Goal: Task Accomplishment & Management: Manage account settings

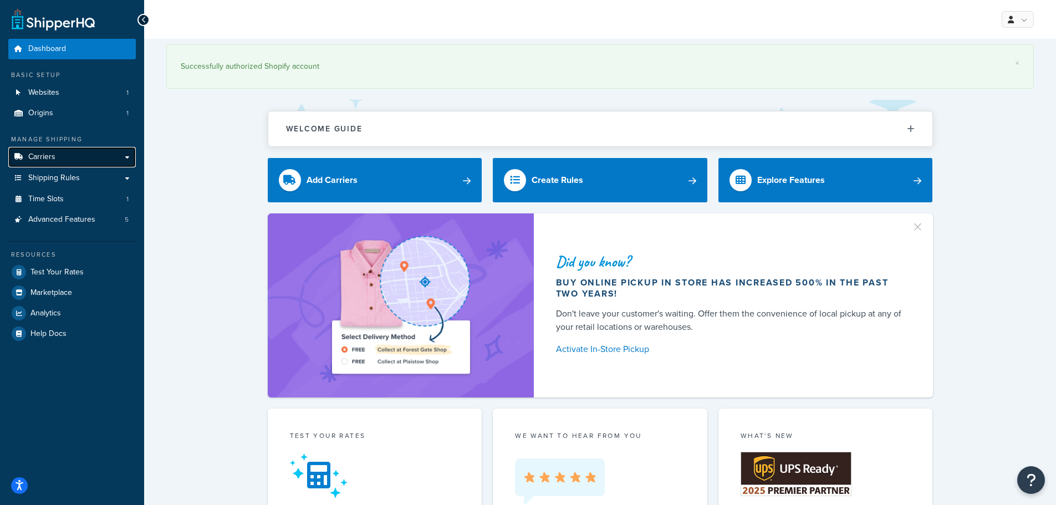
click at [62, 157] on link "Carriers" at bounding box center [72, 157] width 128 height 21
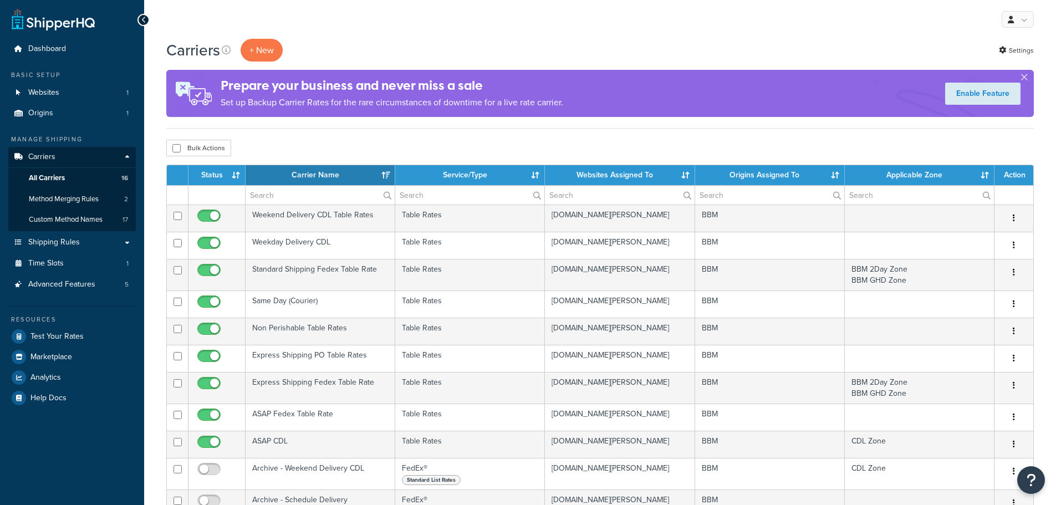
select select "15"
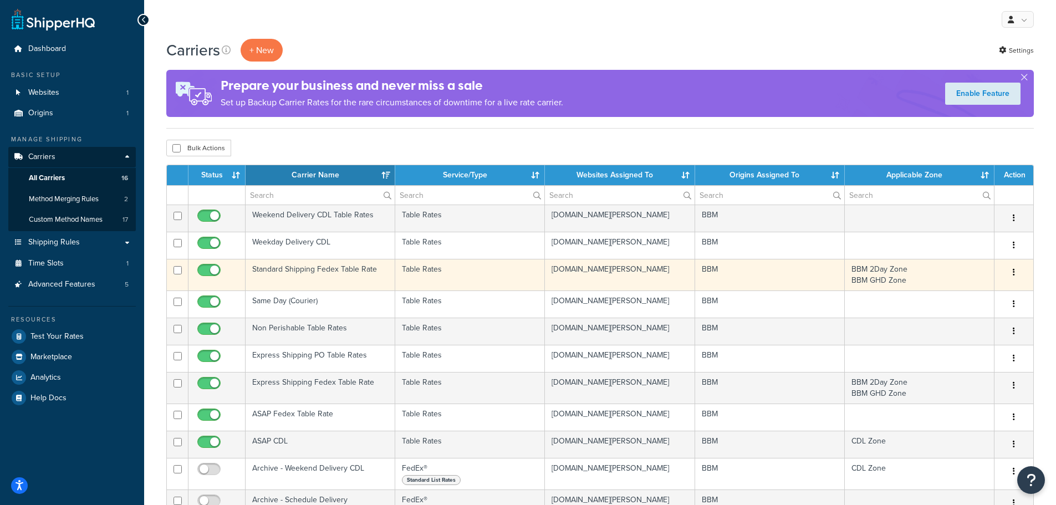
click at [326, 267] on td "Standard Shipping Fedex Table Rate" at bounding box center [321, 275] width 150 height 32
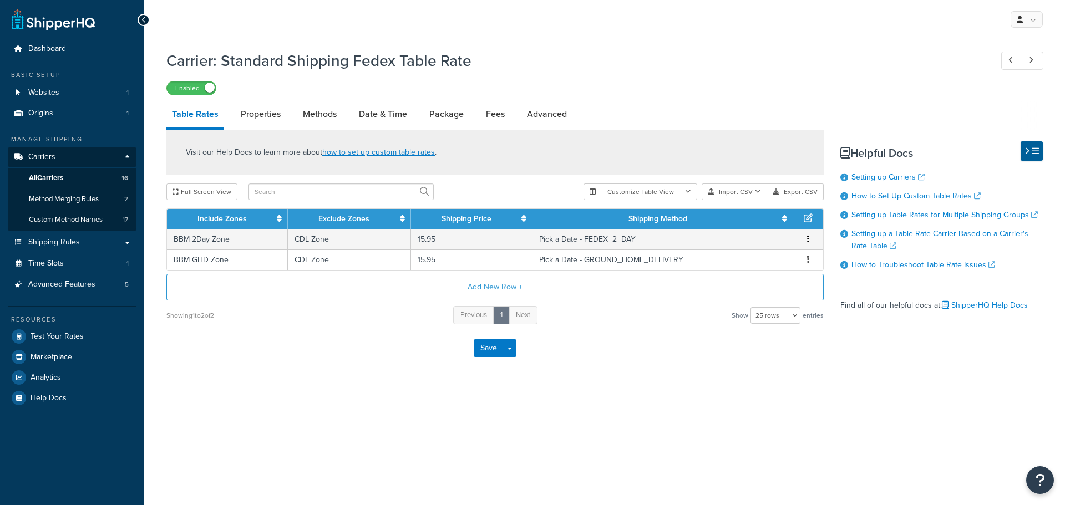
select select "25"
click at [274, 120] on link "Properties" at bounding box center [260, 114] width 51 height 27
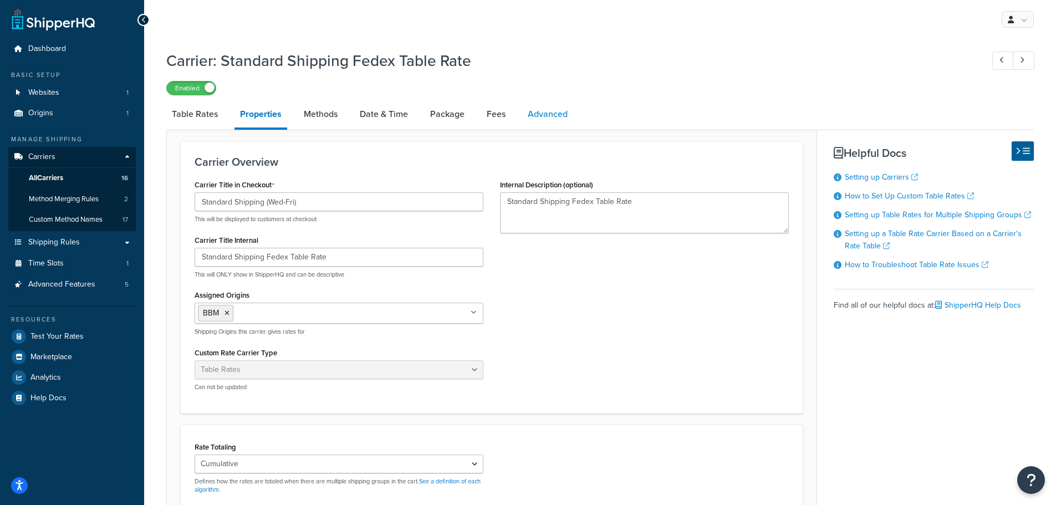
click at [555, 116] on link "Advanced" at bounding box center [547, 114] width 51 height 27
select select "false"
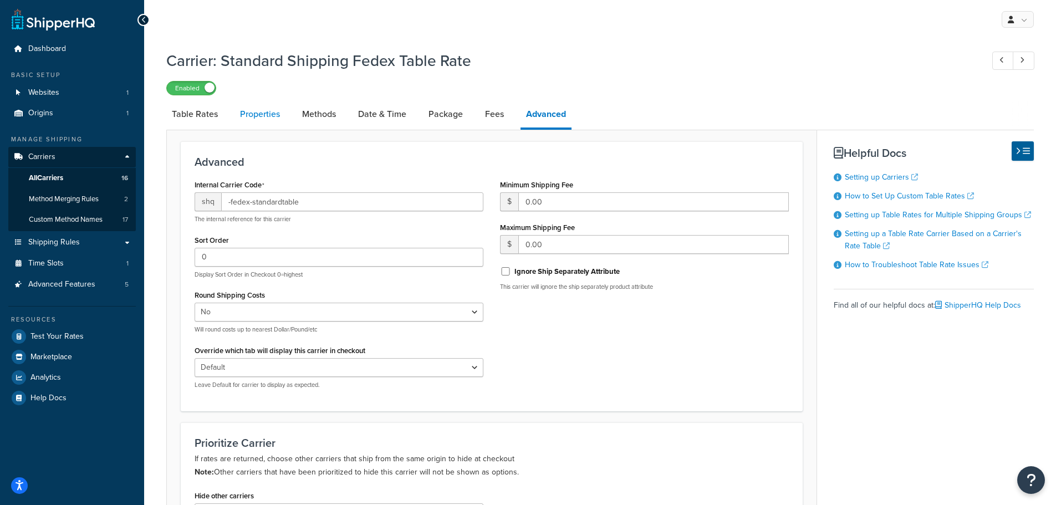
click at [269, 112] on link "Properties" at bounding box center [260, 114] width 51 height 27
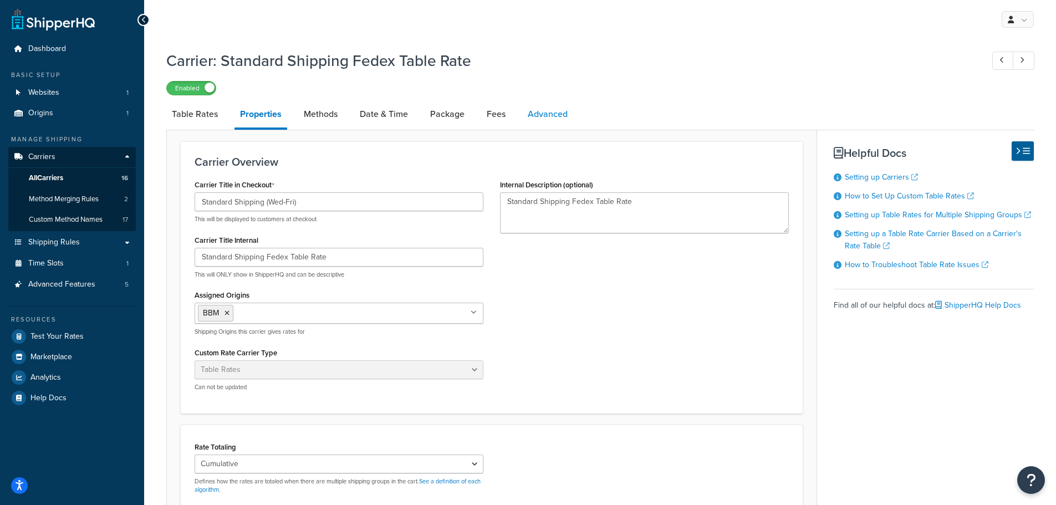
click at [551, 119] on link "Advanced" at bounding box center [547, 114] width 51 height 27
select select "false"
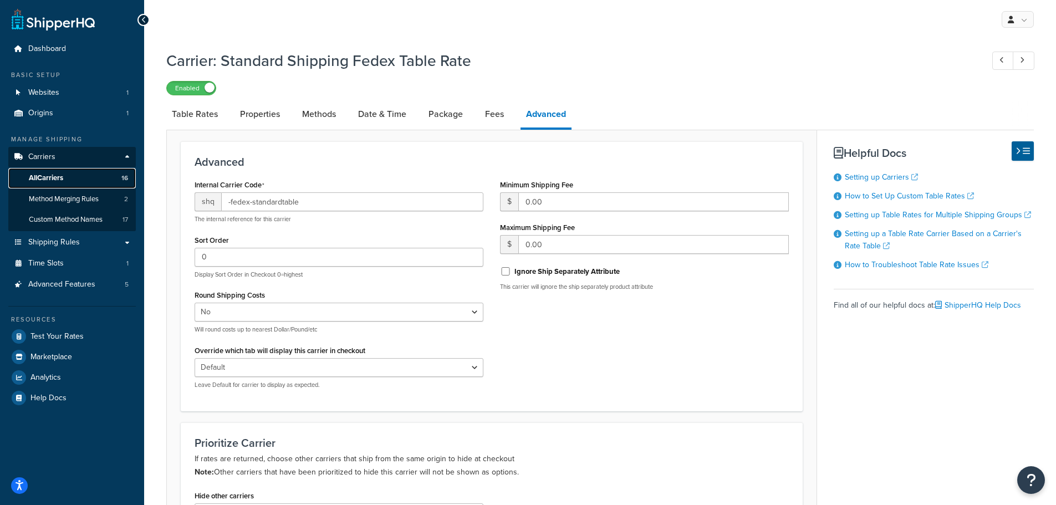
click at [65, 174] on link "All Carriers 16" at bounding box center [72, 178] width 128 height 21
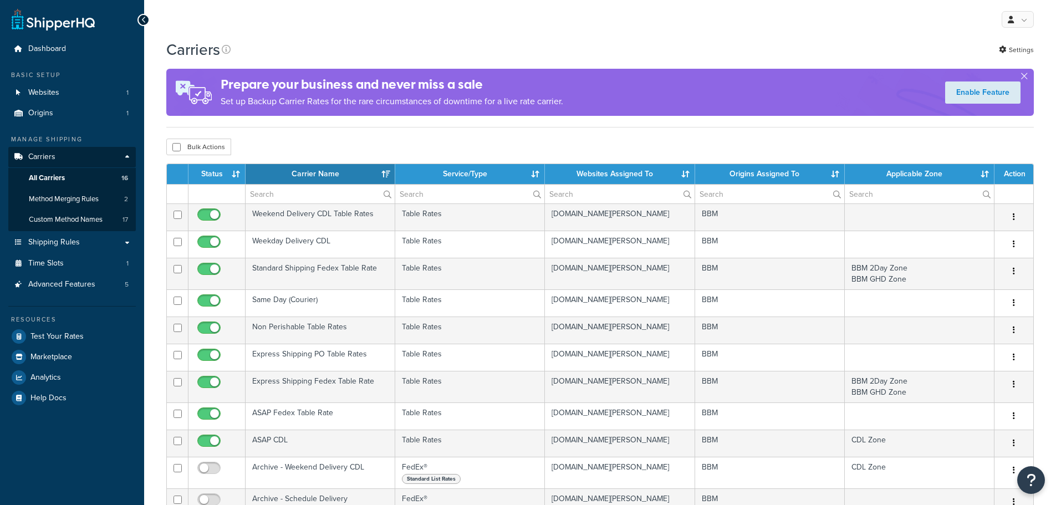
select select "15"
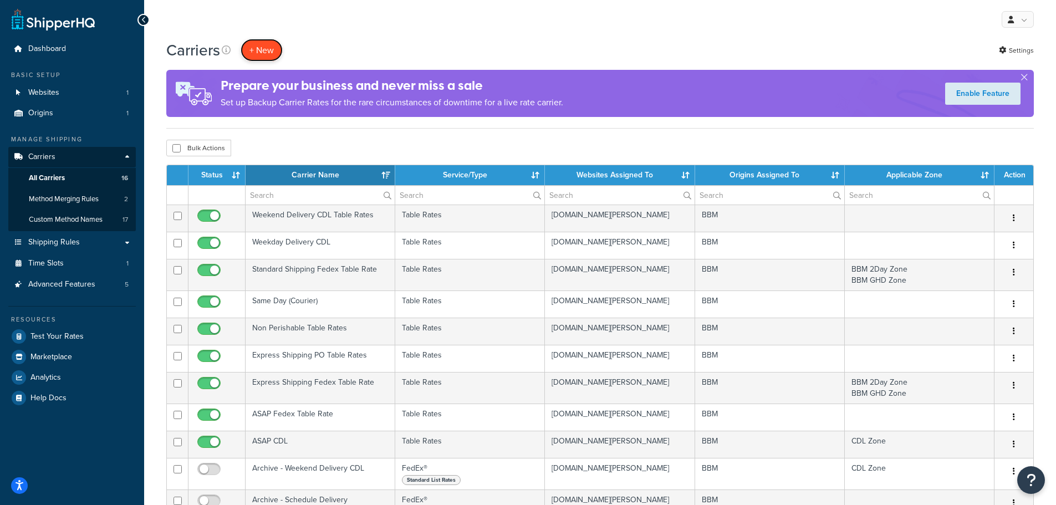
click at [268, 48] on button "+ New" at bounding box center [262, 50] width 42 height 23
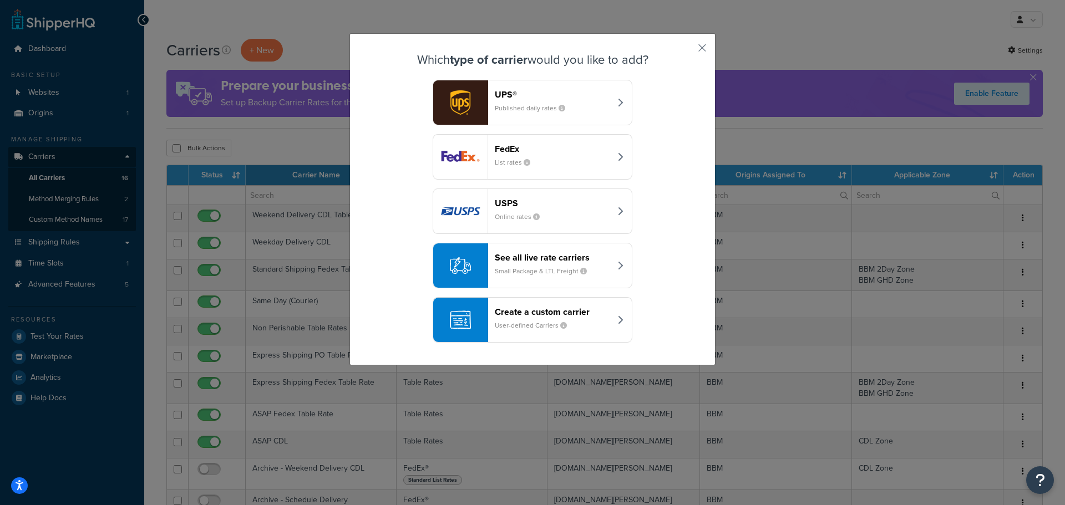
click at [603, 317] on header "Create a custom carrier" at bounding box center [553, 312] width 116 height 11
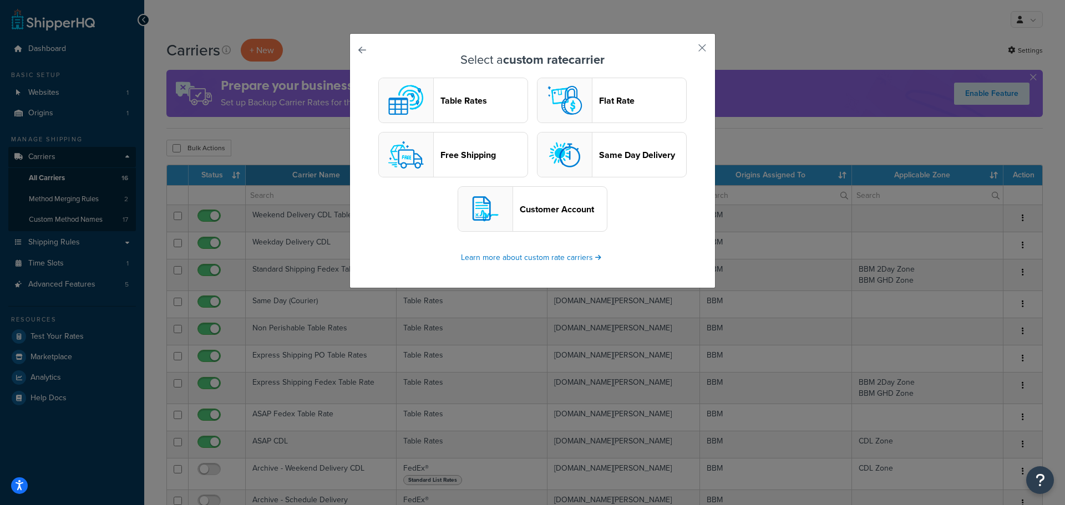
click at [458, 96] on header "Table Rates" at bounding box center [483, 100] width 87 height 11
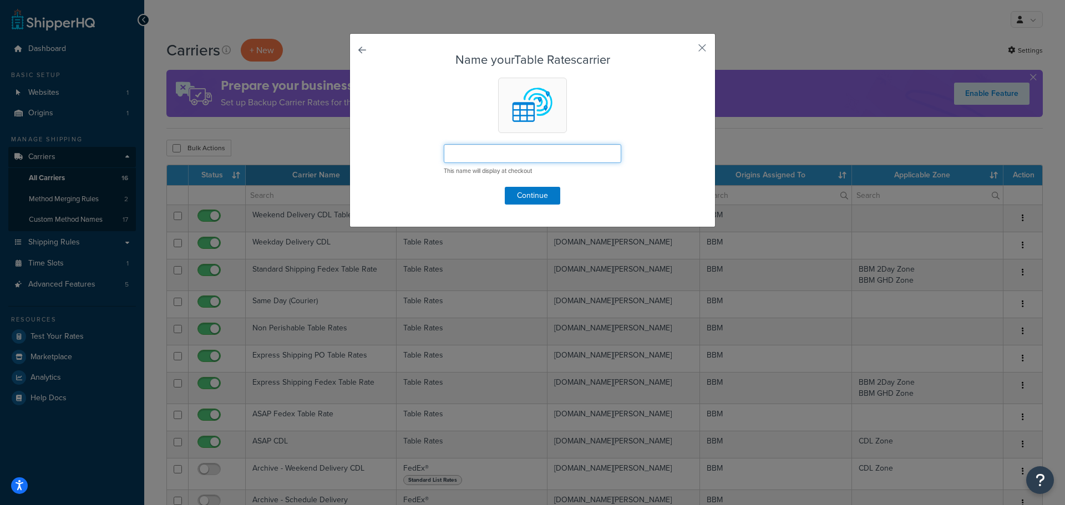
click at [489, 155] on input "text" at bounding box center [532, 153] width 177 height 19
click at [458, 154] on input "text" at bounding box center [532, 153] width 177 height 19
paste input "Pick a Date Fedex Table Rate"
drag, startPoint x: 597, startPoint y: 155, endPoint x: 486, endPoint y: 159, distance: 110.4
click at [486, 159] on input "Pick a Date Fedex Table Rate 2025-09" at bounding box center [532, 153] width 177 height 19
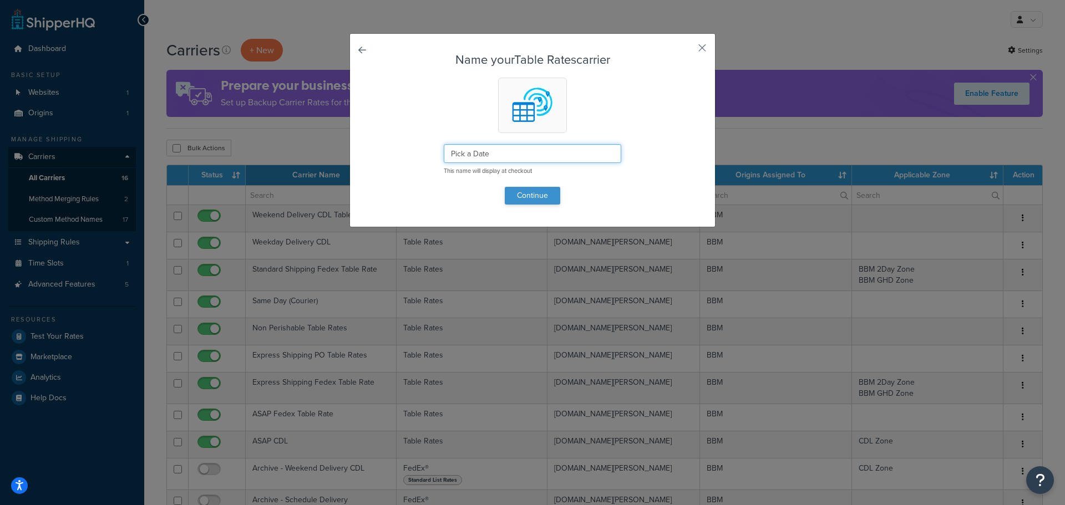
type input "Pick a Date"
click at [527, 196] on button "Continue" at bounding box center [532, 196] width 55 height 18
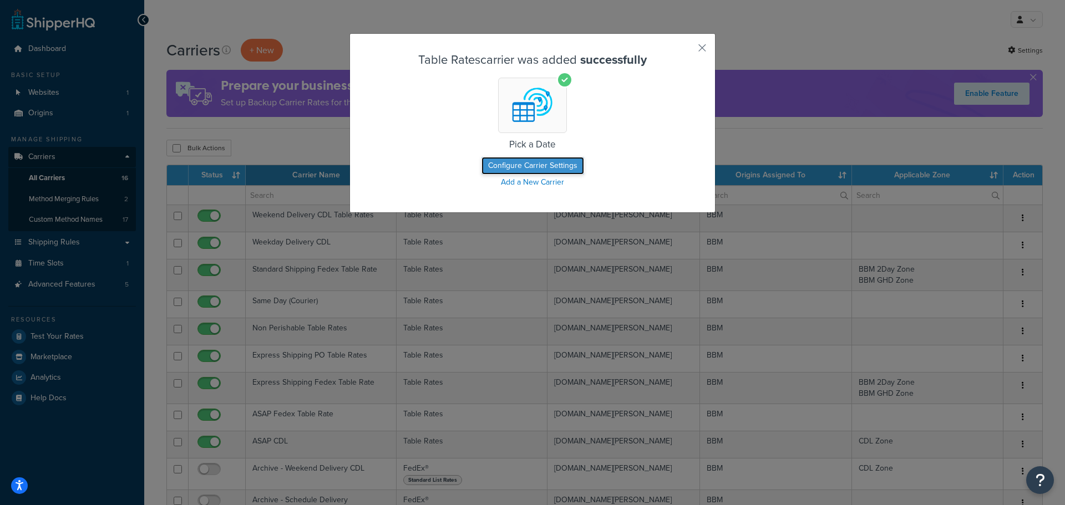
click at [527, 164] on button "Configure Carrier Settings" at bounding box center [532, 166] width 103 height 18
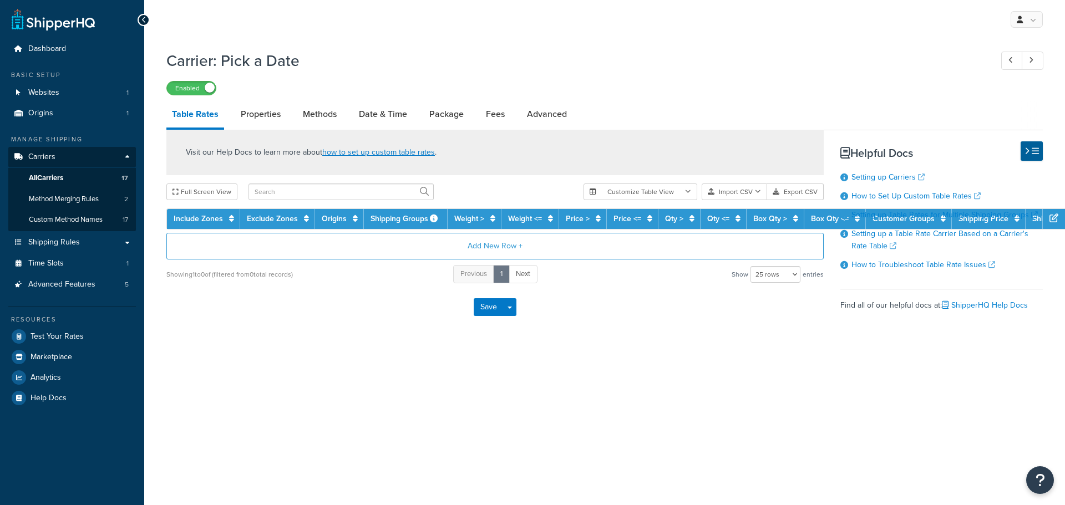
select select "25"
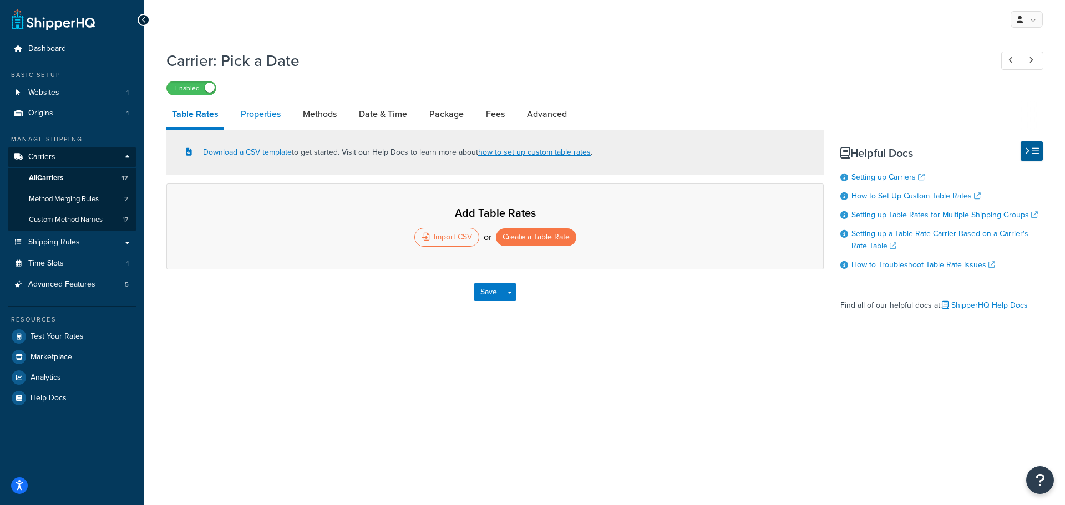
click at [272, 110] on link "Properties" at bounding box center [260, 114] width 51 height 27
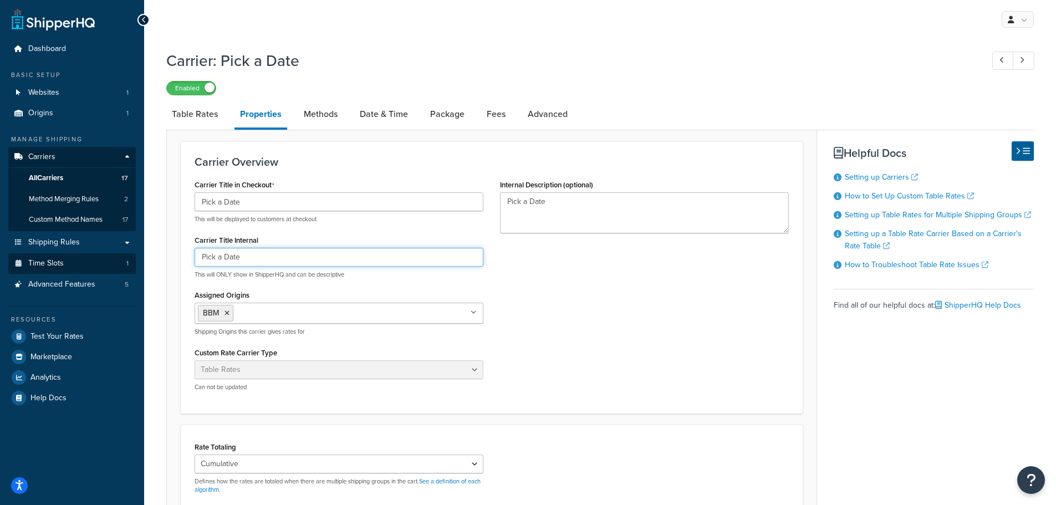
drag, startPoint x: 252, startPoint y: 256, endPoint x: 96, endPoint y: 256, distance: 155.8
click at [94, 256] on div "Dashboard Basic Setup Websites 1 Origins 1 Manage Shipping Carriers Carriers Al…" at bounding box center [528, 371] width 1056 height 742
paste input "Fedex Table Rate"
drag, startPoint x: 333, startPoint y: 258, endPoint x: 49, endPoint y: 258, distance: 283.9
click at [54, 257] on div "Dashboard Basic Setup Websites 1 Origins 1 Manage Shipping Carriers Carriers Al…" at bounding box center [528, 371] width 1056 height 742
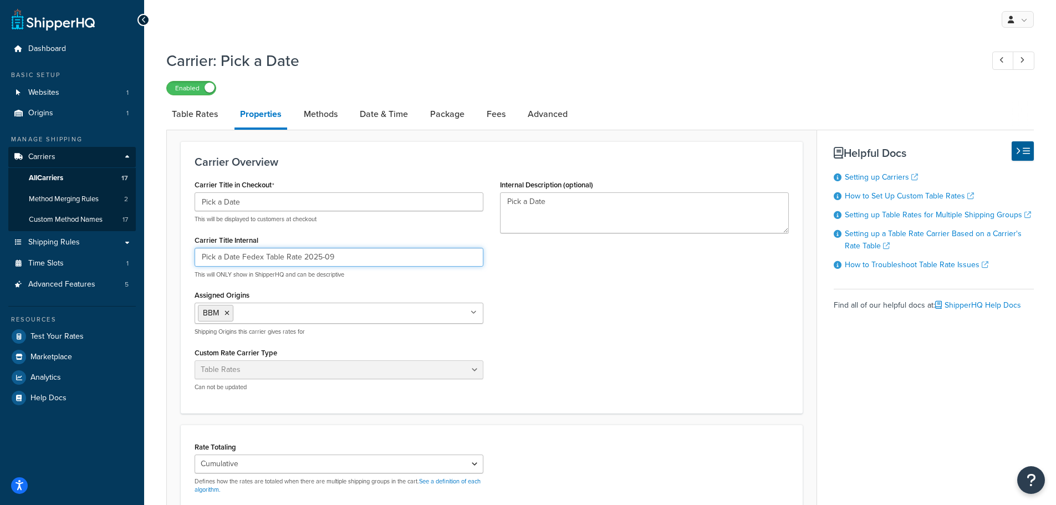
type input "Pick a Date Fedex Table Rate 2025-09"
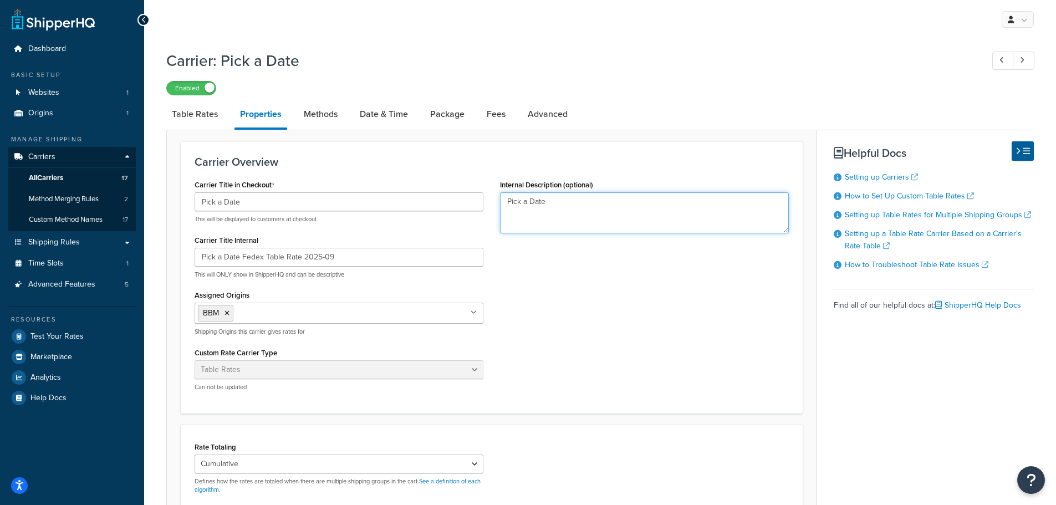
drag, startPoint x: 435, startPoint y: 196, endPoint x: 428, endPoint y: 199, distance: 8.2
click at [434, 196] on div "Carrier Title in Checkout Pick a Date This will be displayed to customers at ch…" at bounding box center [491, 288] width 611 height 223
paste textarea "Fedex Table Rate 2025-09"
type textarea "Pick a Date Fedex Table Rate 2025-09"
click at [202, 89] on label "Enabled" at bounding box center [191, 88] width 49 height 13
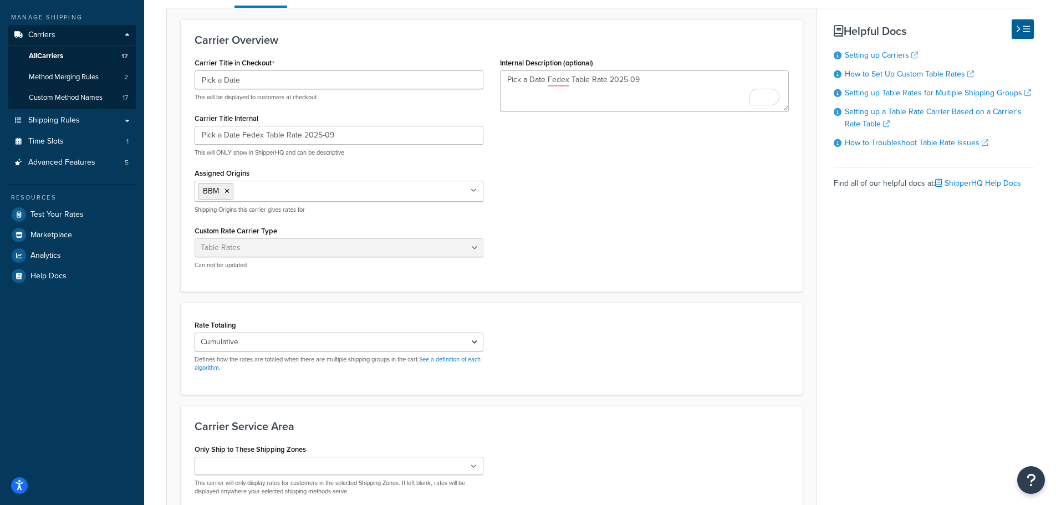
scroll to position [237, 0]
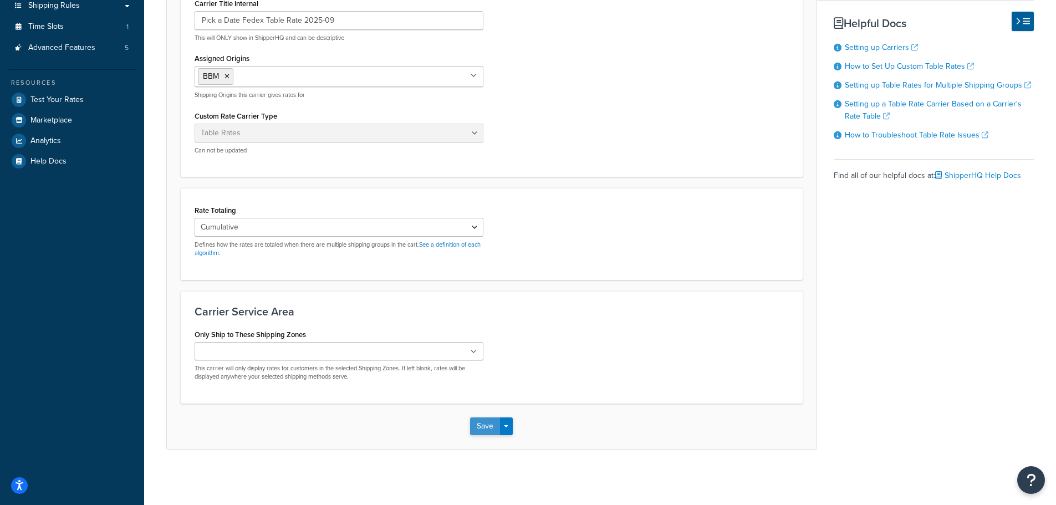
click at [482, 423] on button "Save" at bounding box center [485, 427] width 30 height 18
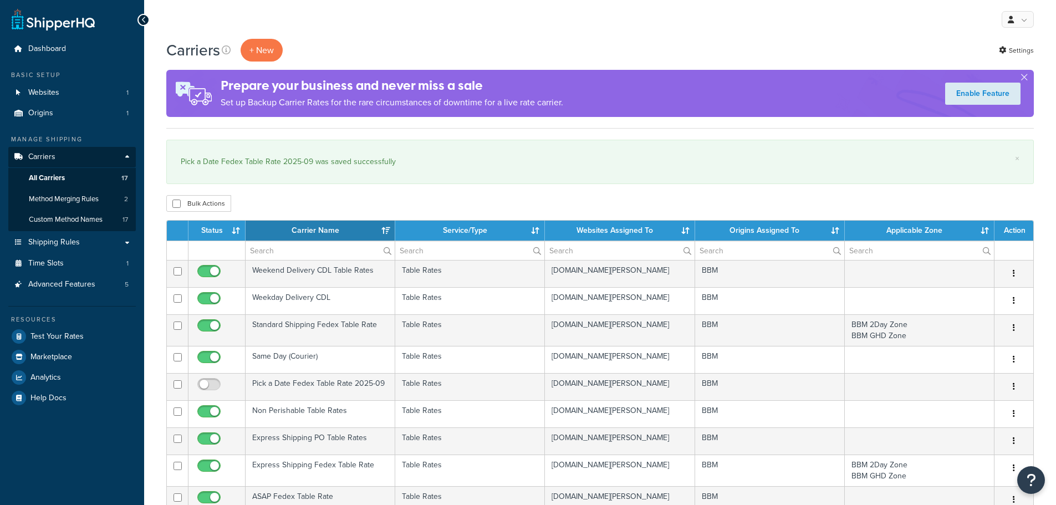
select select "15"
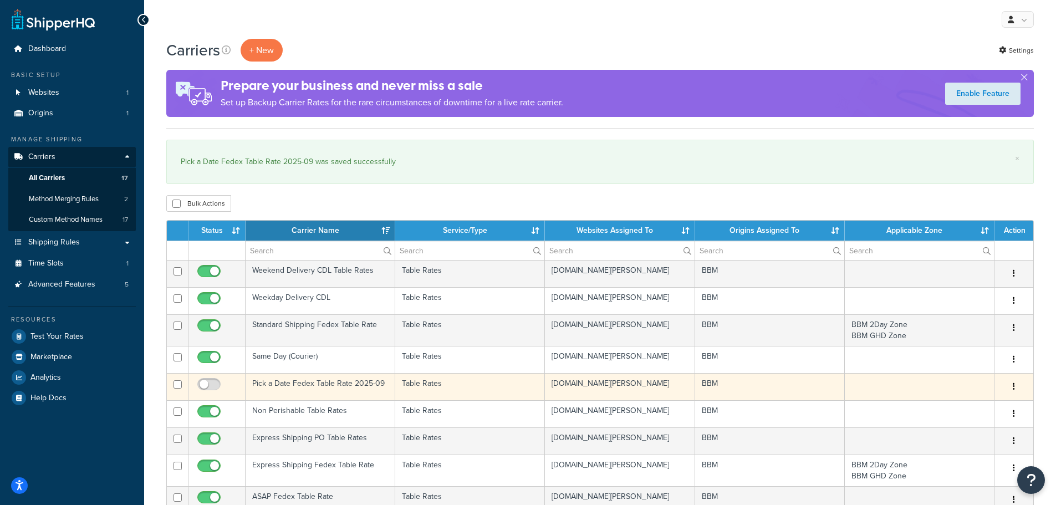
click at [286, 385] on td "Pick a Date Fedex Table Rate 2025-09" at bounding box center [321, 386] width 150 height 27
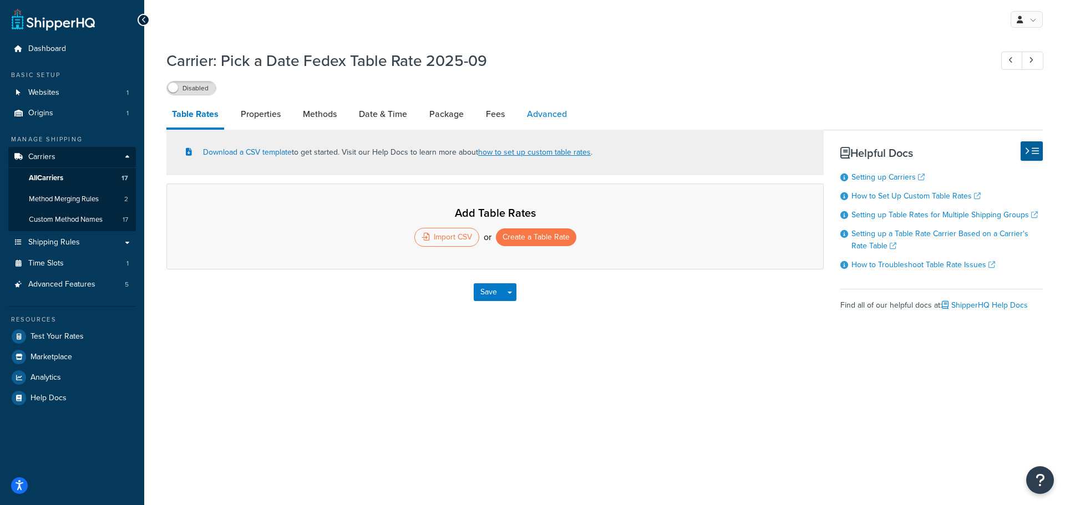
click at [557, 114] on link "Advanced" at bounding box center [546, 114] width 51 height 27
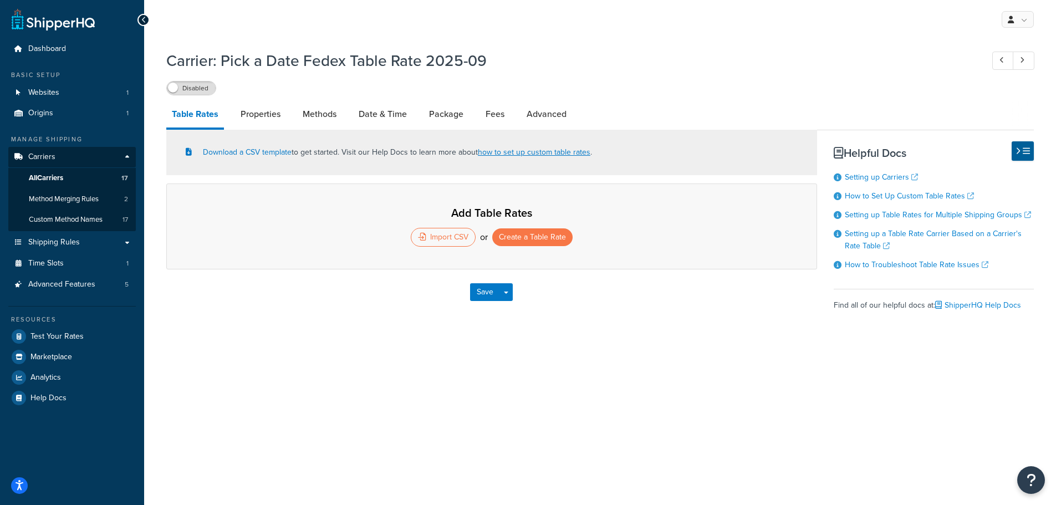
select select "false"
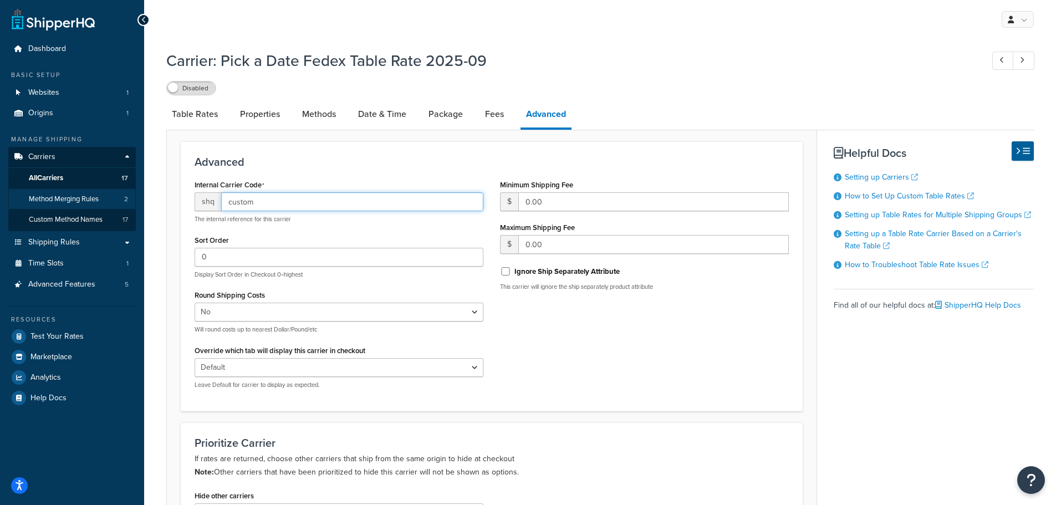
drag, startPoint x: 219, startPoint y: 206, endPoint x: 115, endPoint y: 206, distance: 103.2
click at [116, 206] on div "Dashboard Basic Setup Websites 1 Origins 1 Manage Shipping Carriers Carriers Al…" at bounding box center [528, 388] width 1056 height 777
paste input "-fedex-picktable"
type input "-fedex-picktable"
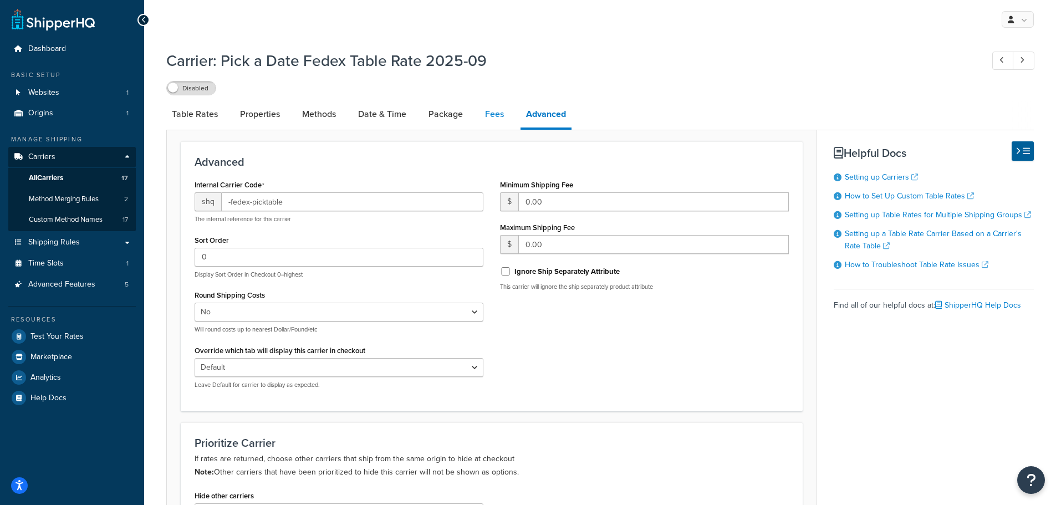
click at [490, 118] on link "Fees" at bounding box center [495, 114] width 30 height 27
select select "AFTER"
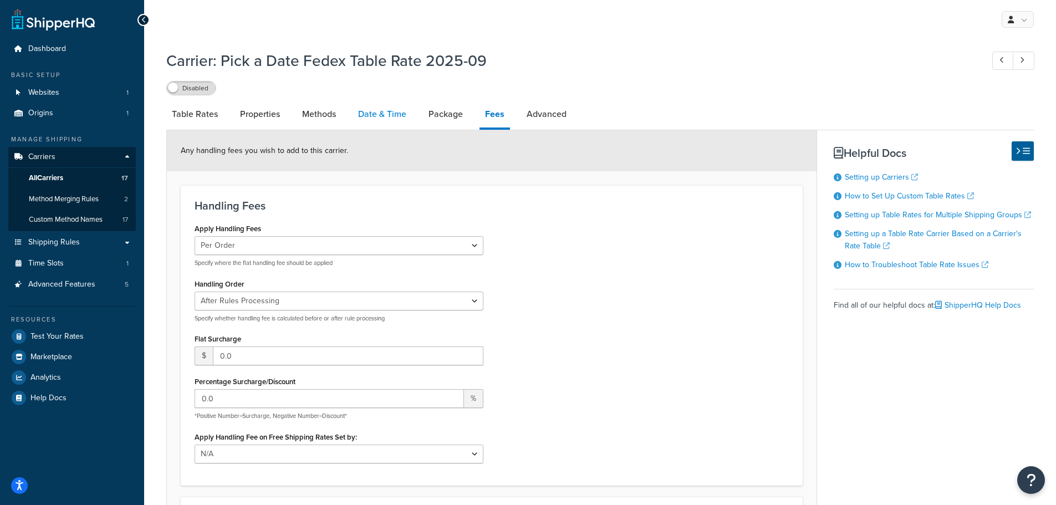
click at [410, 119] on link "Date & Time" at bounding box center [382, 114] width 59 height 27
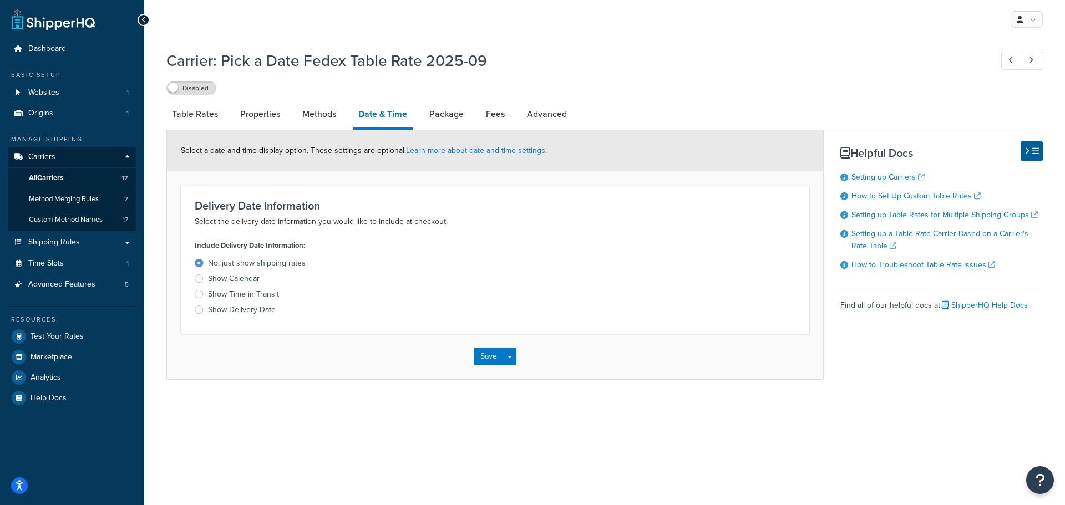
click at [197, 278] on div at bounding box center [199, 279] width 9 height 8
click at [0, 0] on input "Show Calendar" at bounding box center [0, 0] width 0 height 0
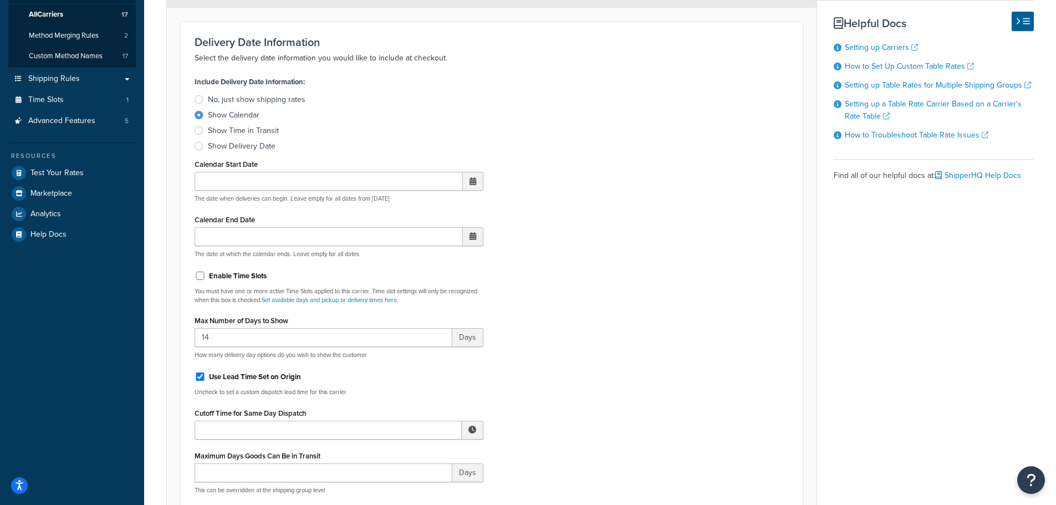
scroll to position [166, 0]
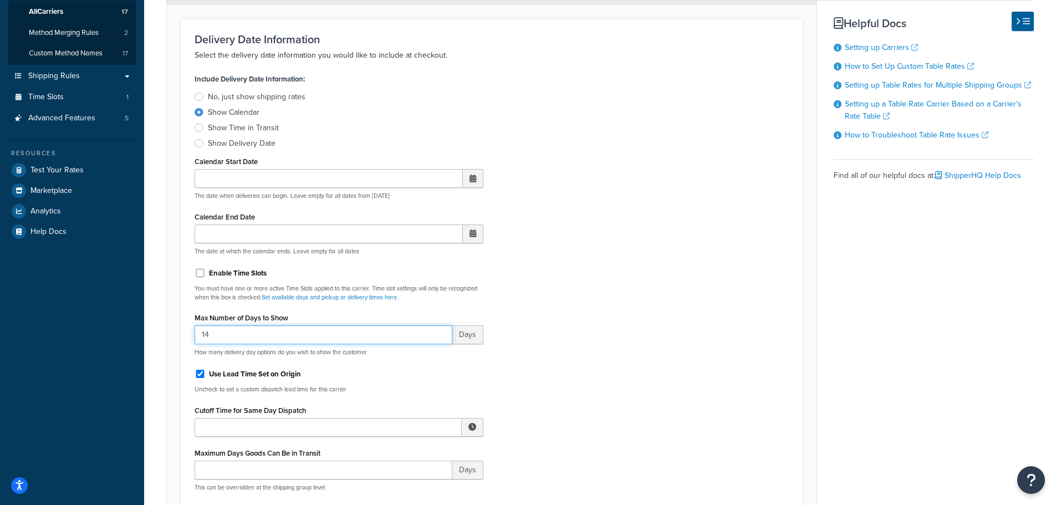
drag, startPoint x: 266, startPoint y: 334, endPoint x: 106, endPoint y: 333, distance: 160.3
click at [115, 334] on div "Dashboard Basic Setup Websites 1 Origins 1 Manage Shipping Carriers Carriers Al…" at bounding box center [528, 496] width 1056 height 1325
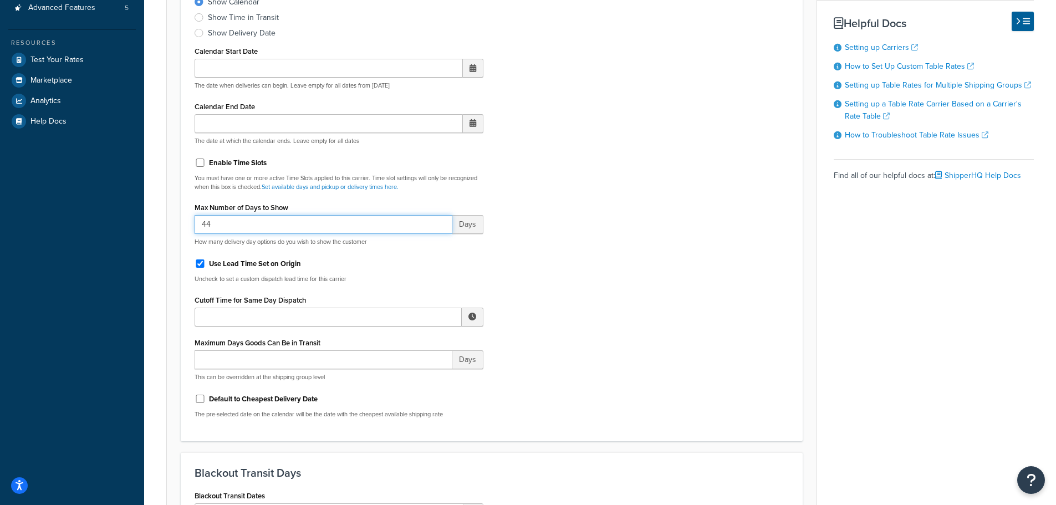
scroll to position [277, 0]
type input "44"
drag, startPoint x: 324, startPoint y: 318, endPoint x: 348, endPoint y: 319, distance: 23.4
click at [327, 318] on input "Cutoff Time for Same Day Dispatch" at bounding box center [328, 316] width 267 height 19
click at [393, 370] on span "▼" at bounding box center [391, 374] width 22 height 22
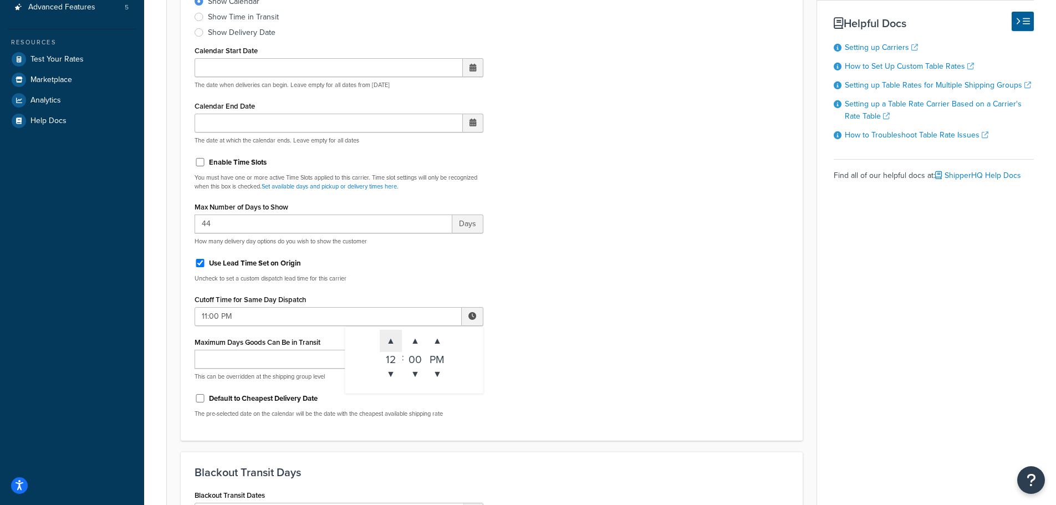
click at [395, 344] on span "▲" at bounding box center [391, 341] width 22 height 22
click at [440, 376] on span "▼" at bounding box center [437, 374] width 22 height 22
type input "2:00 PM"
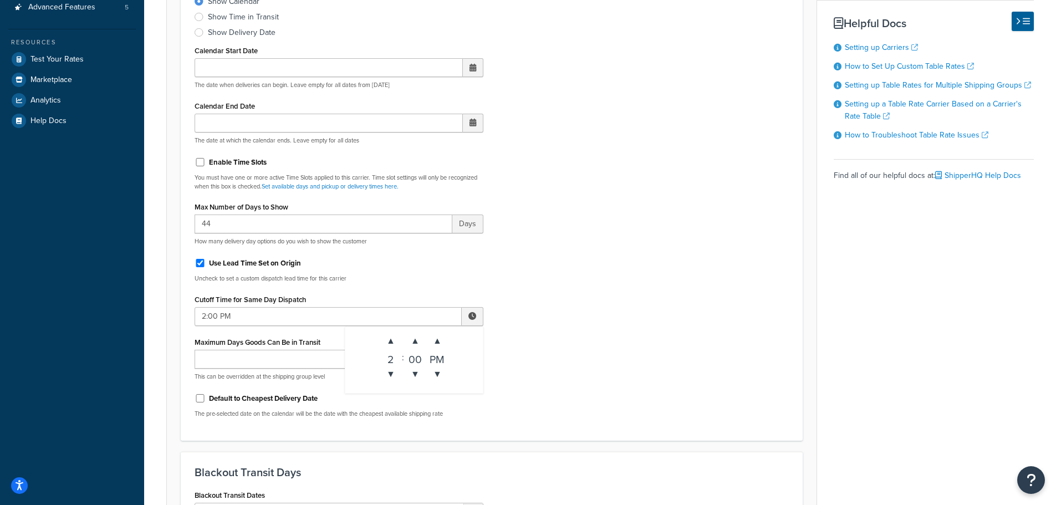
click at [550, 352] on div "Include Delivery Date Information: No, just show shipping rates Show Calendar S…" at bounding box center [491, 193] width 611 height 466
click at [219, 359] on input "Maximum Days Goods Can Be in Transit" at bounding box center [324, 359] width 258 height 19
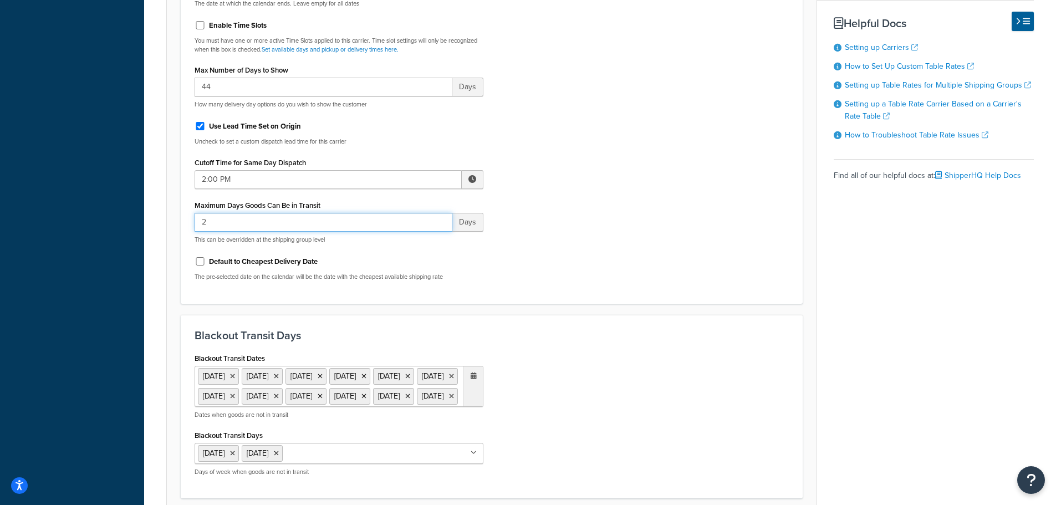
scroll to position [444, 0]
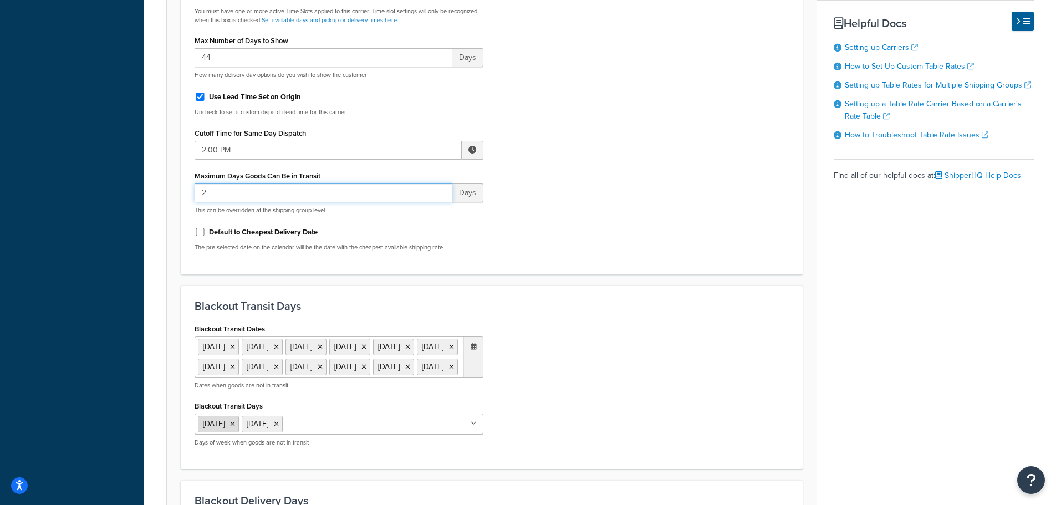
type input "2"
click at [235, 428] on icon at bounding box center [232, 424] width 5 height 7
click at [556, 399] on div "Blackout Transit Dates 11 Nov 2025 27 Nov 2025 25 Dec 2025 1 Jan 2026 19 Jan 20…" at bounding box center [491, 388] width 611 height 135
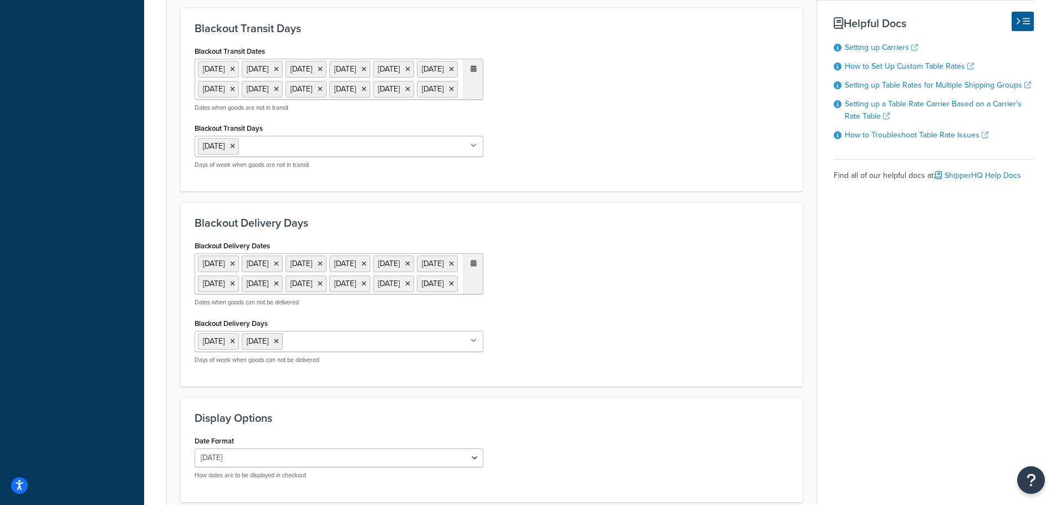
scroll to position [776, 0]
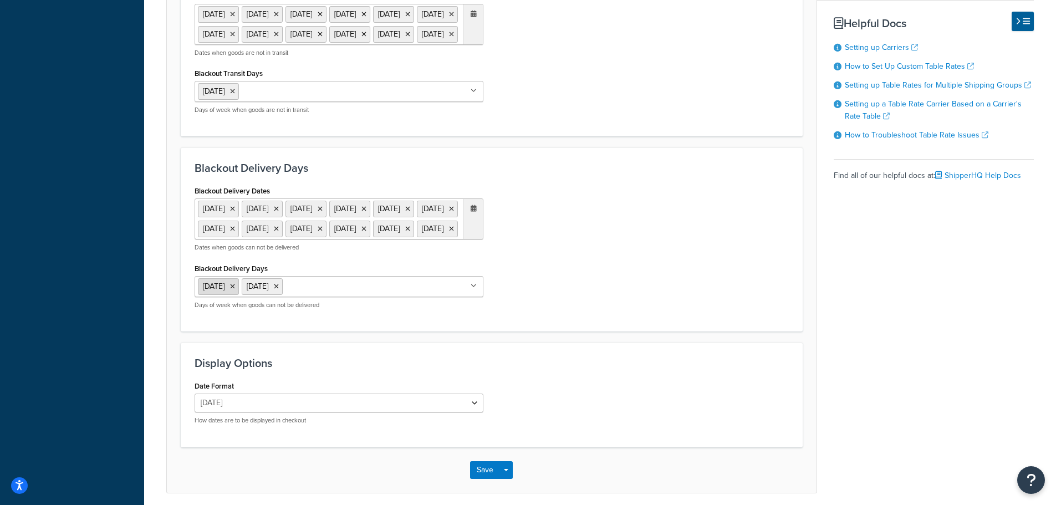
click at [235, 290] on icon at bounding box center [232, 286] width 5 height 7
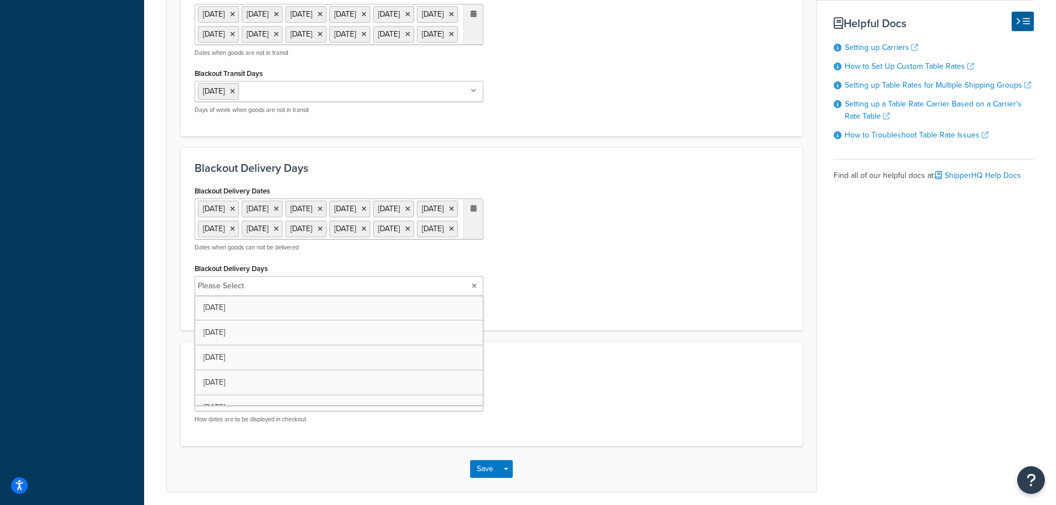
click at [562, 317] on div "Blackout Delivery Dates 11 Nov 2025 27 Nov 2025 25 Dec 2025 1 Jan 2026 19 Jan 2…" at bounding box center [491, 250] width 611 height 134
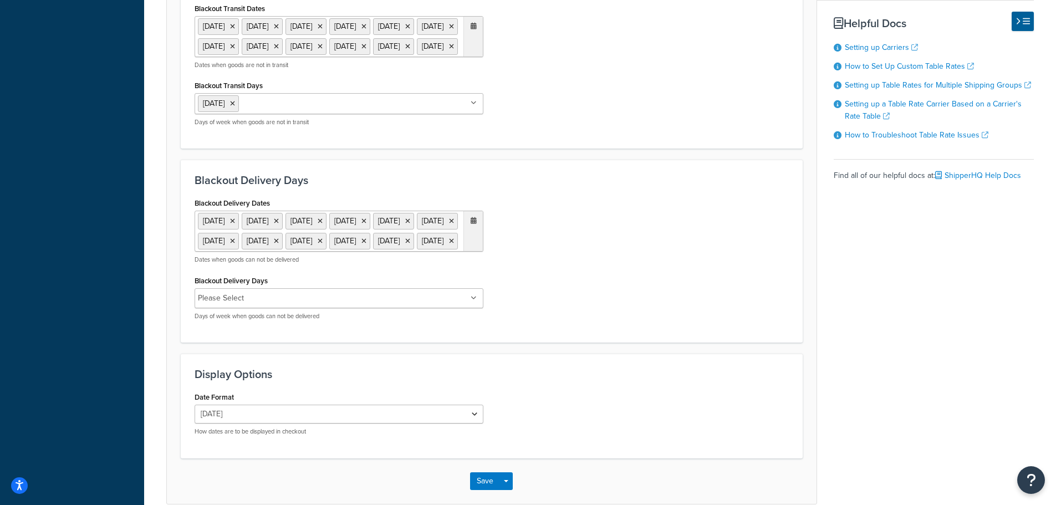
scroll to position [859, 0]
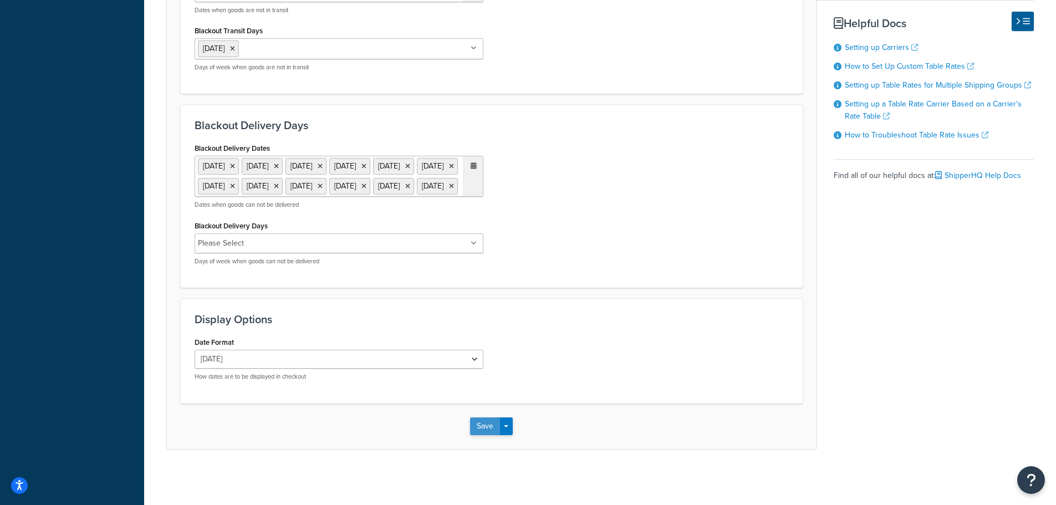
click at [481, 423] on button "Save" at bounding box center [485, 427] width 30 height 18
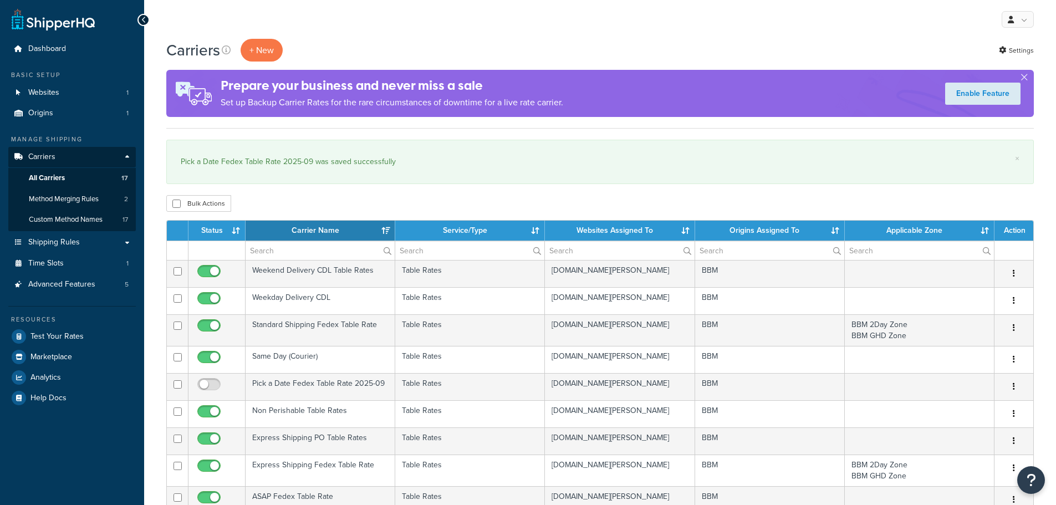
select select "15"
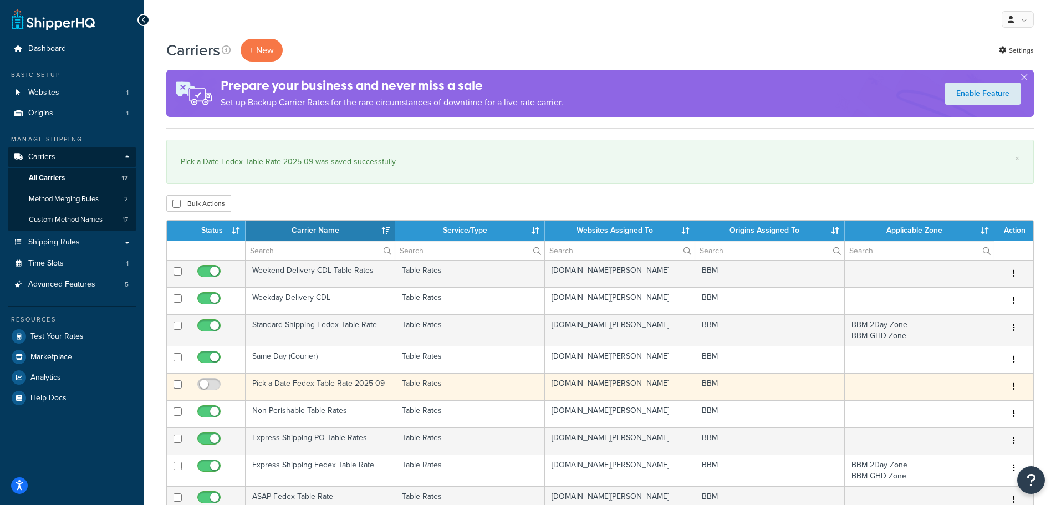
click at [282, 384] on td "Pick a Date Fedex Table Rate 2025-09" at bounding box center [321, 386] width 150 height 27
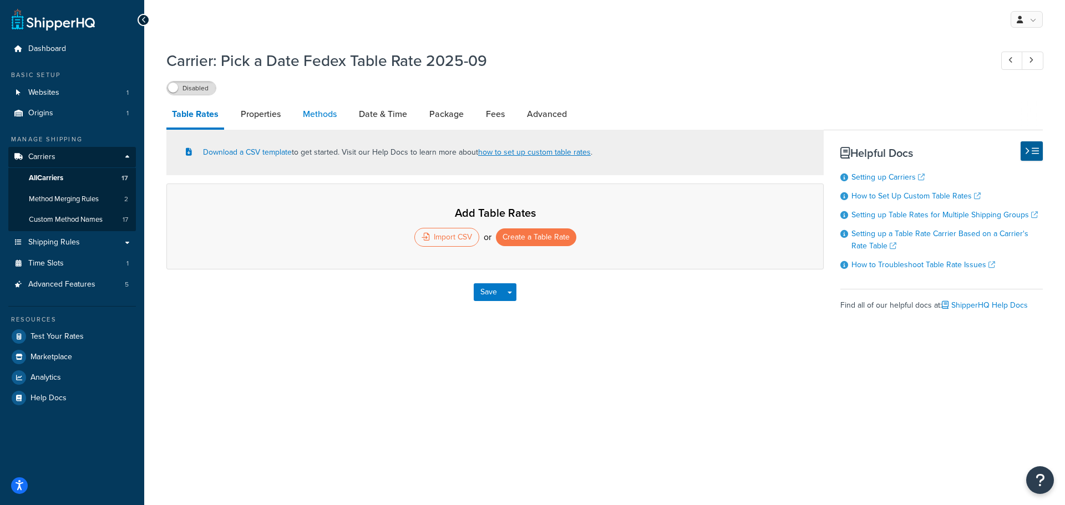
click at [331, 117] on link "Methods" at bounding box center [319, 114] width 45 height 27
select select "25"
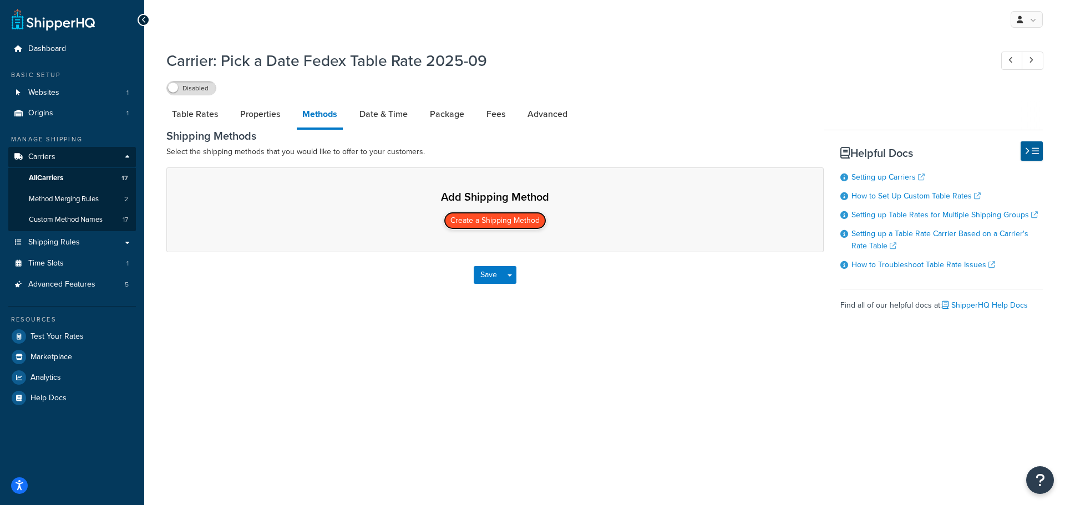
click at [496, 227] on button "Create a Shipping Method" at bounding box center [495, 221] width 103 height 18
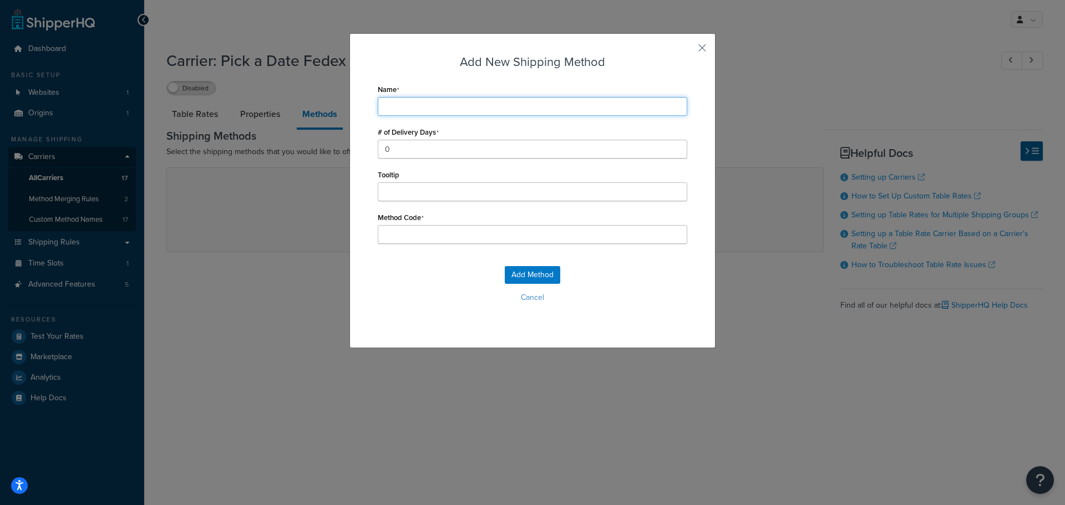
click at [433, 106] on input "Name" at bounding box center [532, 106] width 309 height 19
type input "S"
type input "Sc"
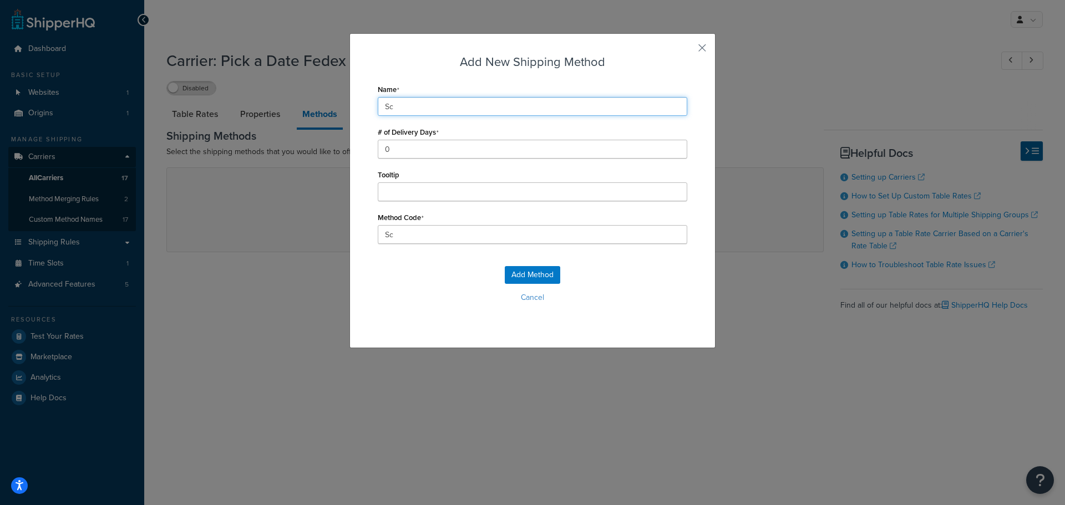
type input "Sch"
type input "Sche"
type input "Sched"
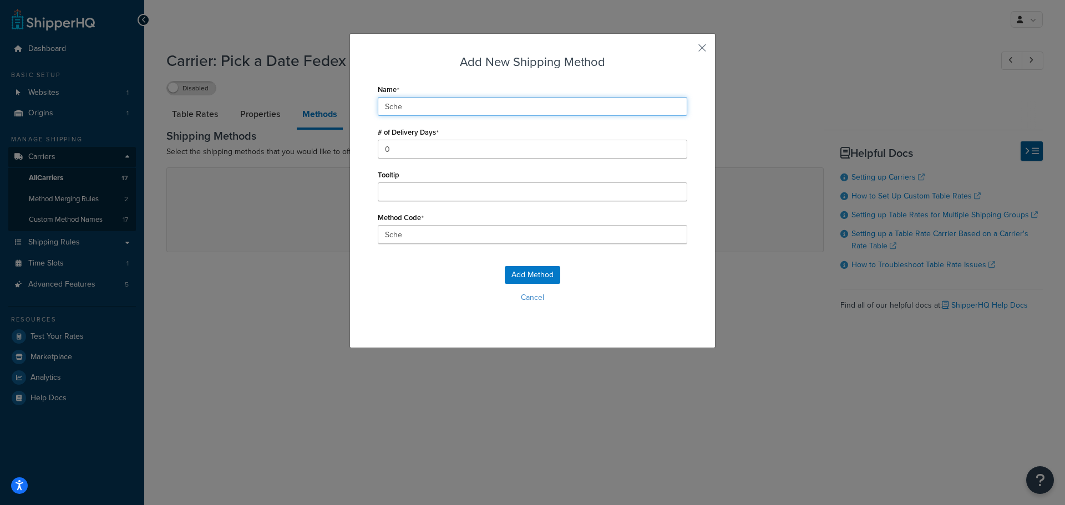
type input "Sched"
type input "Schedule Delivery"
type input "Schedule_Delivery"
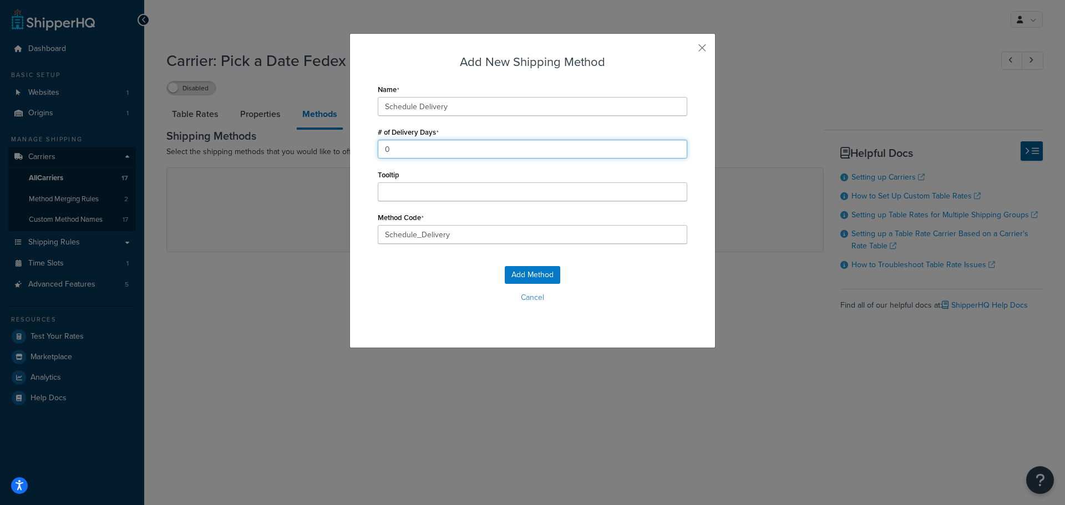
drag, startPoint x: 415, startPoint y: 150, endPoint x: 309, endPoint y: 159, distance: 106.3
click at [317, 159] on div "Add New Shipping Method Name Schedule Delivery # of Delivery Days 0 Tooltip Met…" at bounding box center [532, 252] width 1065 height 505
type input "2"
drag, startPoint x: 465, startPoint y: 235, endPoint x: 331, endPoint y: 237, distance: 134.8
click at [331, 237] on div "Add New Shipping Method Name Schedule Delivery # of Delivery Days 2 Tooltip Met…" at bounding box center [532, 252] width 1065 height 505
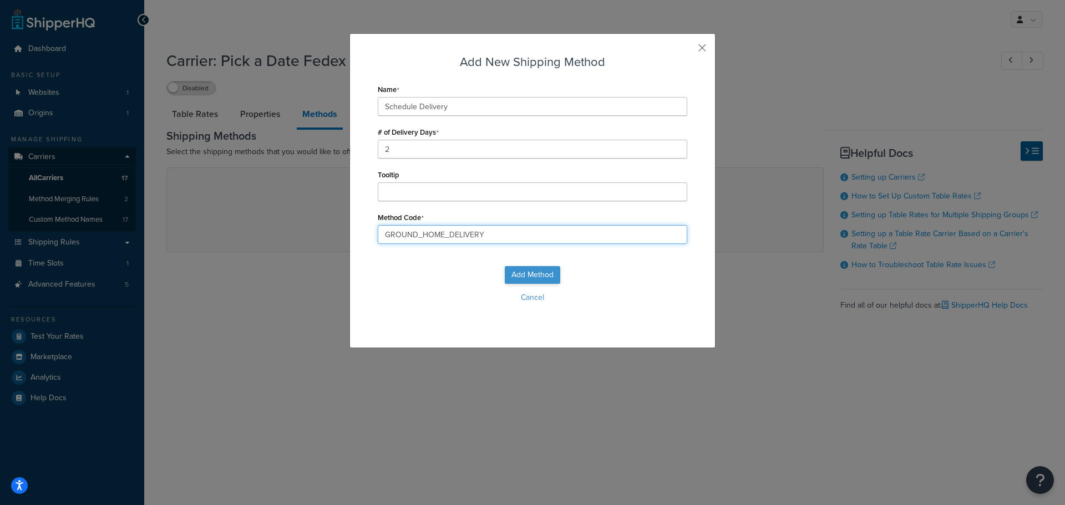
type input "GROUND_HOME_DELIVERY"
click at [522, 272] on button "Add Method" at bounding box center [532, 275] width 55 height 18
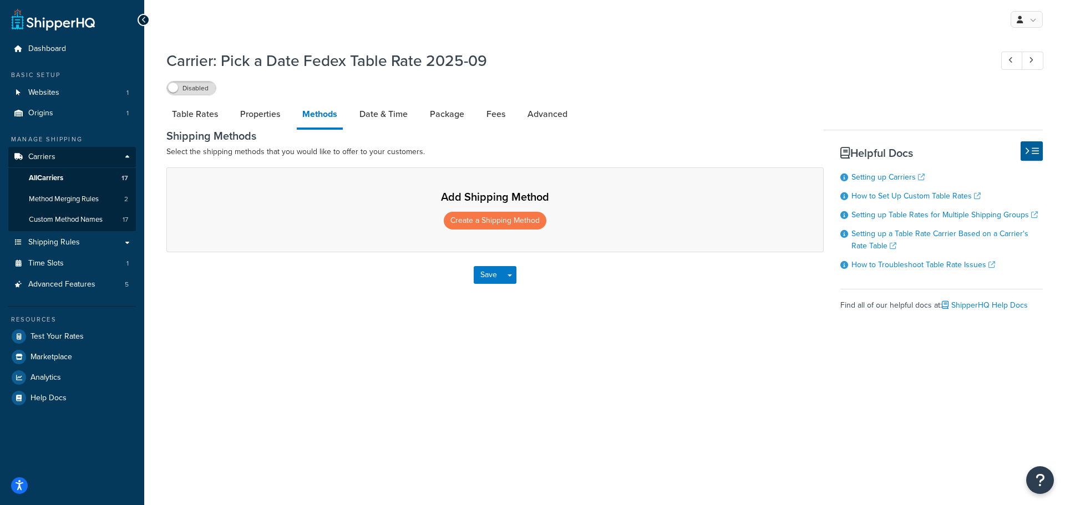
select select "25"
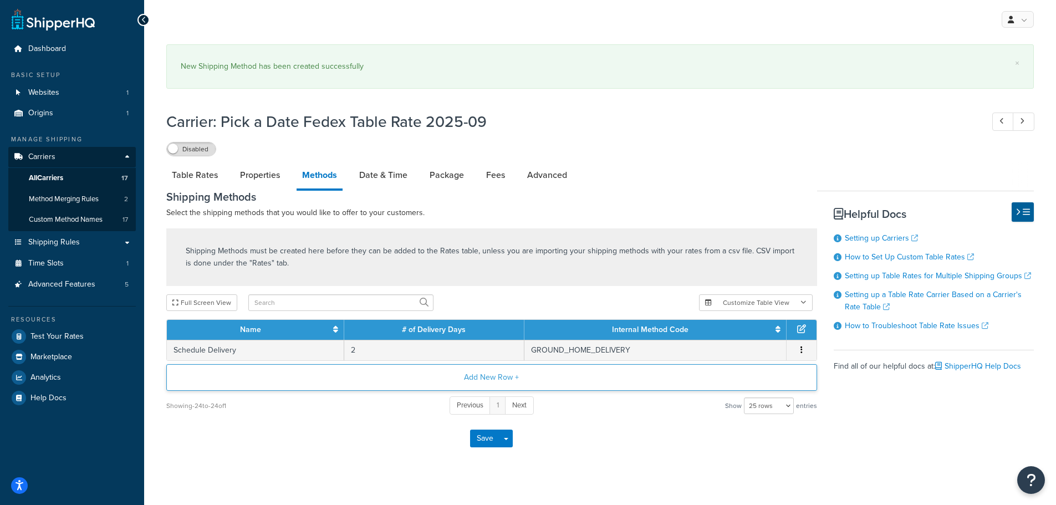
click at [491, 379] on button "Add New Row +" at bounding box center [491, 377] width 651 height 27
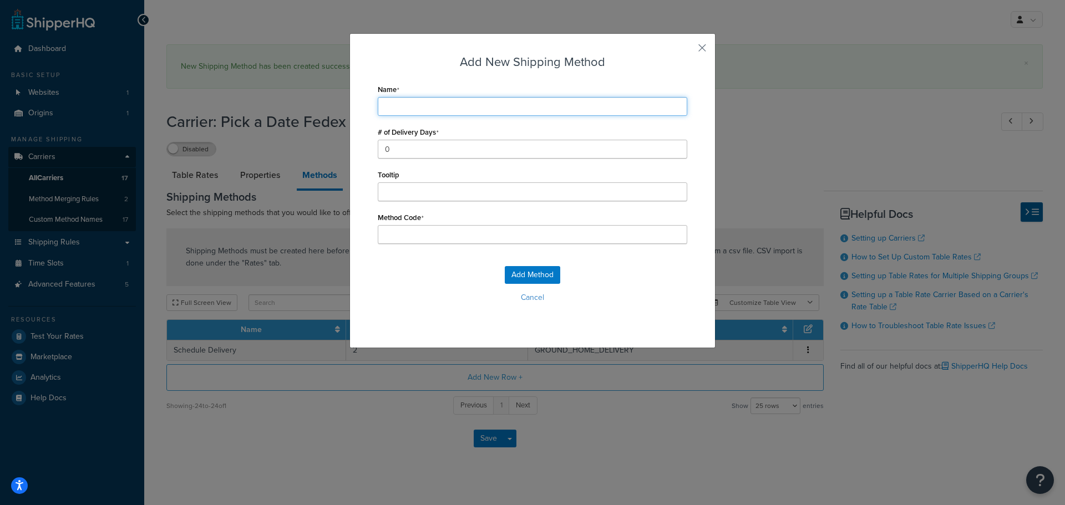
click at [408, 105] on input "Name" at bounding box center [532, 106] width 309 height 19
type input "S"
type input "Sc"
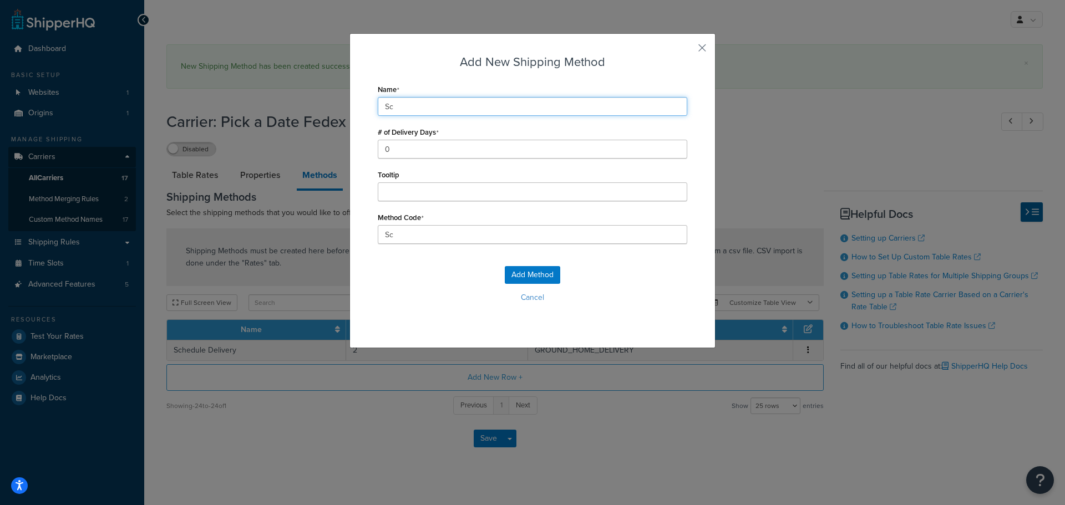
type input "Schedule Delivery"
type input "Schedule_Delivery"
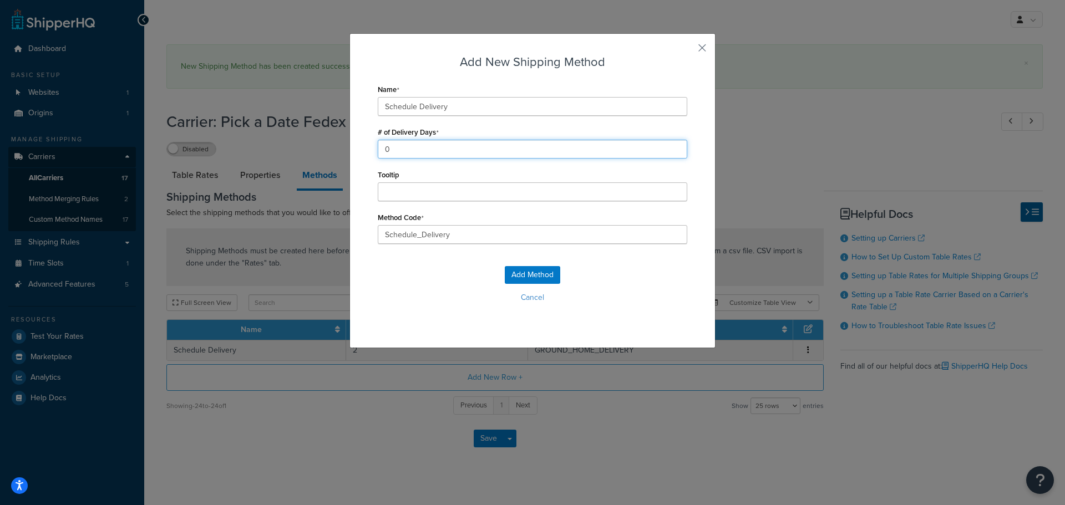
drag, startPoint x: 404, startPoint y: 154, endPoint x: 316, endPoint y: 153, distance: 88.2
click at [319, 153] on div "Add New Shipping Method Name Schedule Delivery # of Delivery Days 0 Tooltip Met…" at bounding box center [532, 252] width 1065 height 505
type input "1"
drag, startPoint x: 454, startPoint y: 237, endPoint x: 251, endPoint y: 237, distance: 202.4
click at [251, 237] on div "Add New Shipping Method Name Schedule Delivery # of Delivery Days 1 Tooltip Met…" at bounding box center [532, 252] width 1065 height 505
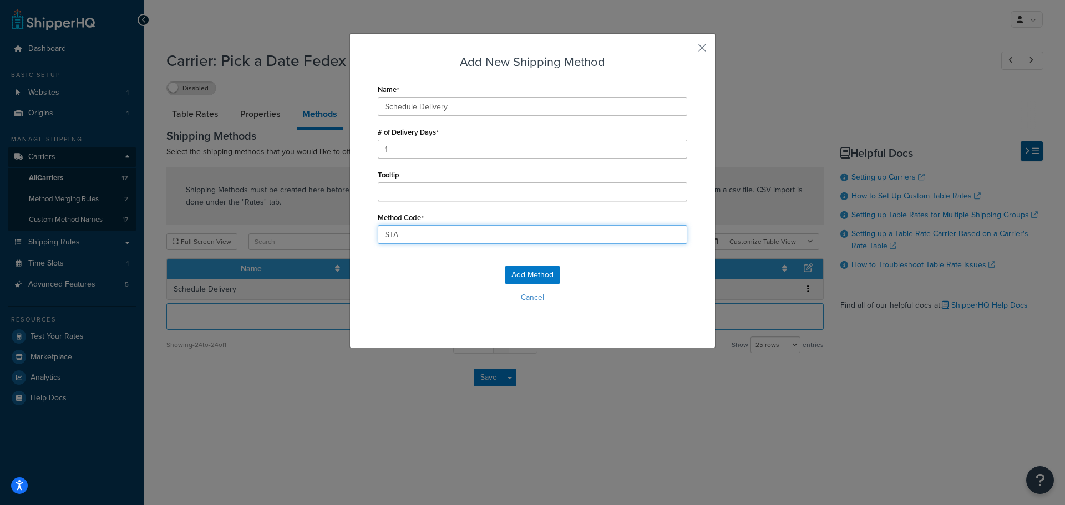
type input "STANDARD_OVERNIGHT"
click at [533, 277] on button "Add Method" at bounding box center [532, 275] width 55 height 18
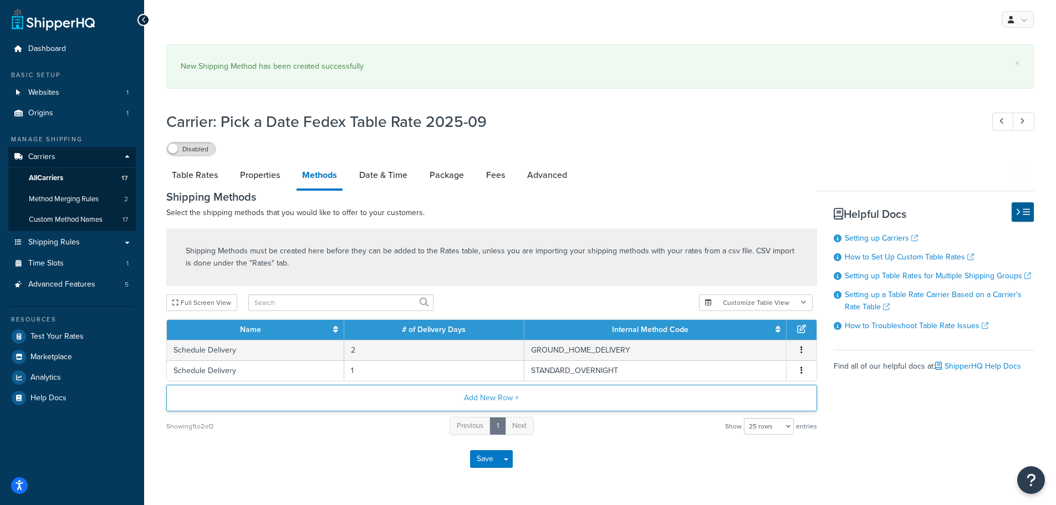
click at [492, 378] on div "Shipping Methods must be created here before they can be added to the Rates tab…" at bounding box center [492, 332] width 668 height 208
click at [494, 398] on button "Add New Row +" at bounding box center [491, 398] width 651 height 27
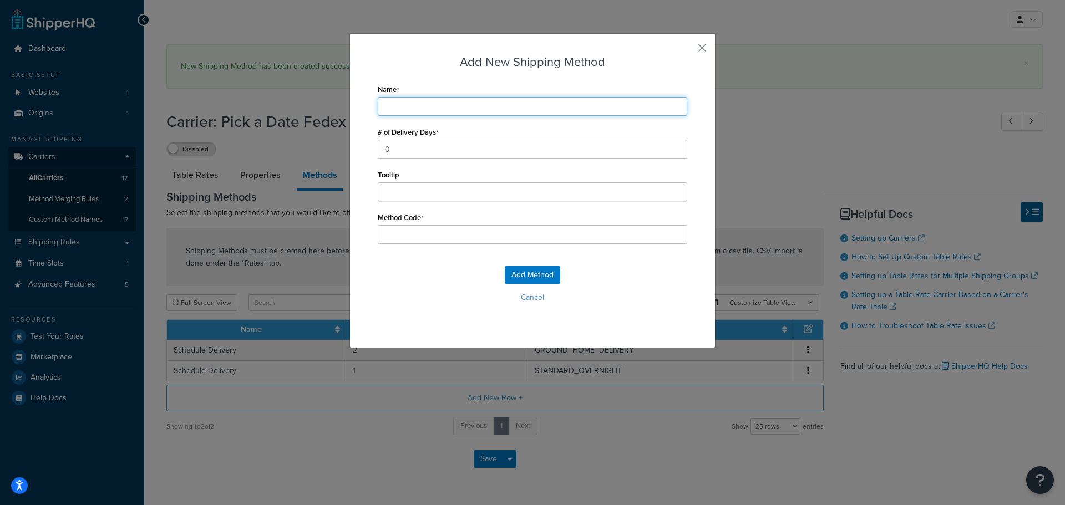
click at [404, 103] on input "Name" at bounding box center [532, 106] width 309 height 19
type input "S"
type input "Sc"
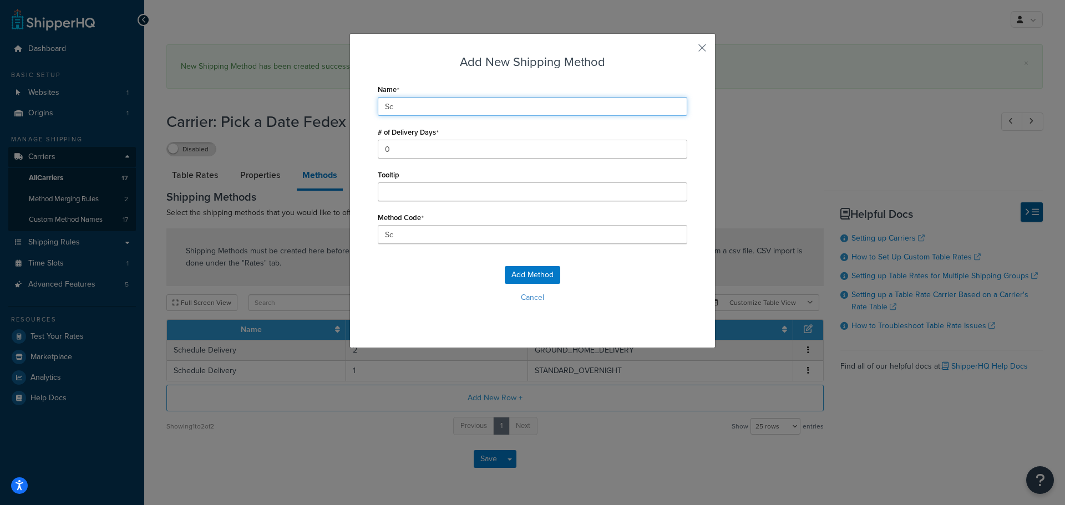
type input "Schedule Delivery"
type input "Schedule_Delivery"
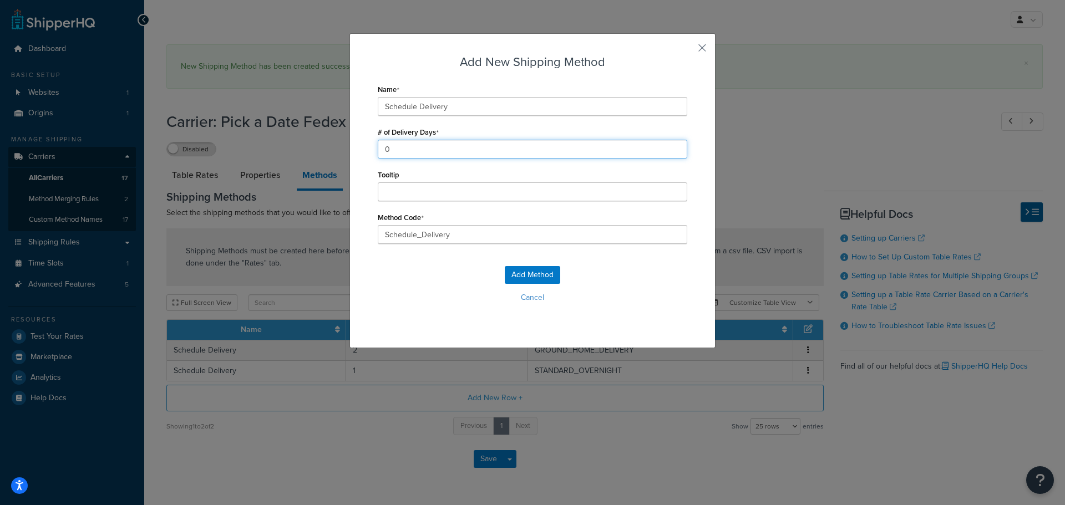
drag, startPoint x: 332, startPoint y: 148, endPoint x: 326, endPoint y: 151, distance: 6.5
click at [324, 148] on div "Add New Shipping Method Name Schedule Delivery # of Delivery Days 0 Tooltip Met…" at bounding box center [532, 252] width 1065 height 505
type input "2"
drag, startPoint x: 464, startPoint y: 228, endPoint x: 294, endPoint y: 228, distance: 170.3
click at [294, 229] on div "Add New Shipping Method Name Schedule Delivery # of Delivery Days 2 Tooltip Met…" at bounding box center [532, 252] width 1065 height 505
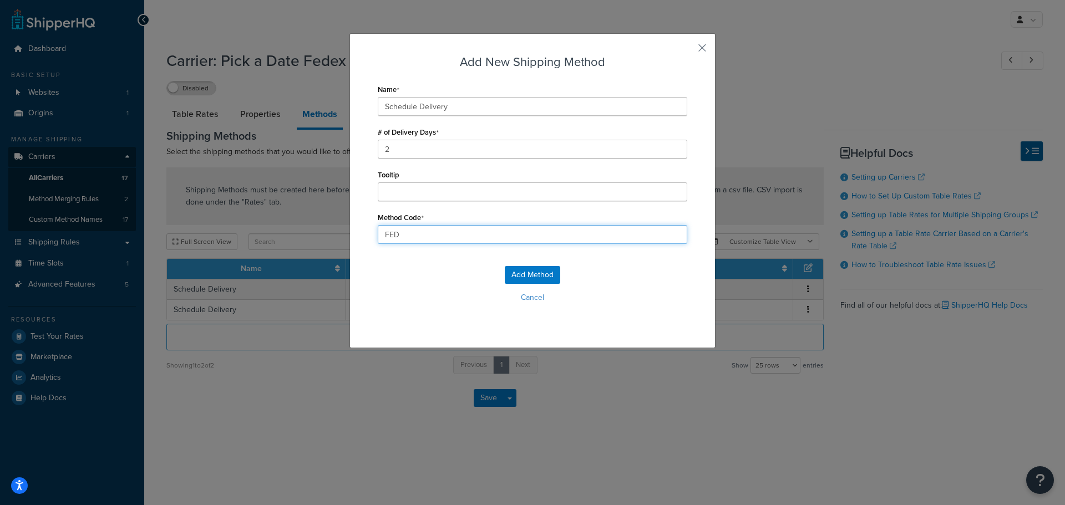
type input "FEDEX_2_DAY"
click at [530, 270] on button "Add Method" at bounding box center [532, 275] width 55 height 18
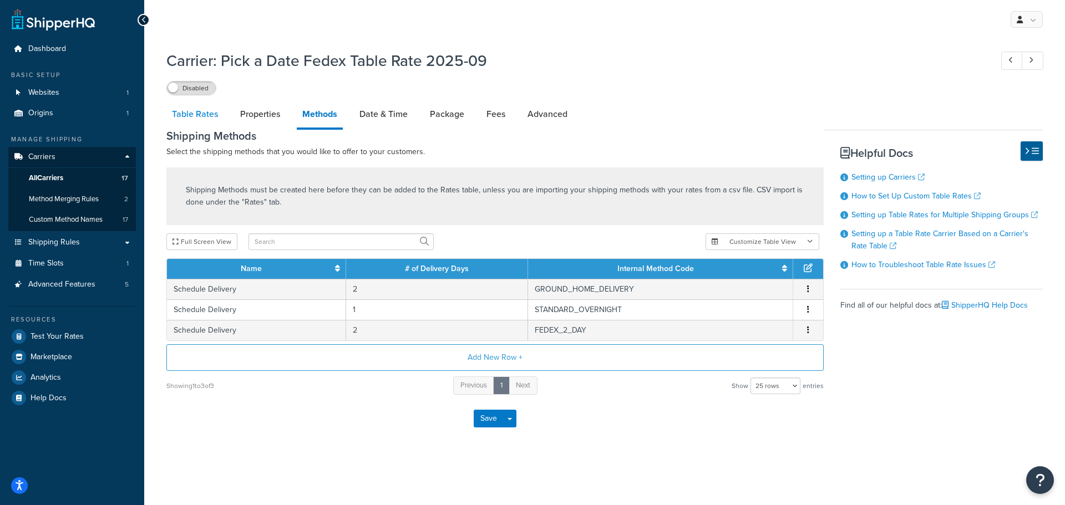
click at [204, 116] on link "Table Rates" at bounding box center [194, 114] width 57 height 27
select select "25"
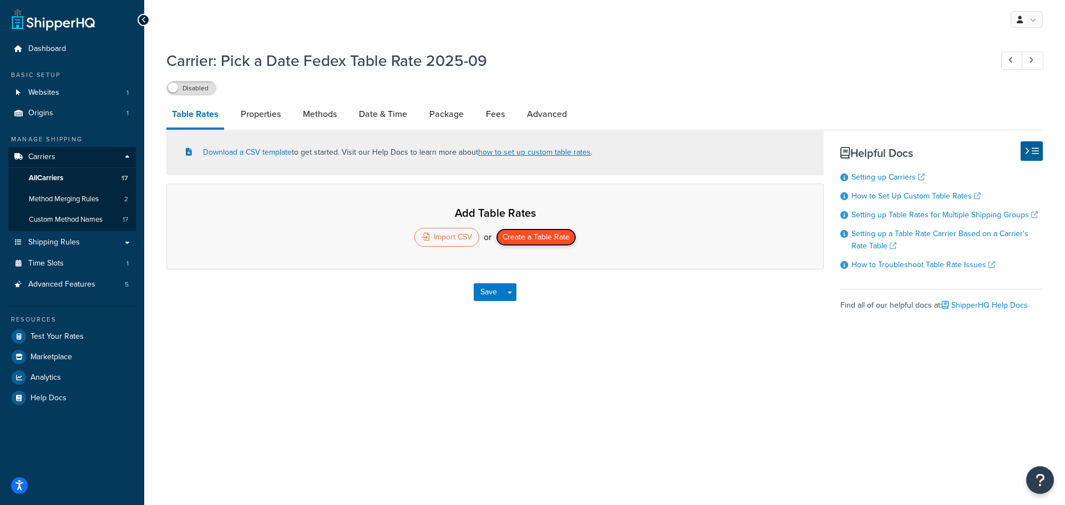
click at [529, 241] on button "Create a Table Rate" at bounding box center [536, 237] width 80 height 18
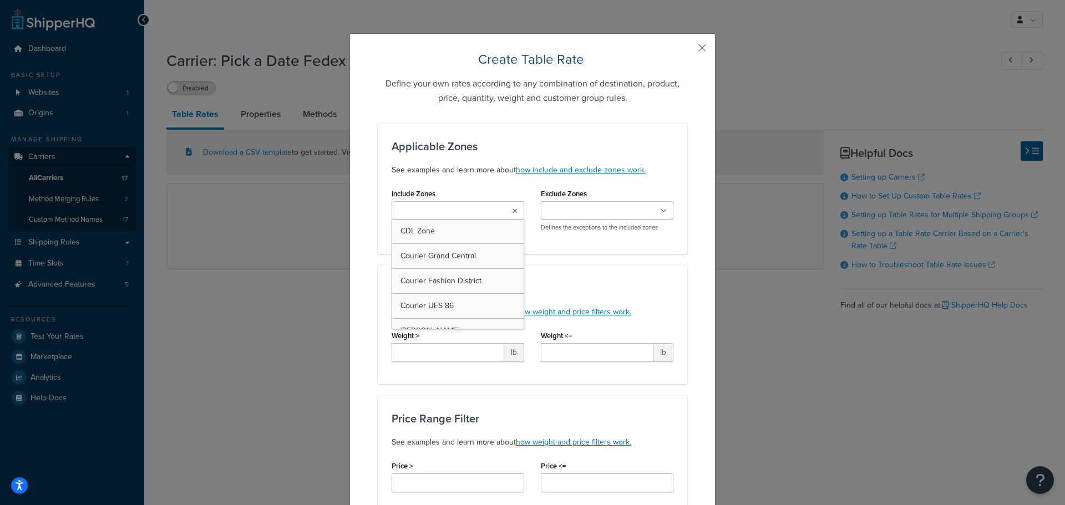
click at [512, 212] on icon at bounding box center [514, 211] width 5 height 7
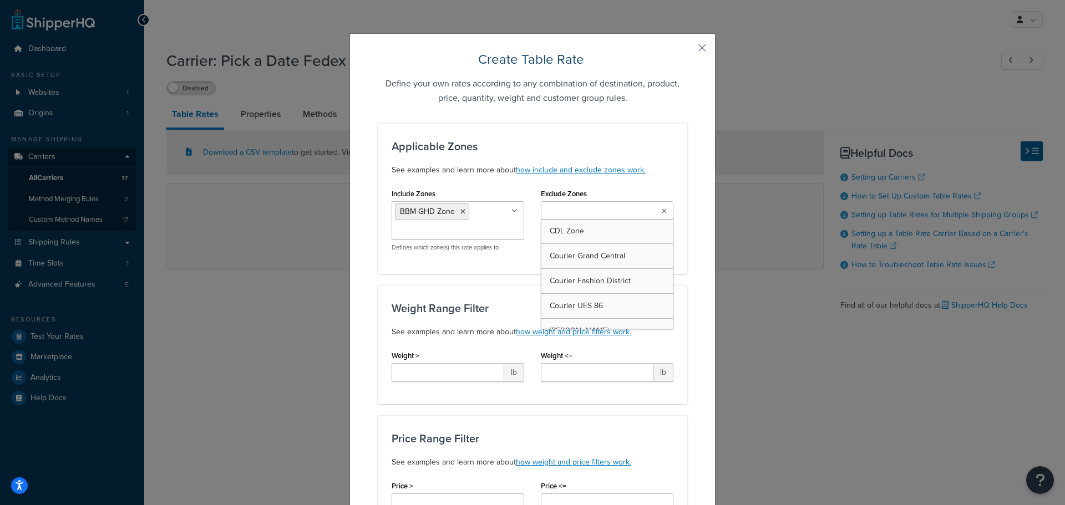
click at [622, 214] on input "Exclude Zones" at bounding box center [593, 211] width 98 height 12
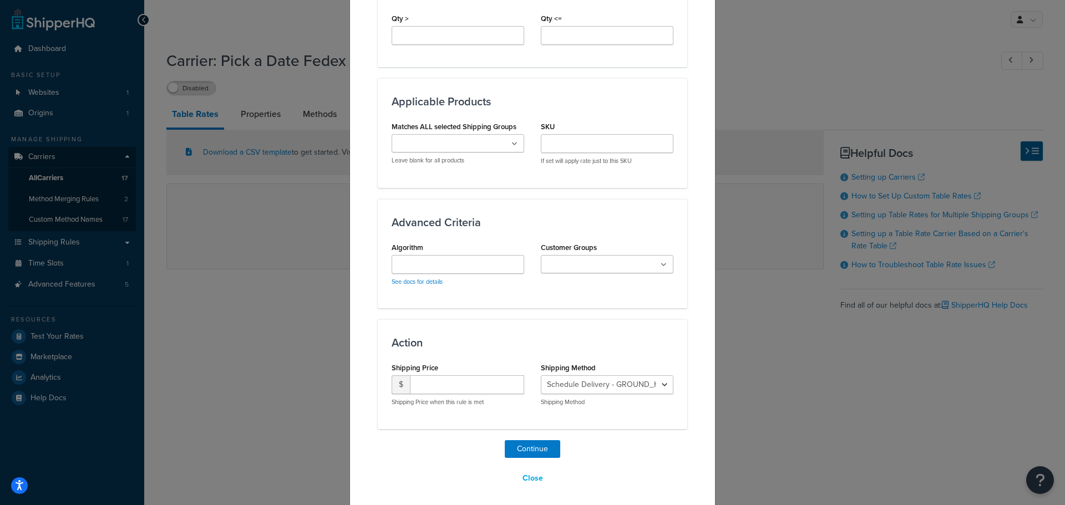
scroll to position [581, 0]
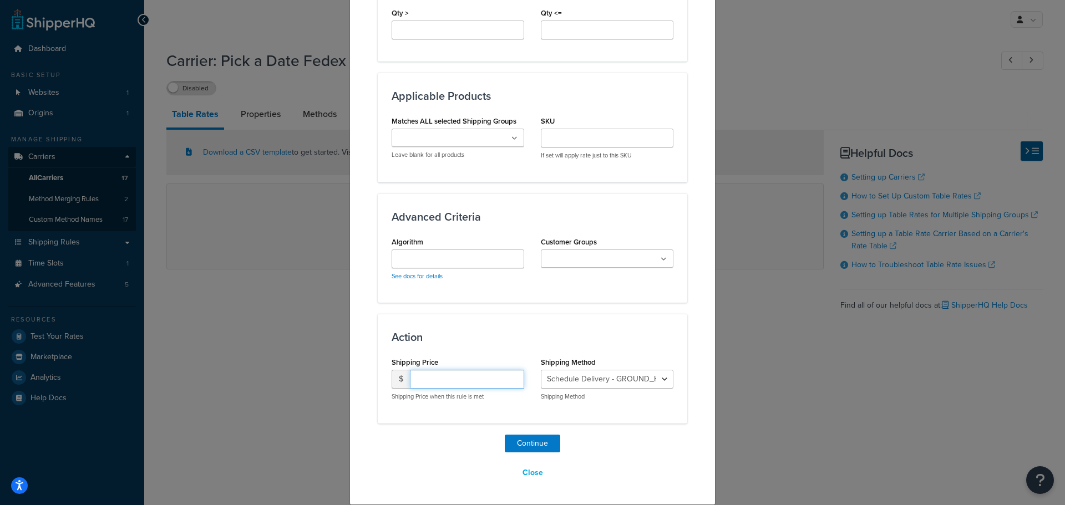
click at [439, 382] on input "number" at bounding box center [467, 379] width 114 height 19
type input "15.95"
click at [542, 444] on button "Continue" at bounding box center [532, 444] width 55 height 18
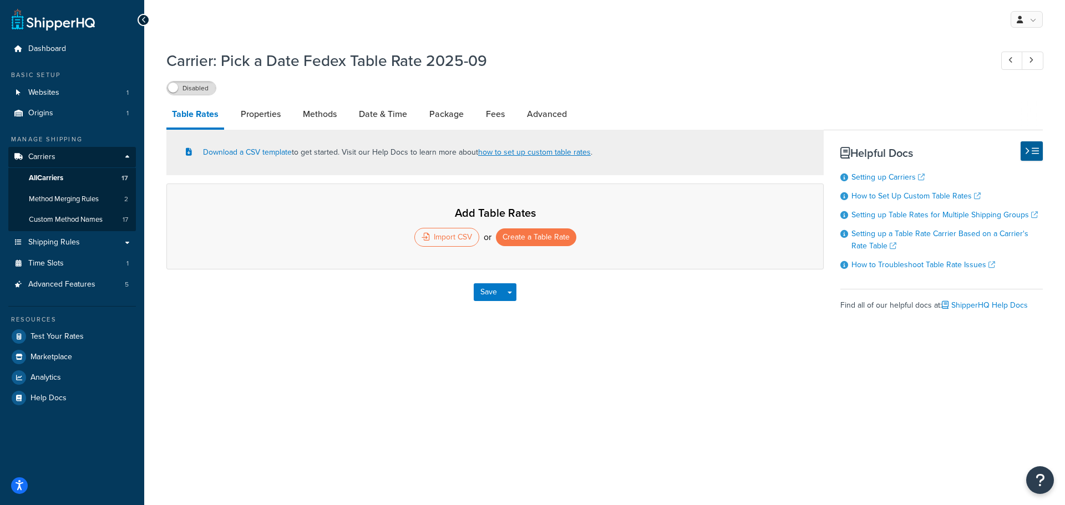
select select "25"
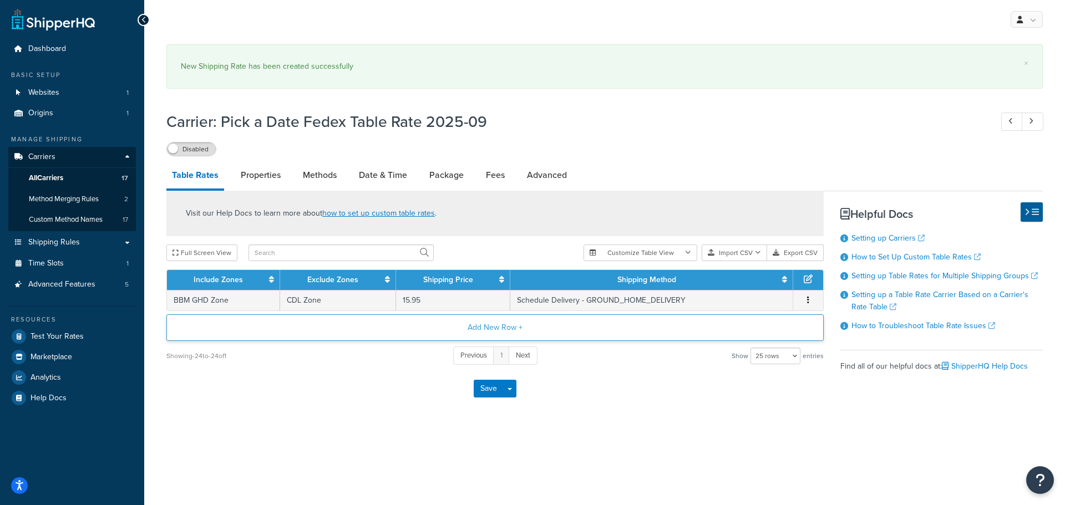
click at [499, 327] on button "Add New Row +" at bounding box center [494, 327] width 657 height 27
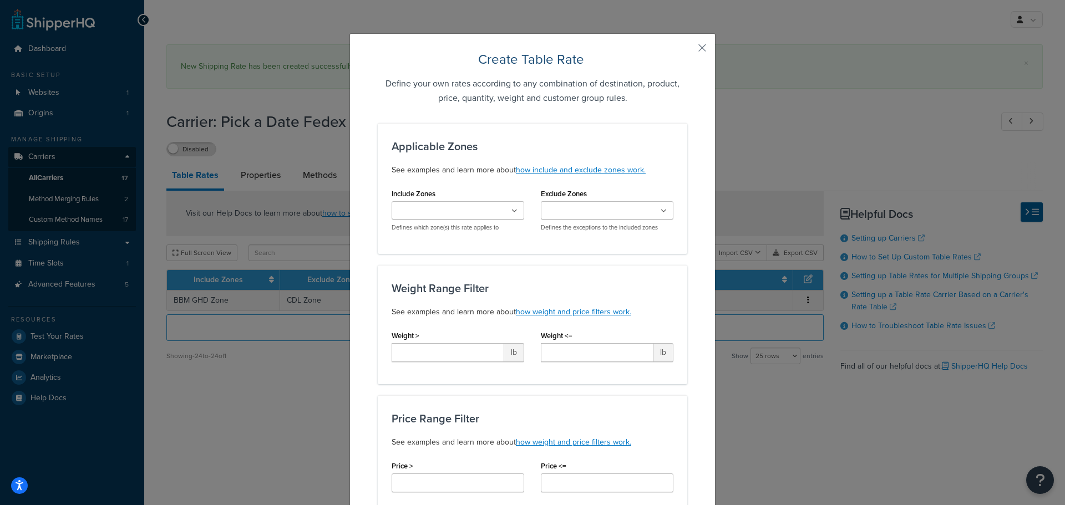
click at [453, 211] on input "Include Zones" at bounding box center [444, 211] width 98 height 12
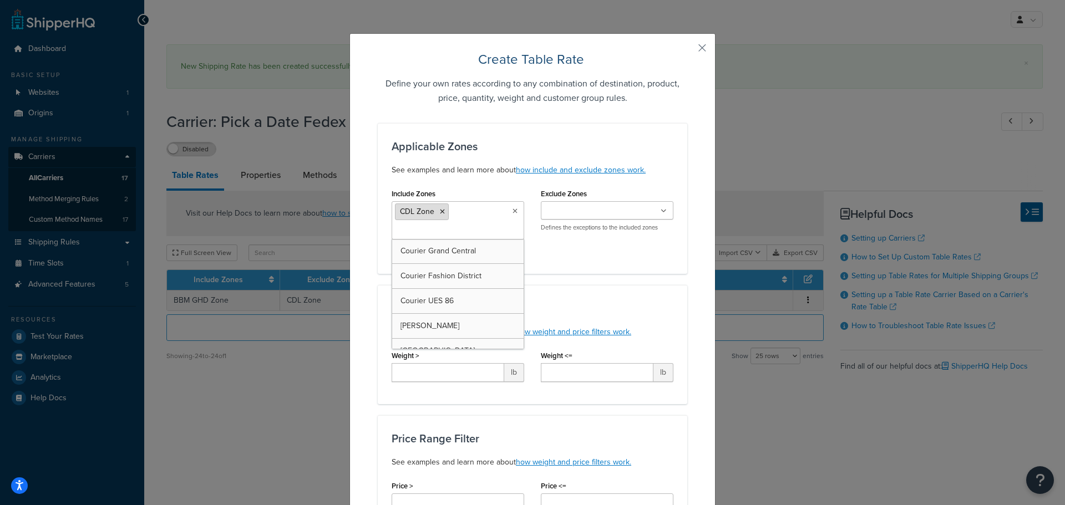
click at [440, 211] on icon at bounding box center [442, 212] width 5 height 7
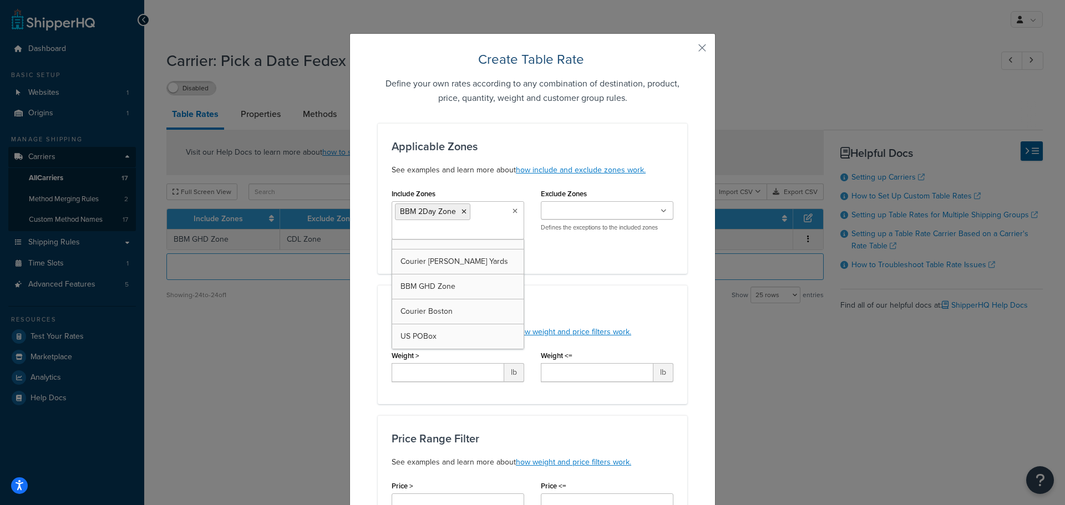
scroll to position [239, 0]
click at [601, 212] on input "Exclude Zones" at bounding box center [593, 211] width 98 height 12
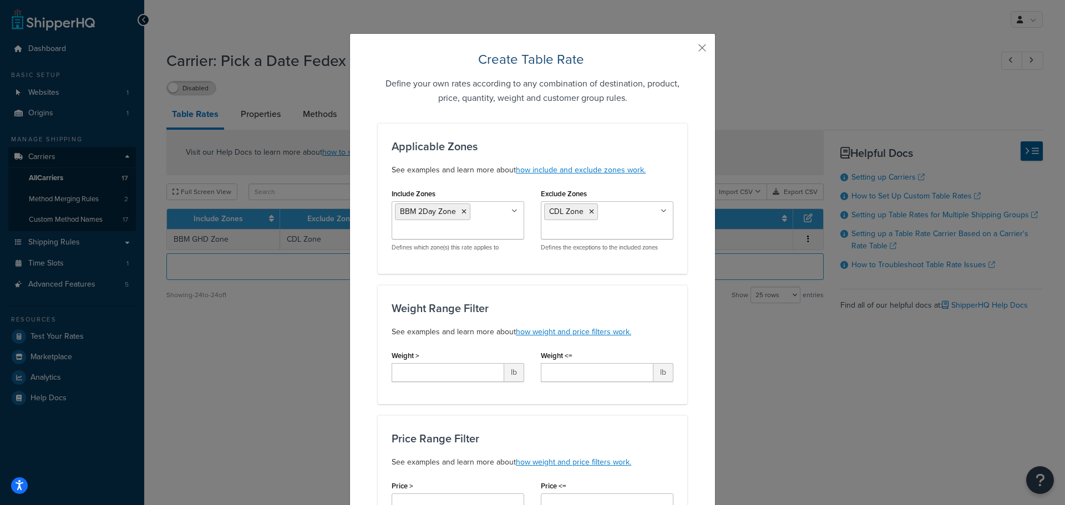
click at [522, 259] on div "Include Zones BBM 2Day Zone CDL Zone Courier Grand Central Courier Fashion Dist…" at bounding box center [457, 223] width 149 height 74
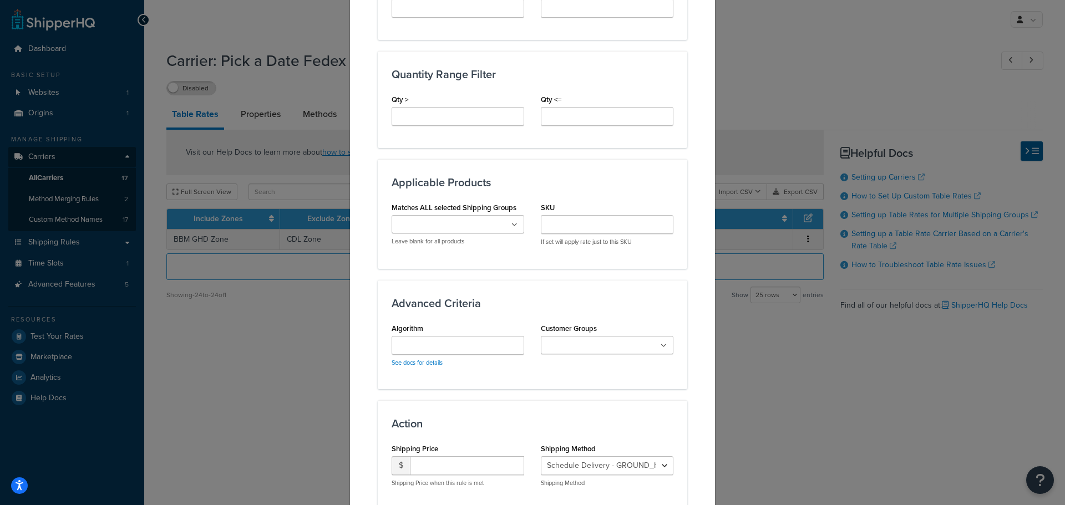
scroll to position [581, 0]
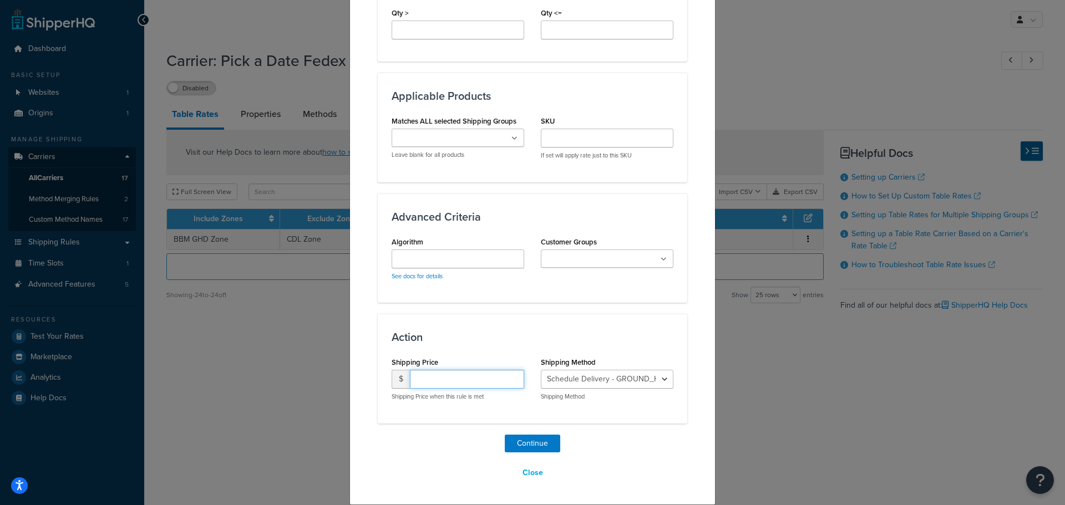
click at [459, 379] on input "number" at bounding box center [467, 379] width 114 height 19
type input "15.95"
click at [616, 379] on select "Schedule Delivery - GROUND_HOME_DELIVERY Schedule Delivery - STANDARD_OVERNIGHT…" at bounding box center [607, 379] width 133 height 19
select select "182617"
click at [541, 370] on select "Schedule Delivery - GROUND_HOME_DELIVERY Schedule Delivery - STANDARD_OVERNIGHT…" at bounding box center [607, 379] width 133 height 19
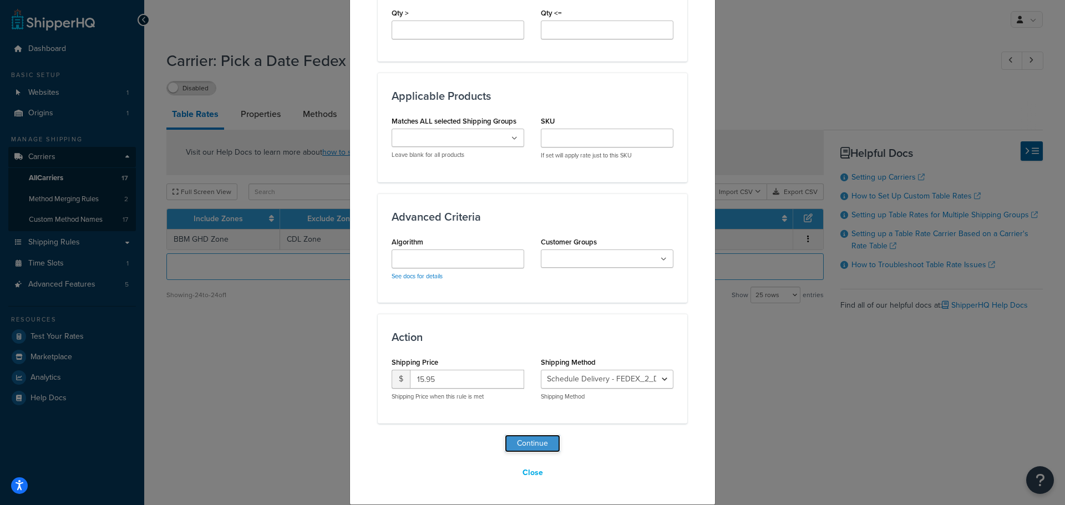
click at [536, 443] on button "Continue" at bounding box center [532, 444] width 55 height 18
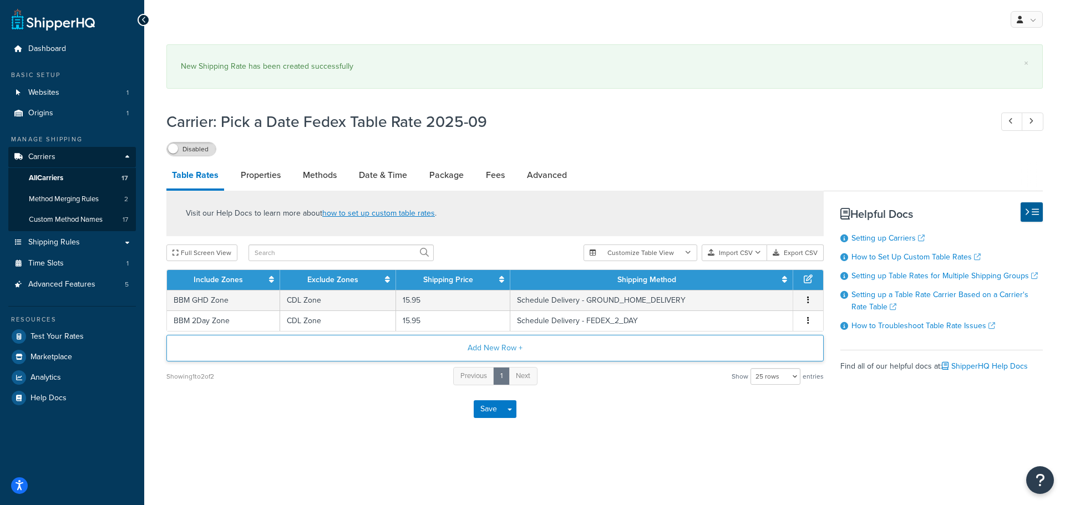
click at [499, 345] on button "Add New Row +" at bounding box center [494, 348] width 657 height 27
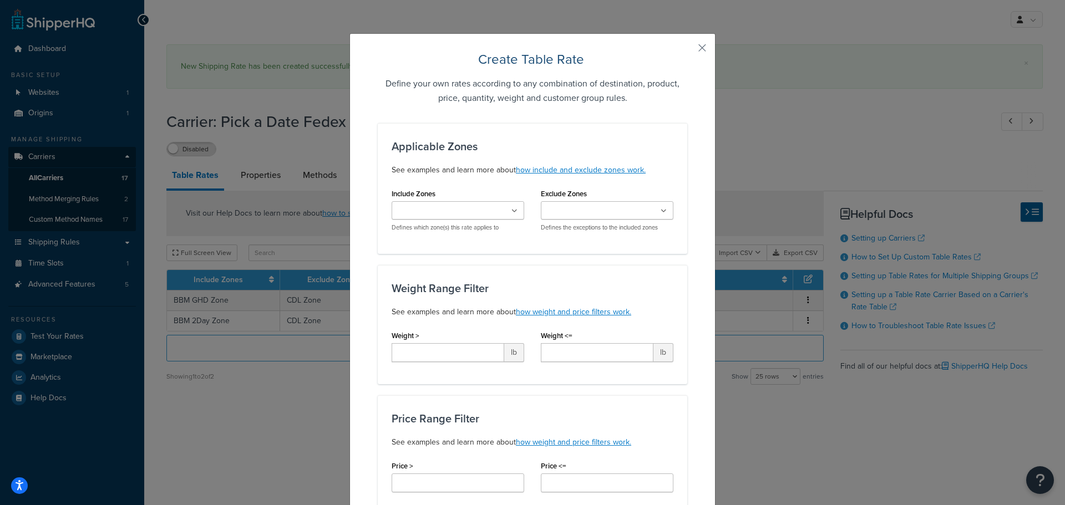
click at [452, 215] on input "Include Zones" at bounding box center [444, 211] width 98 height 12
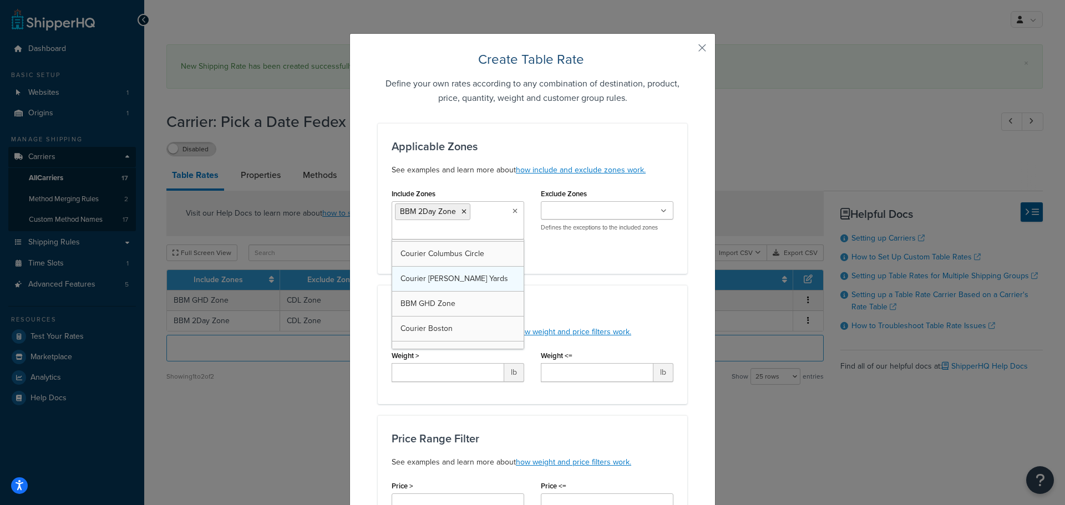
scroll to position [214, 0]
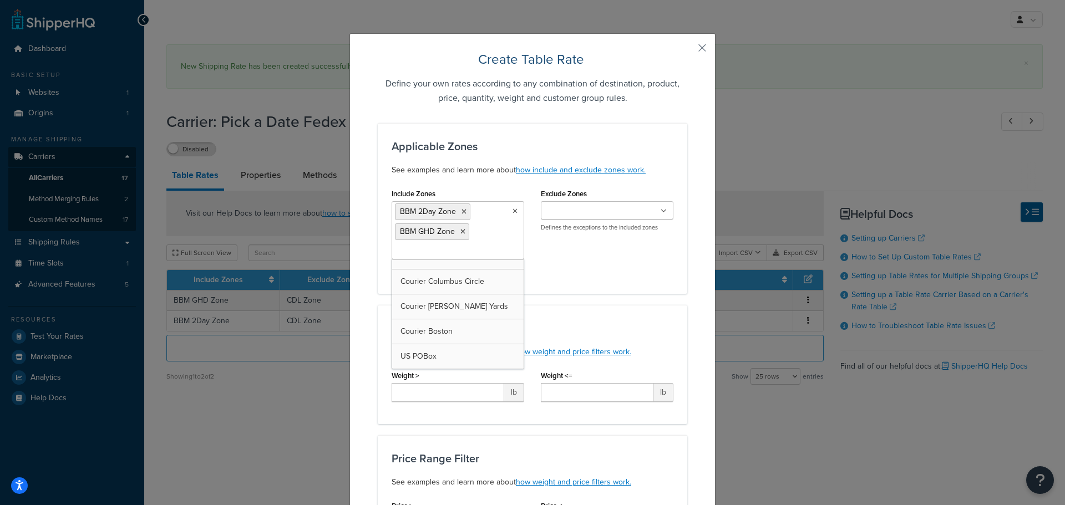
click at [576, 210] on input "Exclude Zones" at bounding box center [593, 211] width 98 height 12
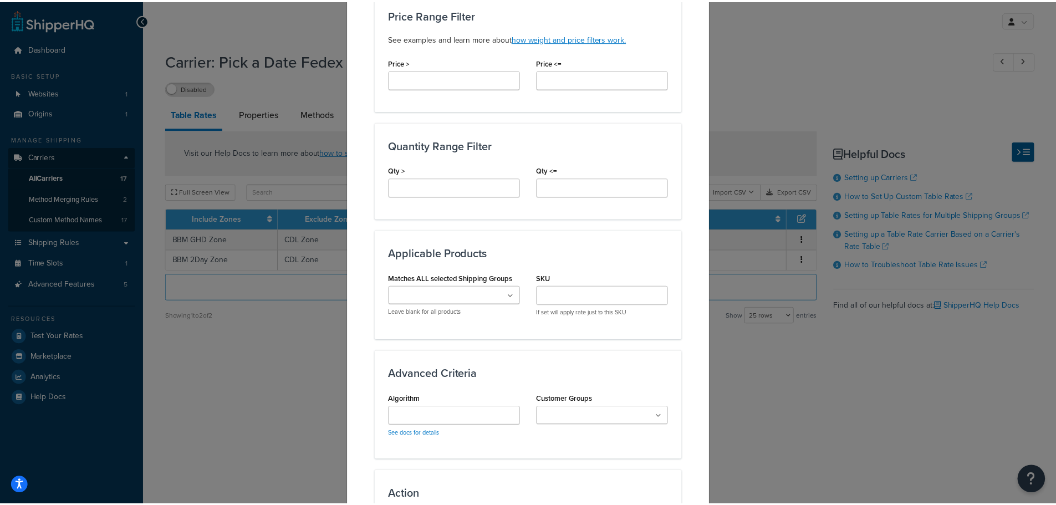
scroll to position [601, 0]
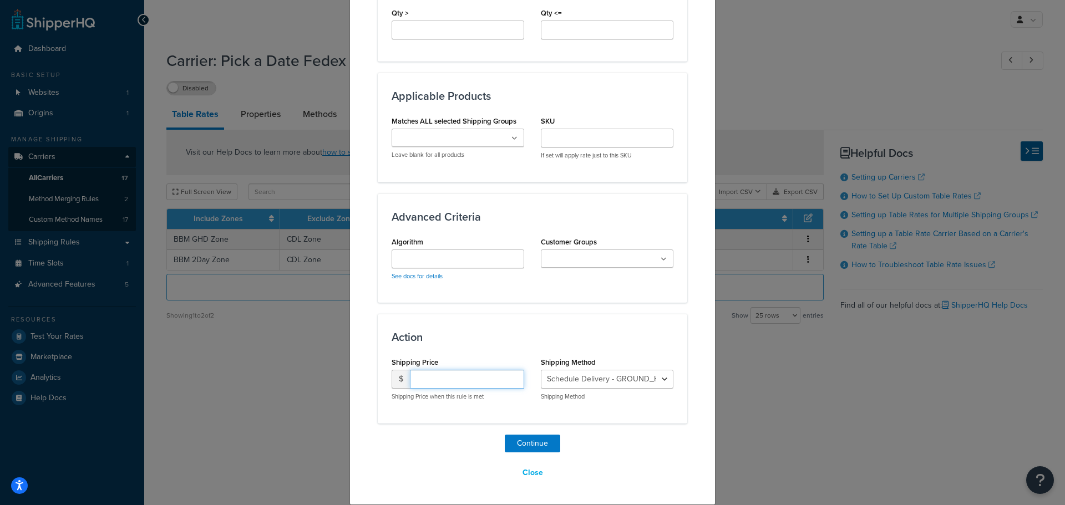
click at [465, 380] on input "number" at bounding box center [467, 379] width 114 height 19
type input "15.95"
click at [563, 380] on select "Schedule Delivery - GROUND_HOME_DELIVERY Schedule Delivery - STANDARD_OVERNIGHT…" at bounding box center [607, 379] width 133 height 19
select select "182616"
click at [541, 370] on select "Schedule Delivery - GROUND_HOME_DELIVERY Schedule Delivery - STANDARD_OVERNIGHT…" at bounding box center [607, 379] width 133 height 19
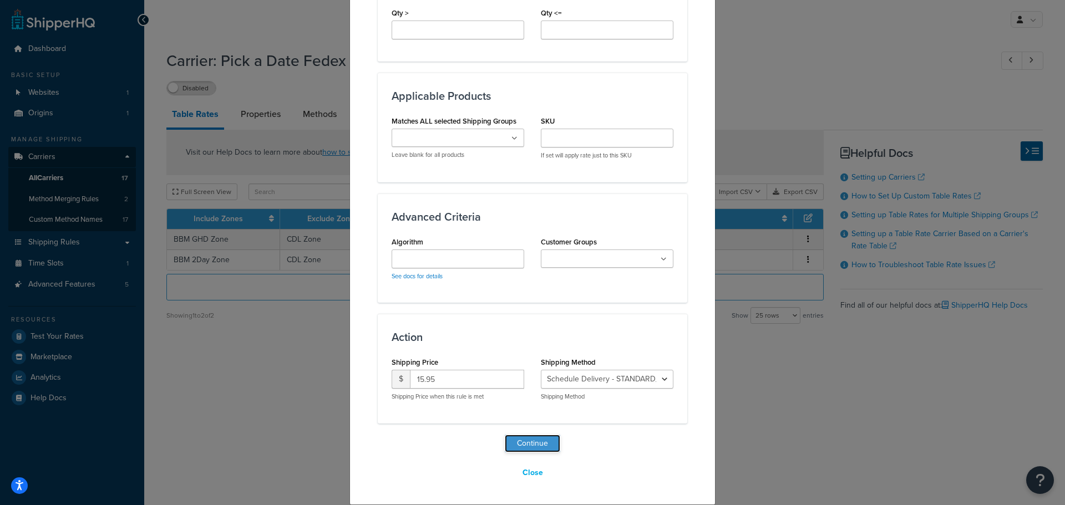
click at [529, 446] on button "Continue" at bounding box center [532, 444] width 55 height 18
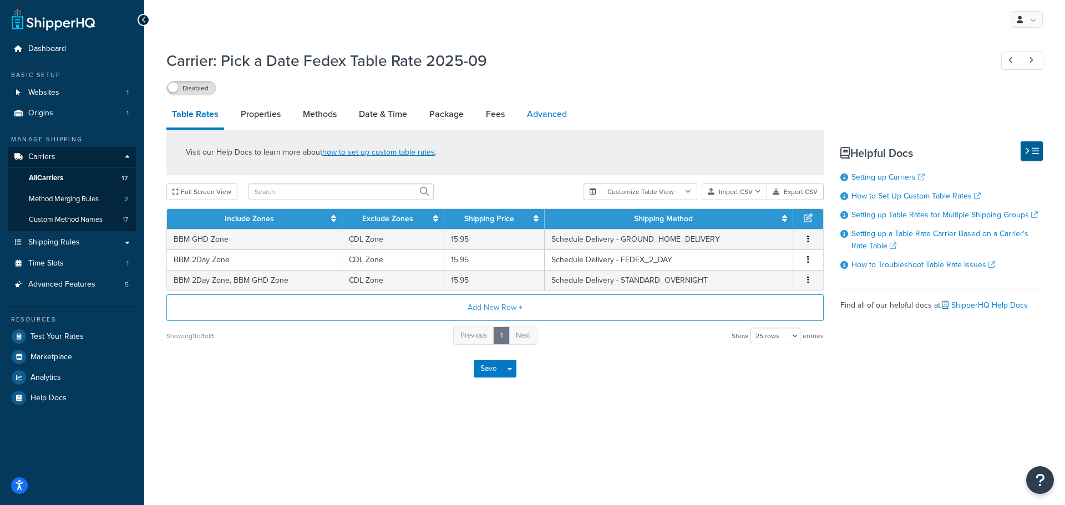
click at [547, 122] on link "Advanced" at bounding box center [546, 114] width 51 height 27
select select "false"
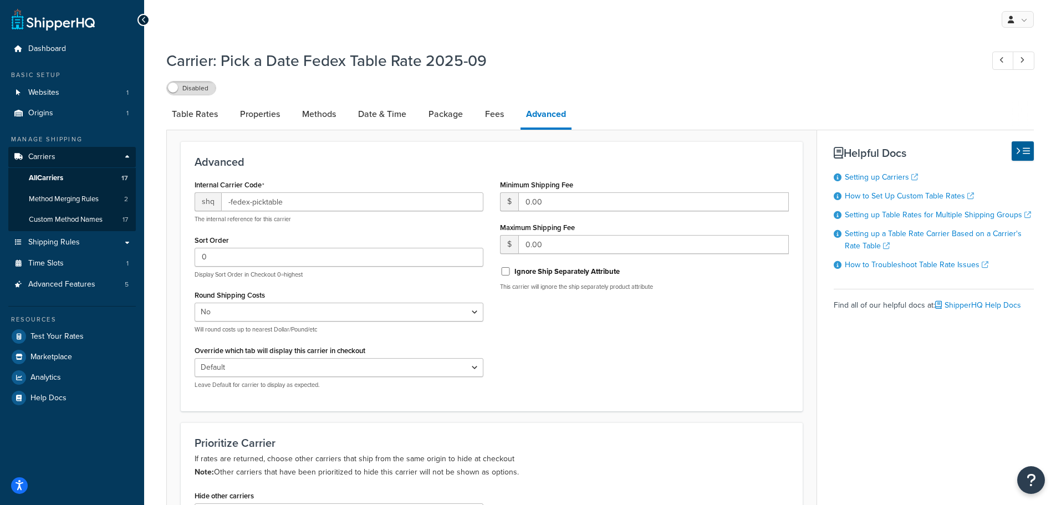
scroll to position [272, 0]
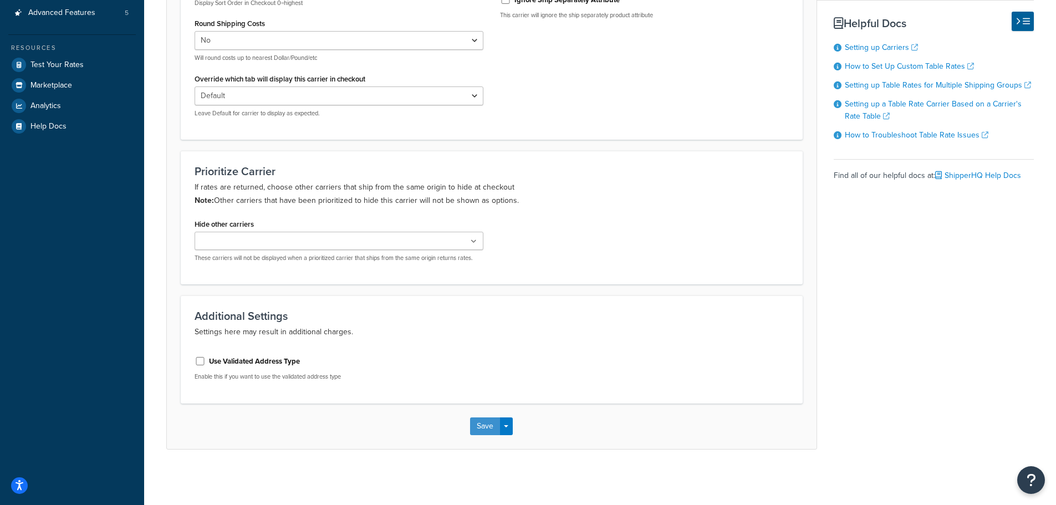
click at [479, 424] on button "Save" at bounding box center [485, 427] width 30 height 18
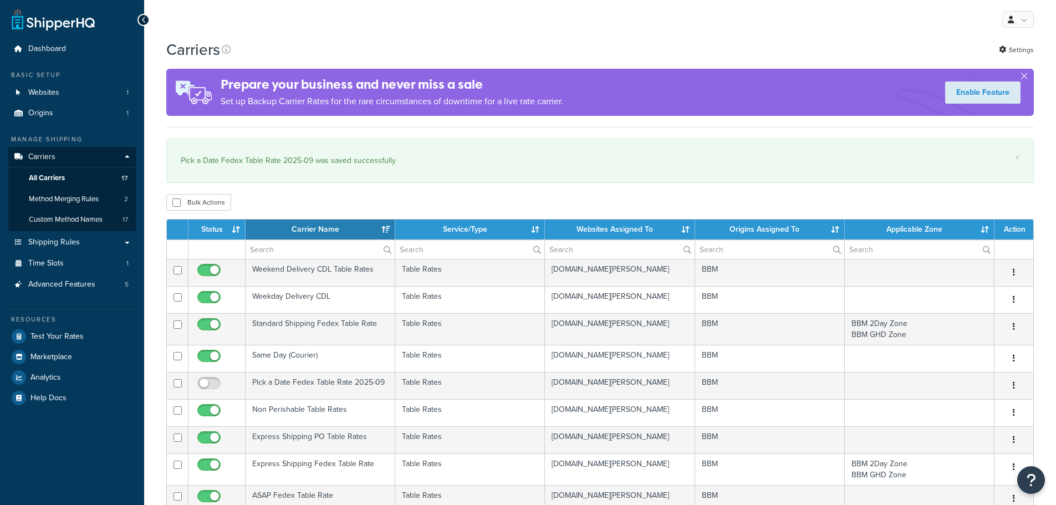
select select "15"
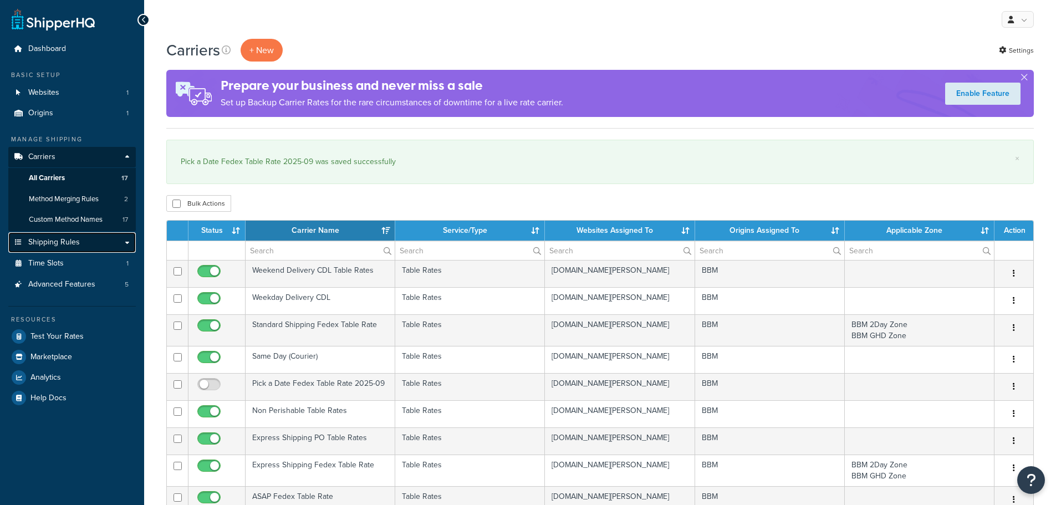
click at [78, 243] on span "Shipping Rules" at bounding box center [54, 242] width 52 height 9
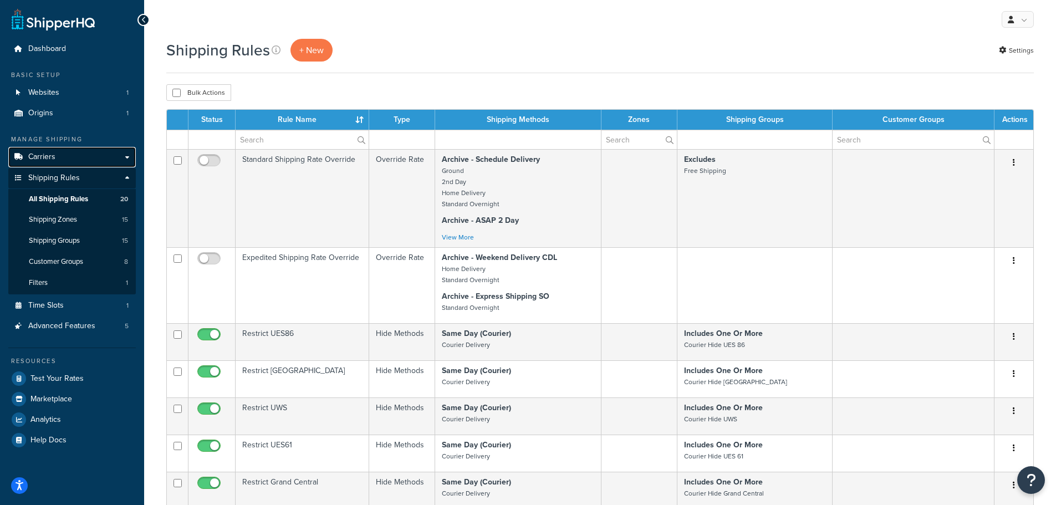
click at [52, 155] on span "Carriers" at bounding box center [41, 157] width 27 height 9
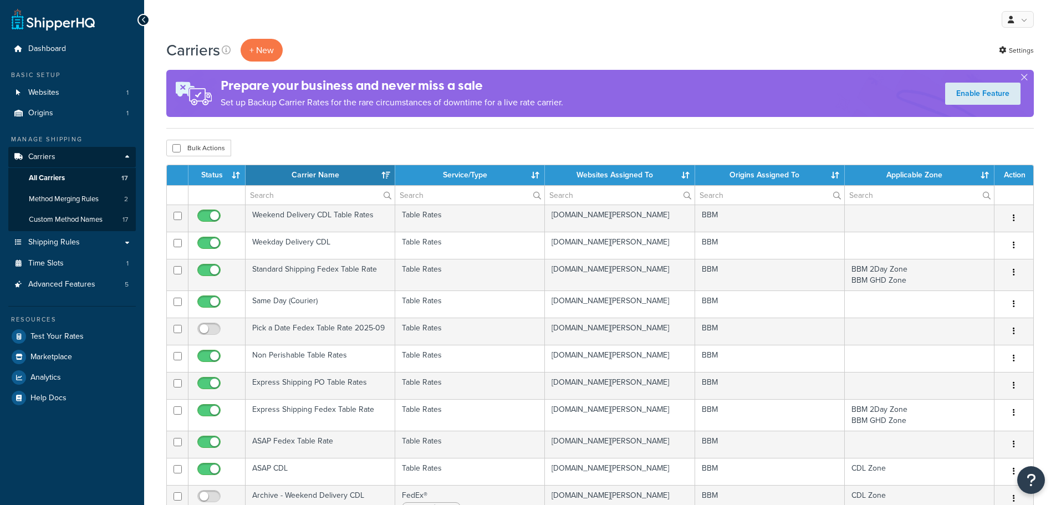
select select "15"
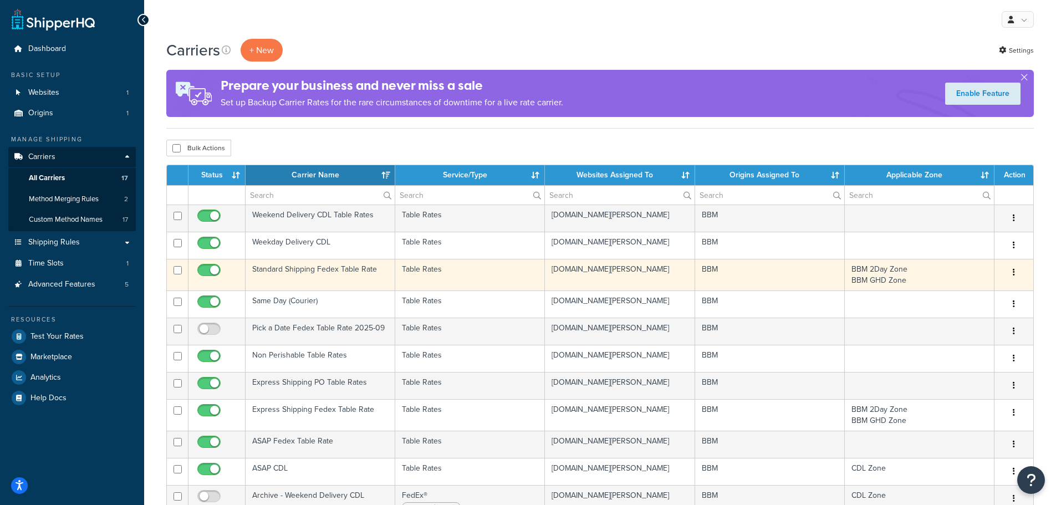
click at [329, 267] on td "Standard Shipping Fedex Table Rate" at bounding box center [321, 275] width 150 height 32
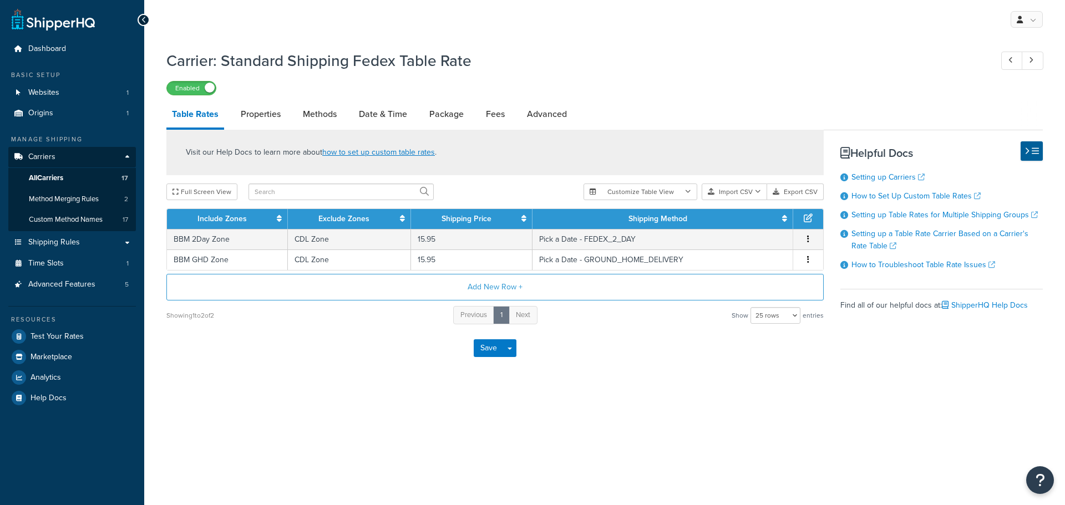
select select "25"
click at [555, 117] on link "Advanced" at bounding box center [546, 114] width 51 height 27
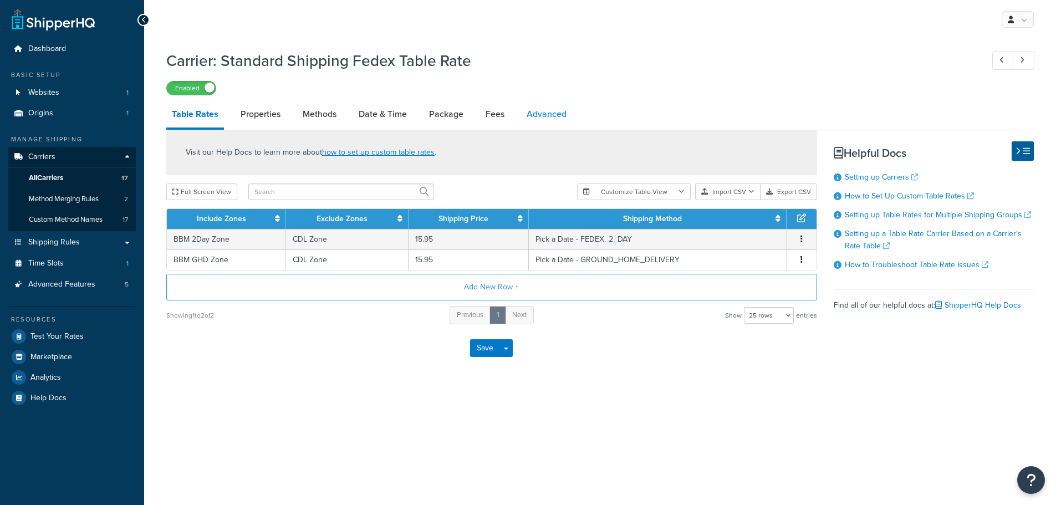
select select "false"
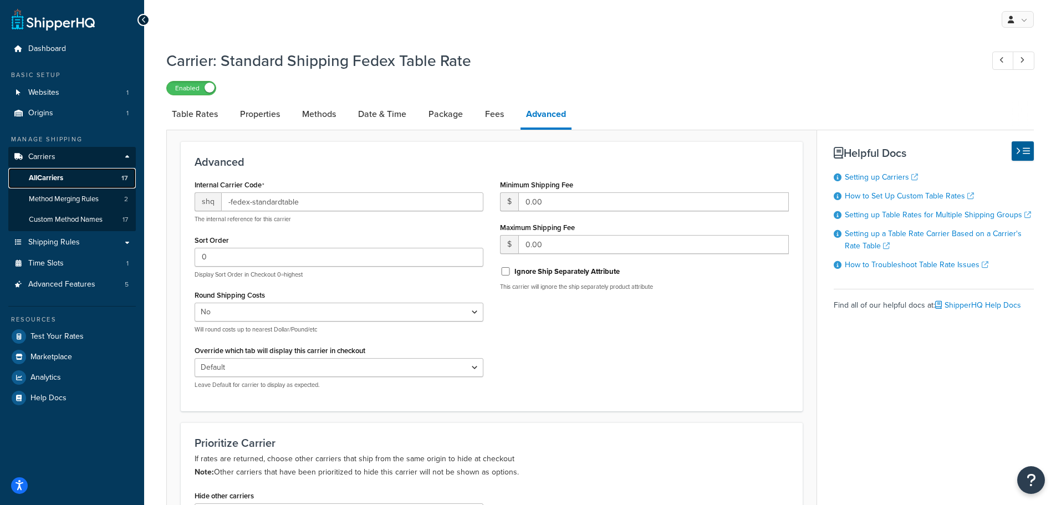
click at [55, 174] on span "All Carriers" at bounding box center [46, 178] width 34 height 9
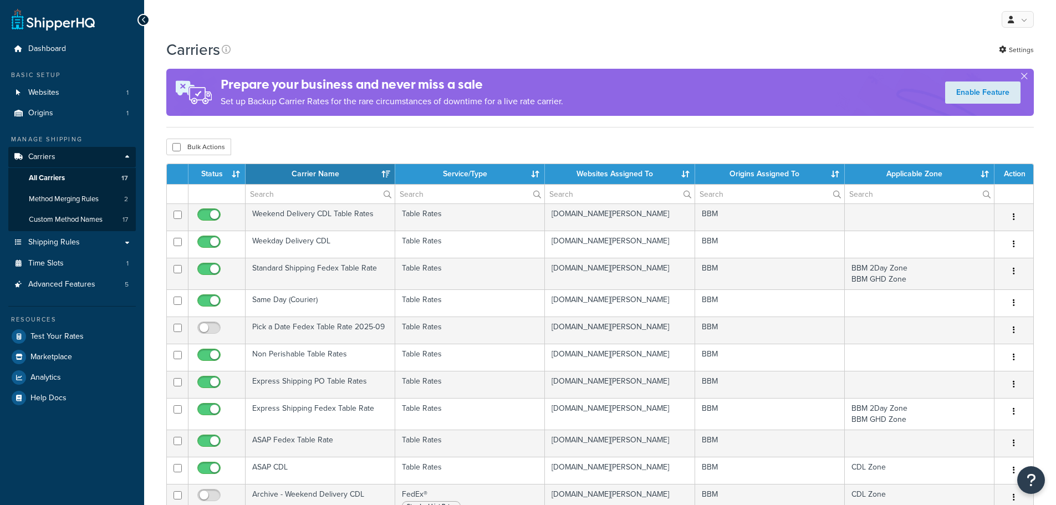
select select "15"
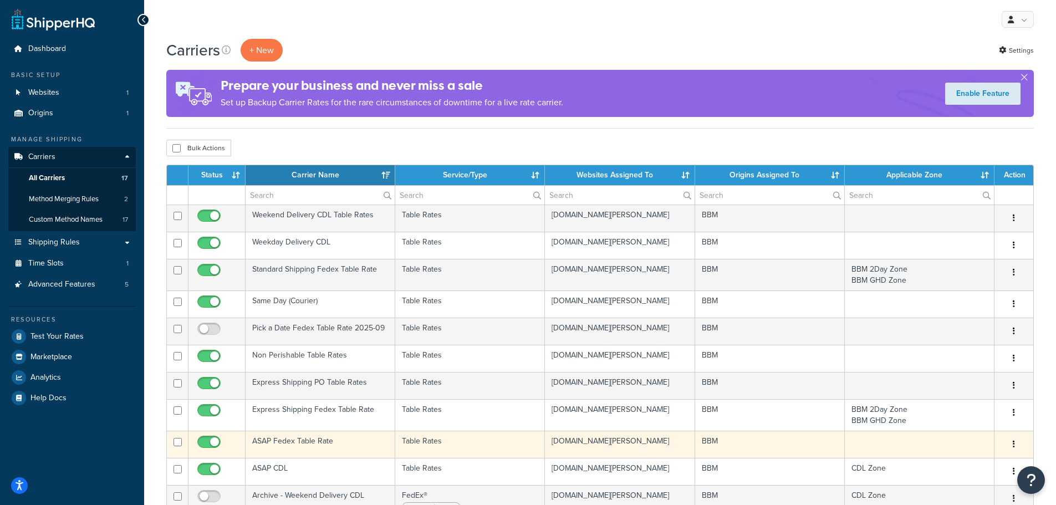
click at [304, 441] on td "ASAP Fedex Table Rate" at bounding box center [321, 444] width 150 height 27
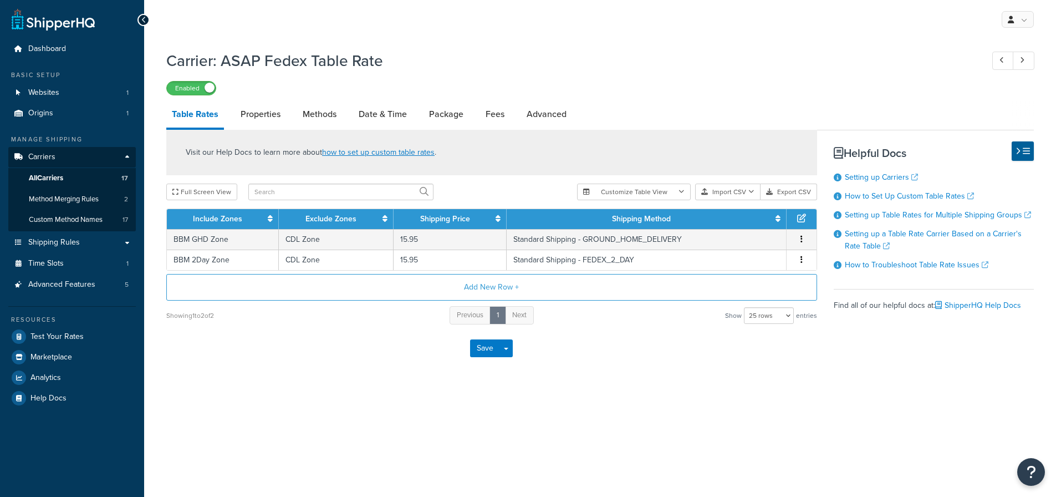
select select "25"
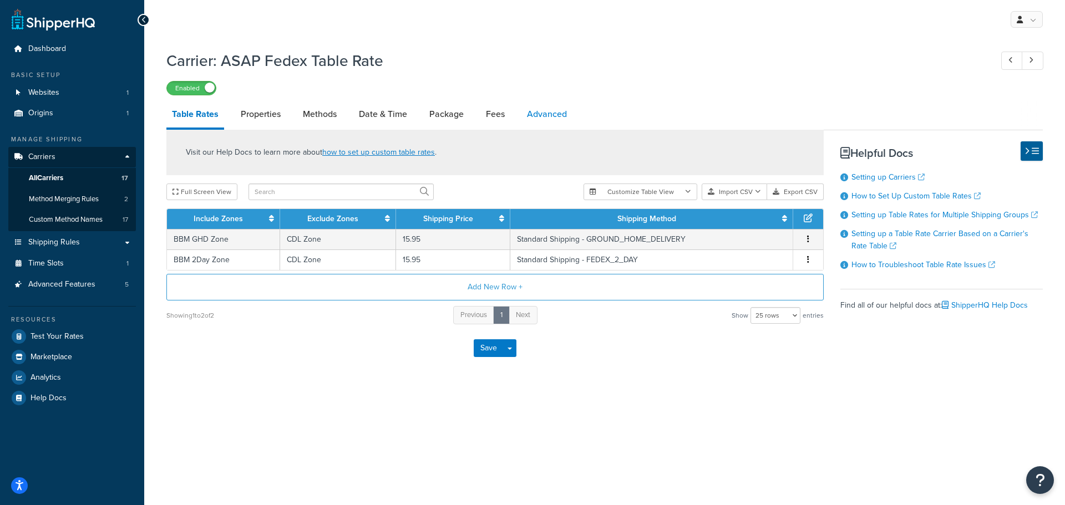
click at [540, 119] on link "Advanced" at bounding box center [546, 114] width 51 height 27
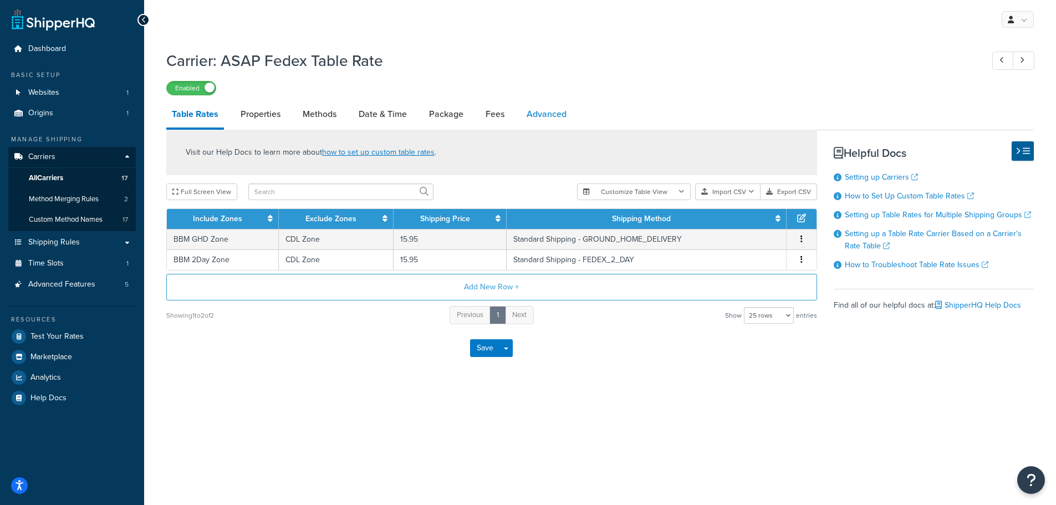
select select "false"
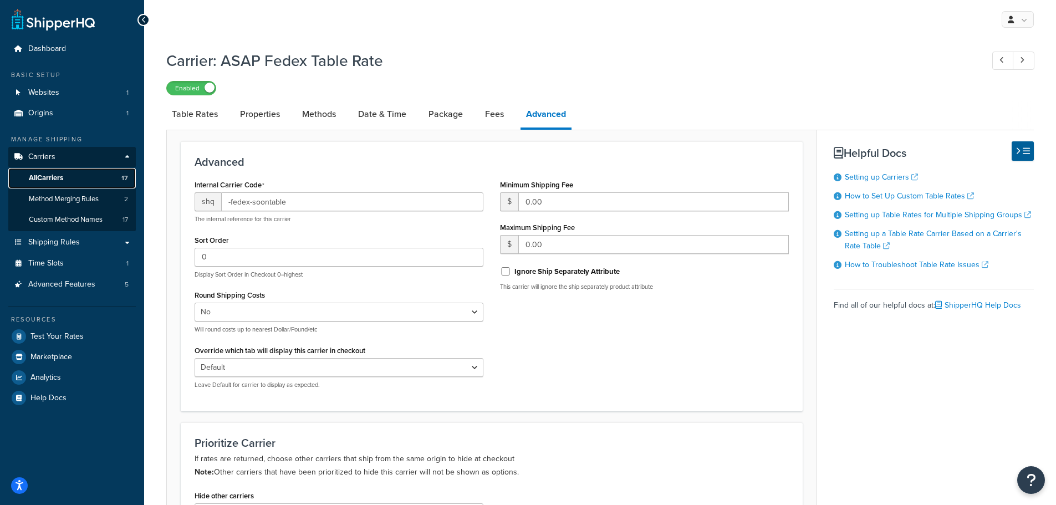
click at [63, 177] on span "All Carriers" at bounding box center [46, 178] width 34 height 9
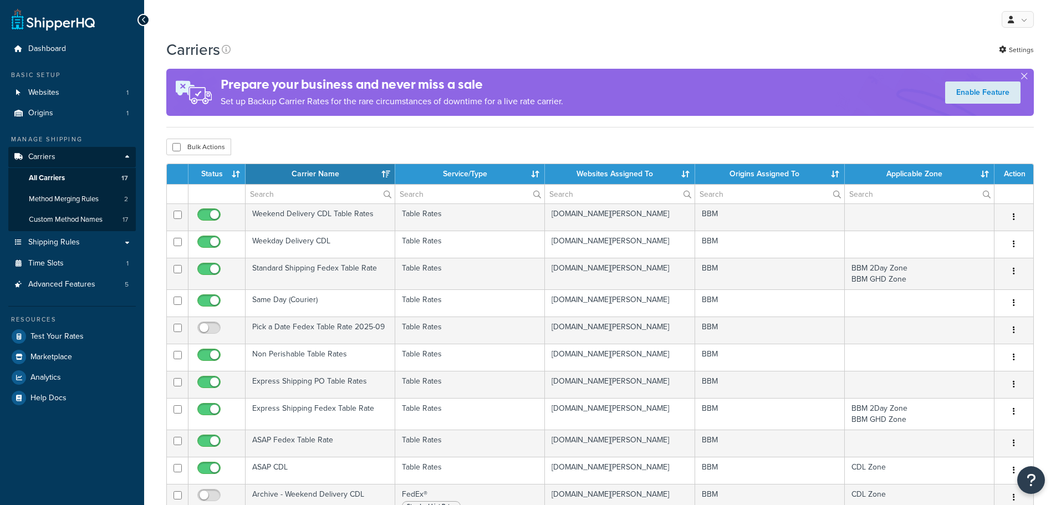
select select "15"
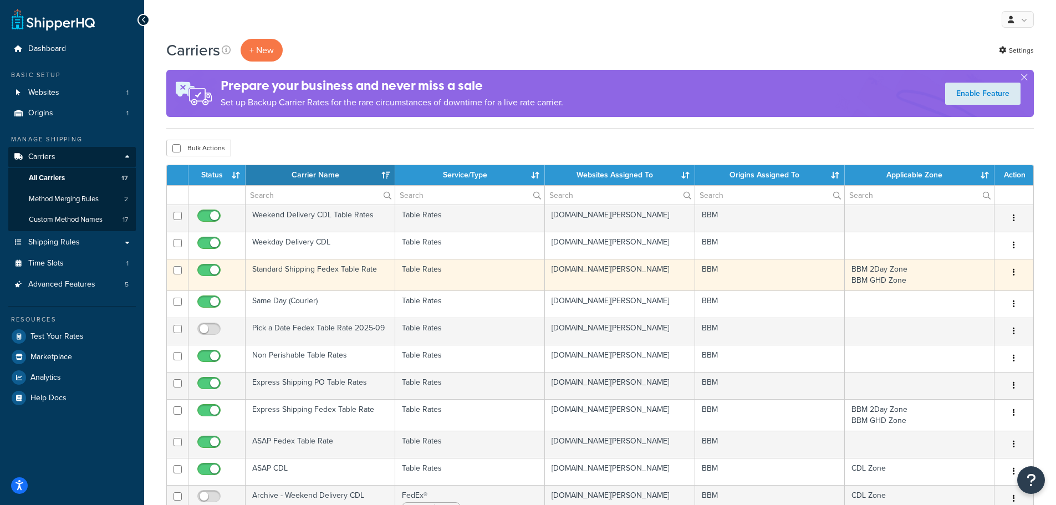
click at [321, 268] on td "Standard Shipping Fedex Table Rate" at bounding box center [321, 275] width 150 height 32
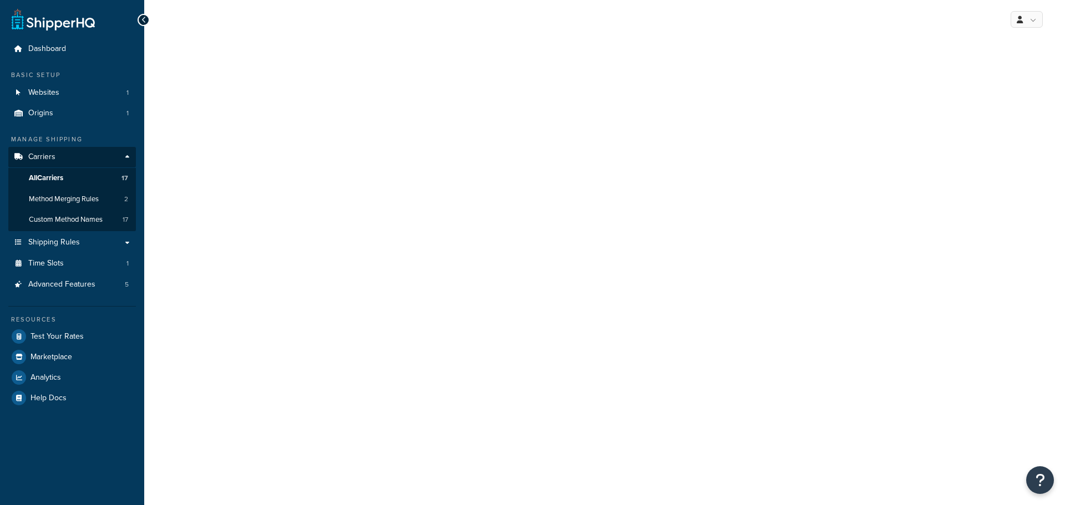
select select "25"
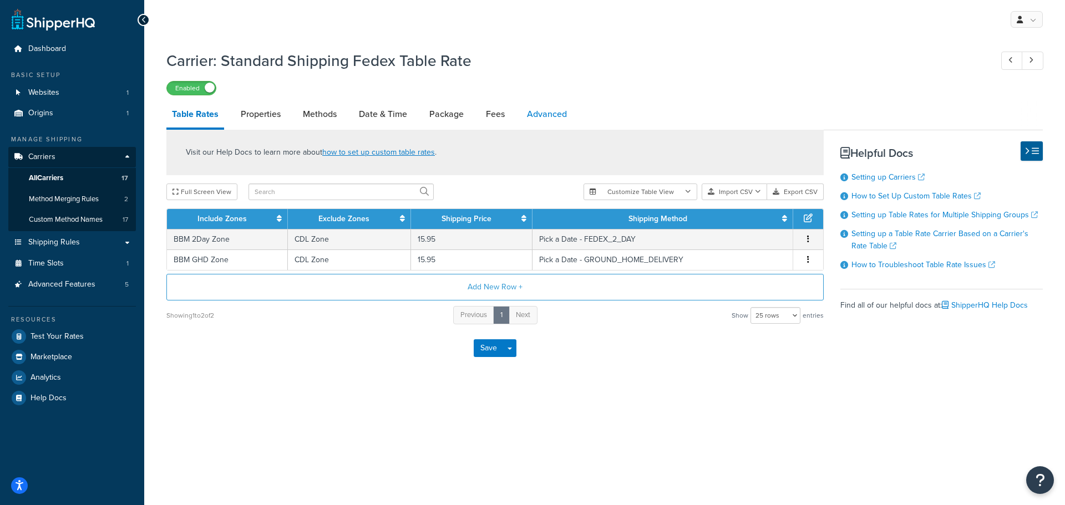
click at [558, 113] on link "Advanced" at bounding box center [546, 114] width 51 height 27
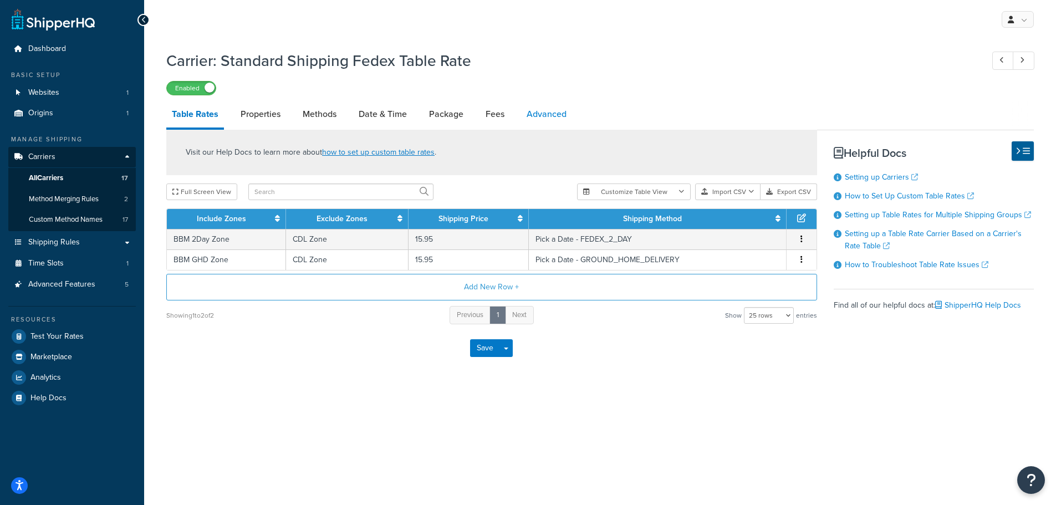
select select "false"
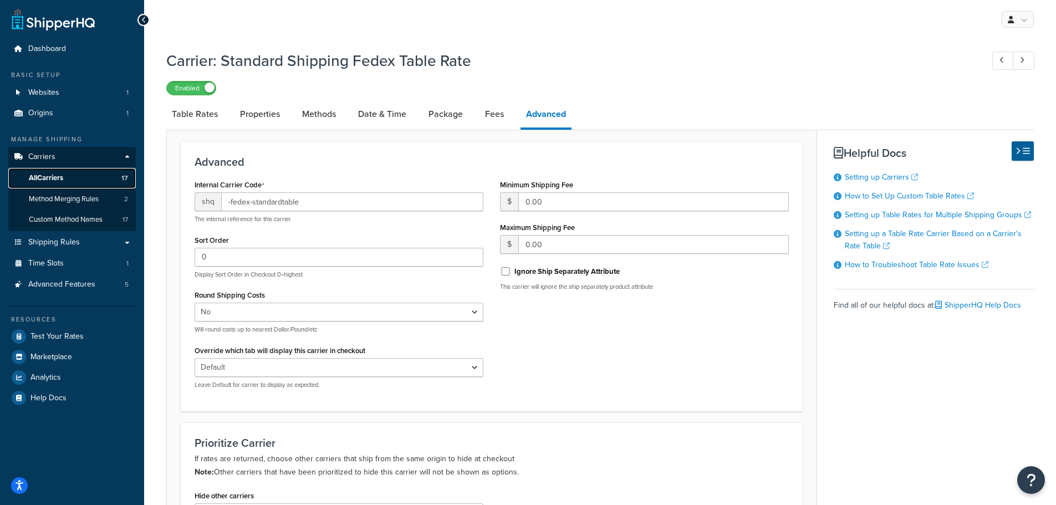
click at [46, 176] on span "All Carriers" at bounding box center [46, 178] width 34 height 9
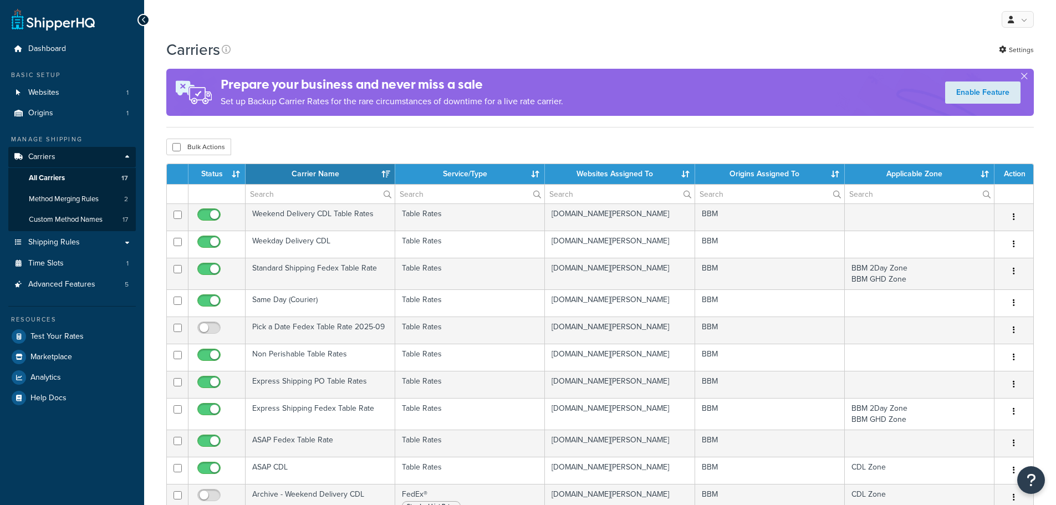
select select "15"
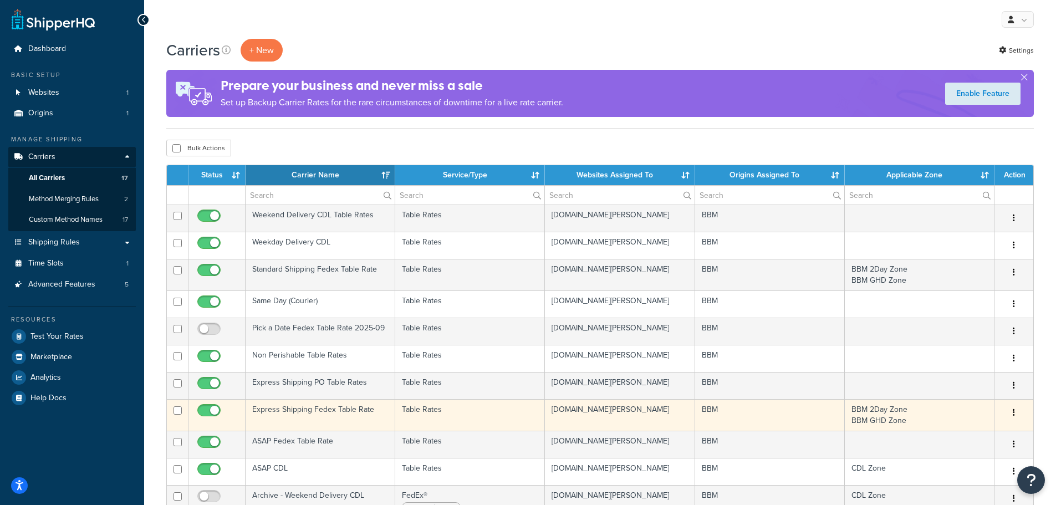
click at [288, 414] on td "Express Shipping Fedex Table Rate" at bounding box center [321, 415] width 150 height 32
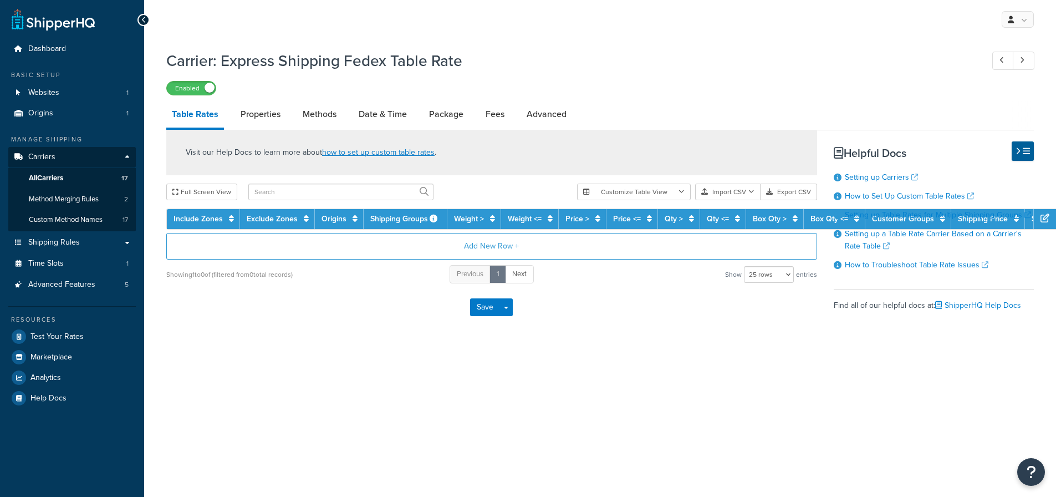
select select "25"
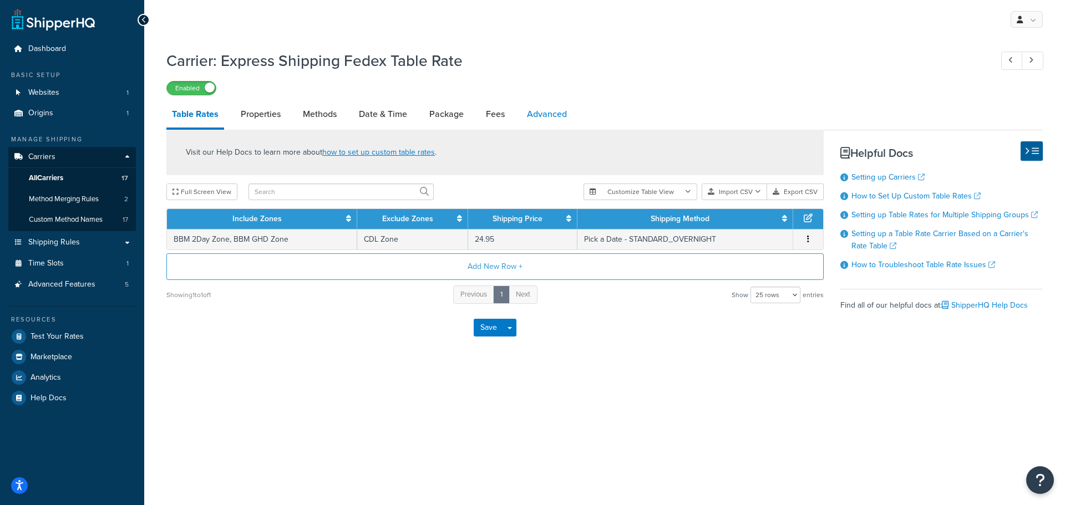
click at [543, 113] on link "Advanced" at bounding box center [546, 114] width 51 height 27
select select "false"
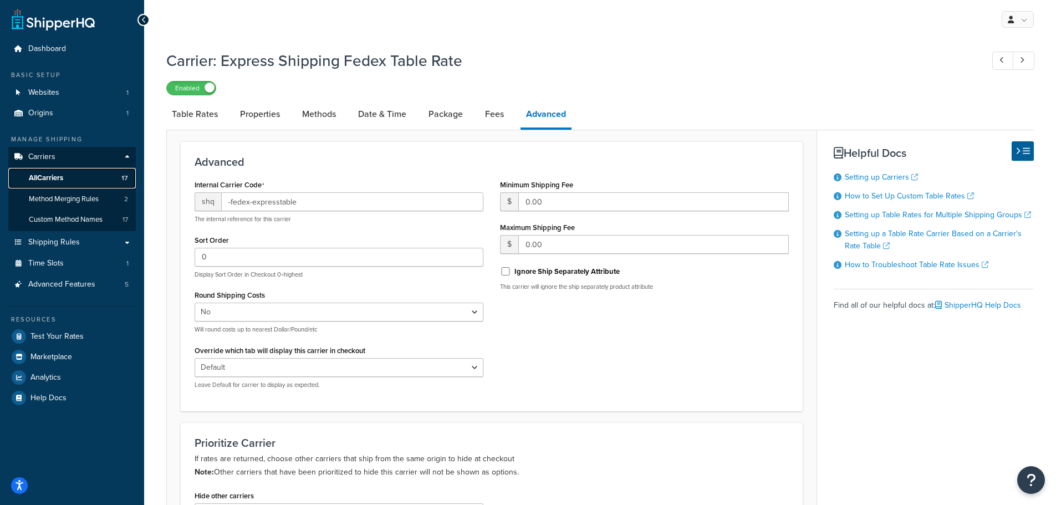
click at [63, 174] on span "All Carriers" at bounding box center [46, 178] width 34 height 9
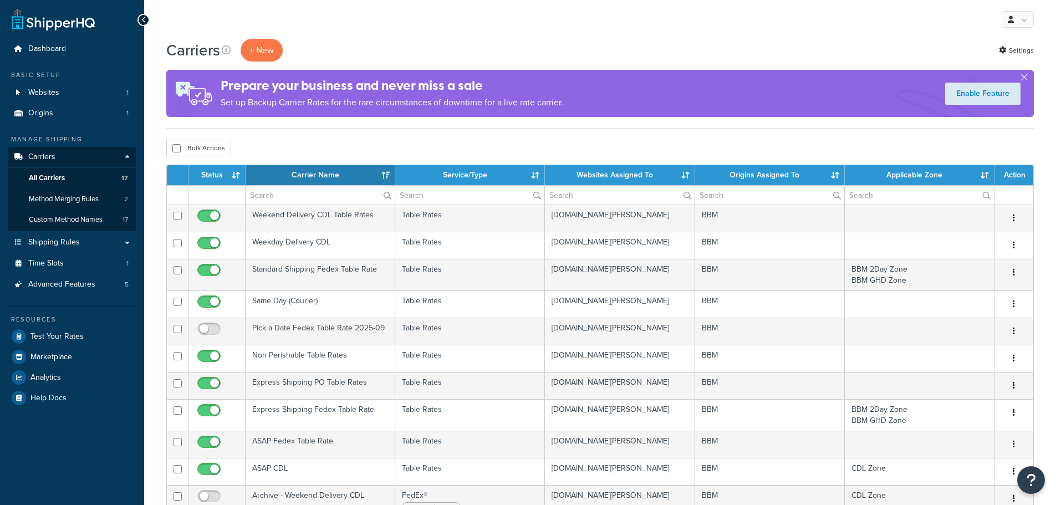
select select "15"
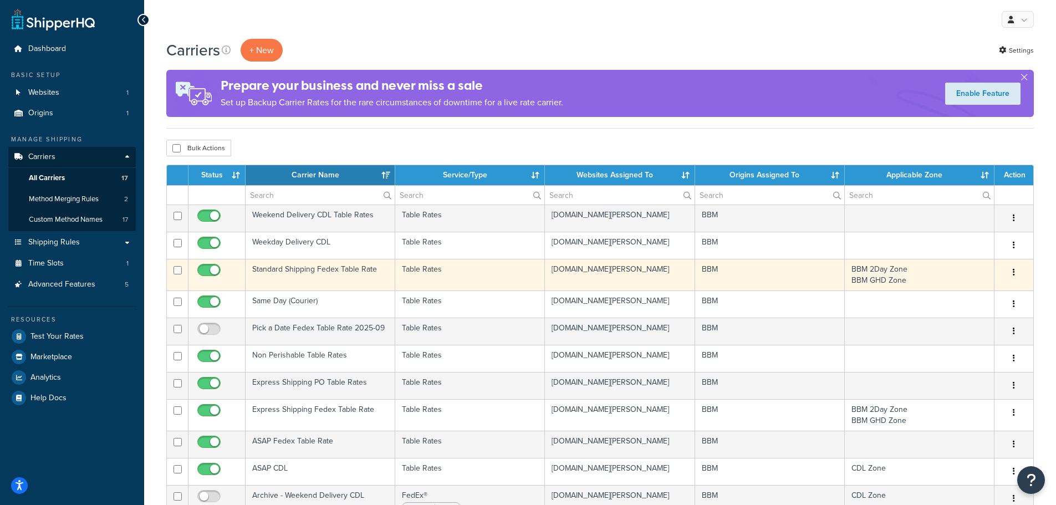
click at [278, 271] on td "Standard Shipping Fedex Table Rate" at bounding box center [321, 275] width 150 height 32
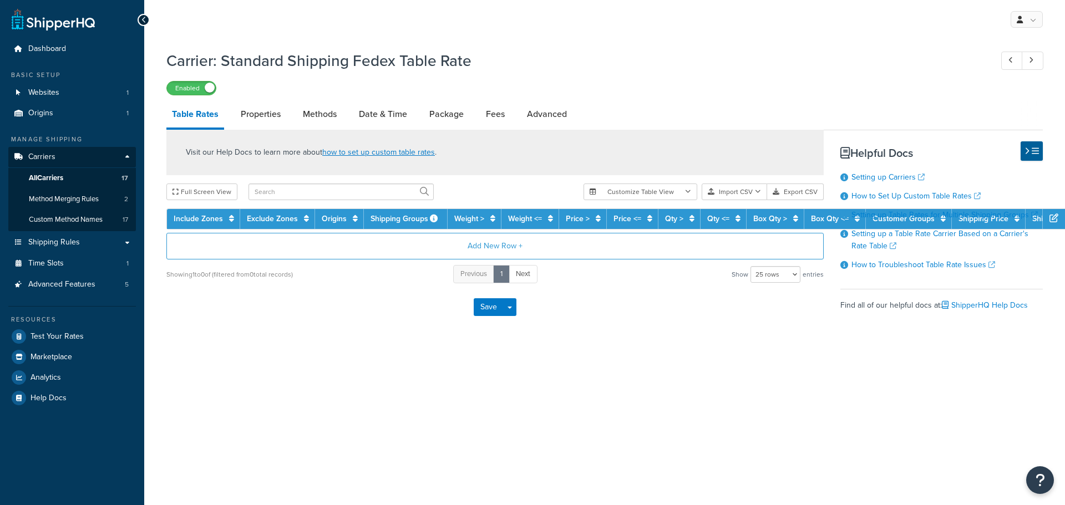
select select "25"
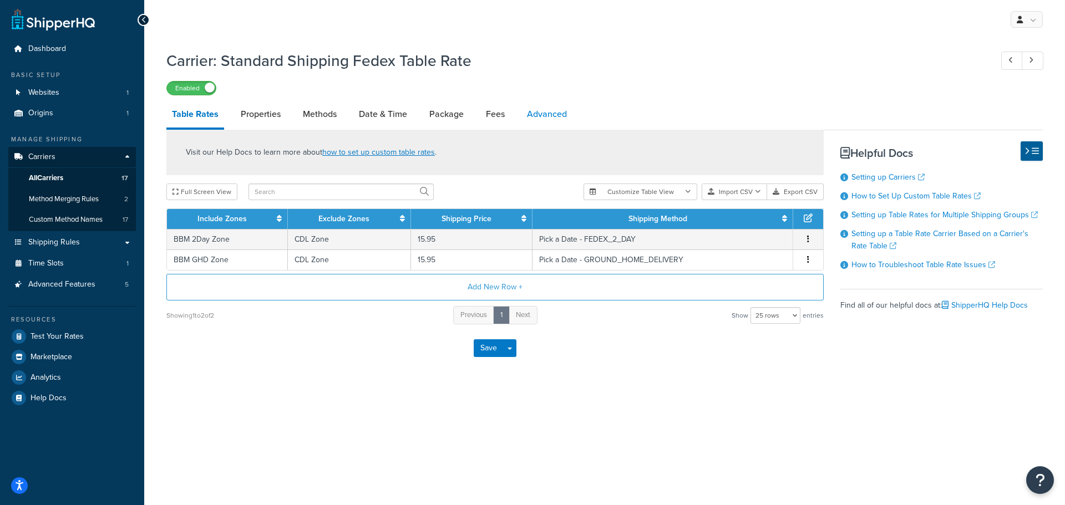
click at [542, 116] on link "Advanced" at bounding box center [546, 114] width 51 height 27
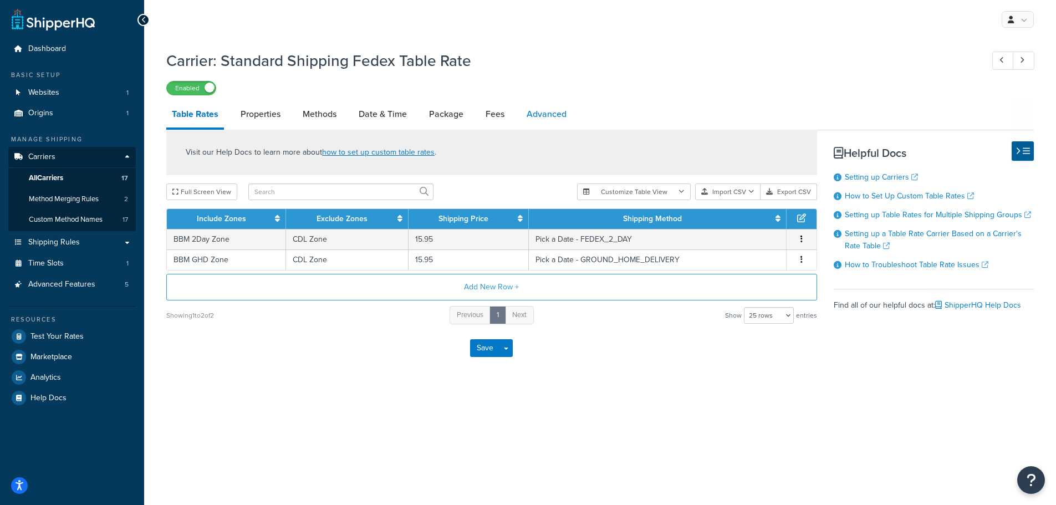
select select "false"
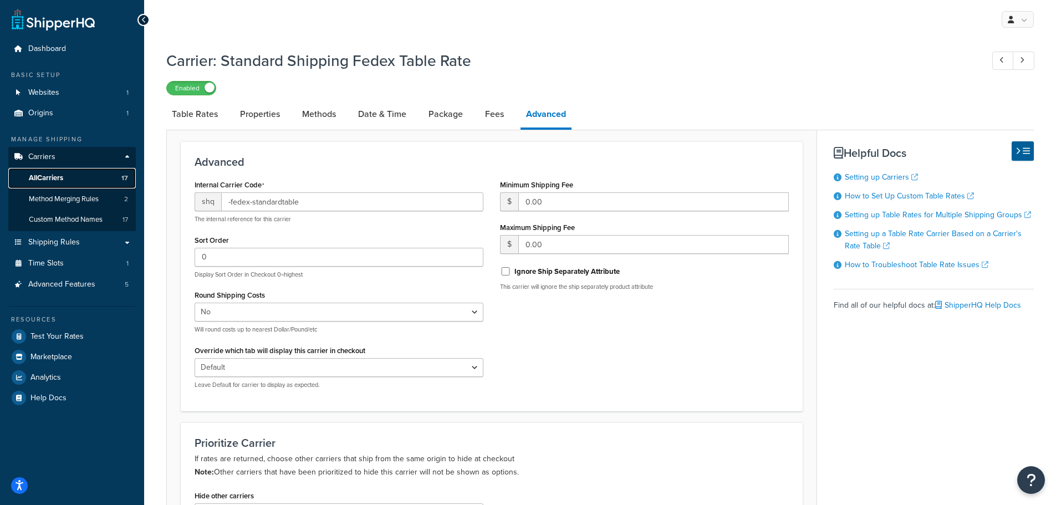
click at [58, 179] on span "All Carriers" at bounding box center [46, 178] width 34 height 9
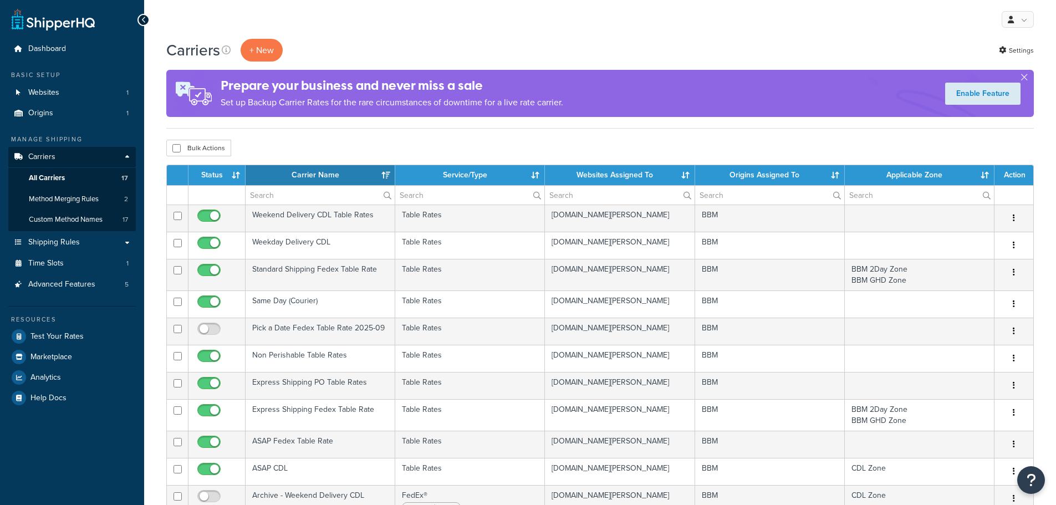
select select "15"
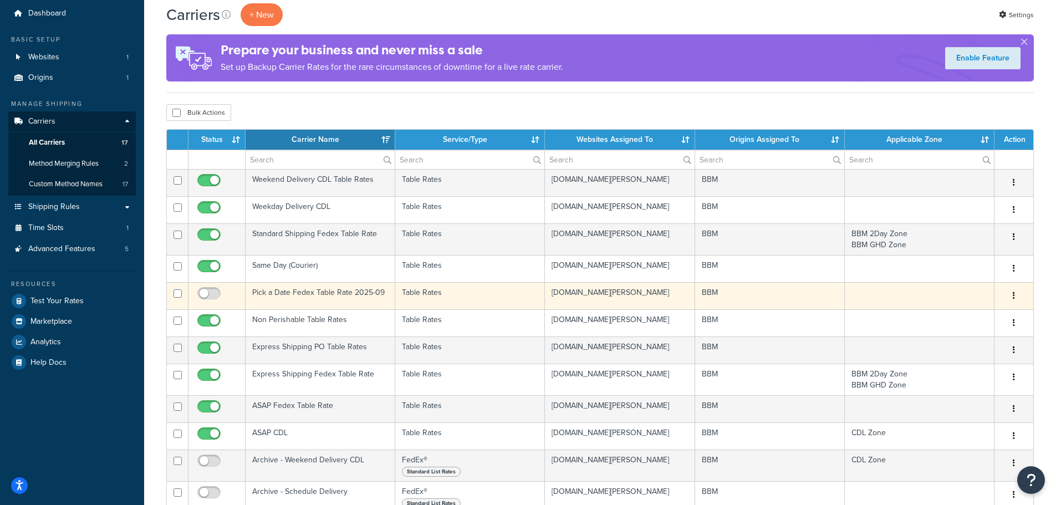
scroll to position [55, 0]
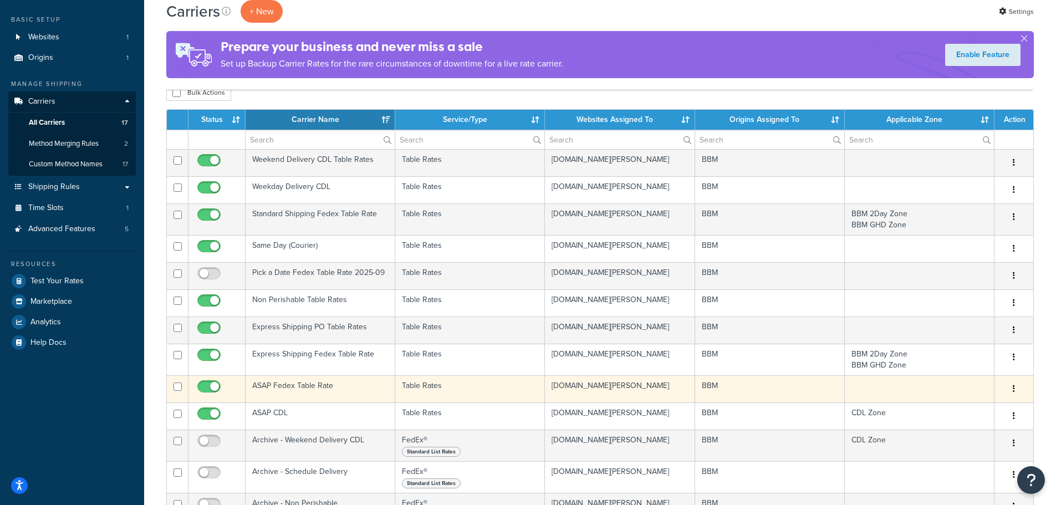
click at [287, 387] on td "ASAP Fedex Table Rate" at bounding box center [321, 388] width 150 height 27
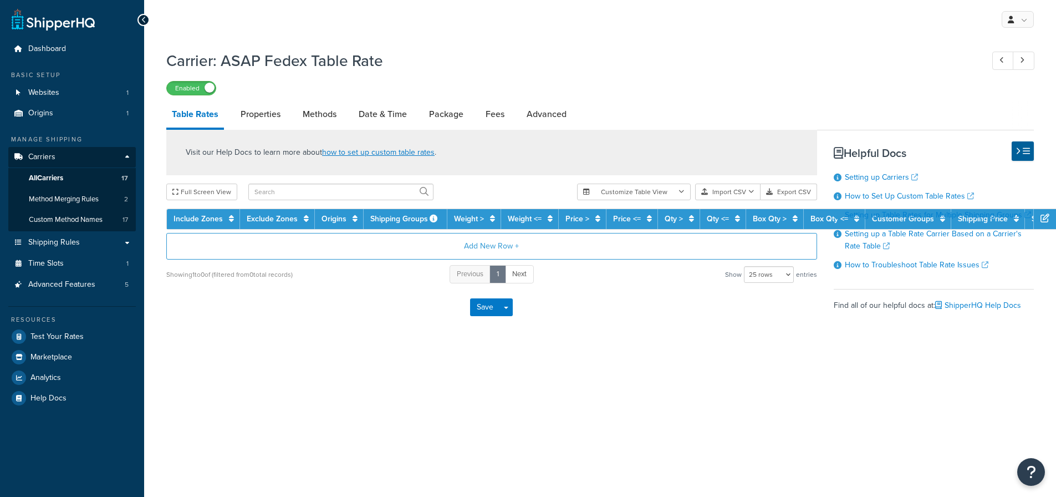
select select "25"
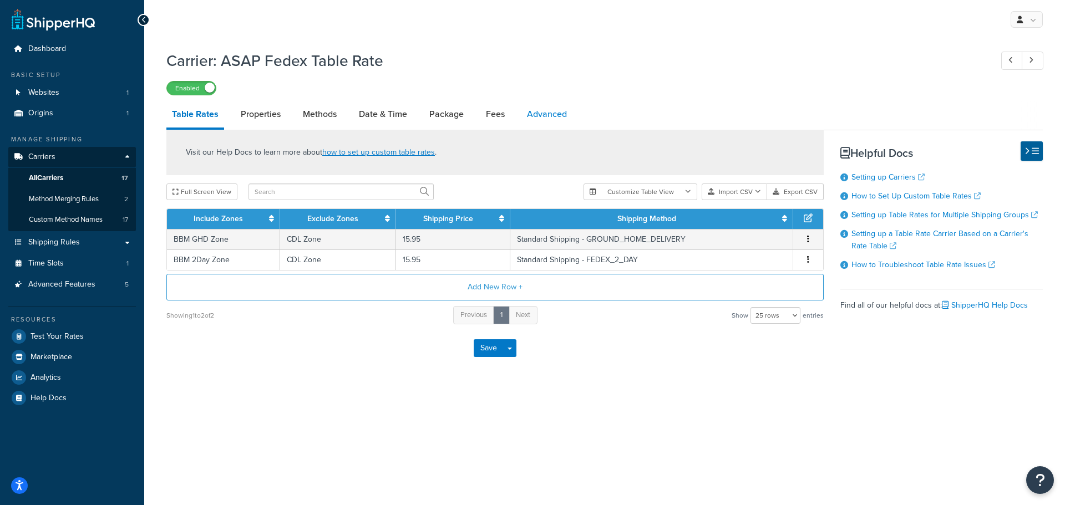
click at [540, 113] on link "Advanced" at bounding box center [546, 114] width 51 height 27
select select "false"
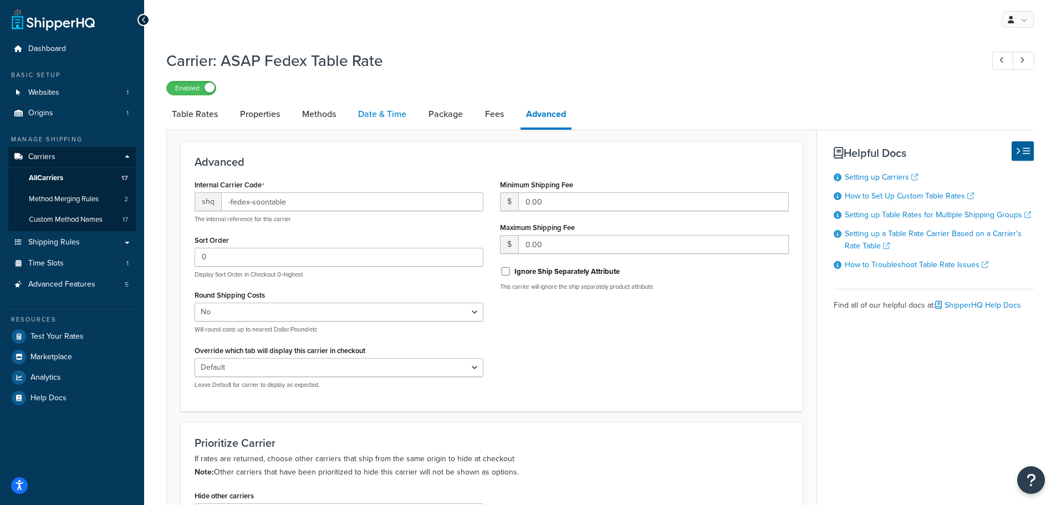
click at [393, 116] on link "Date & Time" at bounding box center [382, 114] width 59 height 27
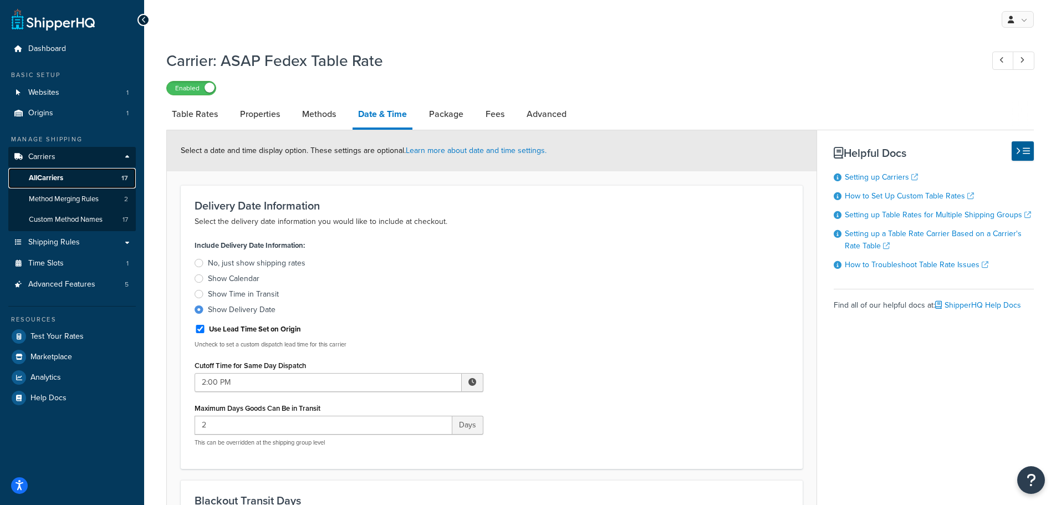
click at [55, 180] on span "All Carriers" at bounding box center [46, 178] width 34 height 9
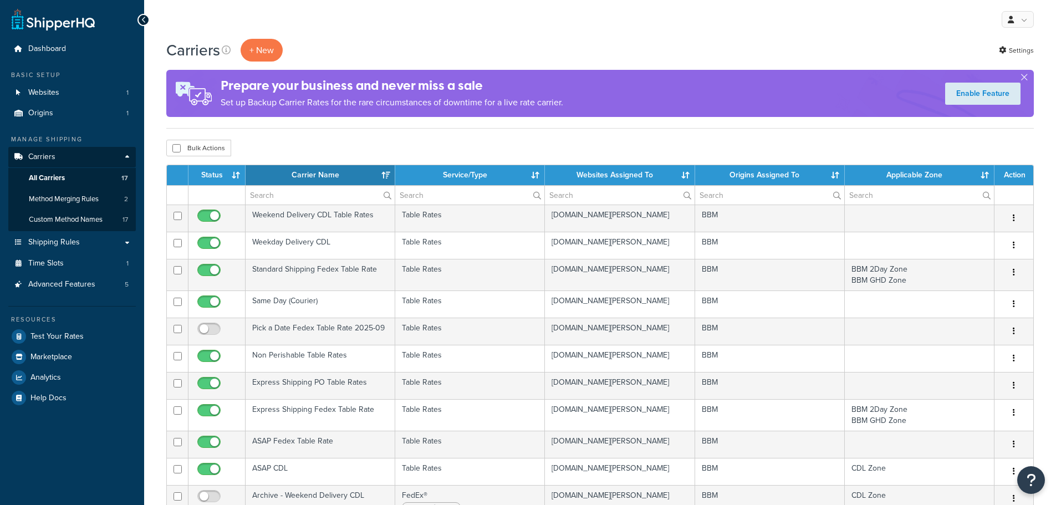
select select "15"
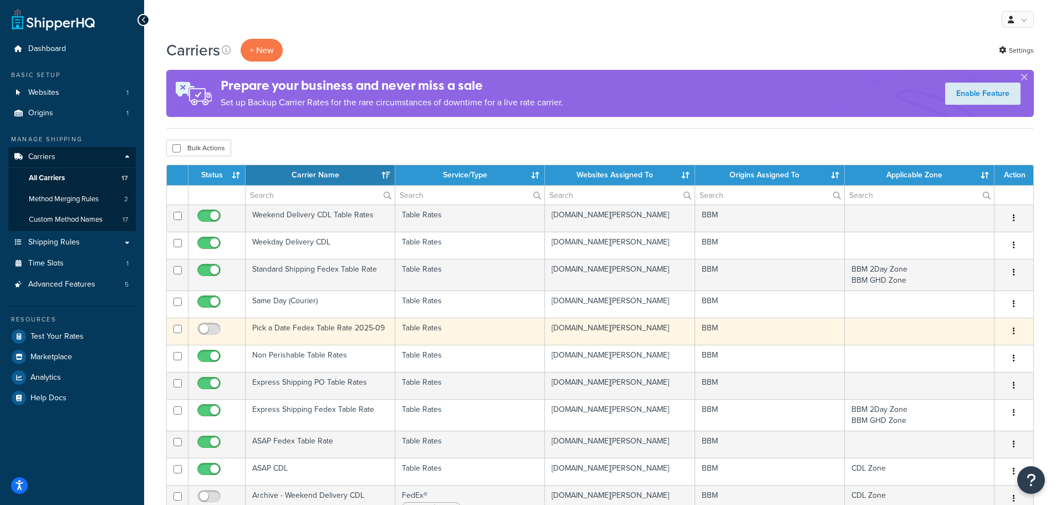
click at [306, 325] on td "Pick a Date Fedex Table Rate 2025-09" at bounding box center [321, 331] width 150 height 27
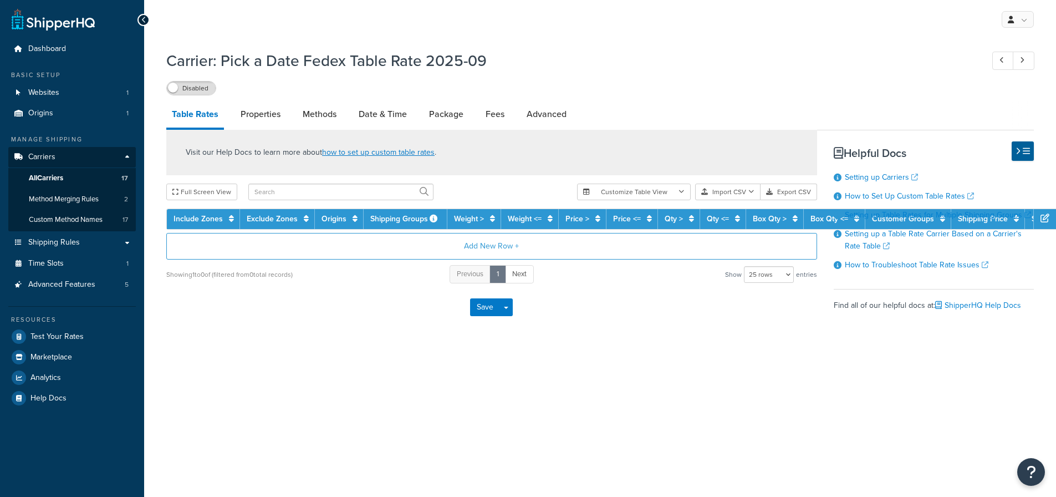
select select "25"
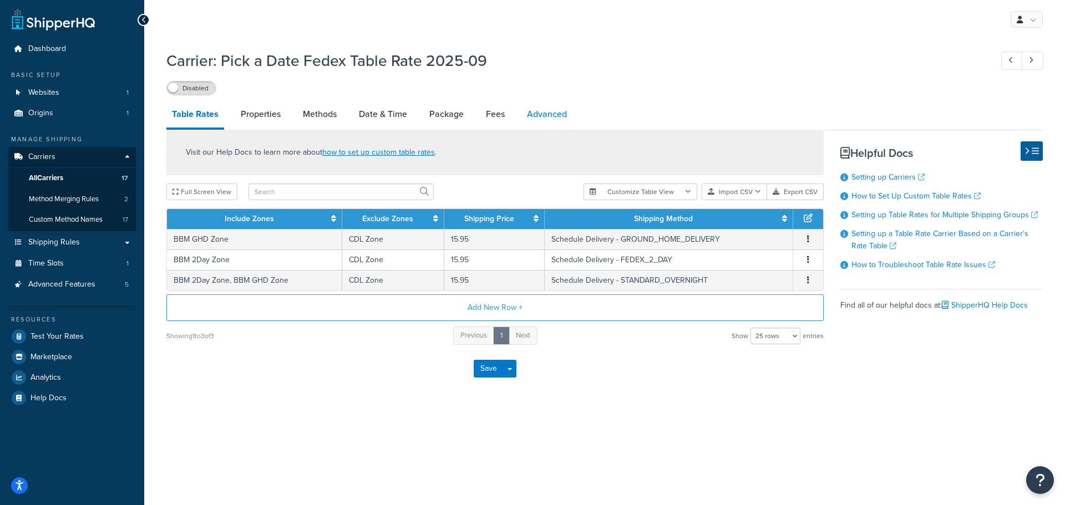
click at [548, 115] on link "Advanced" at bounding box center [546, 114] width 51 height 27
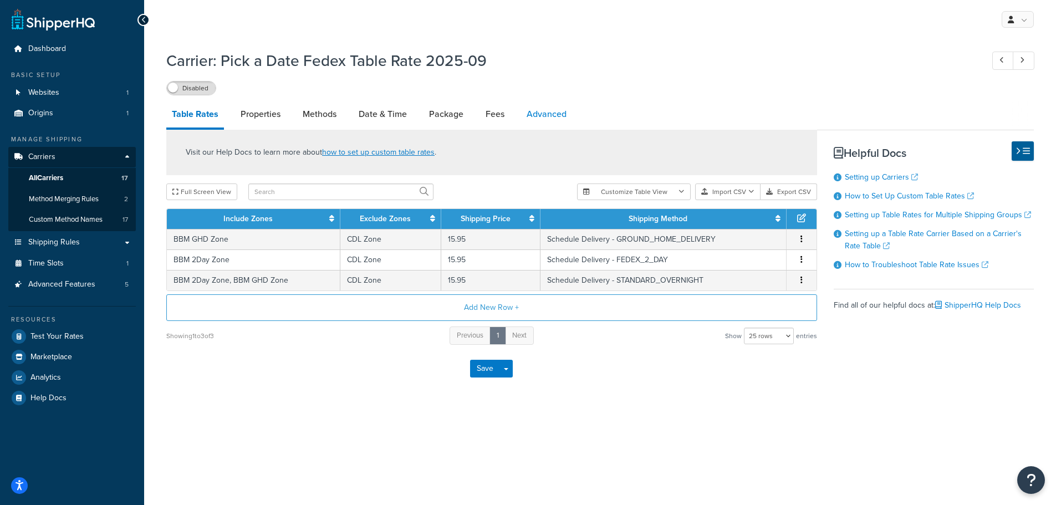
select select "false"
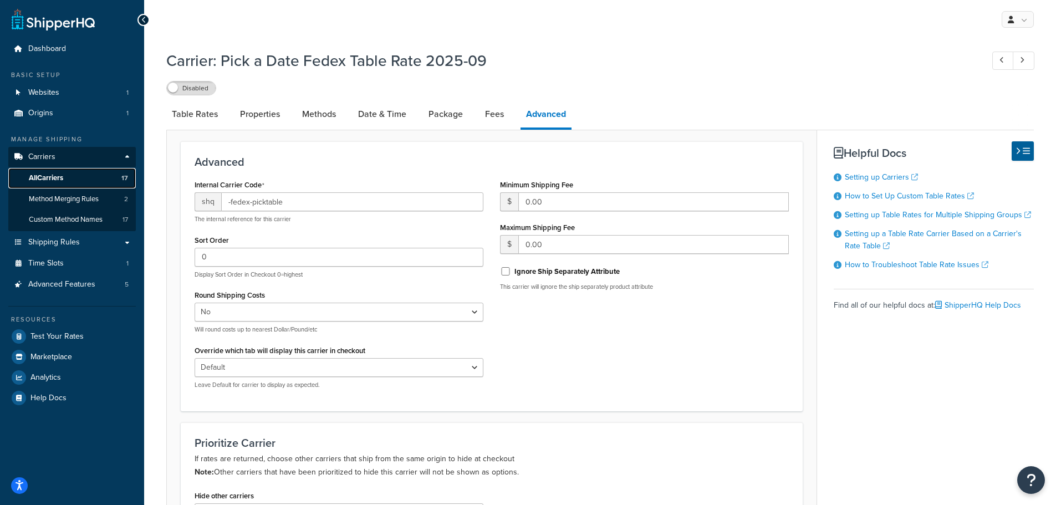
click at [53, 175] on span "All Carriers" at bounding box center [46, 178] width 34 height 9
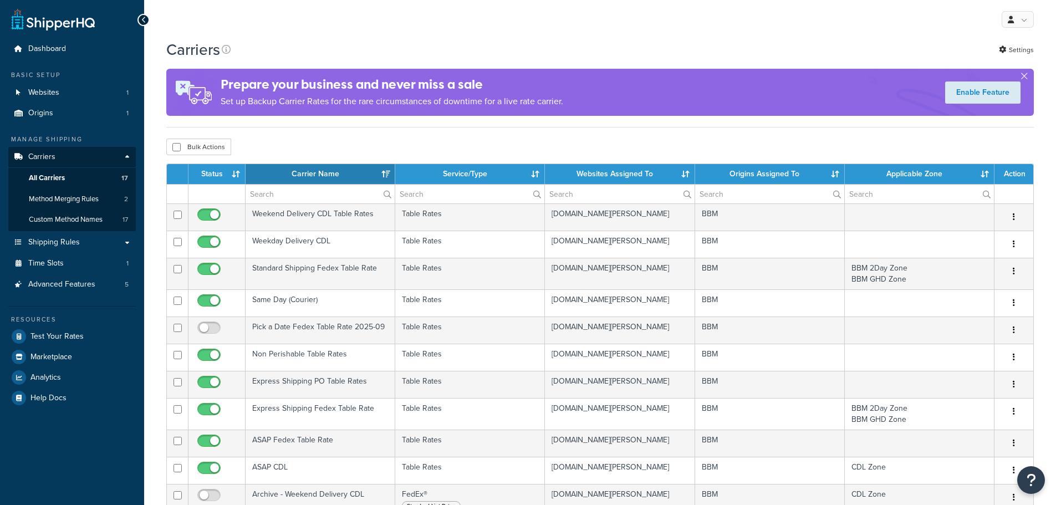
select select "15"
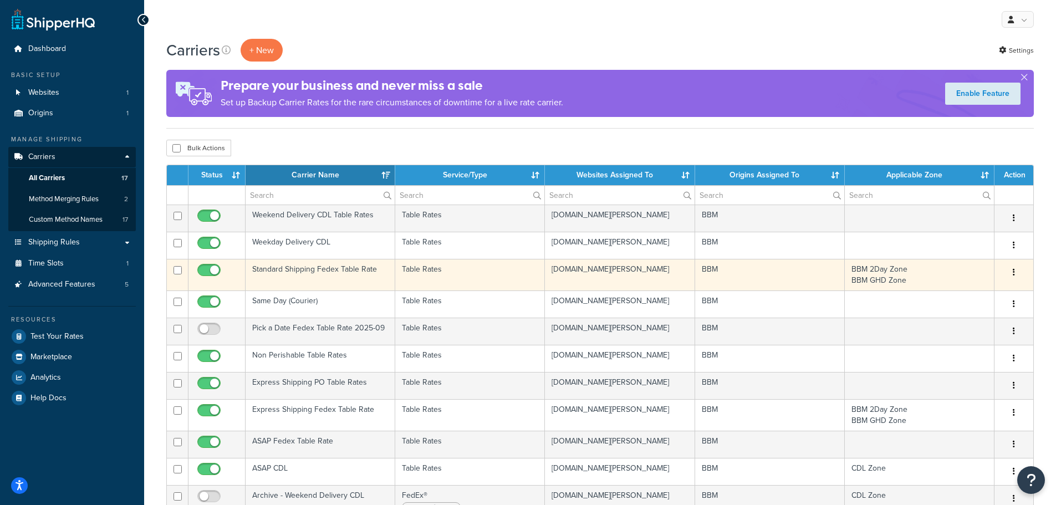
click at [280, 269] on td "Standard Shipping Fedex Table Rate" at bounding box center [321, 275] width 150 height 32
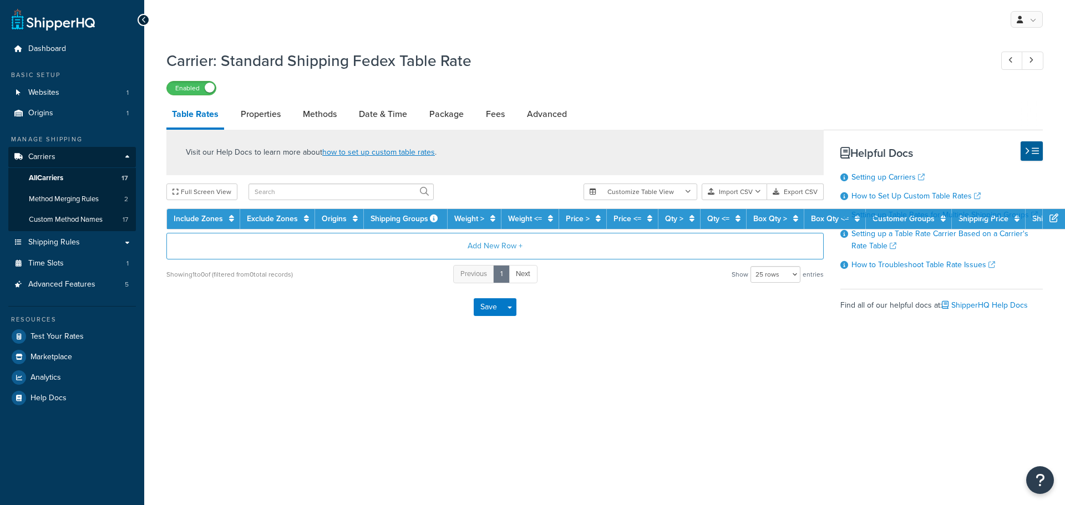
select select "25"
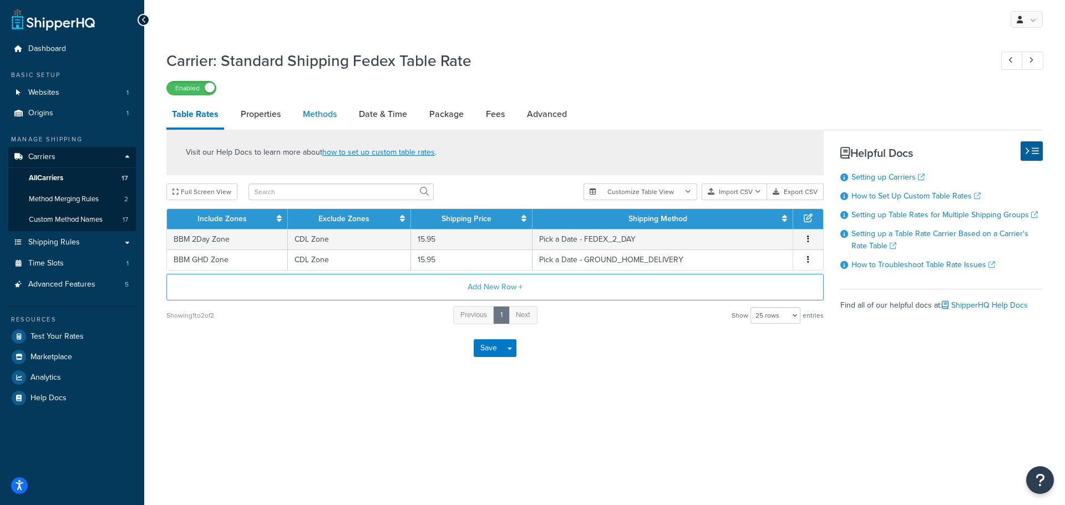
click at [313, 114] on link "Methods" at bounding box center [319, 114] width 45 height 27
select select "25"
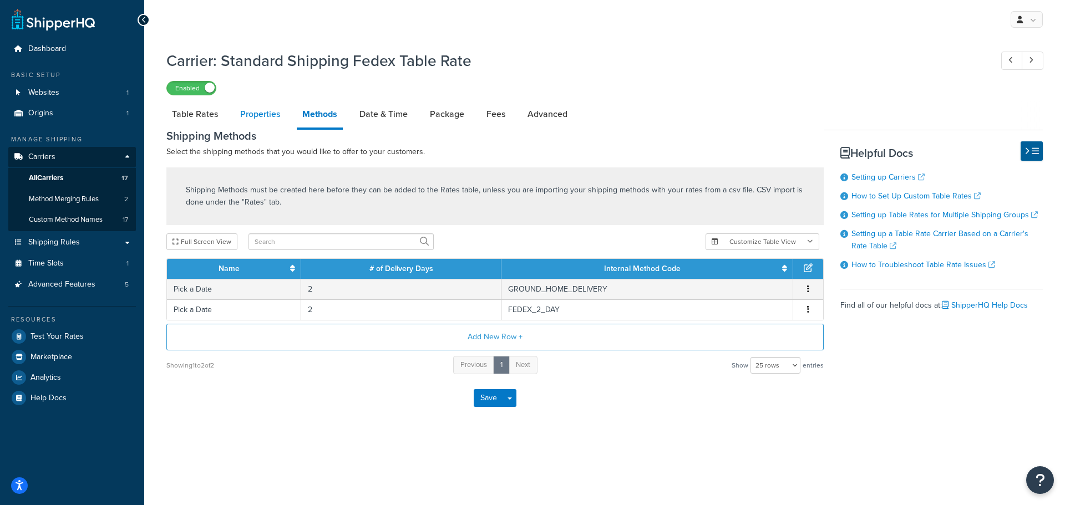
click at [271, 115] on link "Properties" at bounding box center [260, 114] width 51 height 27
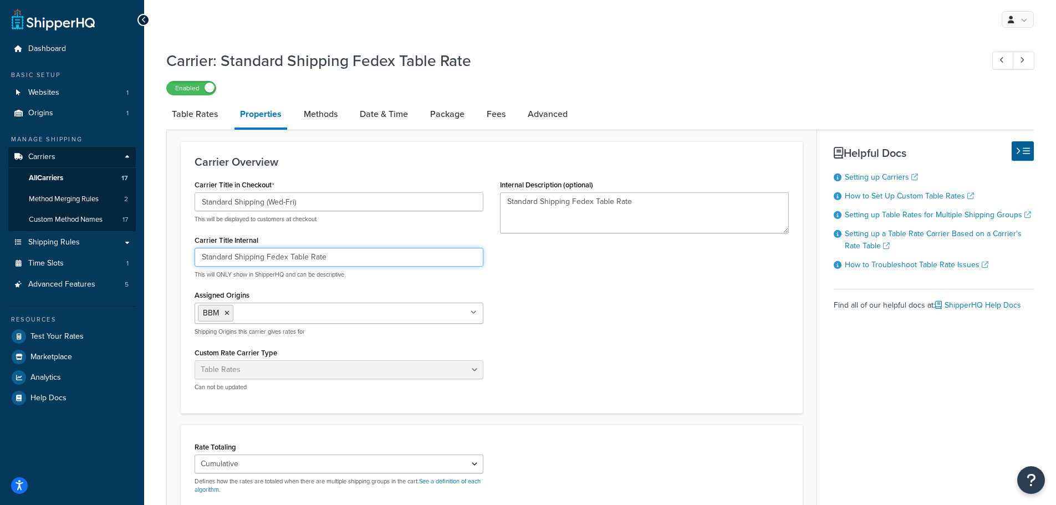
drag, startPoint x: 360, startPoint y: 255, endPoint x: 161, endPoint y: 255, distance: 199.1
click at [162, 255] on div "Carrier: Standard Shipping Fedex Table Rate Enabled Table Rates Properties Meth…" at bounding box center [600, 380] width 912 height 673
click at [57, 175] on span "All Carriers" at bounding box center [46, 178] width 34 height 9
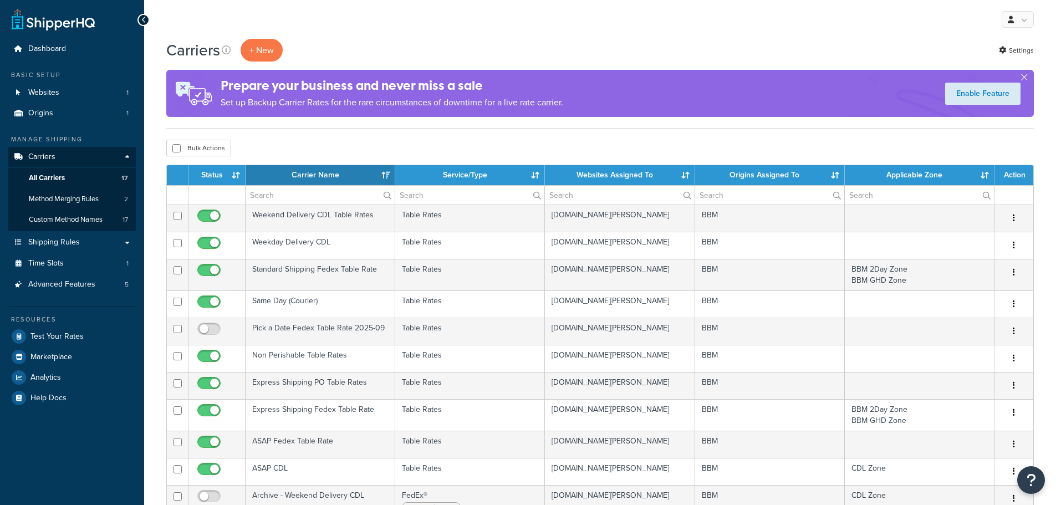
select select "15"
click at [260, 50] on button "+ New" at bounding box center [262, 50] width 42 height 23
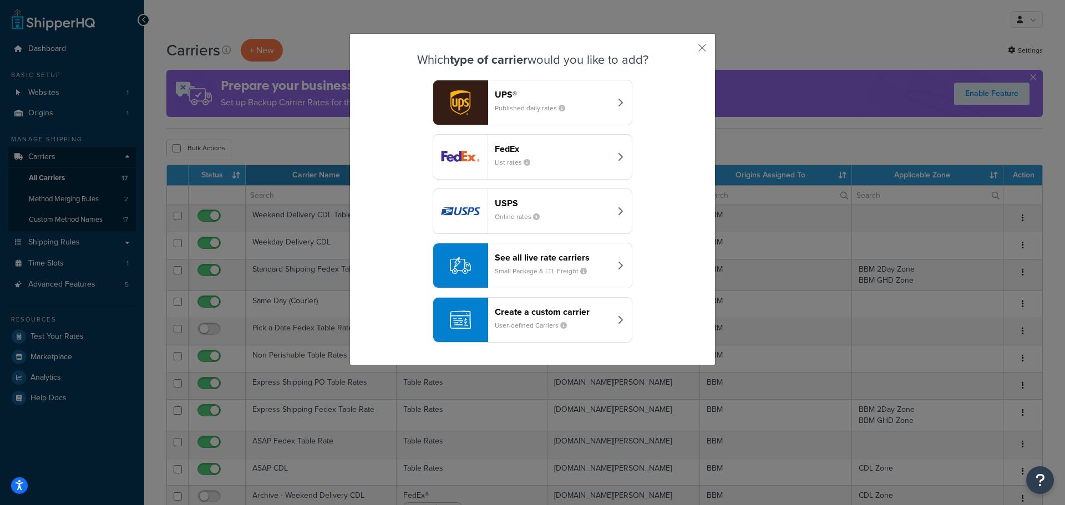
click at [611, 317] on button "Create a custom carrier User-defined Carriers" at bounding box center [533, 319] width 200 height 45
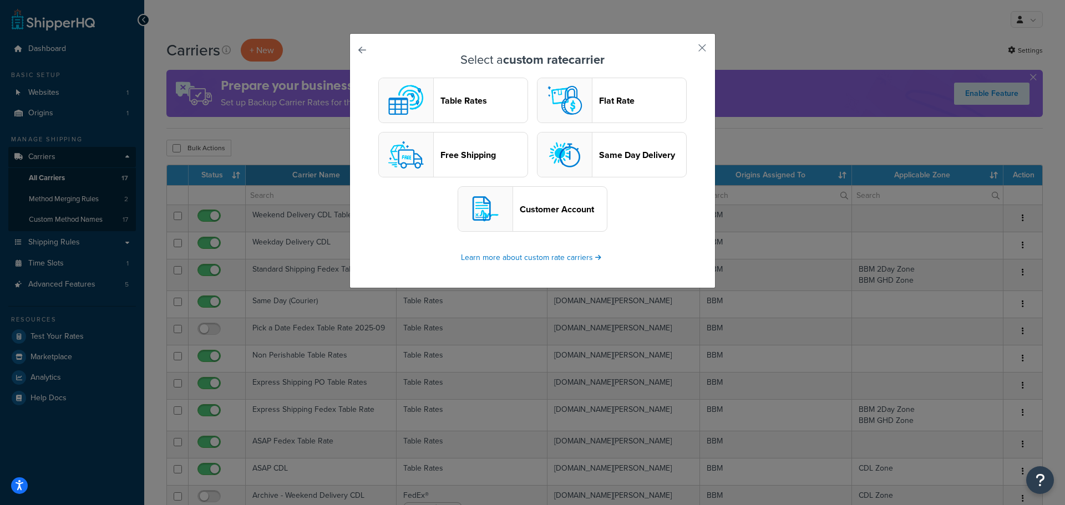
click at [458, 98] on header "Table Rates" at bounding box center [483, 100] width 87 height 11
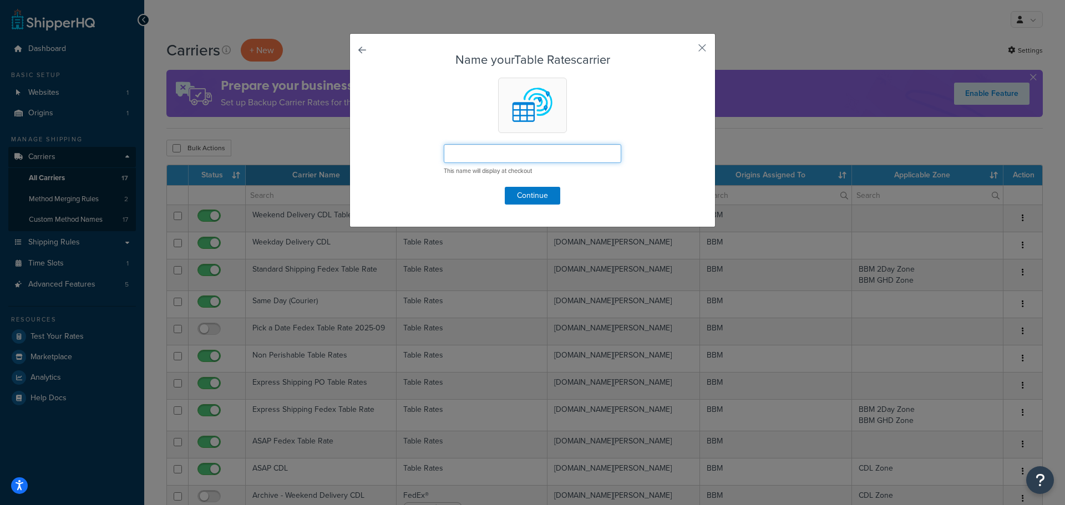
click at [478, 155] on input "text" at bounding box center [532, 153] width 177 height 19
paste input "Standard Shipping"
type input "Standard Shipping"
click at [519, 195] on button "Continue" at bounding box center [532, 196] width 55 height 18
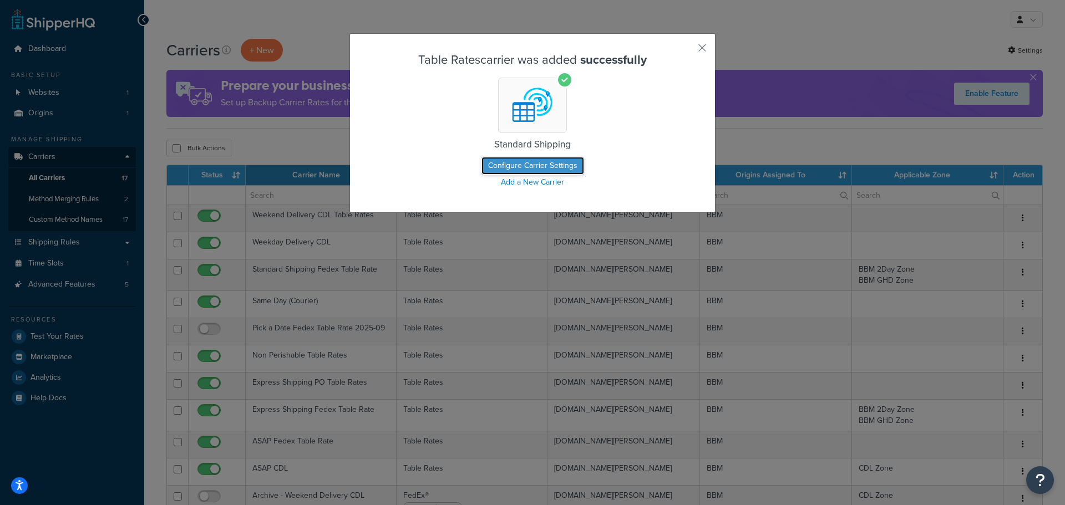
click at [524, 166] on button "Configure Carrier Settings" at bounding box center [532, 166] width 103 height 18
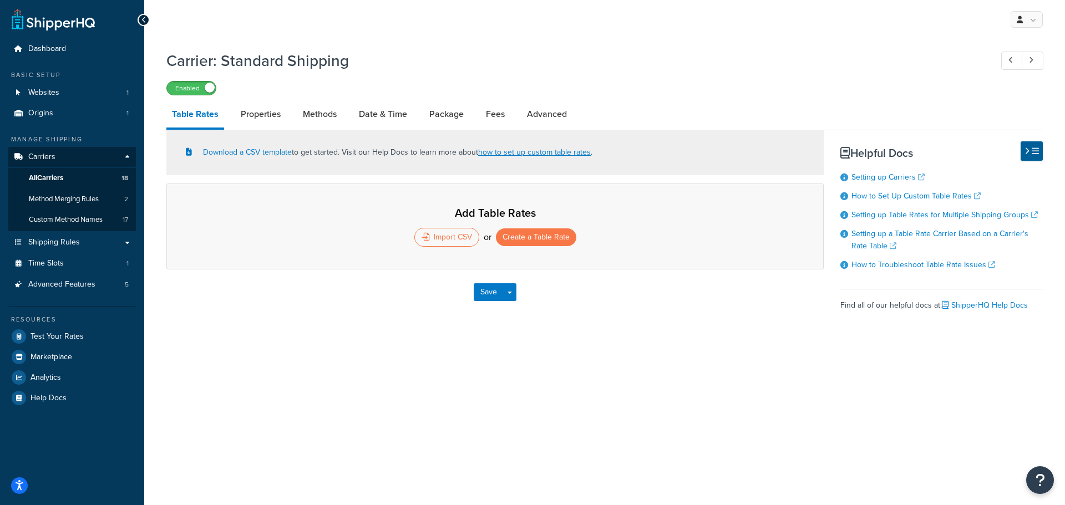
click at [199, 95] on div "Enabled" at bounding box center [191, 88] width 50 height 14
click at [267, 116] on link "Properties" at bounding box center [260, 114] width 51 height 27
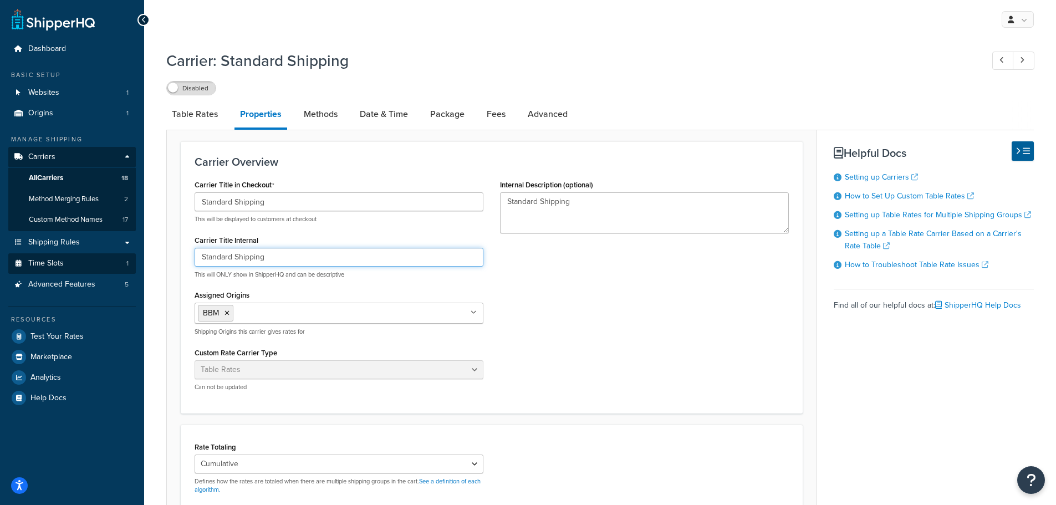
drag, startPoint x: 273, startPoint y: 256, endPoint x: 119, endPoint y: 257, distance: 154.7
click at [120, 257] on div "Dashboard Basic Setup Websites 1 Origins 1 Manage Shipping Carriers Carriers Al…" at bounding box center [528, 371] width 1056 height 742
paste input "Fedex Table Rate"
drag, startPoint x: 196, startPoint y: 256, endPoint x: 23, endPoint y: 255, distance: 172.5
click at [24, 256] on div "Dashboard Basic Setup Websites 1 Origins 1 Manage Shipping Carriers Carriers Al…" at bounding box center [528, 371] width 1056 height 742
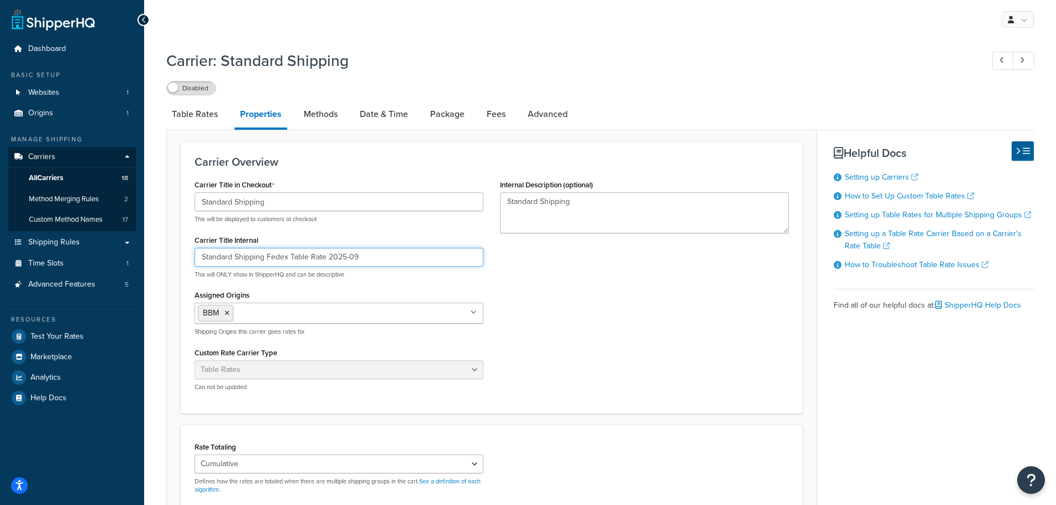
type input "Standard Shipping Fedex Table Rate 2025-09"
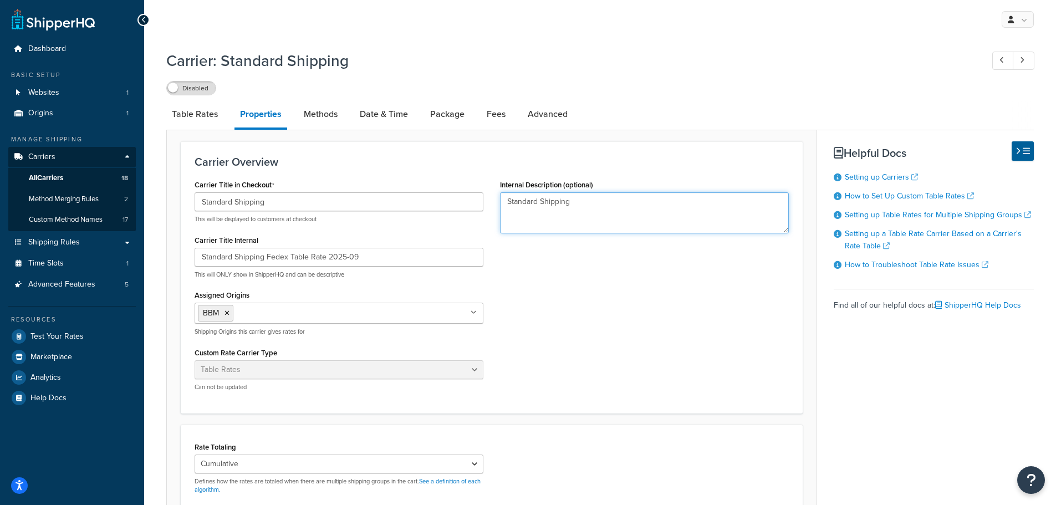
click at [329, 198] on div "Carrier Title in Checkout Standard Shipping This will be displayed to customers…" at bounding box center [491, 288] width 611 height 223
paste textarea "Fedex Table Rate 2025-09"
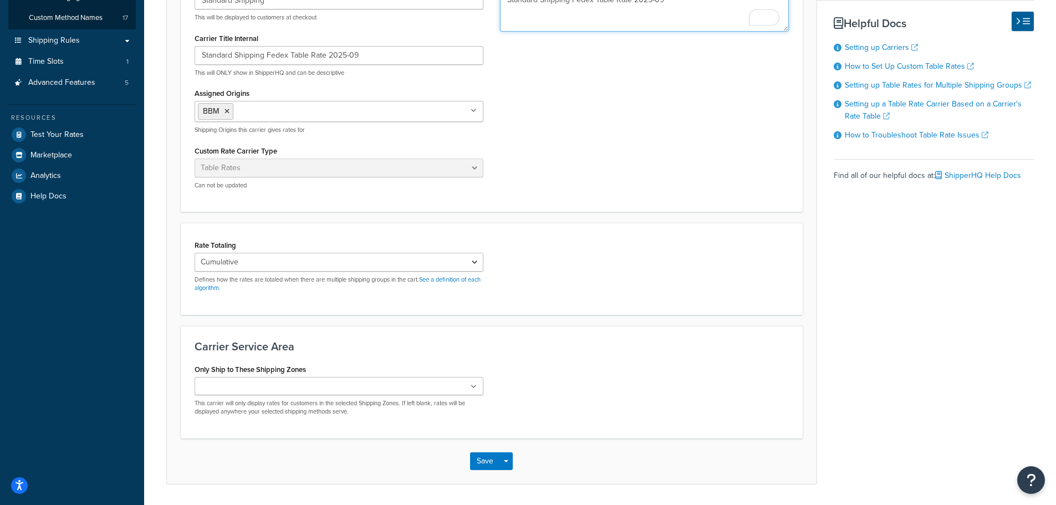
scroll to position [237, 0]
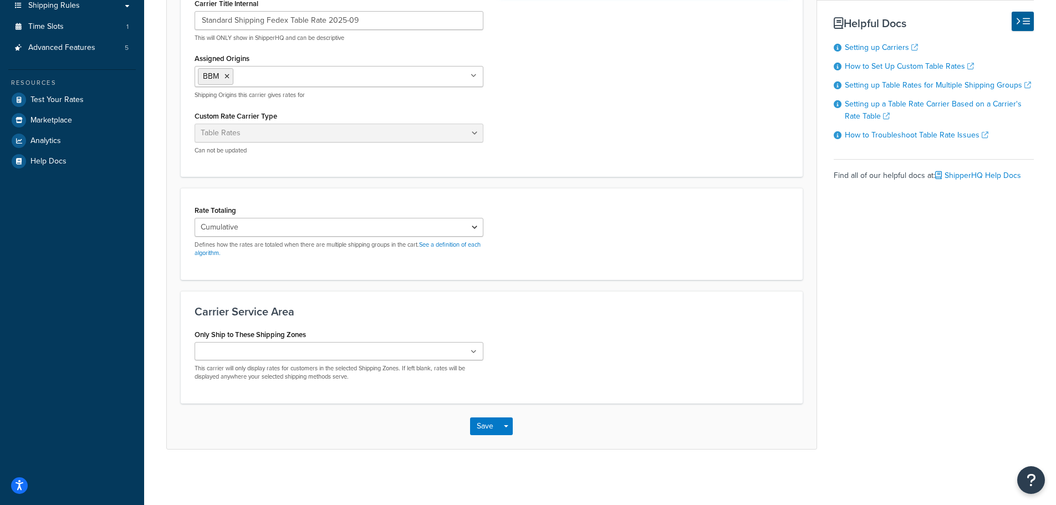
type textarea "Standard Shipping Fedex Table Rate 2025-09"
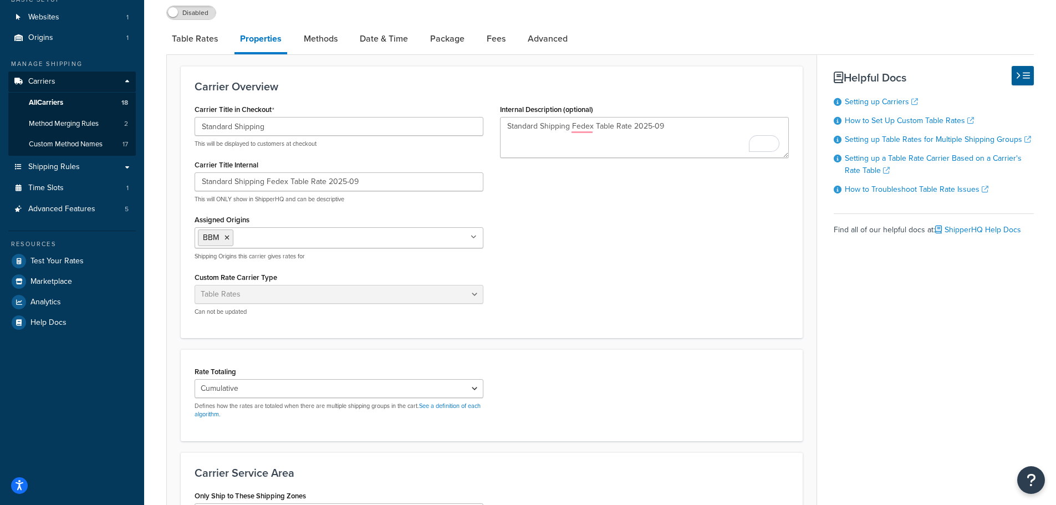
scroll to position [0, 0]
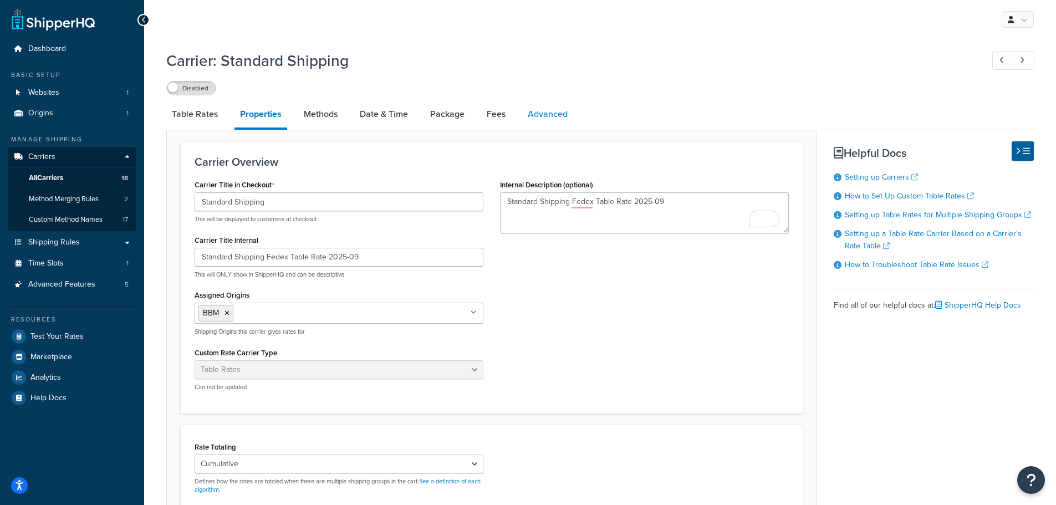
click at [558, 114] on link "Advanced" at bounding box center [547, 114] width 51 height 27
select select "false"
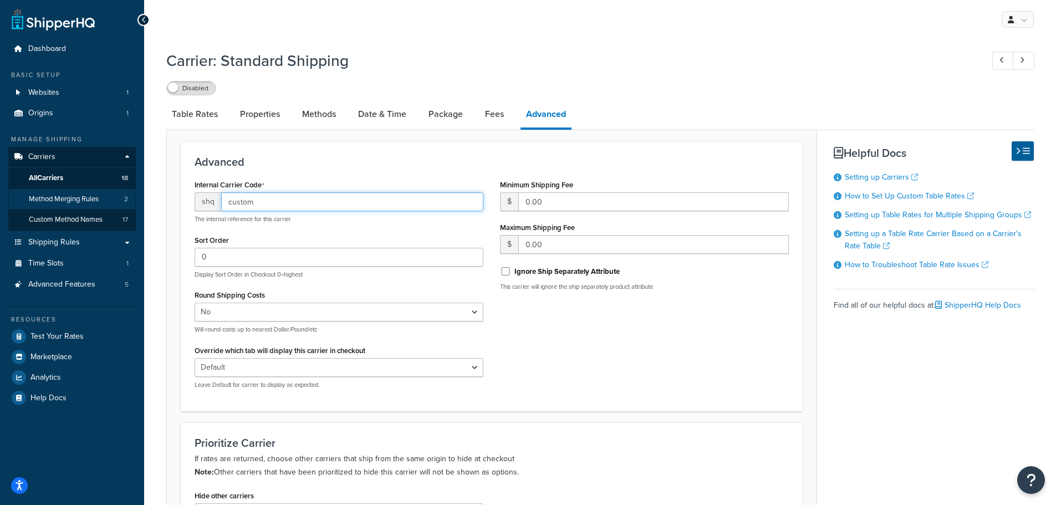
drag, startPoint x: 249, startPoint y: 199, endPoint x: 69, endPoint y: 199, distance: 179.7
click at [72, 199] on div "Dashboard Basic Setup Websites 1 Origins 1 Manage Shipping Carriers Carriers Al…" at bounding box center [528, 388] width 1056 height 777
paste input "-fedex-soon"
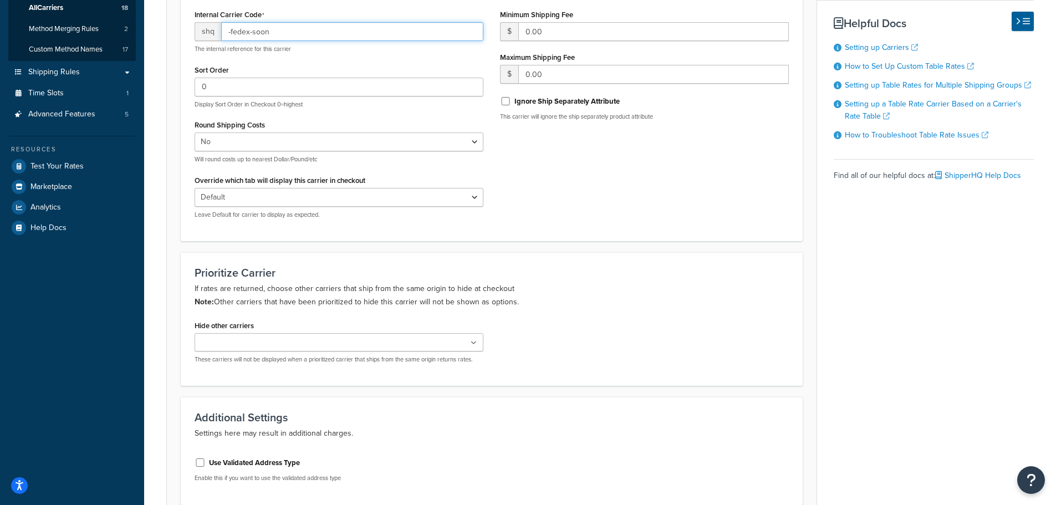
scroll to position [272, 0]
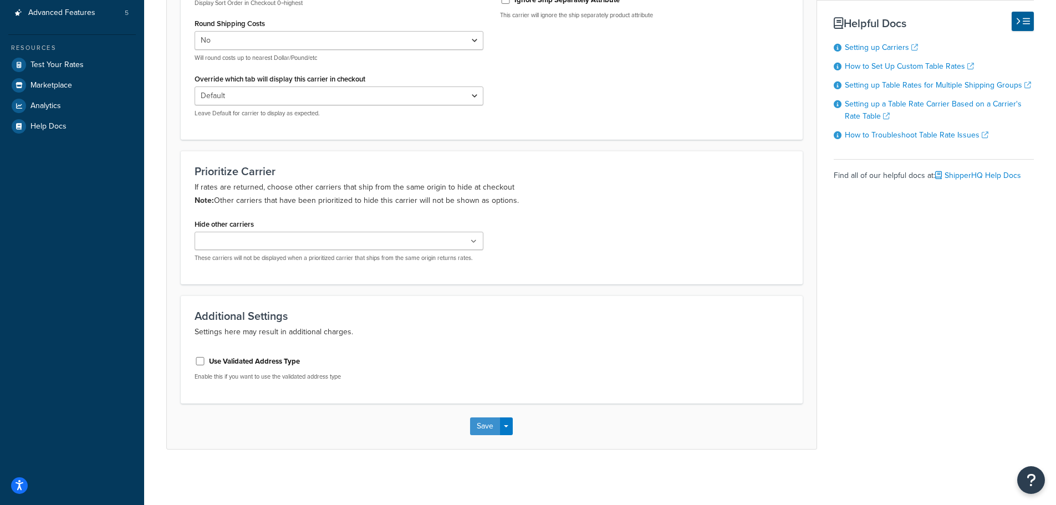
click at [486, 424] on button "Save" at bounding box center [485, 427] width 30 height 18
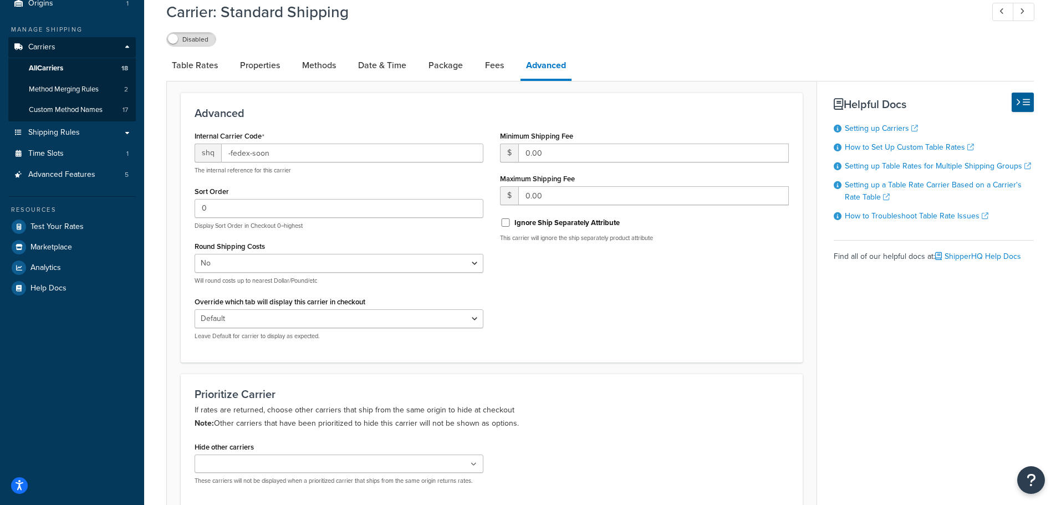
scroll to position [0, 0]
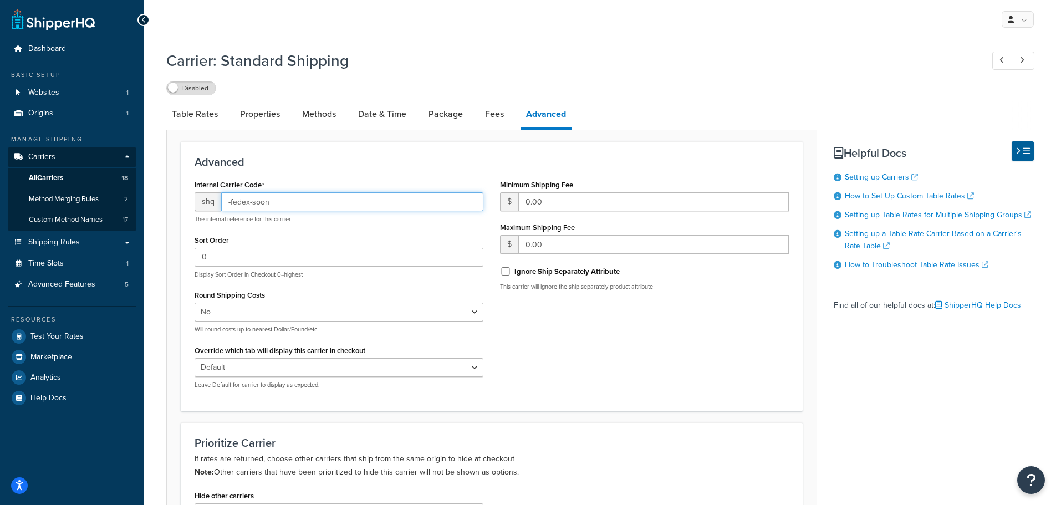
click at [277, 204] on input "-fedex-soon" at bounding box center [352, 201] width 262 height 19
click at [276, 204] on input "-fedex-soon25" at bounding box center [352, 201] width 262 height 19
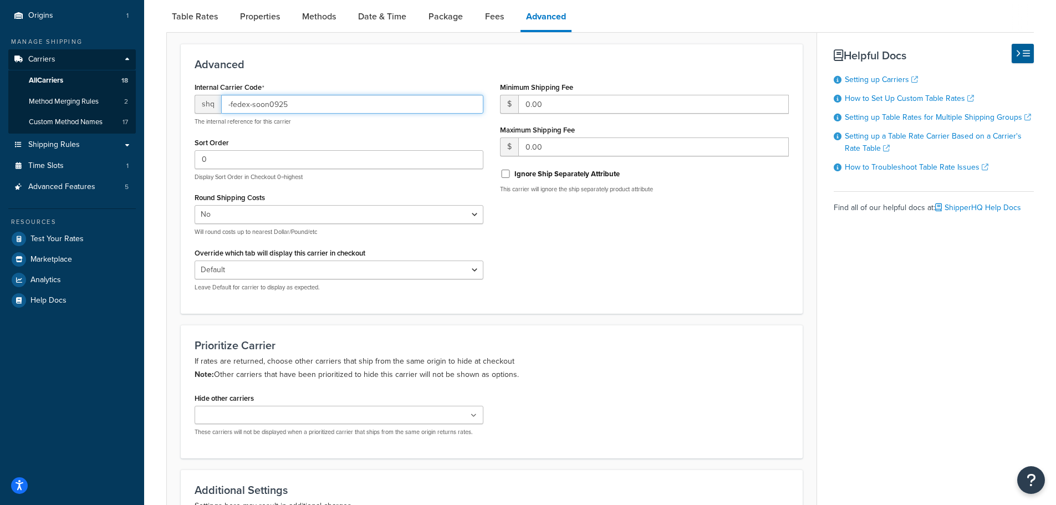
scroll to position [222, 0]
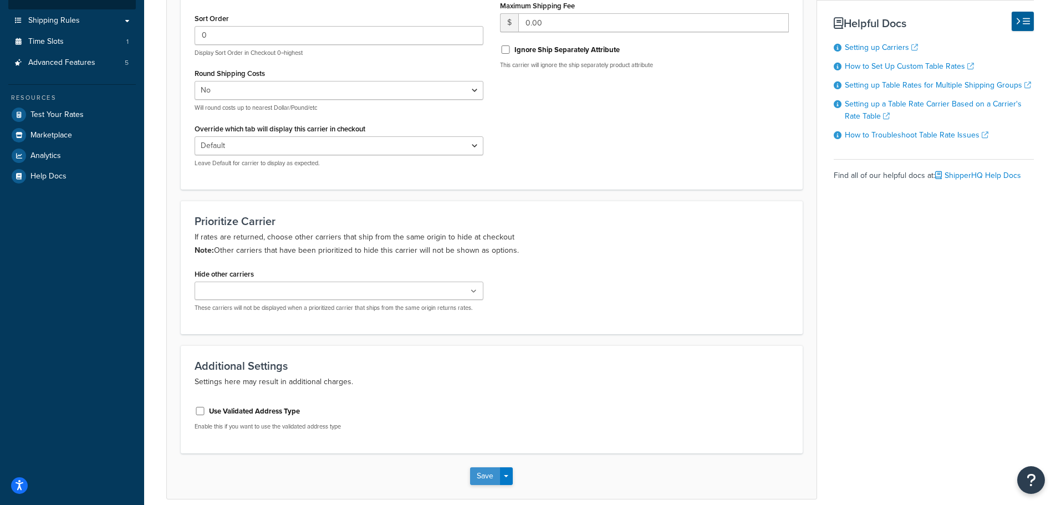
type input "-fedex-soon0925"
click at [476, 476] on button "Save" at bounding box center [485, 477] width 30 height 18
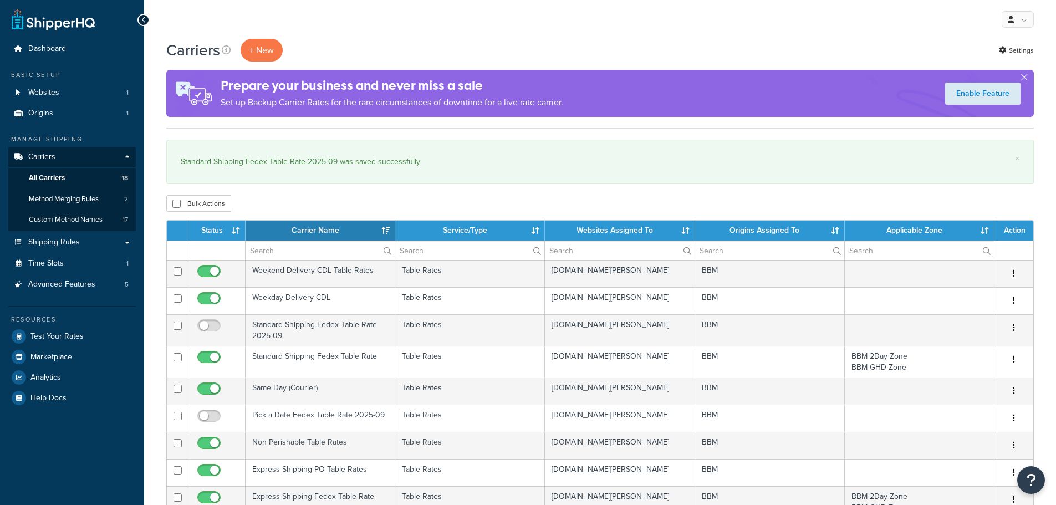
select select "15"
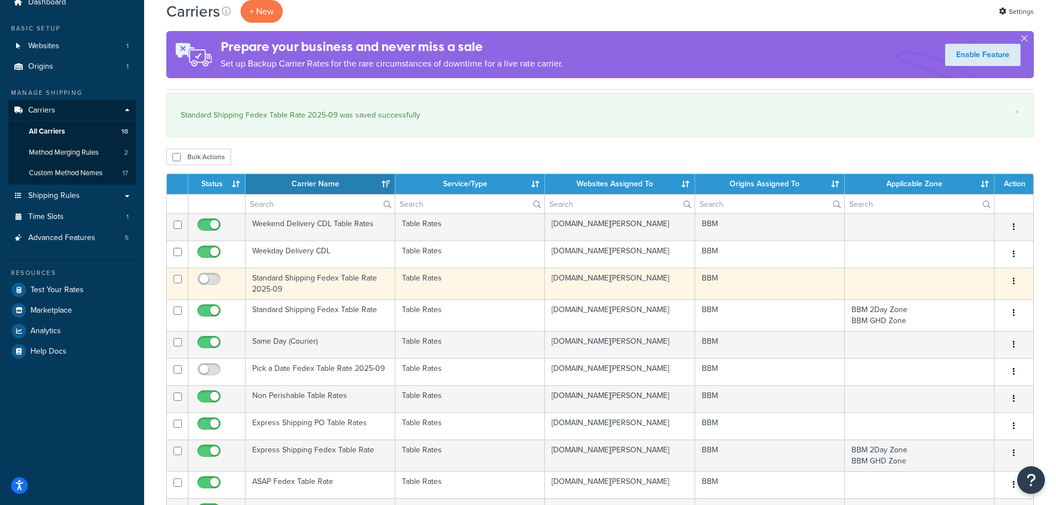
scroll to position [111, 0]
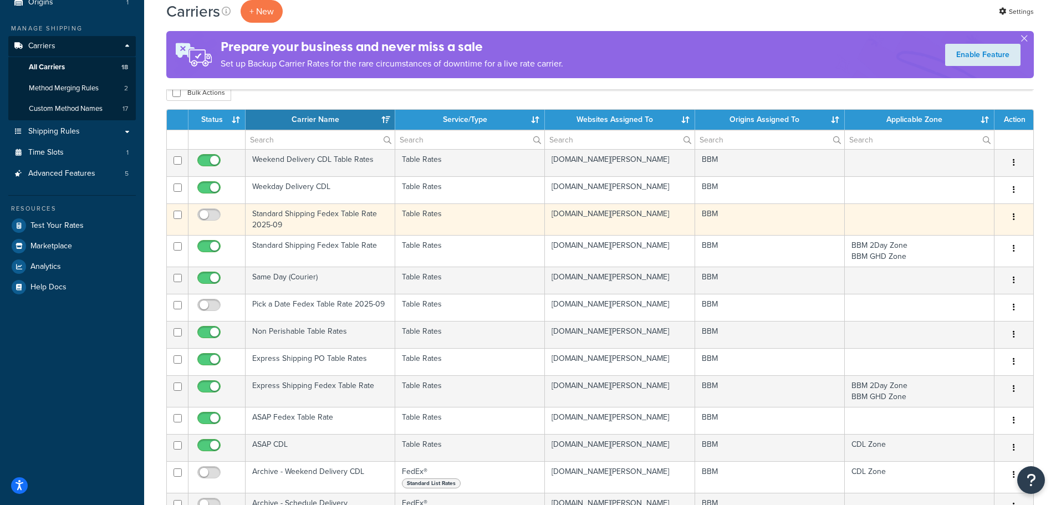
click at [277, 219] on td "Standard Shipping Fedex Table Rate 2025-09" at bounding box center [321, 220] width 150 height 32
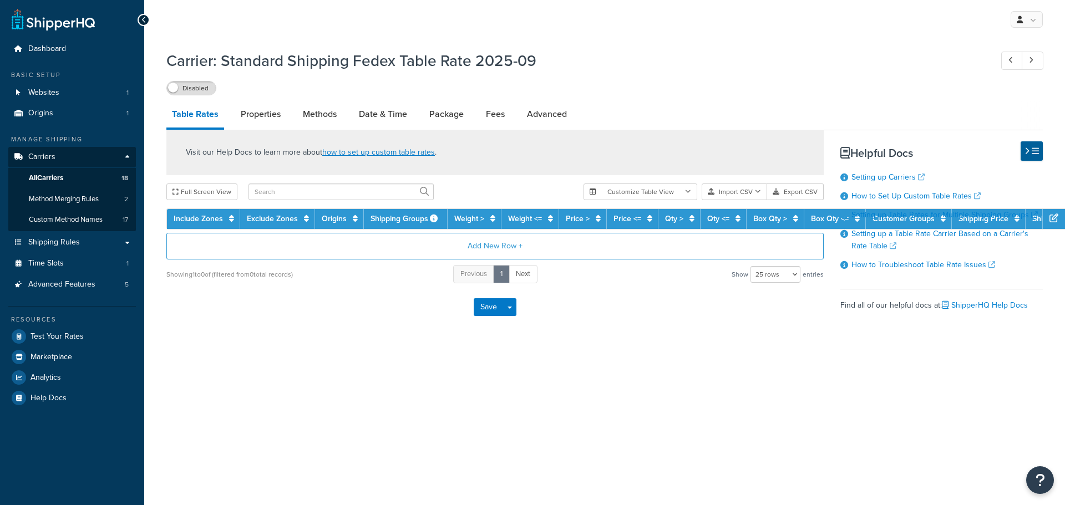
select select "25"
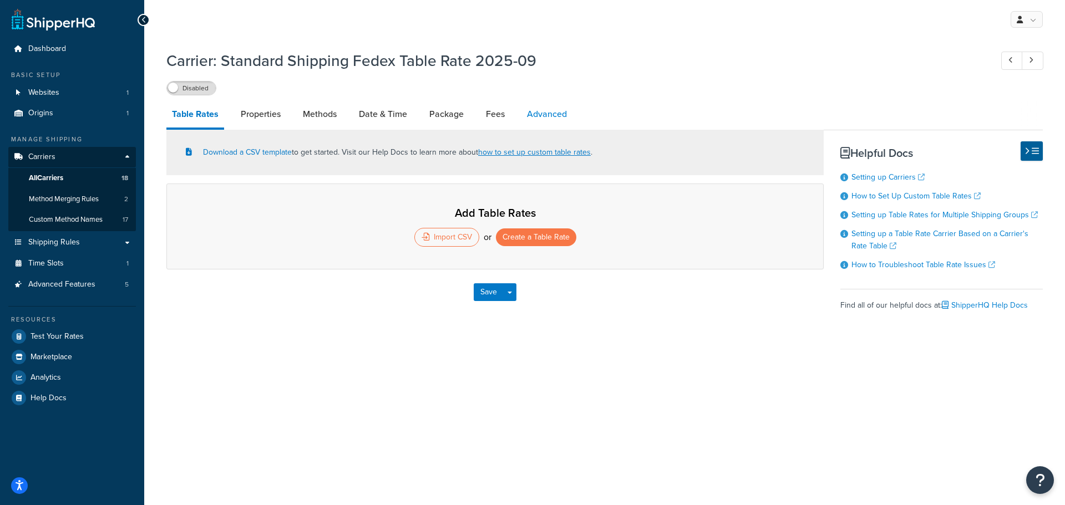
click at [539, 115] on link "Advanced" at bounding box center [546, 114] width 51 height 27
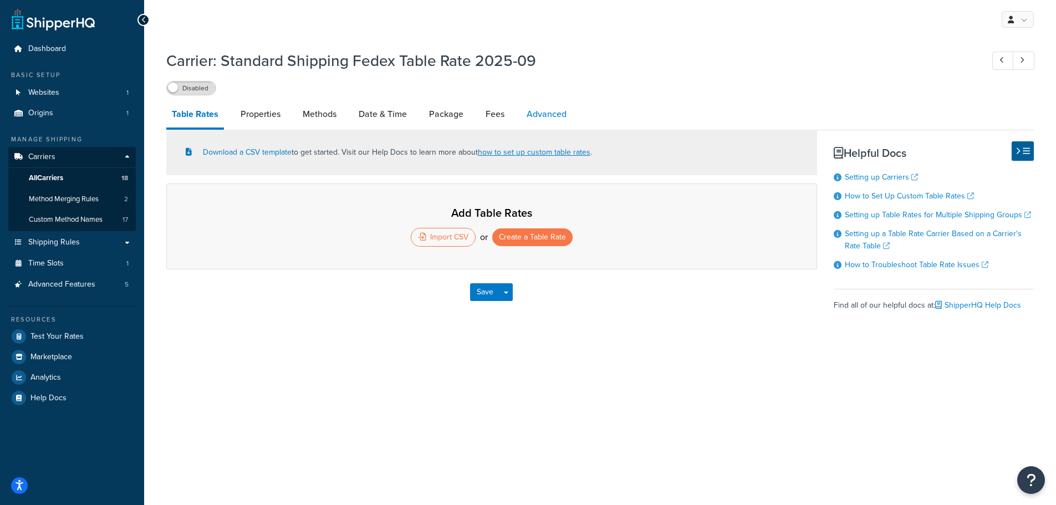
select select "false"
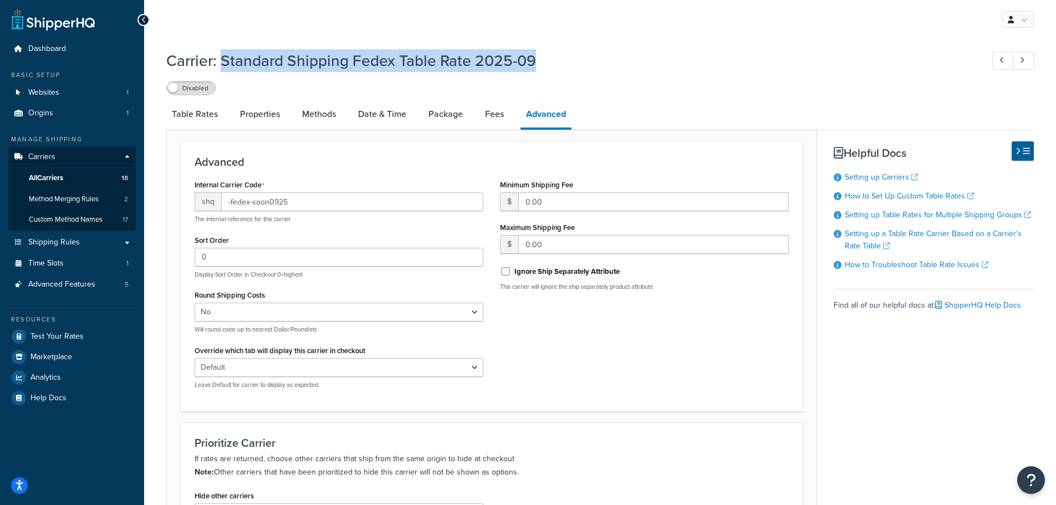
drag, startPoint x: 547, startPoint y: 59, endPoint x: 225, endPoint y: 58, distance: 322.2
click at [225, 58] on h1 "Carrier: Standard Shipping Fedex Table Rate 2025-09" at bounding box center [569, 61] width 806 height 22
copy h1 "Standard Shipping Fedex Table Rate 2025-09"
click at [54, 176] on span "All Carriers" at bounding box center [46, 178] width 34 height 9
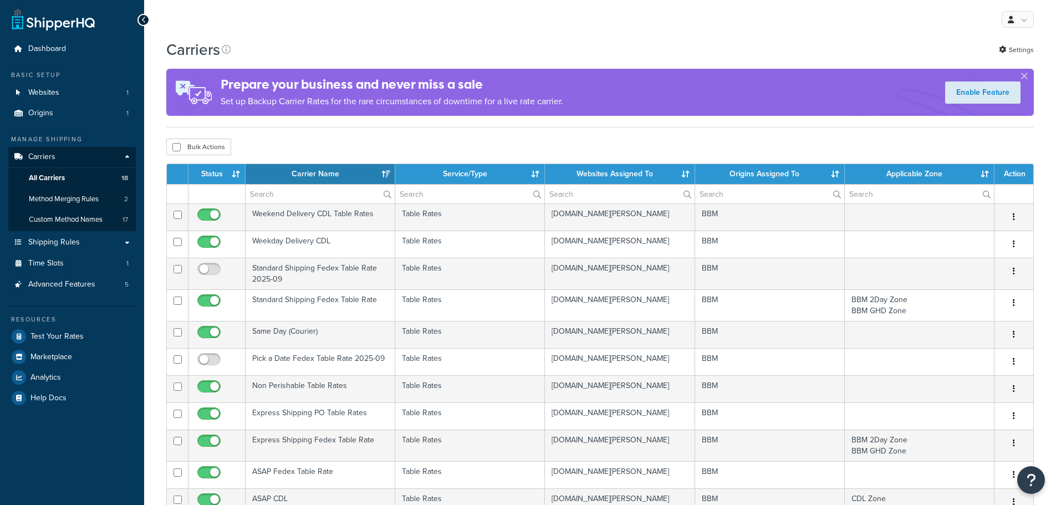
select select "15"
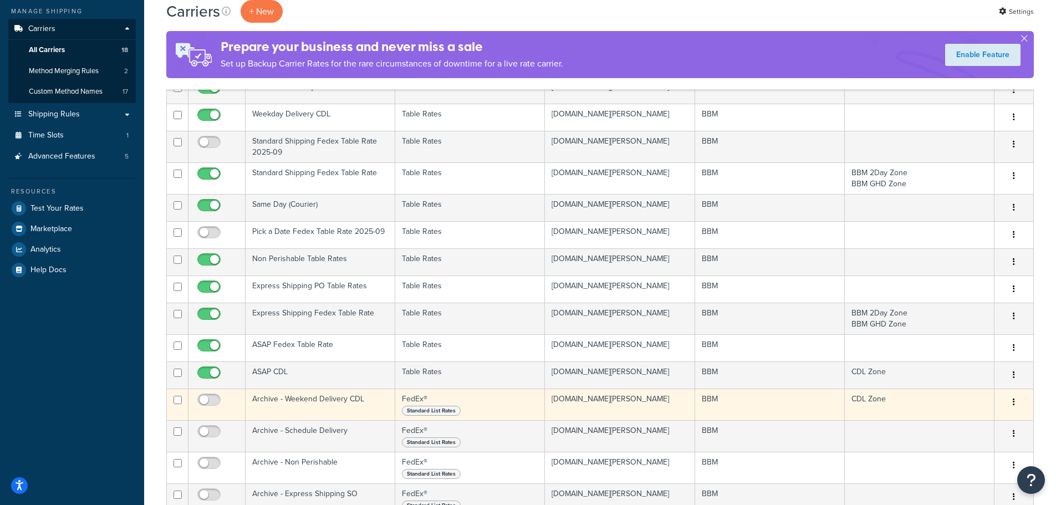
scroll to position [166, 0]
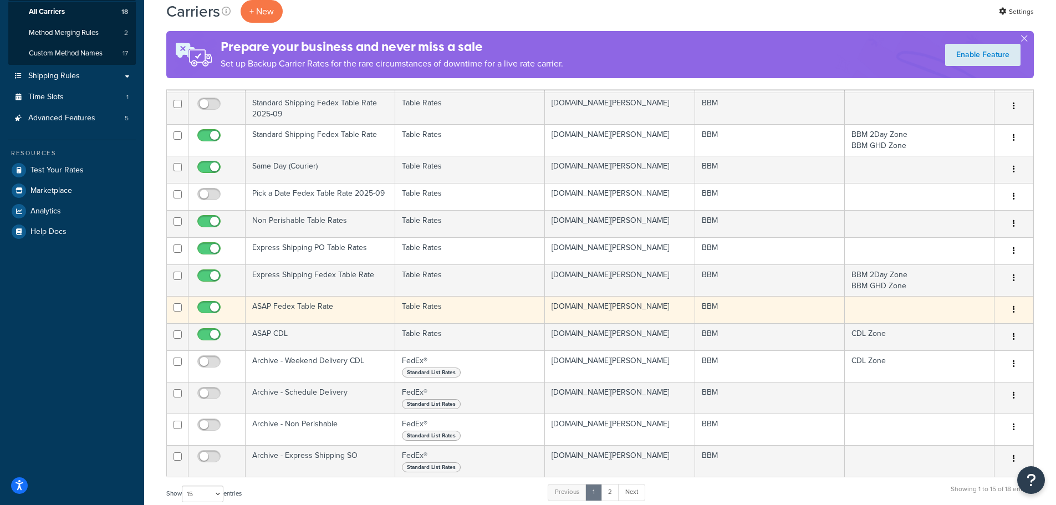
click at [296, 307] on td "ASAP Fedex Table Rate" at bounding box center [321, 309] width 150 height 27
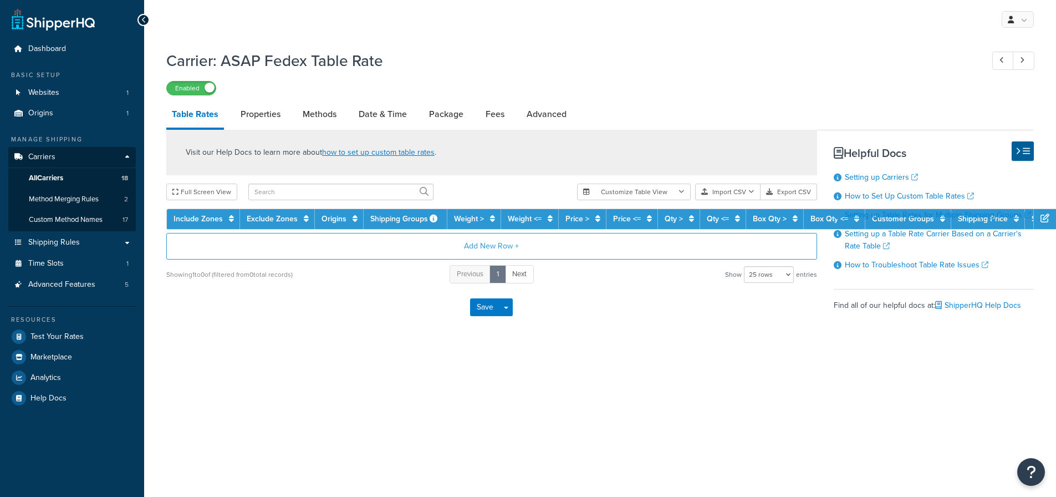
select select "25"
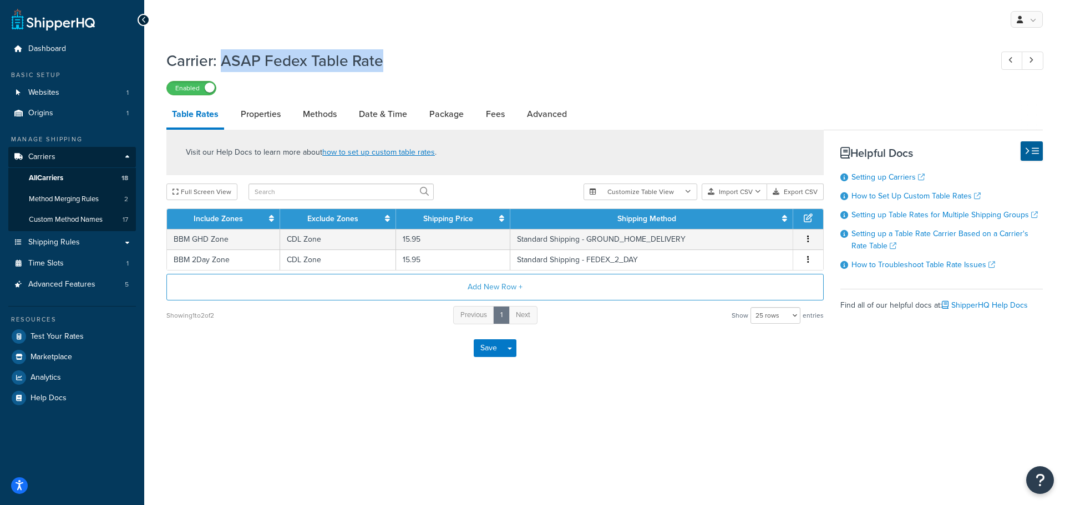
drag, startPoint x: 387, startPoint y: 60, endPoint x: 226, endPoint y: 62, distance: 160.8
click at [226, 62] on h1 "Carrier: ASAP Fedex Table Rate" at bounding box center [573, 61] width 814 height 22
copy h1 "ASAP Fedex Table Rate"
click at [43, 174] on span "All Carriers" at bounding box center [46, 178] width 34 height 9
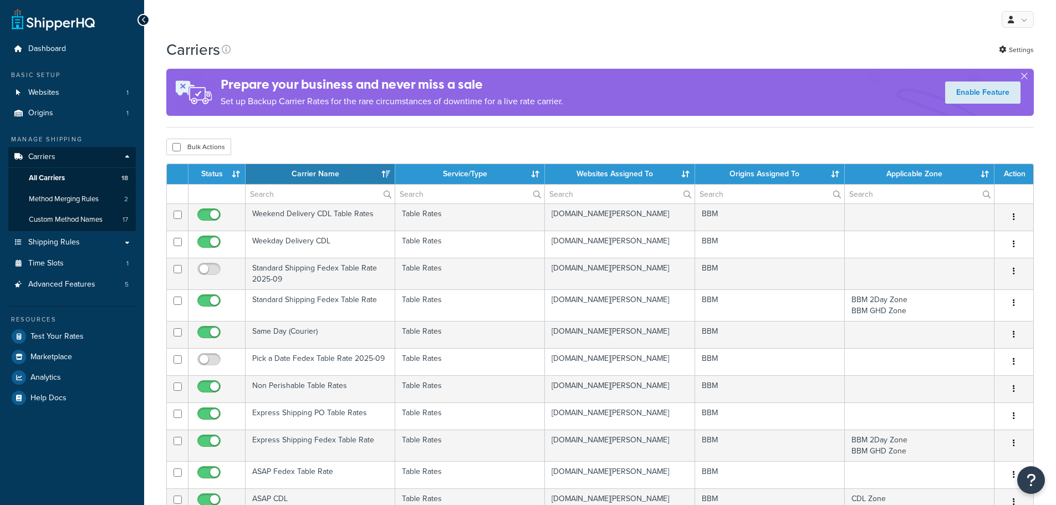
select select "15"
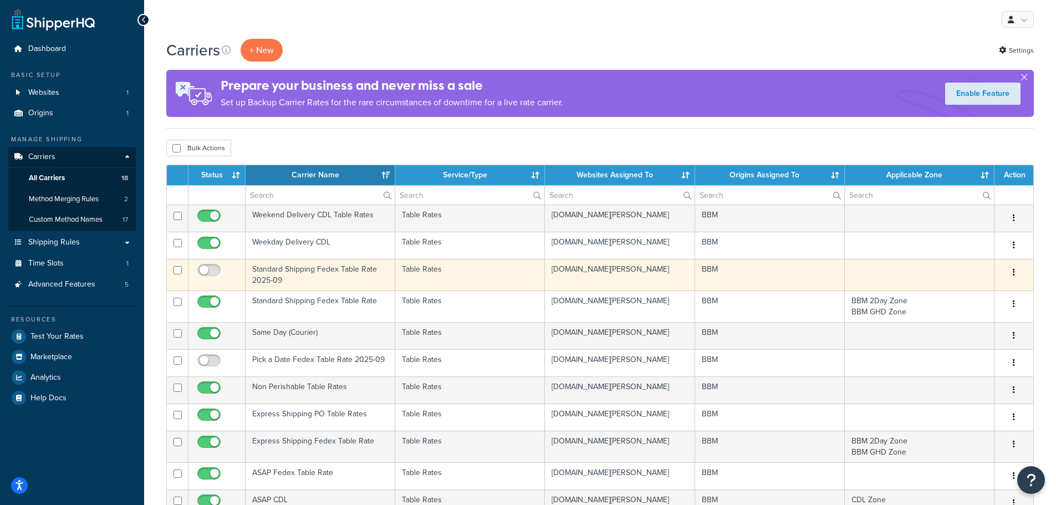
click at [267, 273] on td "Standard Shipping Fedex Table Rate 2025-09" at bounding box center [321, 275] width 150 height 32
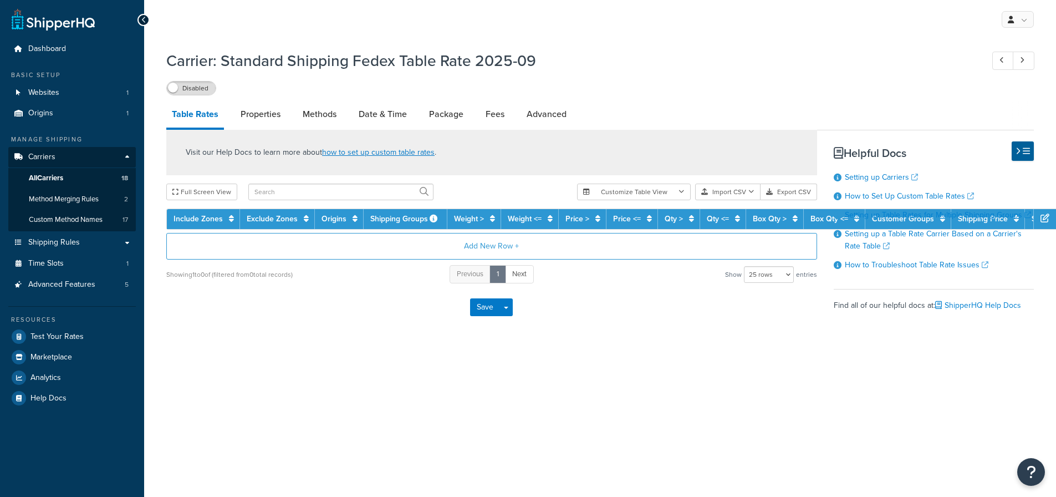
select select "25"
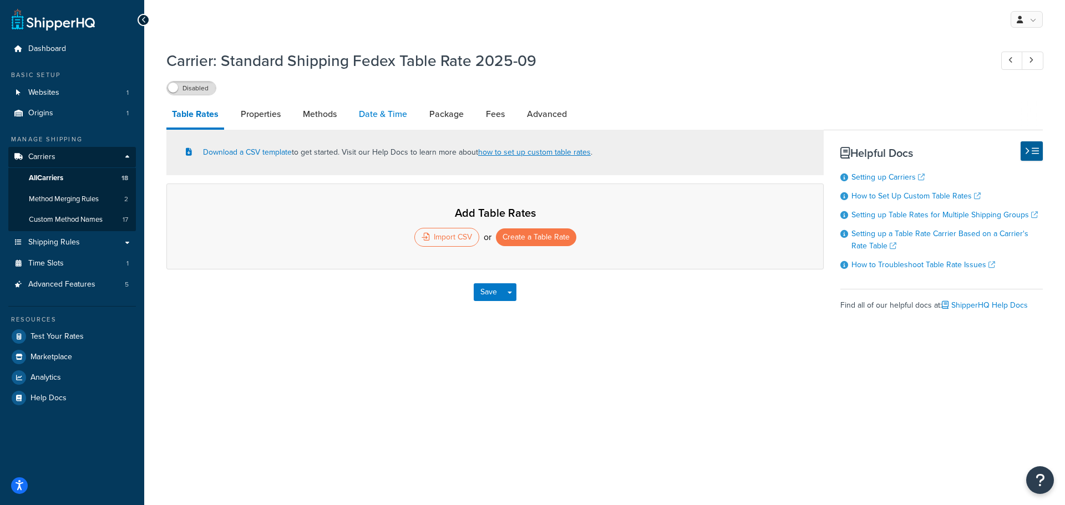
click at [392, 112] on link "Date & Time" at bounding box center [382, 114] width 59 height 27
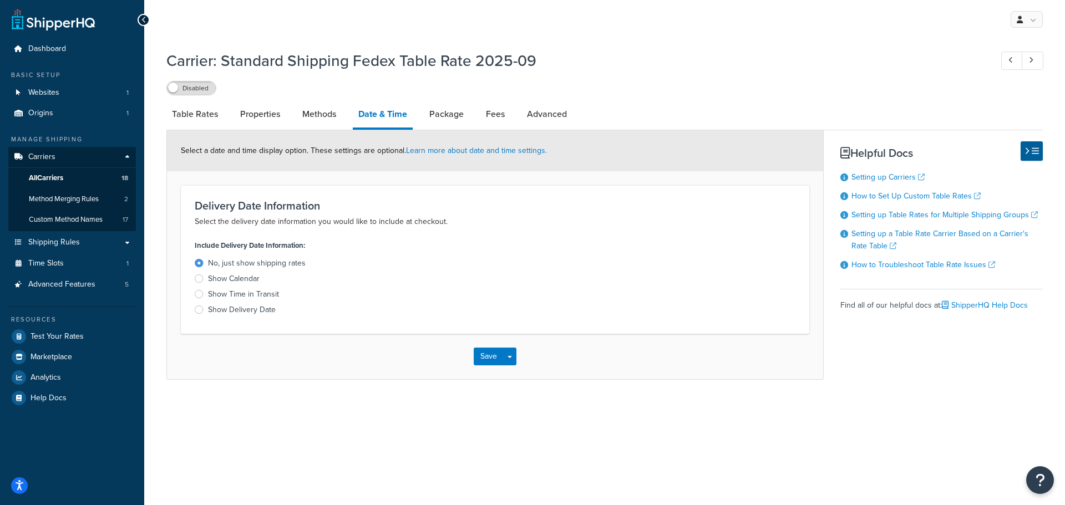
click at [212, 311] on div "Show Delivery Date" at bounding box center [242, 309] width 68 height 11
click at [0, 0] on input "Show Delivery Date" at bounding box center [0, 0] width 0 height 0
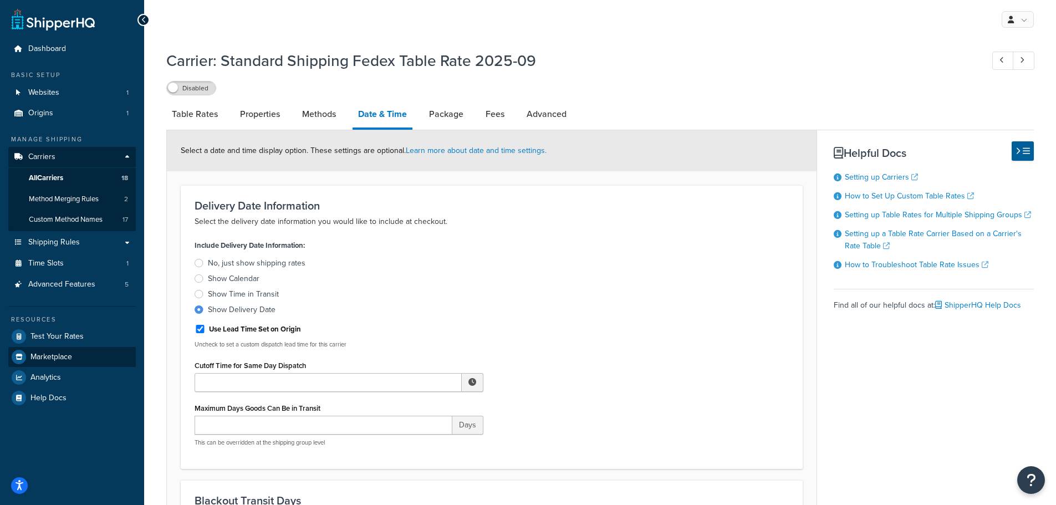
scroll to position [55, 0]
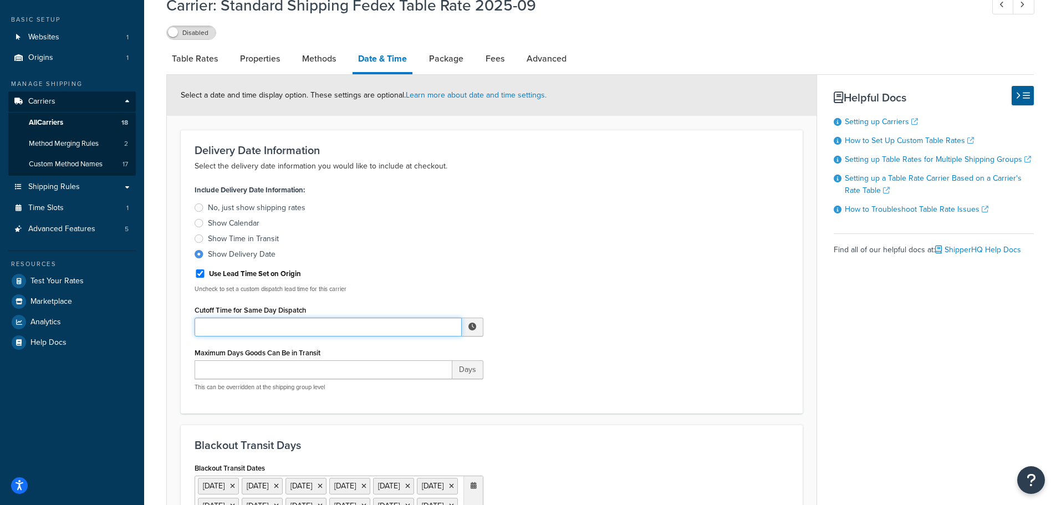
click at [360, 326] on input "Cutoff Time for Same Day Dispatch" at bounding box center [328, 327] width 267 height 19
click at [393, 354] on span "▲" at bounding box center [391, 352] width 22 height 22
click at [438, 357] on span "▲" at bounding box center [437, 352] width 22 height 22
type input "2:00 PM"
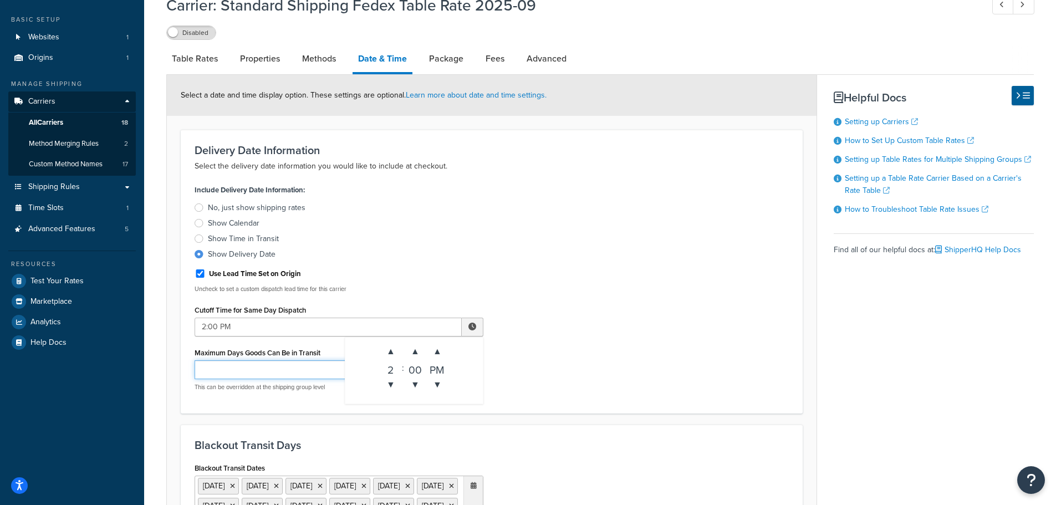
click at [246, 366] on input "Maximum Days Goods Can Be in Transit" at bounding box center [324, 369] width 258 height 19
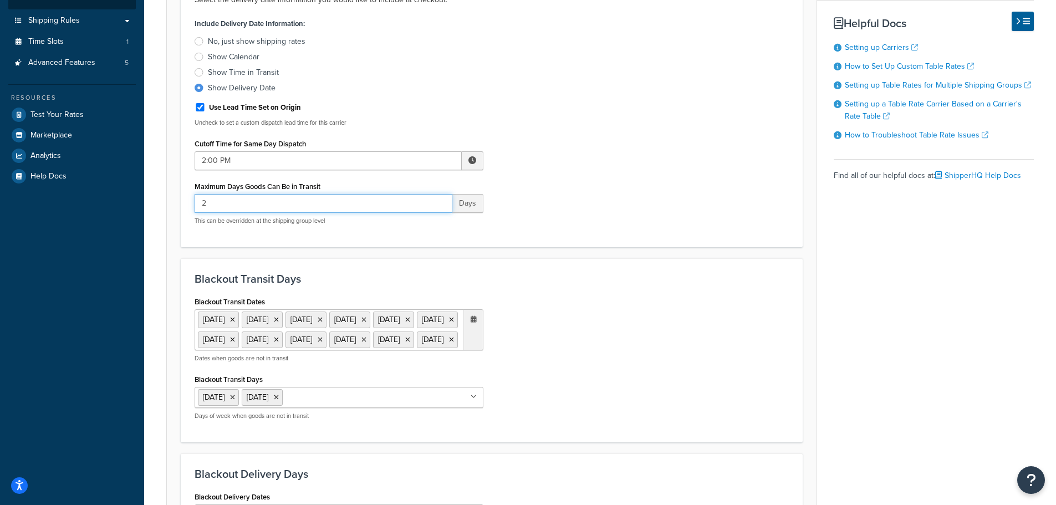
scroll to position [277, 0]
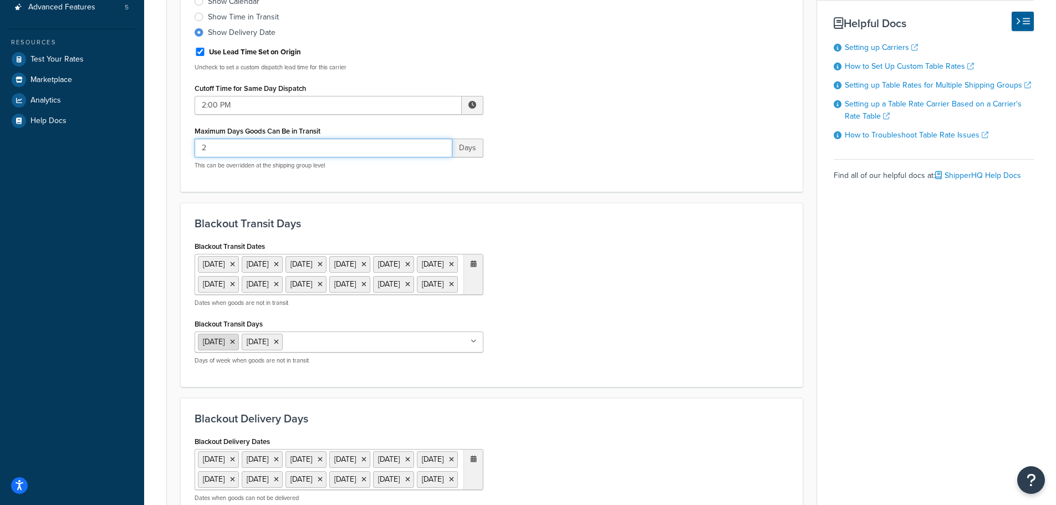
type input "2"
click at [235, 345] on icon at bounding box center [232, 342] width 5 height 7
click at [546, 338] on div "Blackout Transit Dates [DATE] [DATE] [DATE] [DATE] [DATE] [DATE] [DATE] [DATE] …" at bounding box center [491, 305] width 611 height 135
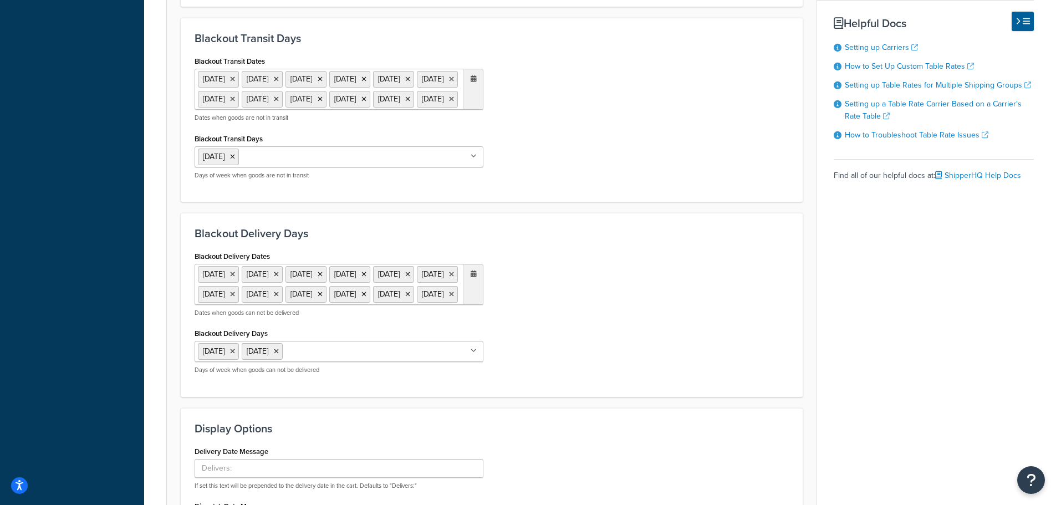
scroll to position [665, 0]
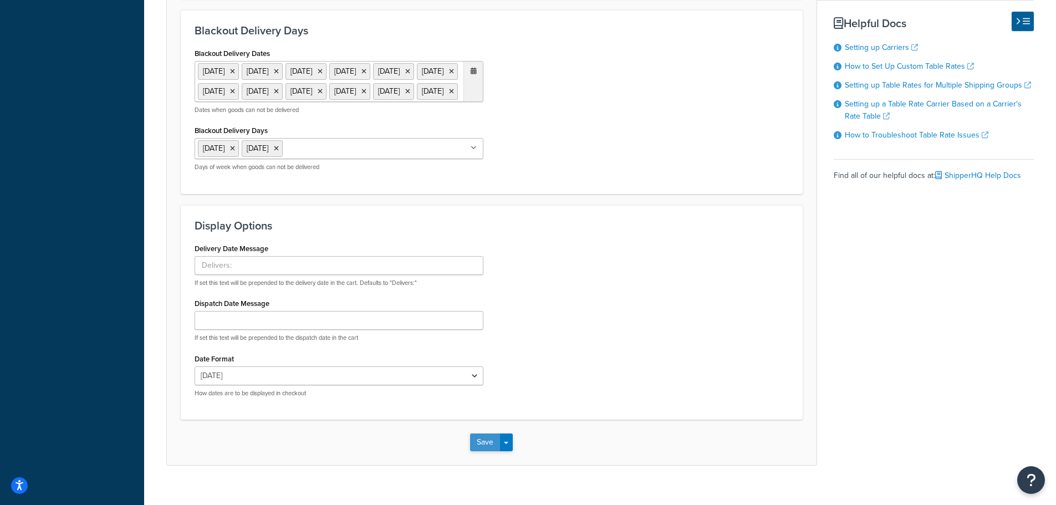
click at [480, 451] on button "Save" at bounding box center [485, 443] width 30 height 18
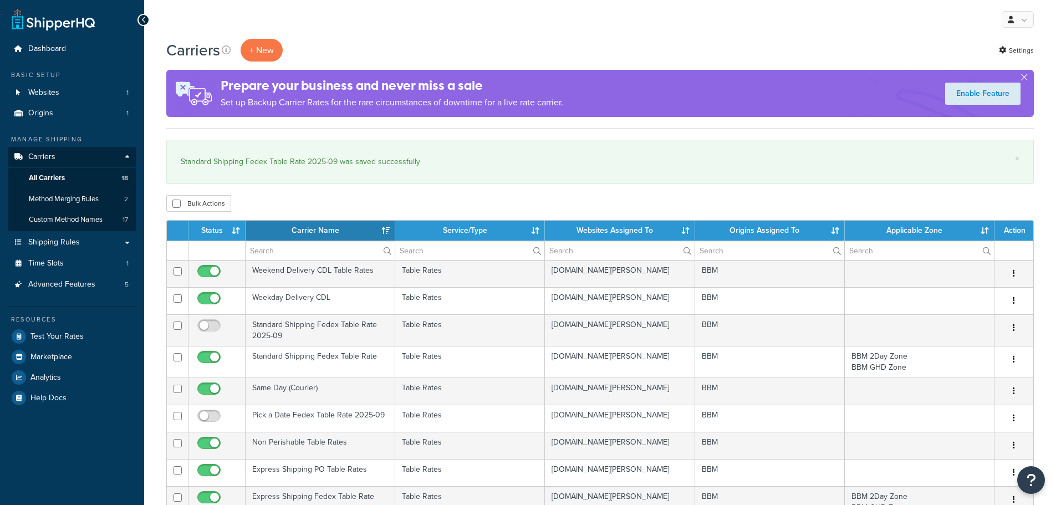
select select "15"
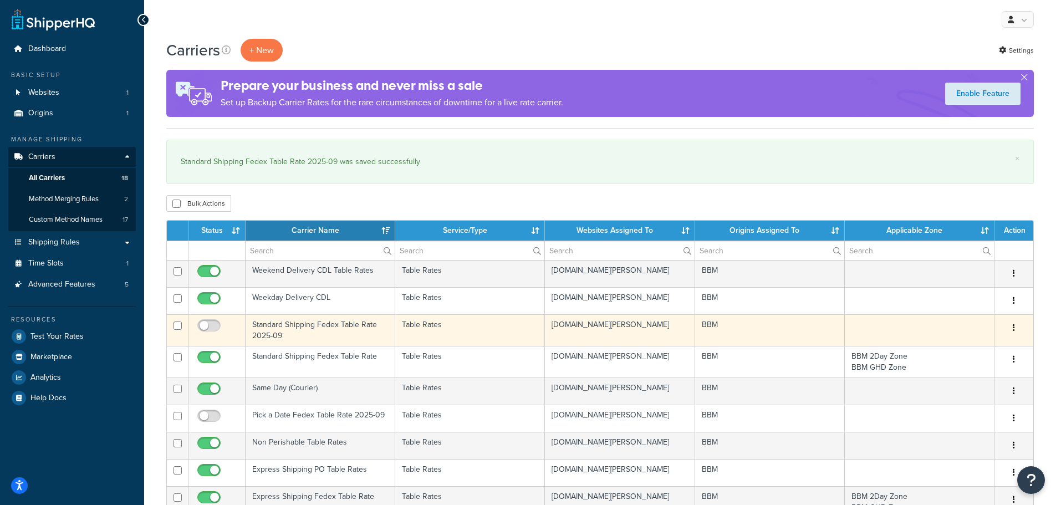
click at [269, 326] on td "Standard Shipping Fedex Table Rate 2025-09" at bounding box center [321, 330] width 150 height 32
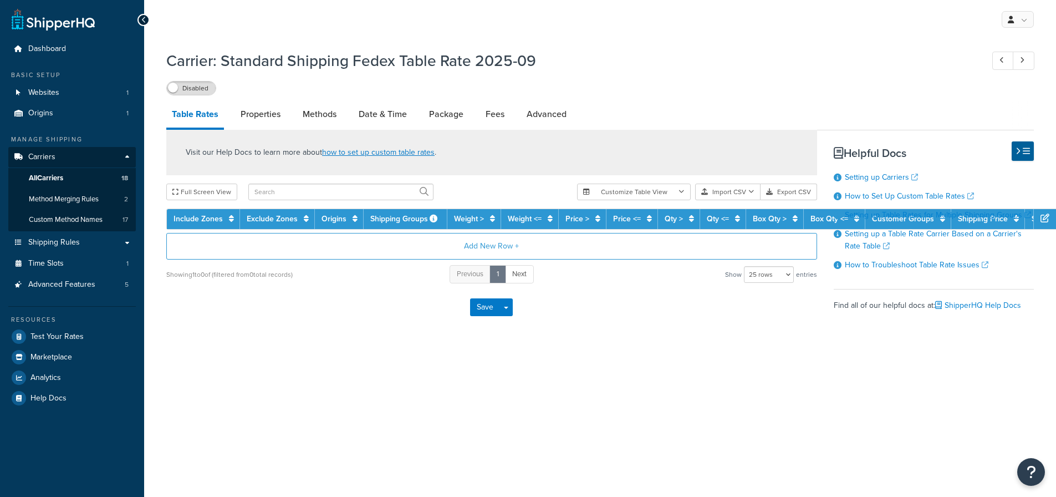
select select "25"
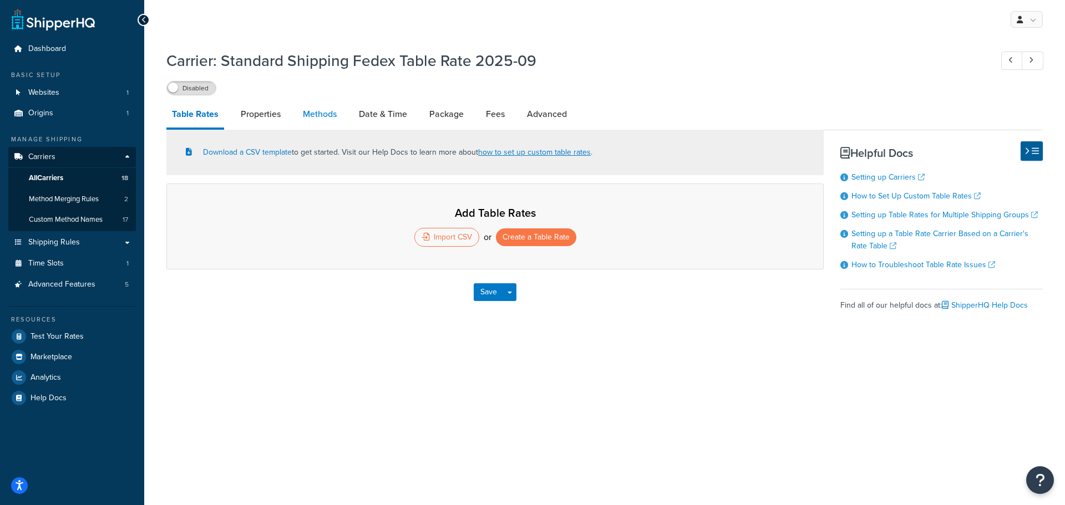
click at [326, 114] on link "Methods" at bounding box center [319, 114] width 45 height 27
select select "25"
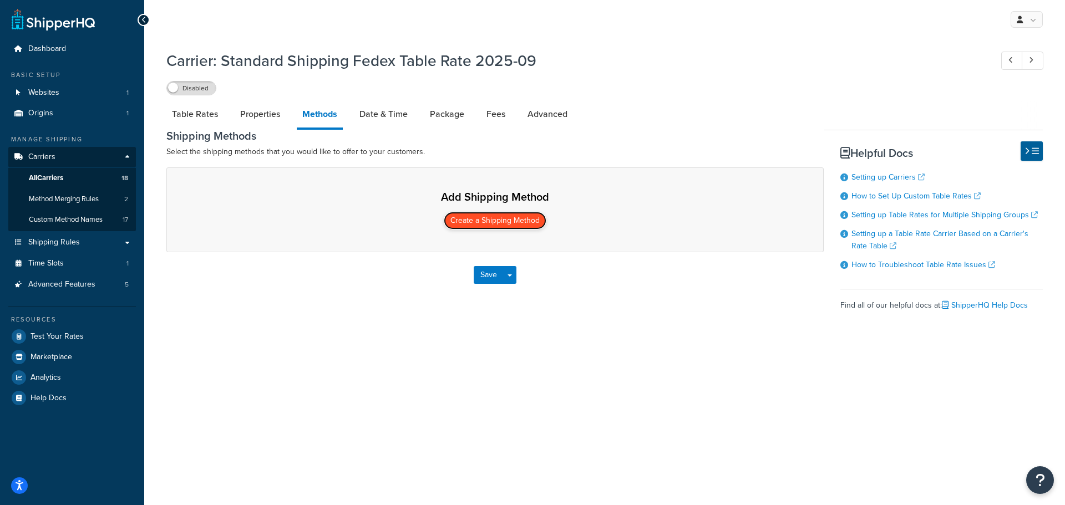
click at [495, 221] on button "Create a Shipping Method" at bounding box center [495, 221] width 103 height 18
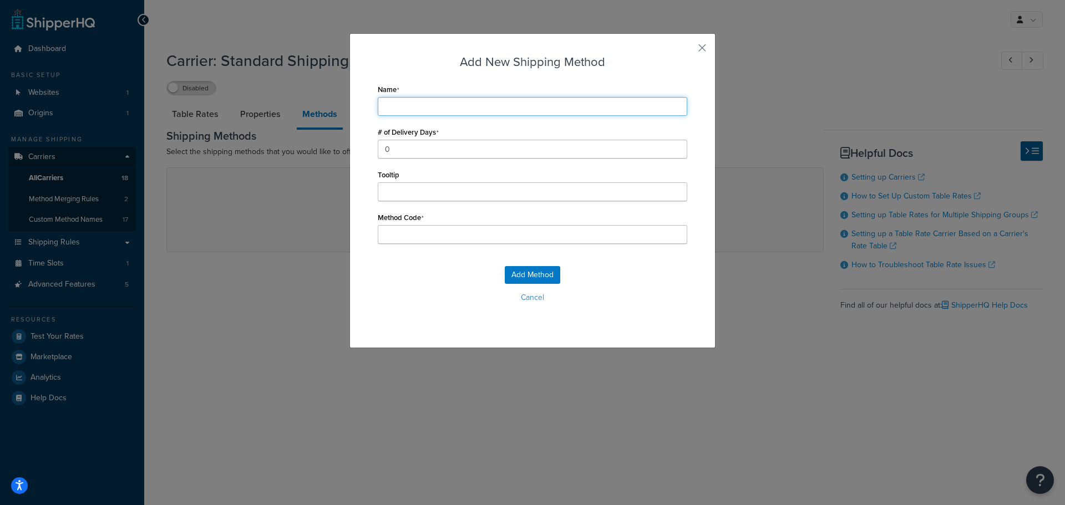
click at [397, 108] on input "Name" at bounding box center [532, 106] width 309 height 19
type input "A"
type input "Ar"
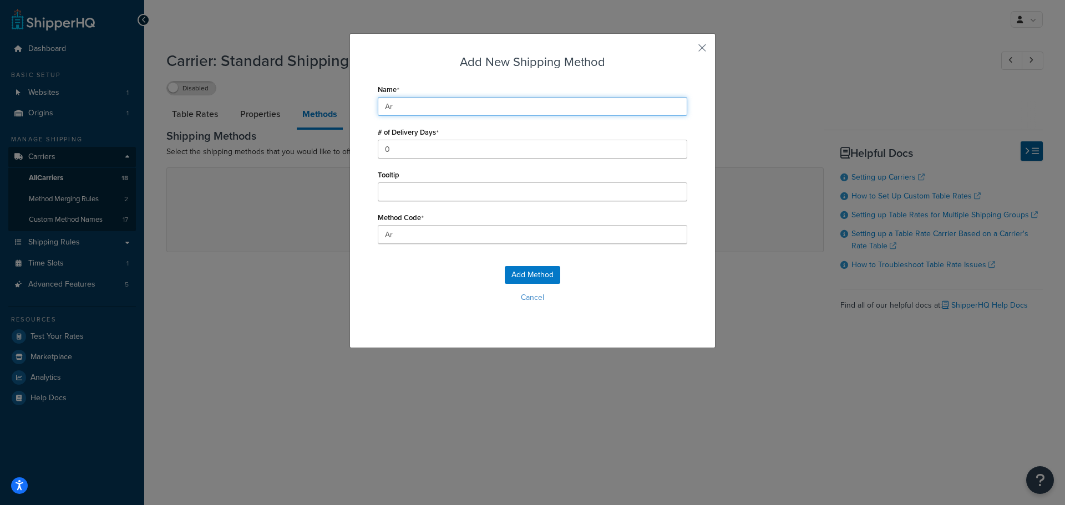
type input "Arr"
type input "Arri"
type input "Arriv"
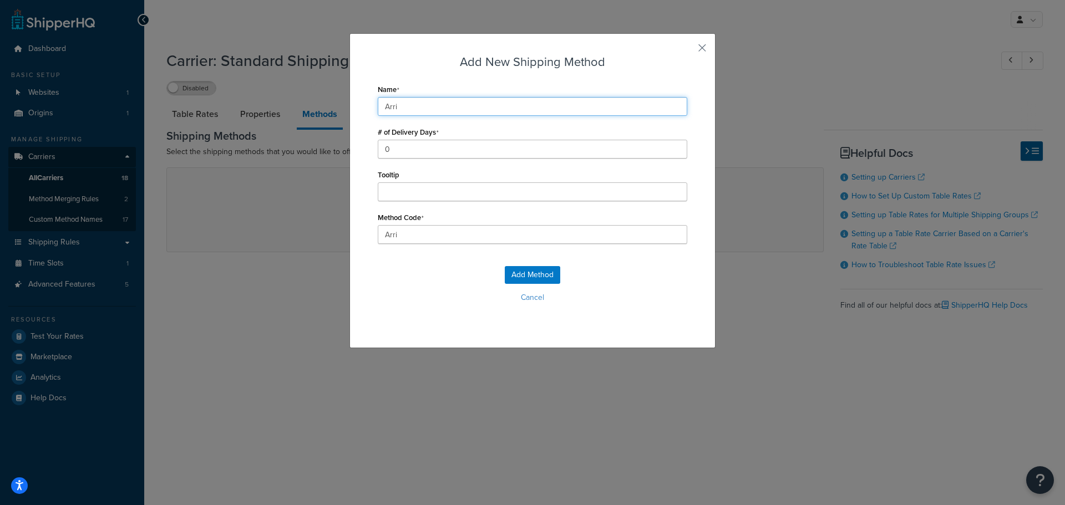
type input "Arriv"
type input "Arriva"
type input "Arrival"
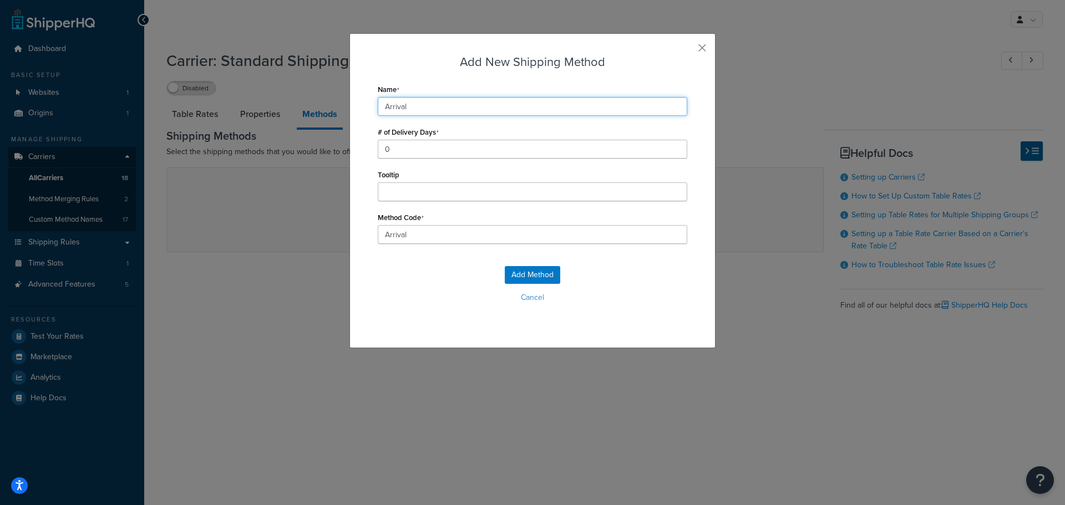
type input "Arrival"
type input "Arrival_"
type input "Arrival D"
type input "Arrival_D"
type input "Arrival Da"
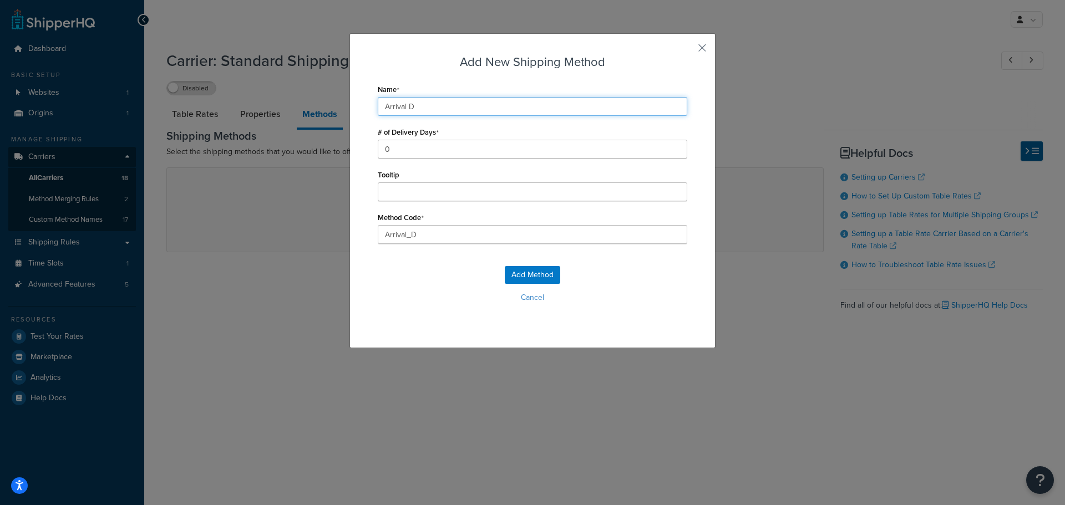
type input "Arrival_Da"
type input "Arrival Dat"
type input "Arrival_Dat"
type input "Arrival Date"
type input "Arrival_Date"
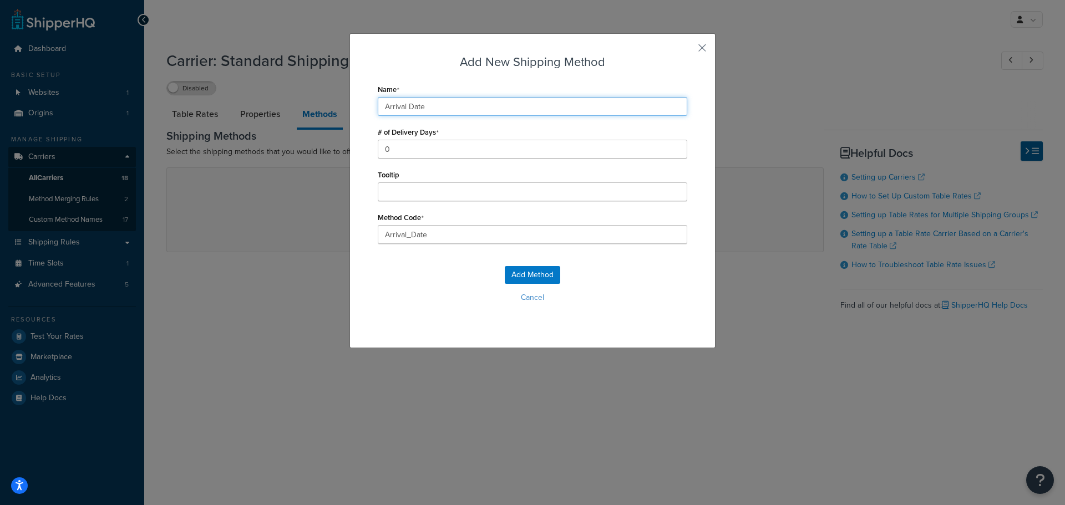
type input "Arrival Date"
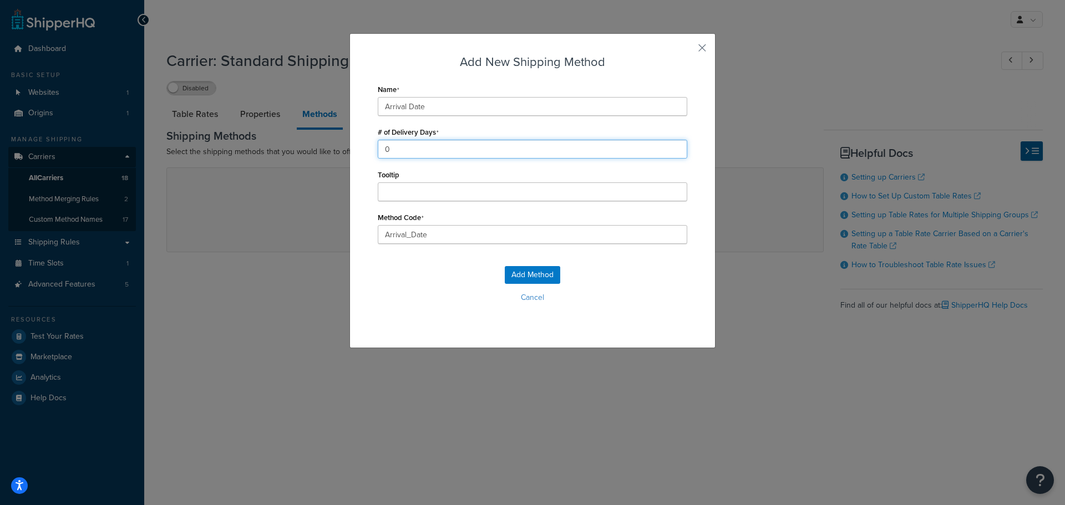
drag, startPoint x: 392, startPoint y: 151, endPoint x: 356, endPoint y: 151, distance: 35.5
click at [356, 151] on div "Add New Shipping Method Name Arrival Date # of Delivery Days 0 Tooltip Method C…" at bounding box center [532, 190] width 366 height 315
drag, startPoint x: 358, startPoint y: 143, endPoint x: 351, endPoint y: 146, distance: 7.9
click at [351, 143] on div "Add New Shipping Method Name Arrival Date # of Delivery Days 2 Tooltip Method C…" at bounding box center [532, 190] width 366 height 315
type input "2"
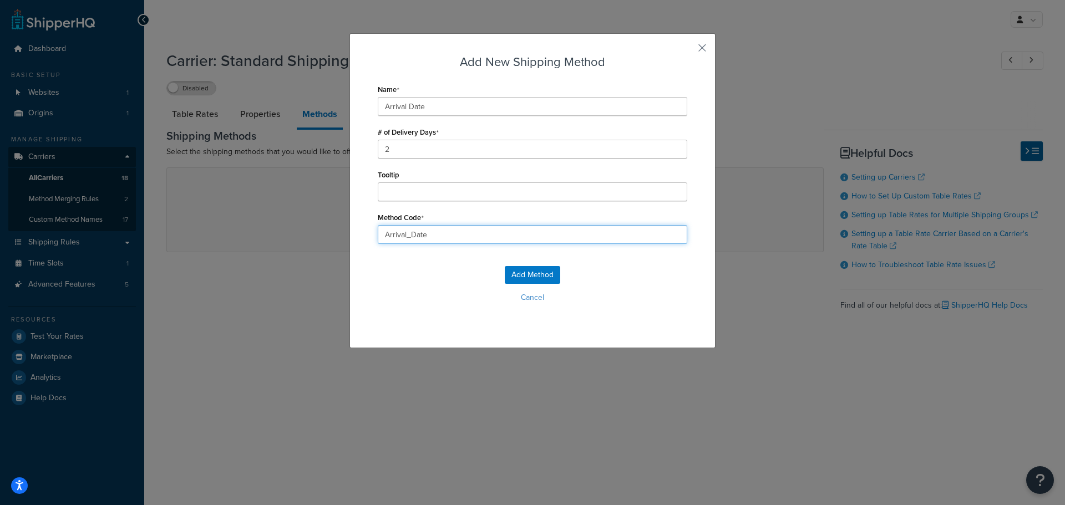
drag, startPoint x: 435, startPoint y: 236, endPoint x: 312, endPoint y: 236, distance: 123.1
click at [312, 236] on div "Add New Shipping Method Name Arrival Date # of Delivery Days 2 Tooltip Method C…" at bounding box center [532, 252] width 1065 height 505
type input "GROUND_HOME_DELIVERY"
click at [524, 269] on button "Add Method" at bounding box center [532, 275] width 55 height 18
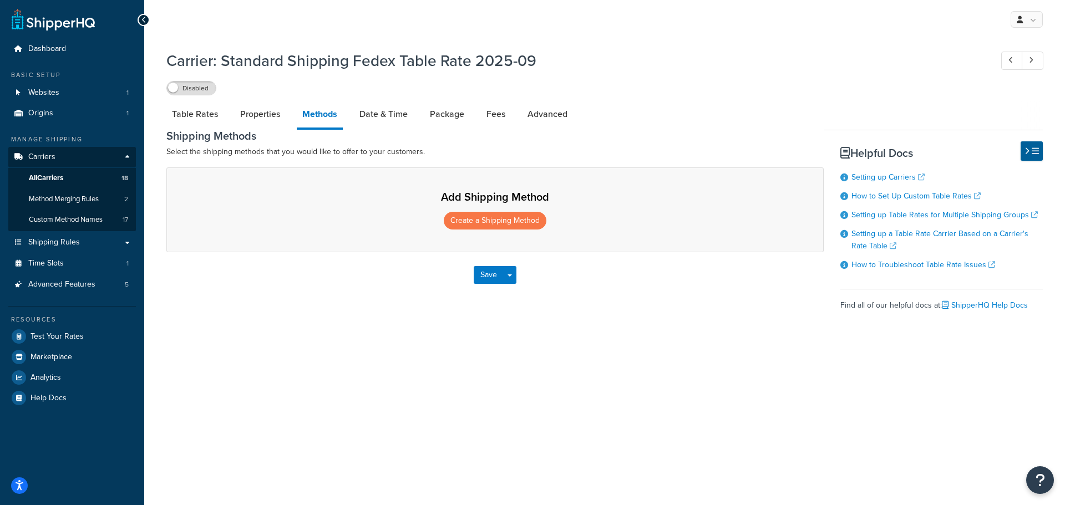
select select "25"
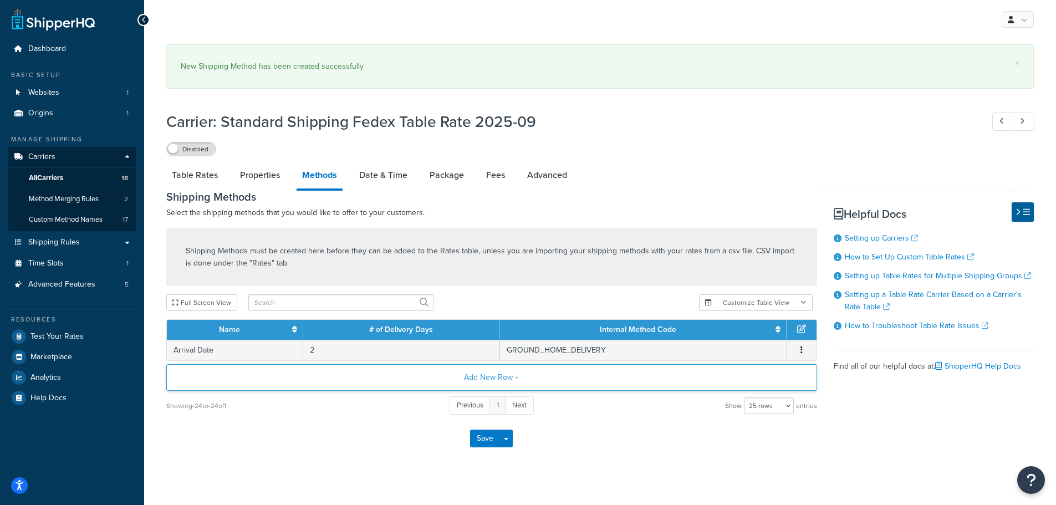
click at [500, 377] on button "Add New Row +" at bounding box center [491, 377] width 651 height 27
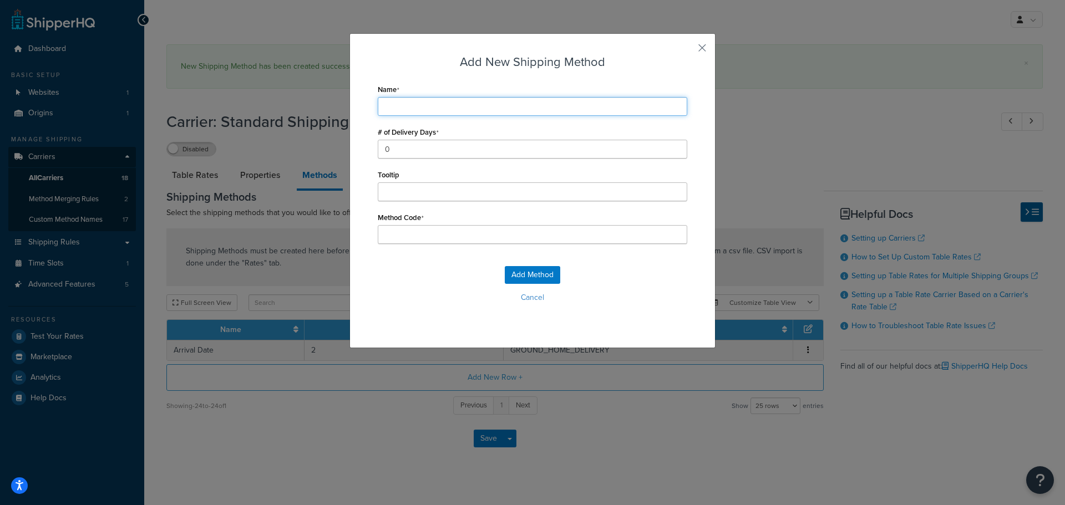
click at [420, 101] on input "Name" at bounding box center [532, 106] width 309 height 19
type input "A"
type input "Ar"
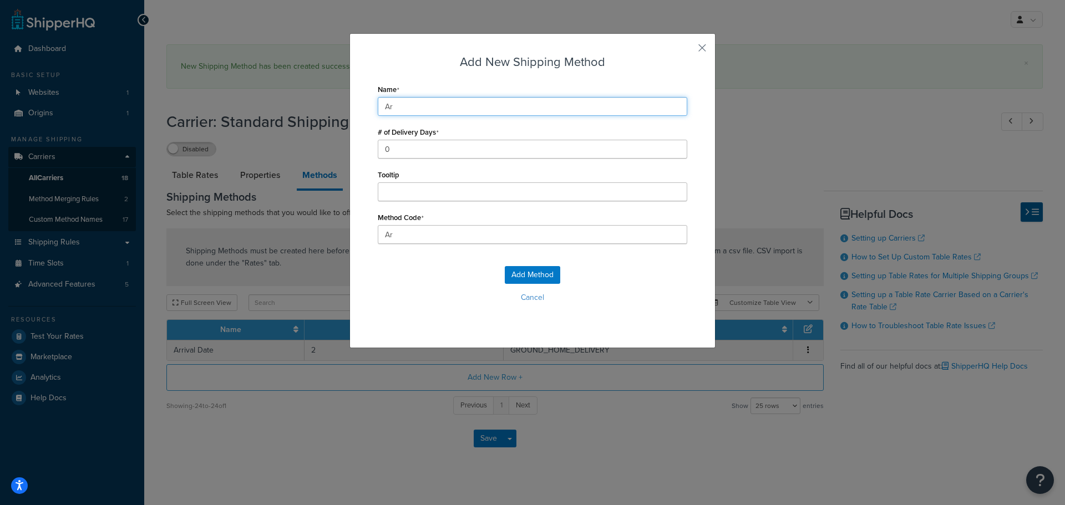
type input "Arr"
type input "Arrv"
type input "Arrva"
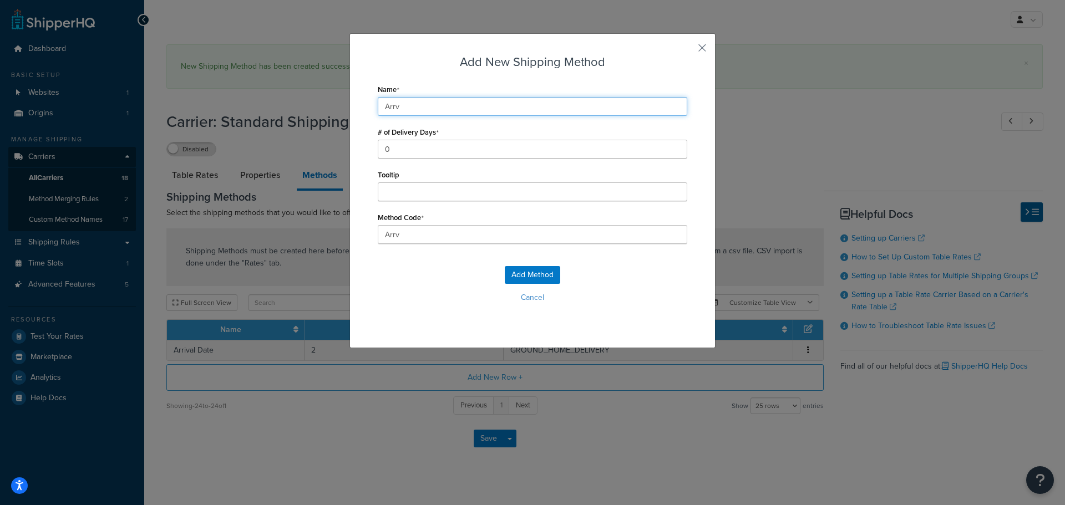
type input "Arrva"
type input "Arrv"
type input "Arr"
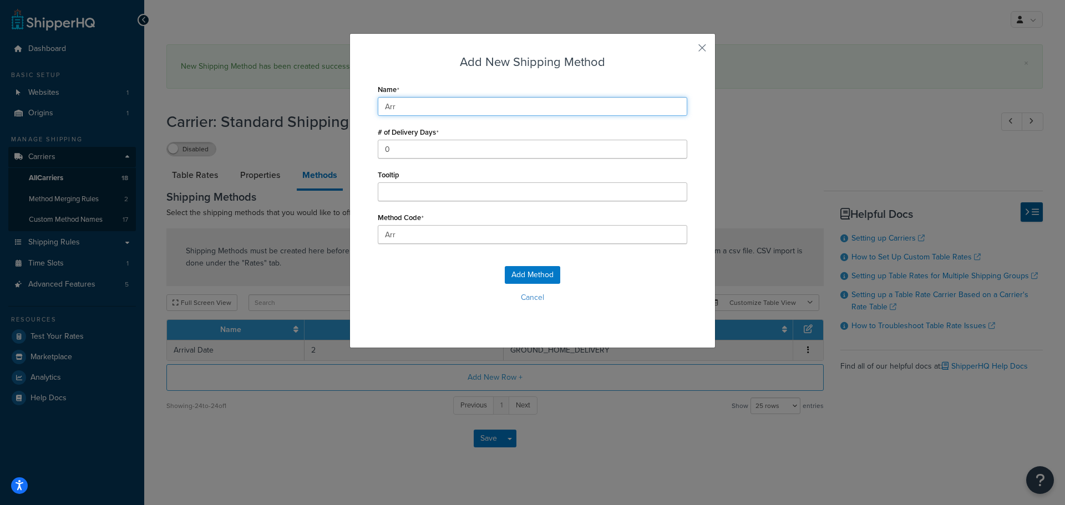
type input "Arri"
type input "Arriv"
type input "Arriva"
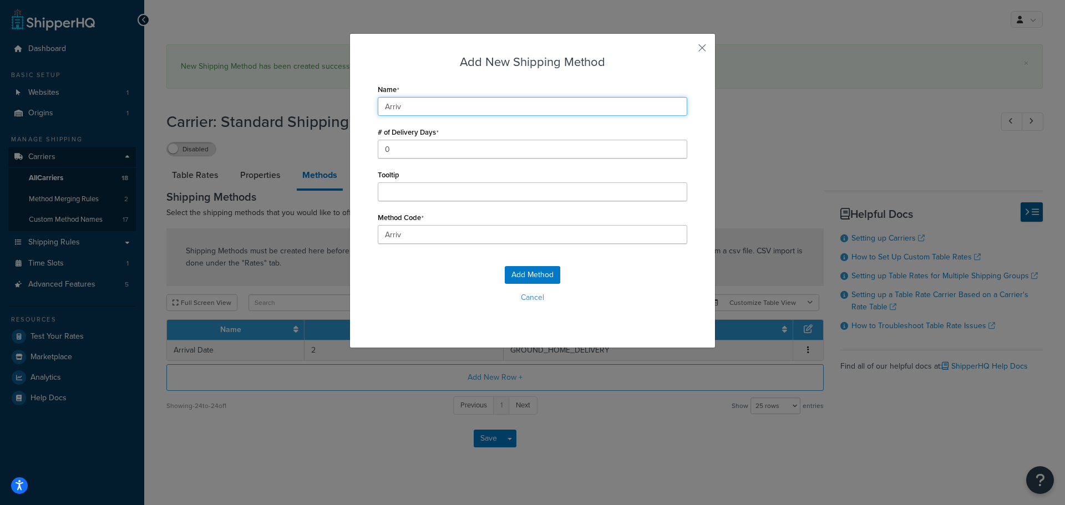
type input "Arriva"
type input "Arrival"
type input "Arrival_"
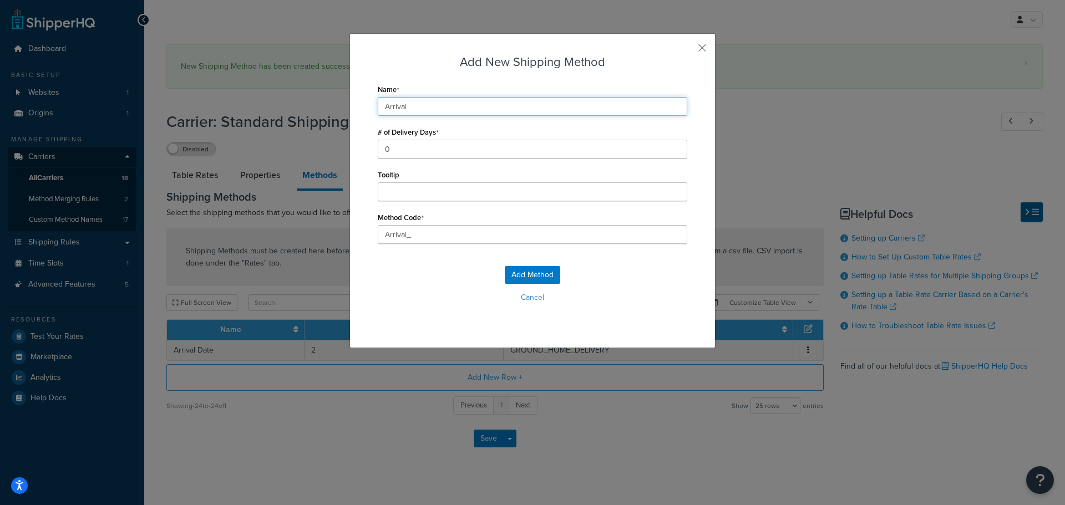
type input "Arrival D"
type input "Arrival_D"
type input "Arrival Da"
type input "Arrival_Da"
type input "Arrival Dat"
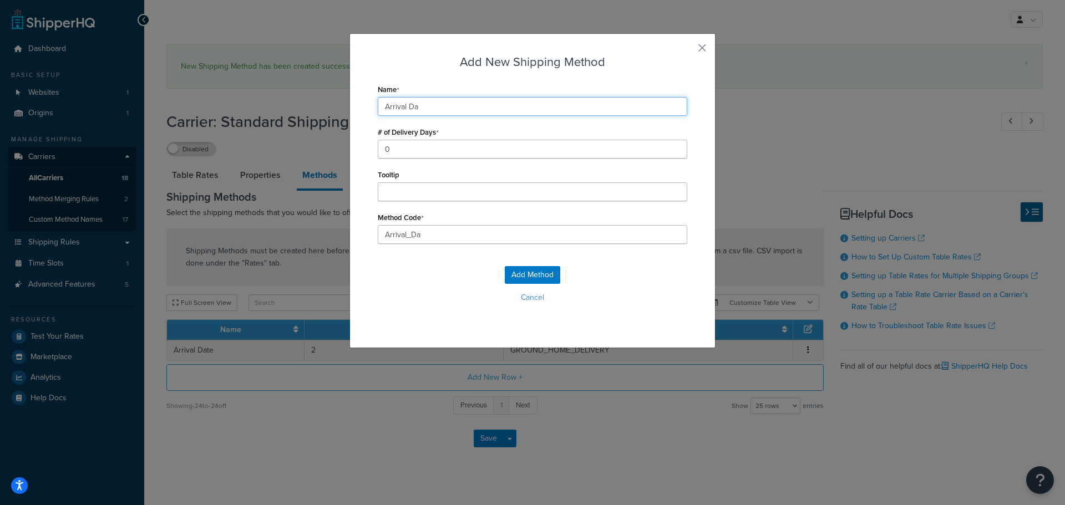
type input "Arrival_Dat"
type input "Arrival Date"
type input "Arrival_Date"
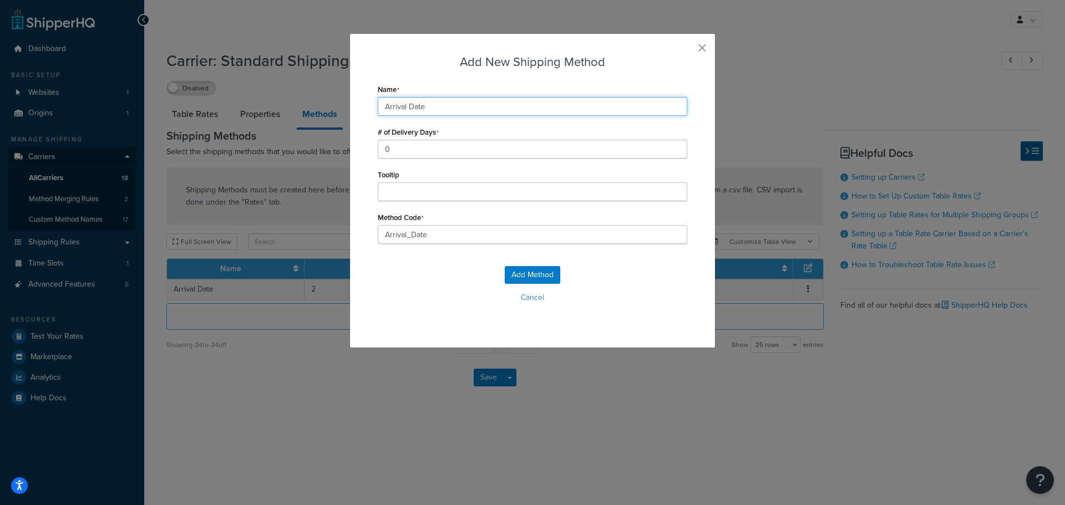
type input "Arrival Date"
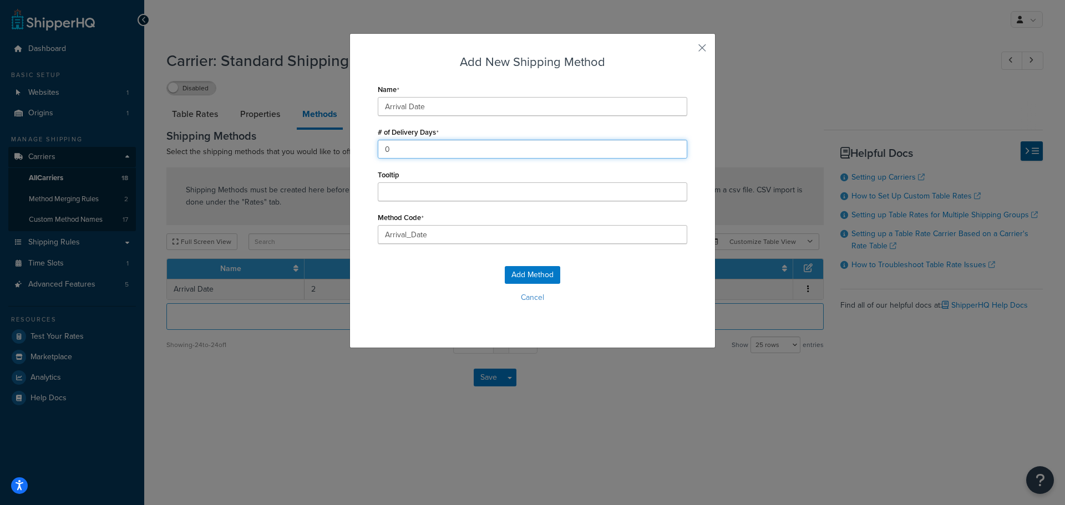
drag, startPoint x: 395, startPoint y: 151, endPoint x: 368, endPoint y: 155, distance: 26.8
click at [368, 155] on div "Add New Shipping Method Name Arrival Date # of Delivery Days 0 Tooltip Method C…" at bounding box center [532, 190] width 366 height 315
type input "2"
drag, startPoint x: 425, startPoint y: 239, endPoint x: 319, endPoint y: 233, distance: 106.1
click at [319, 233] on div "Add New Shipping Method Name Arrival Date # of Delivery Days 2 Tooltip Method C…" at bounding box center [532, 252] width 1065 height 505
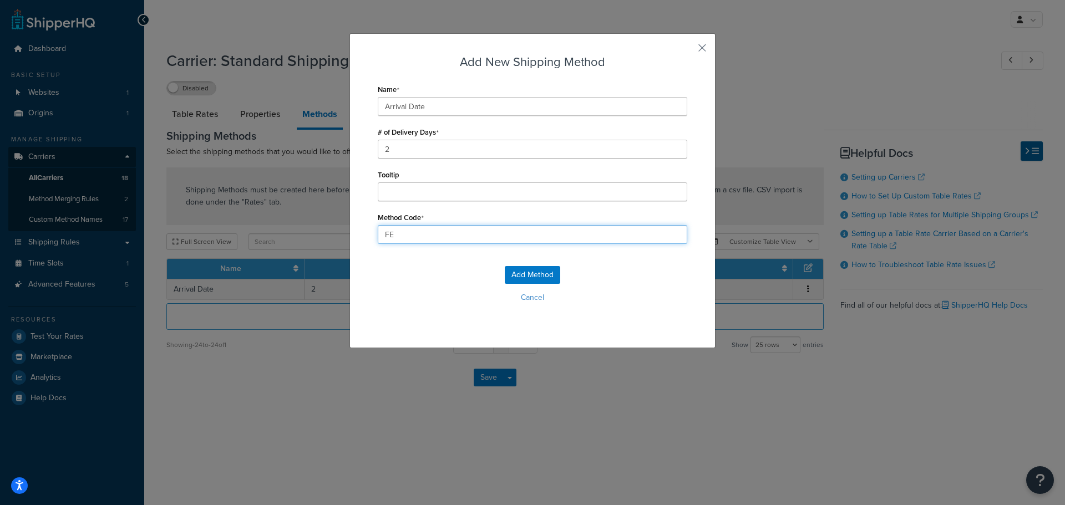
type input "FEDEX_2_DAY"
click at [516, 273] on button "Add Method" at bounding box center [532, 275] width 55 height 18
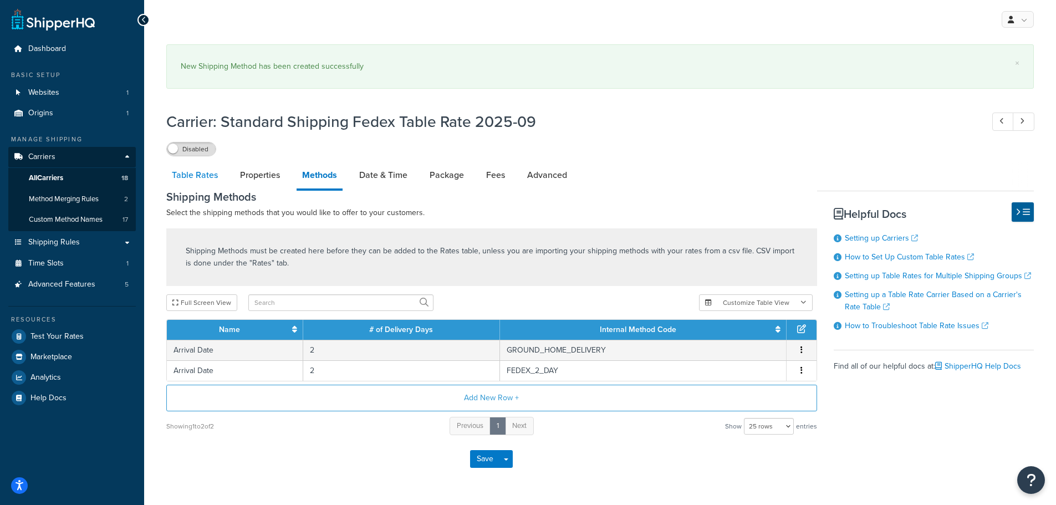
click at [189, 170] on link "Table Rates" at bounding box center [194, 175] width 57 height 27
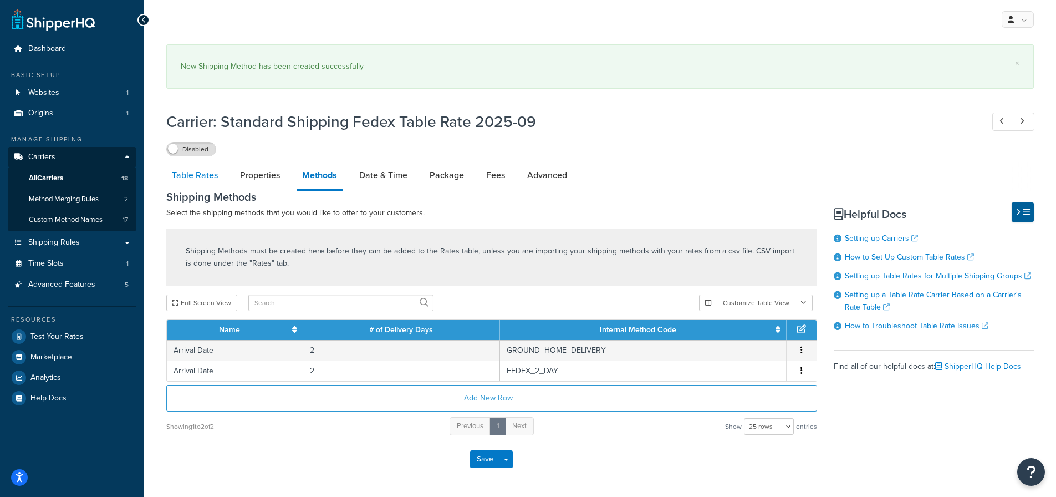
select select "25"
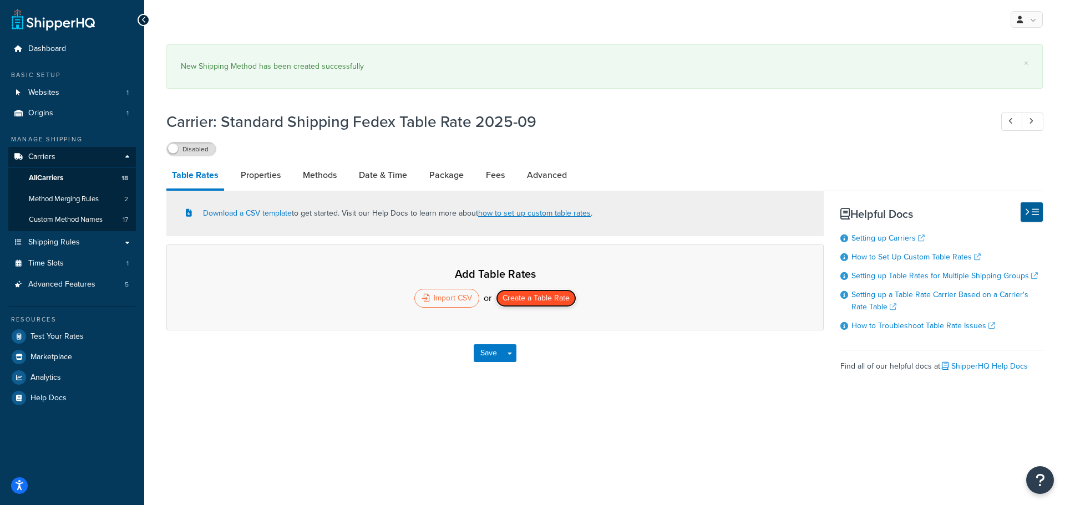
click at [537, 304] on button "Create a Table Rate" at bounding box center [536, 298] width 80 height 18
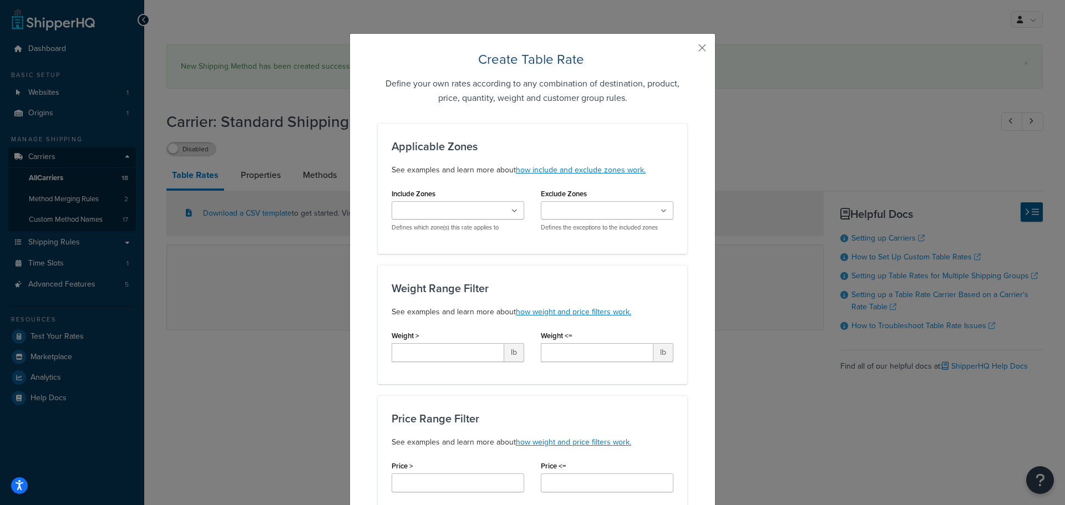
click at [498, 210] on ul at bounding box center [458, 210] width 133 height 18
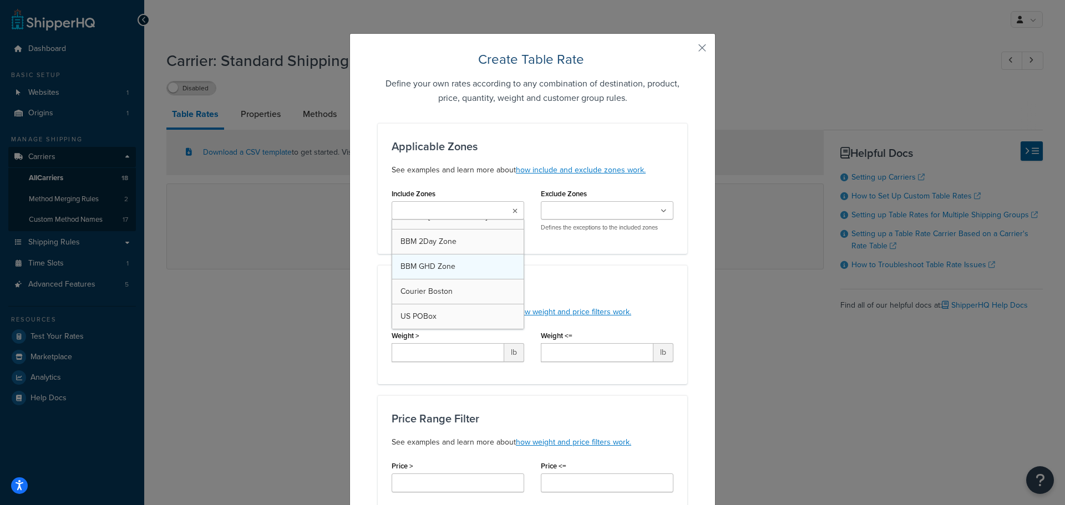
scroll to position [239, 0]
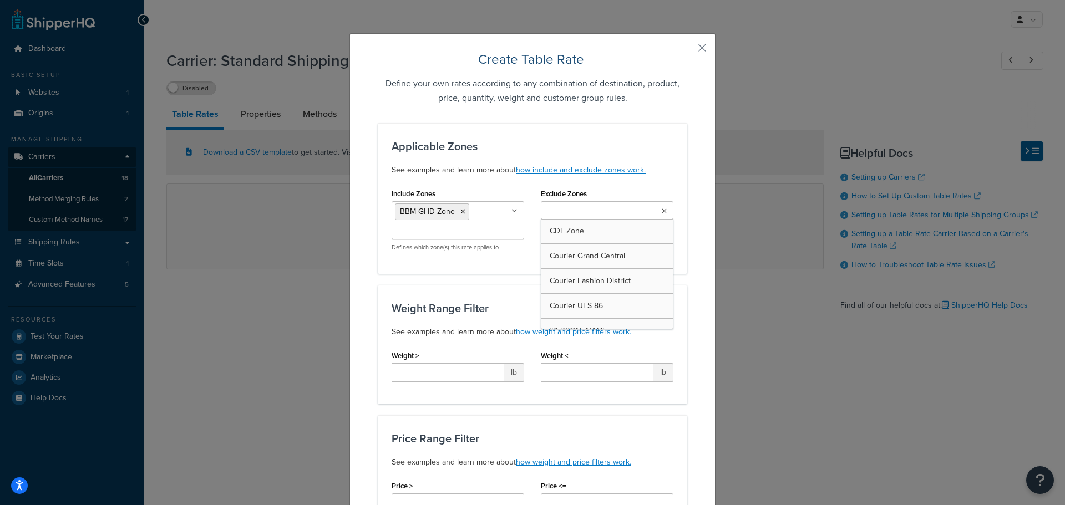
click at [573, 207] on input "Exclude Zones" at bounding box center [593, 211] width 98 height 12
click at [517, 258] on div "Include Zones BBM GHD Zone CDL Zone Courier Grand Central Courier Fashion Distr…" at bounding box center [457, 223] width 149 height 74
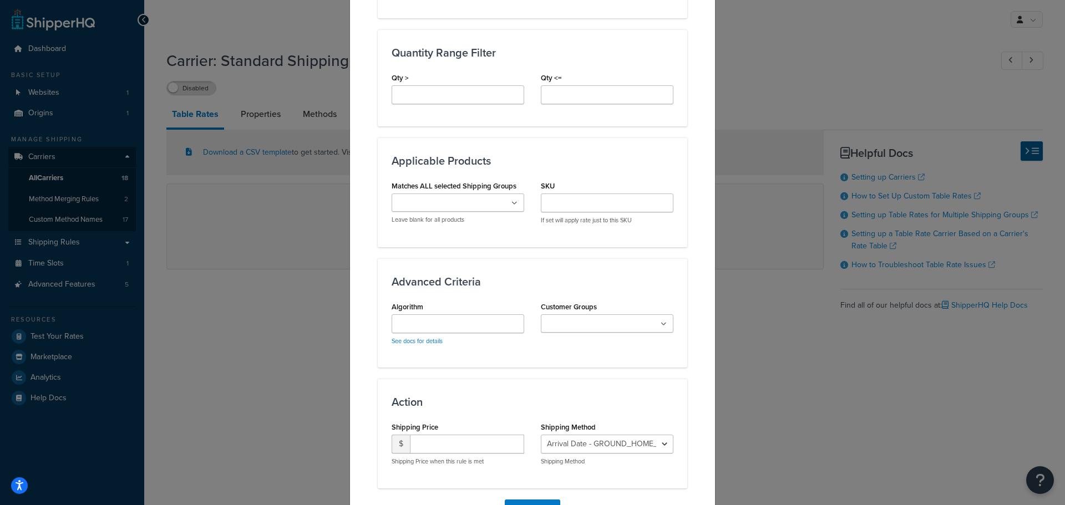
scroll to position [581, 0]
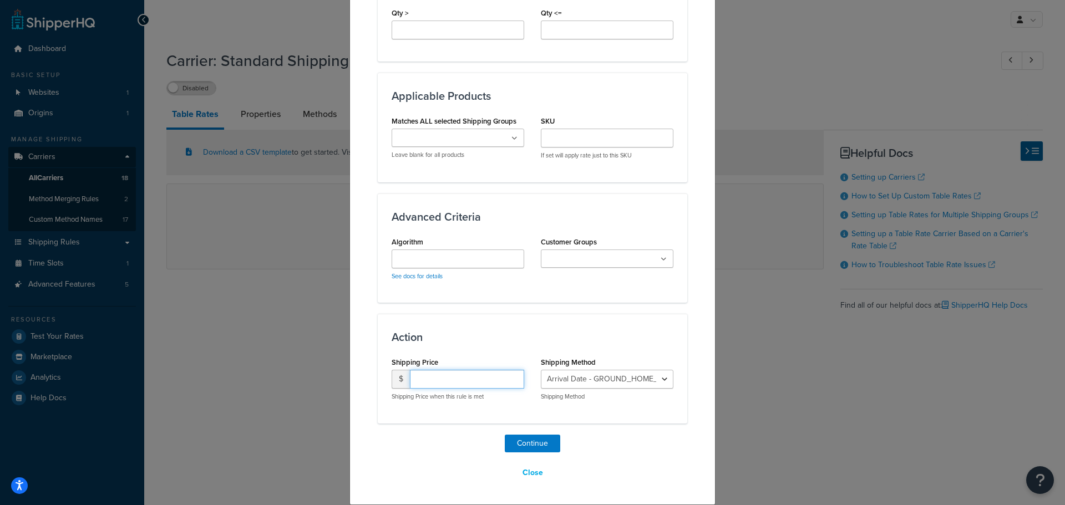
click at [448, 380] on input "number" at bounding box center [467, 379] width 114 height 19
type input "15.95"
click at [532, 442] on button "Continue" at bounding box center [532, 444] width 55 height 18
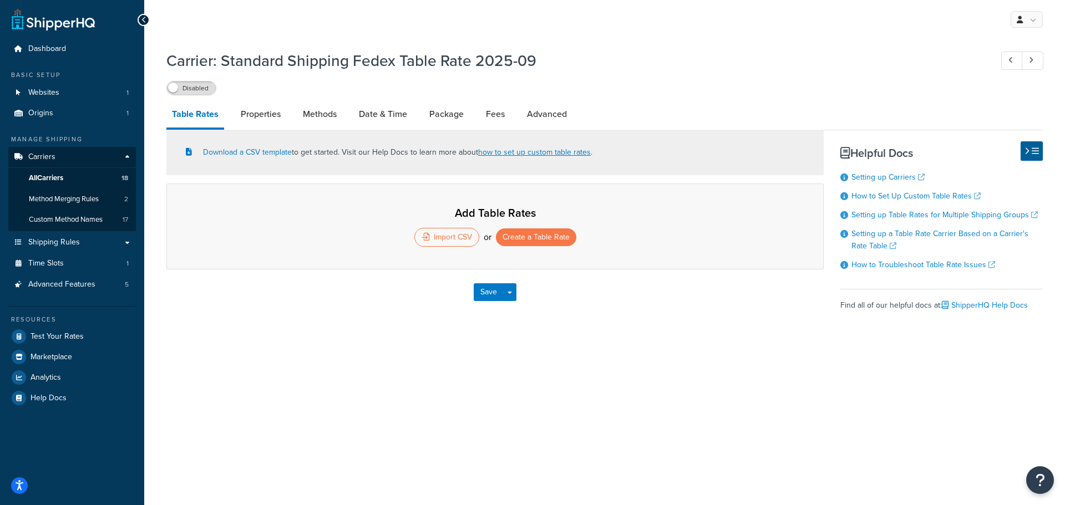
select select "25"
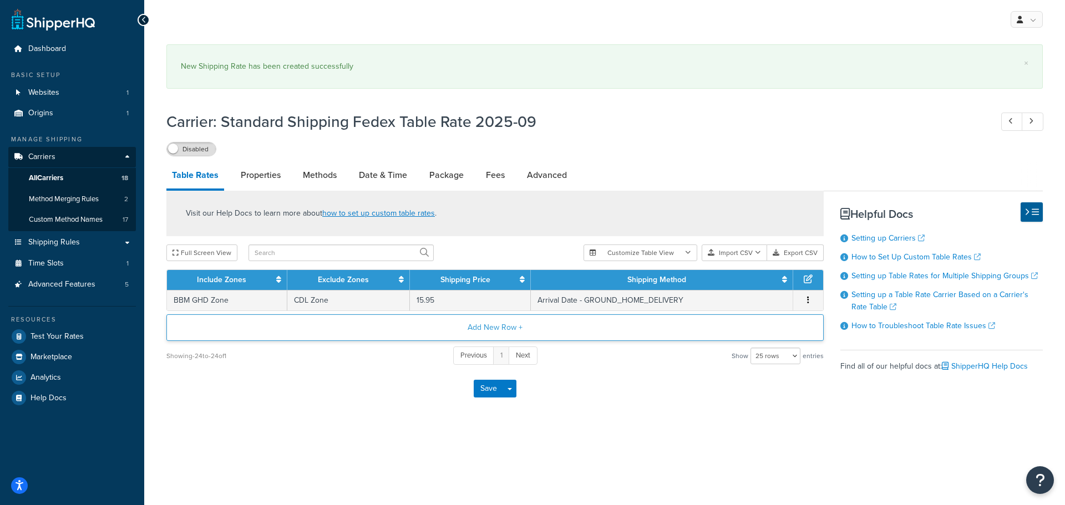
click at [489, 326] on button "Add New Row +" at bounding box center [494, 327] width 657 height 27
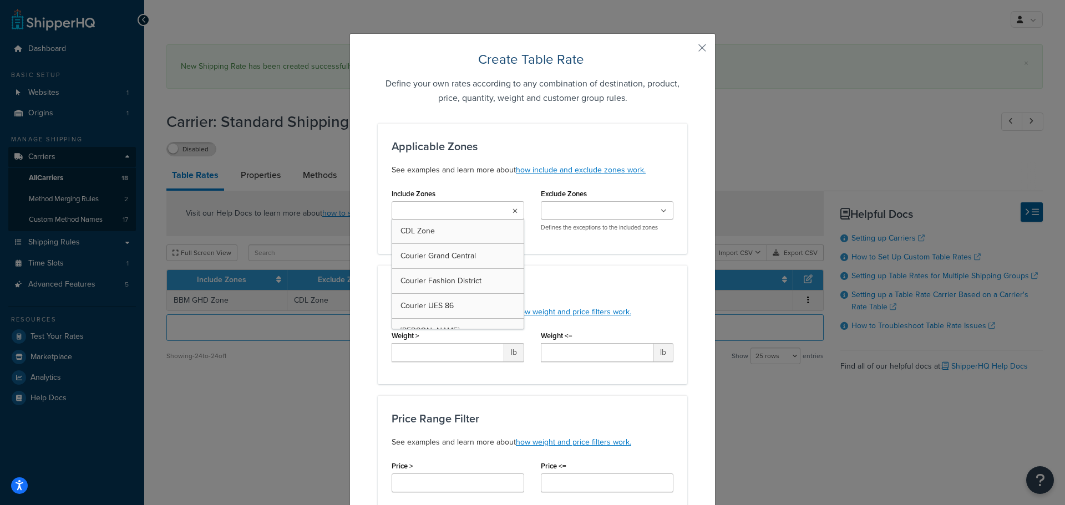
click at [440, 210] on input "Include Zones" at bounding box center [444, 211] width 98 height 12
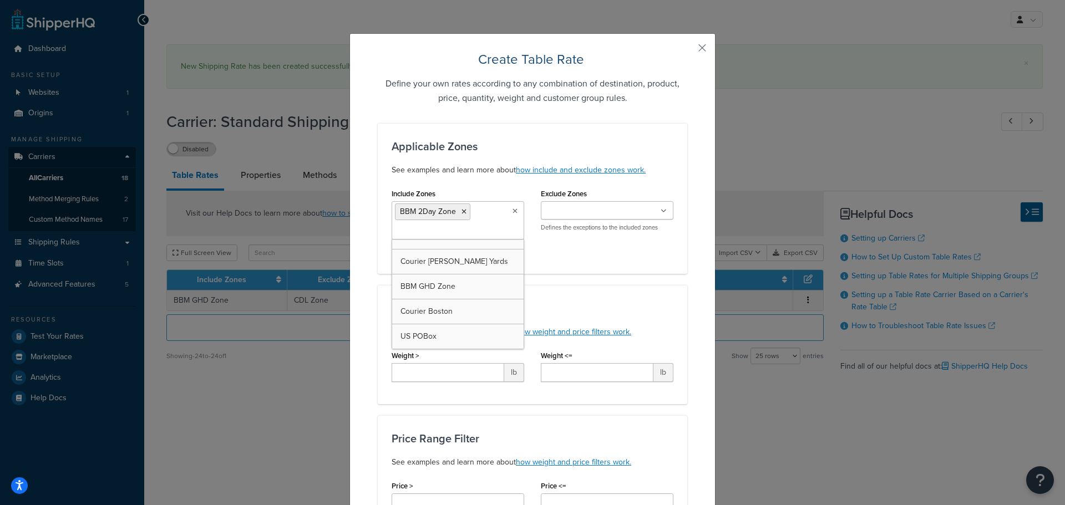
scroll to position [239, 0]
click at [572, 210] on input "Exclude Zones" at bounding box center [593, 211] width 98 height 12
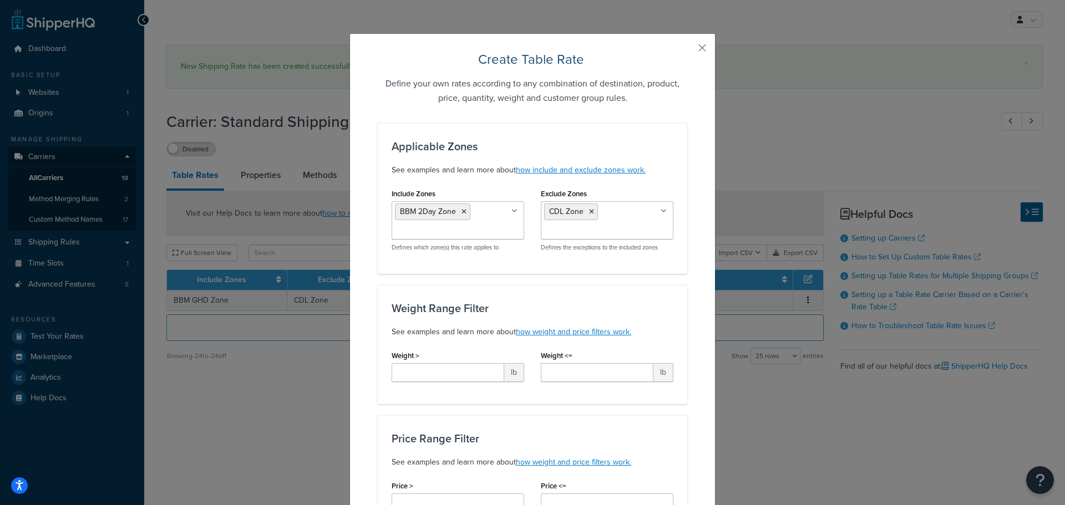
click at [511, 290] on div "Weight Range Filter See examples and learn more about how weight and price filt…" at bounding box center [532, 344] width 309 height 119
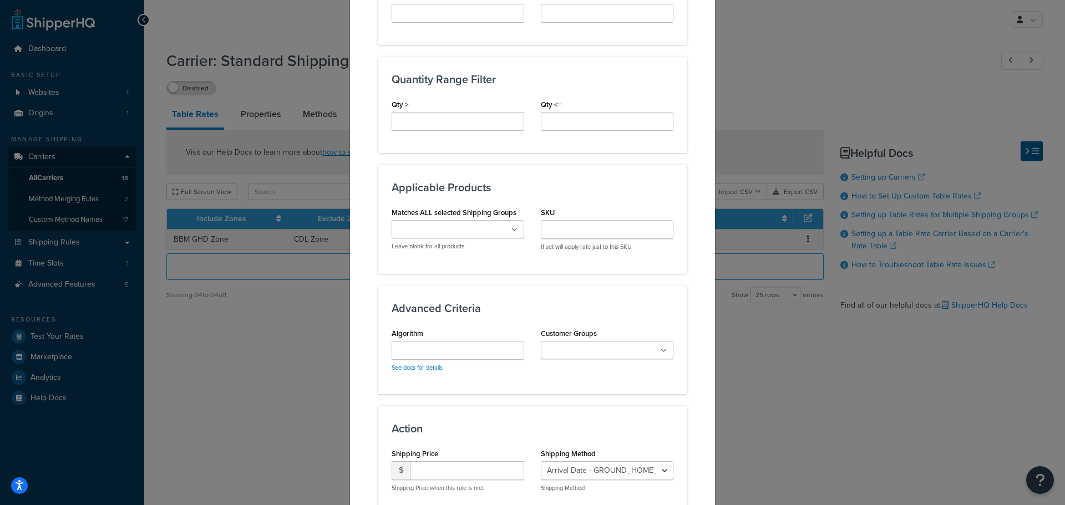
scroll to position [581, 0]
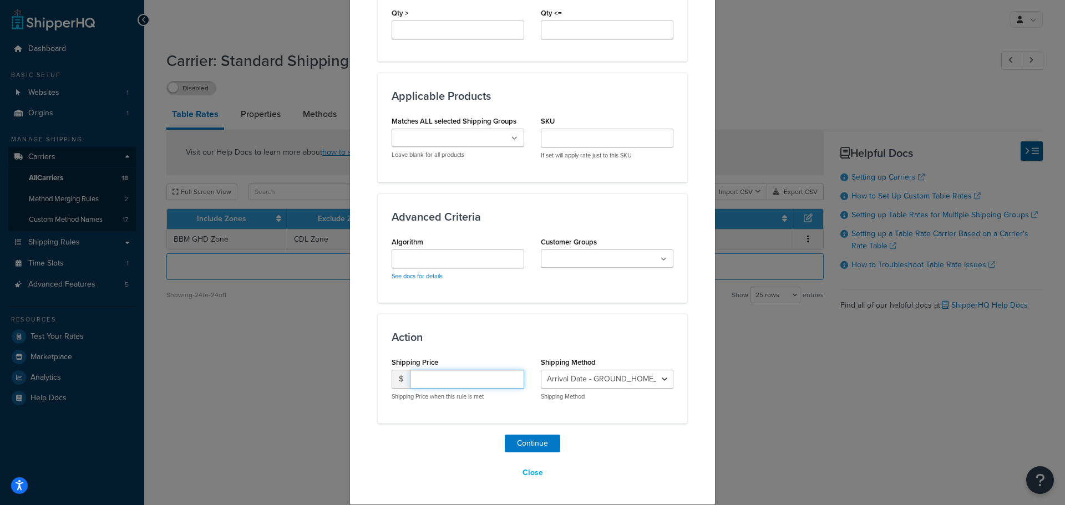
click at [445, 377] on input "number" at bounding box center [467, 379] width 114 height 19
type input "15.95"
click at [598, 377] on select "Arrival Date - GROUND_HOME_DELIVERY Arrival Date - FEDEX_2_DAY" at bounding box center [607, 379] width 133 height 19
select select "182619"
click at [541, 370] on select "Arrival Date - GROUND_HOME_DELIVERY Arrival Date - FEDEX_2_DAY" at bounding box center [607, 379] width 133 height 19
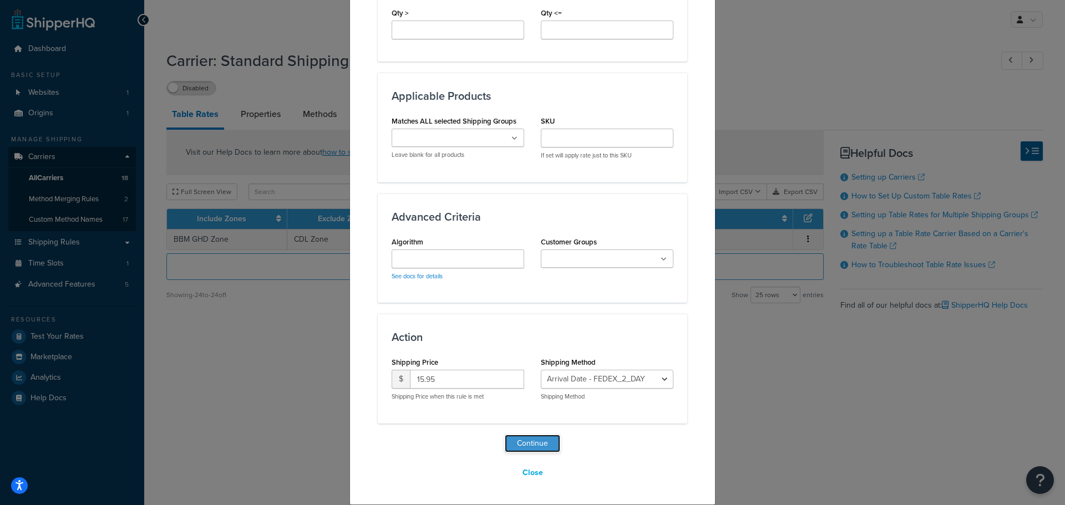
click at [531, 439] on button "Continue" at bounding box center [532, 444] width 55 height 18
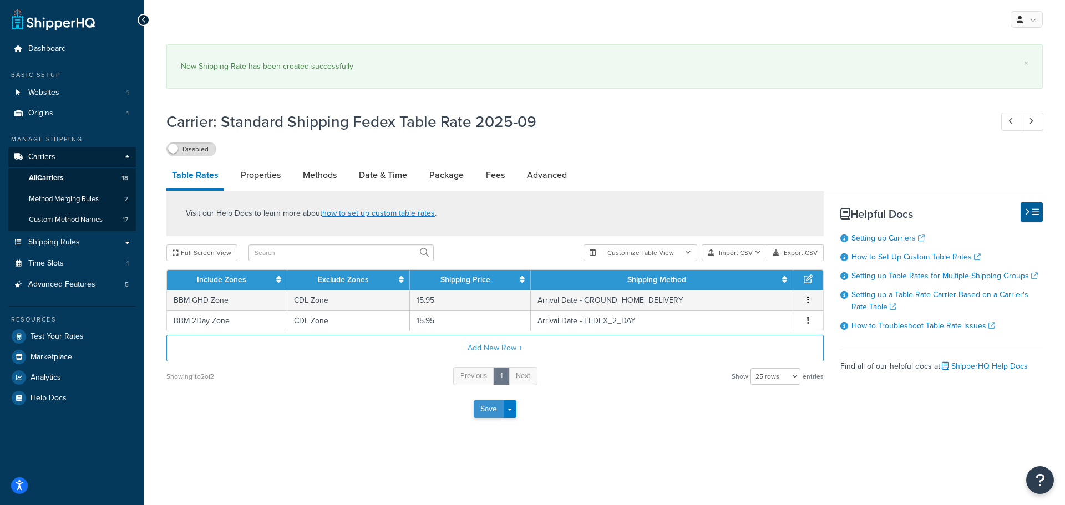
click at [485, 408] on button "Save" at bounding box center [489, 409] width 30 height 18
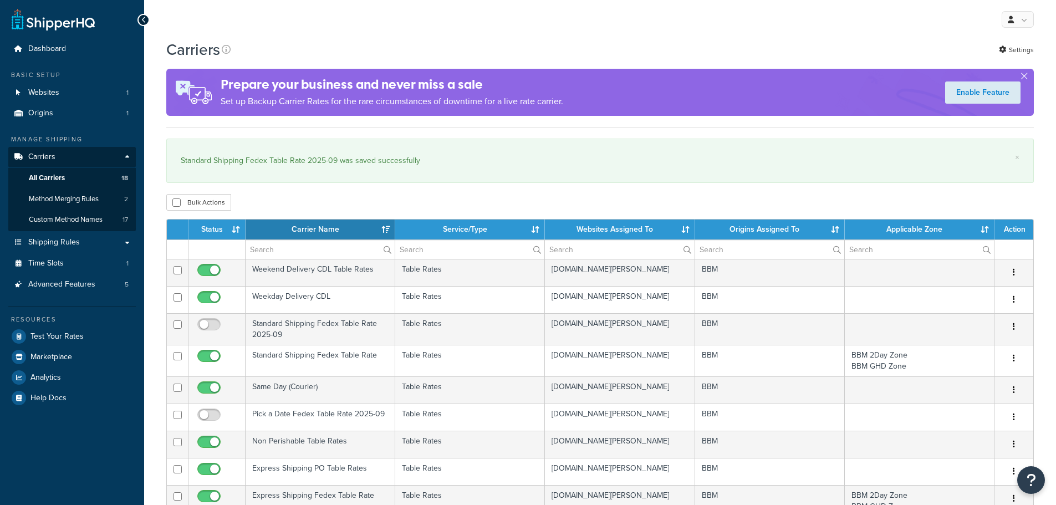
select select "15"
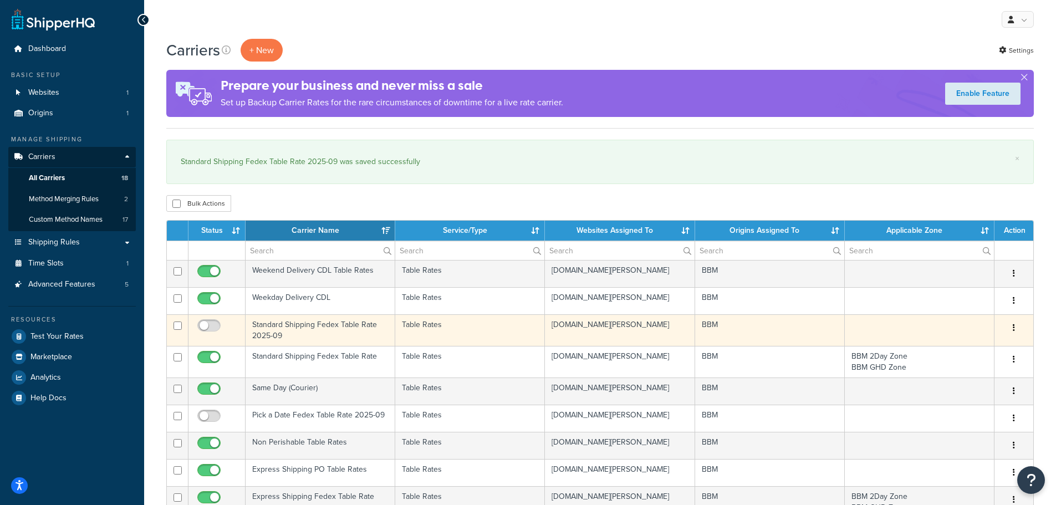
click at [278, 328] on td "Standard Shipping Fedex Table Rate 2025-09" at bounding box center [321, 330] width 150 height 32
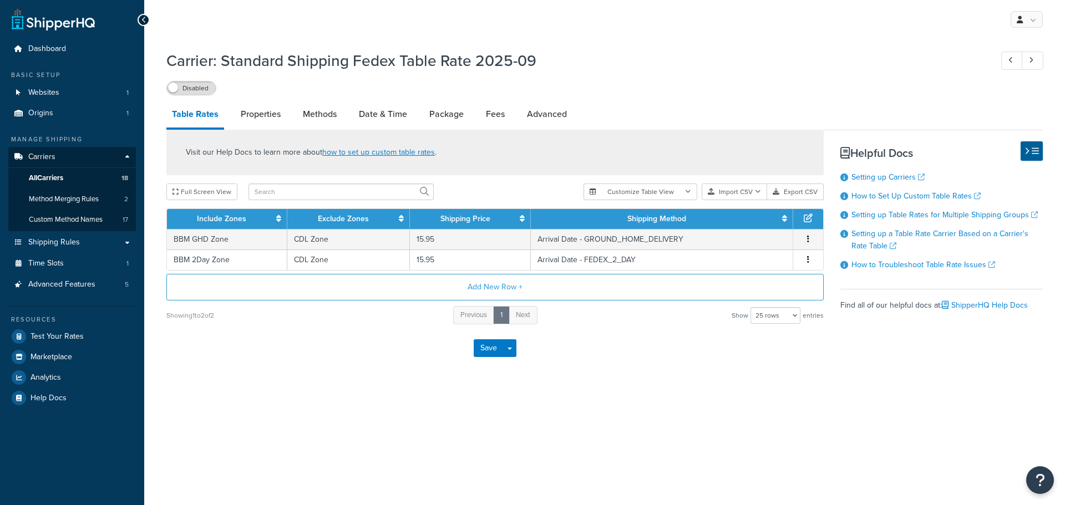
select select "25"
click at [58, 175] on span "All Carriers" at bounding box center [46, 178] width 34 height 9
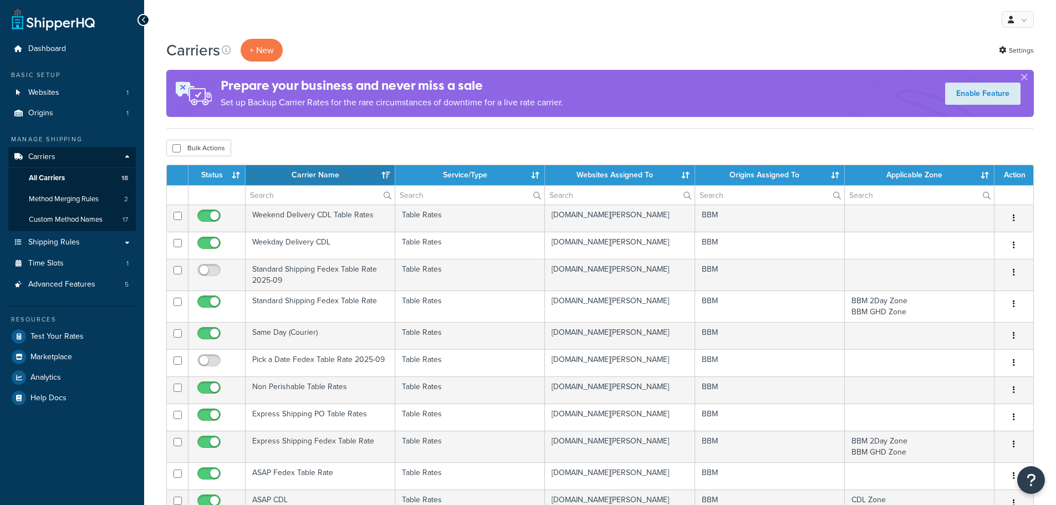
select select "15"
click at [225, 176] on th "Status" at bounding box center [217, 175] width 57 height 20
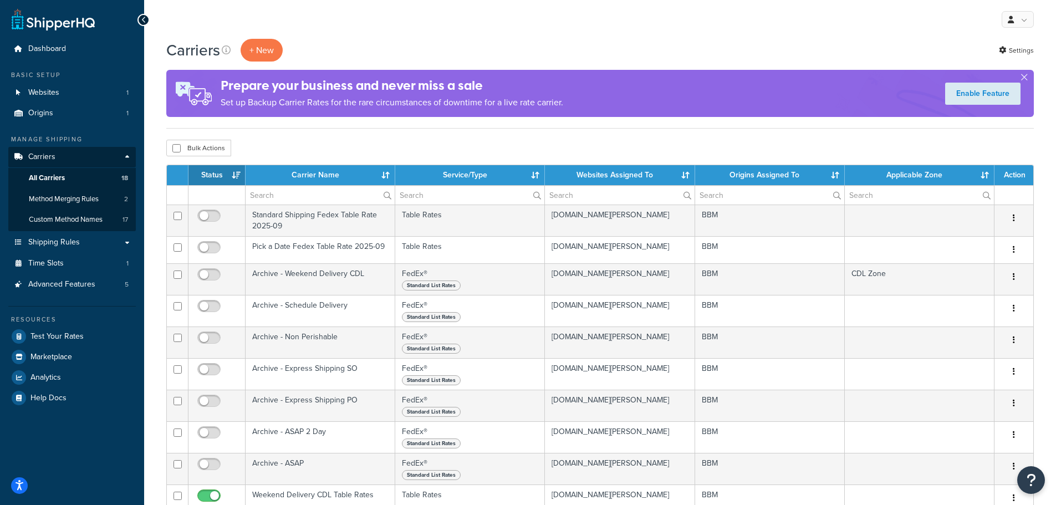
click at [225, 176] on th "Status" at bounding box center [217, 175] width 57 height 20
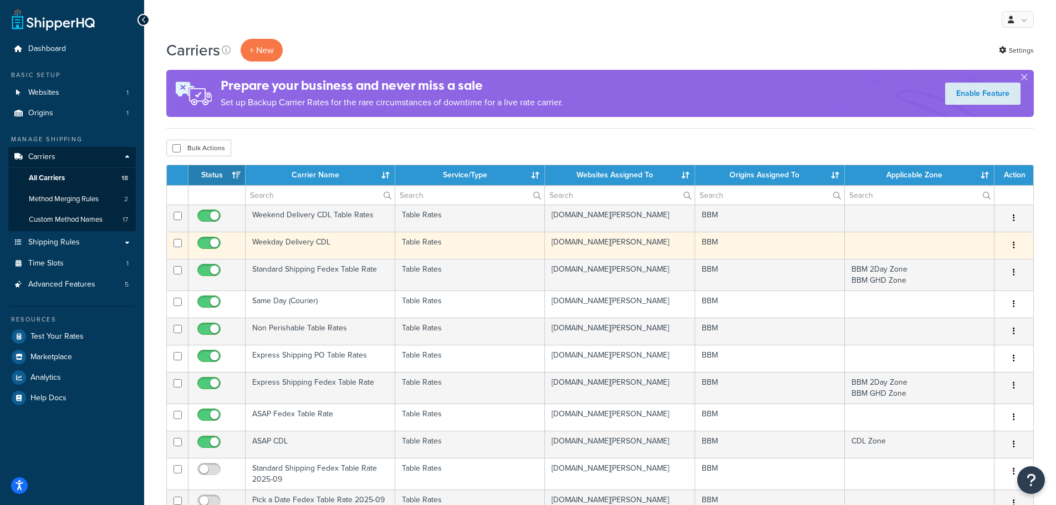
click at [287, 242] on td "Weekday Delivery CDL" at bounding box center [321, 245] width 150 height 27
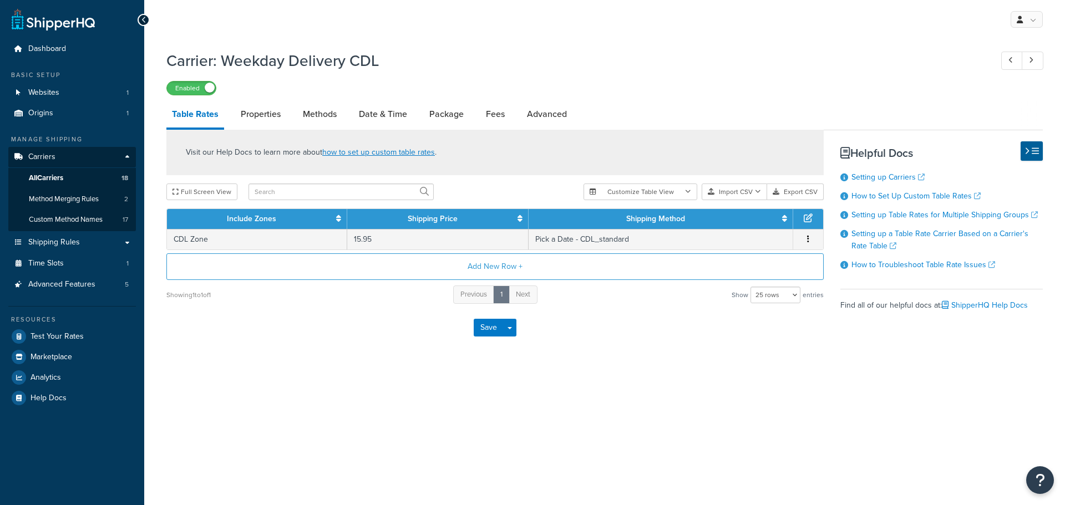
select select "25"
click at [545, 118] on link "Advanced" at bounding box center [546, 114] width 51 height 27
select select "false"
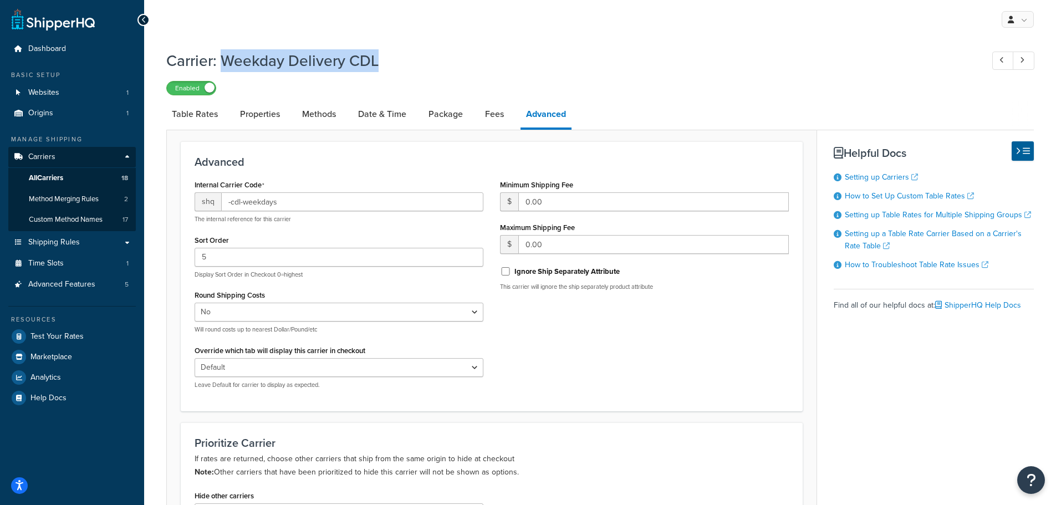
drag, startPoint x: 372, startPoint y: 64, endPoint x: 227, endPoint y: 64, distance: 144.2
click at [227, 64] on h1 "Carrier: Weekday Delivery CDL" at bounding box center [569, 61] width 806 height 22
copy h1 "Weekday Delivery CDL"
click at [59, 175] on span "All Carriers" at bounding box center [46, 178] width 34 height 9
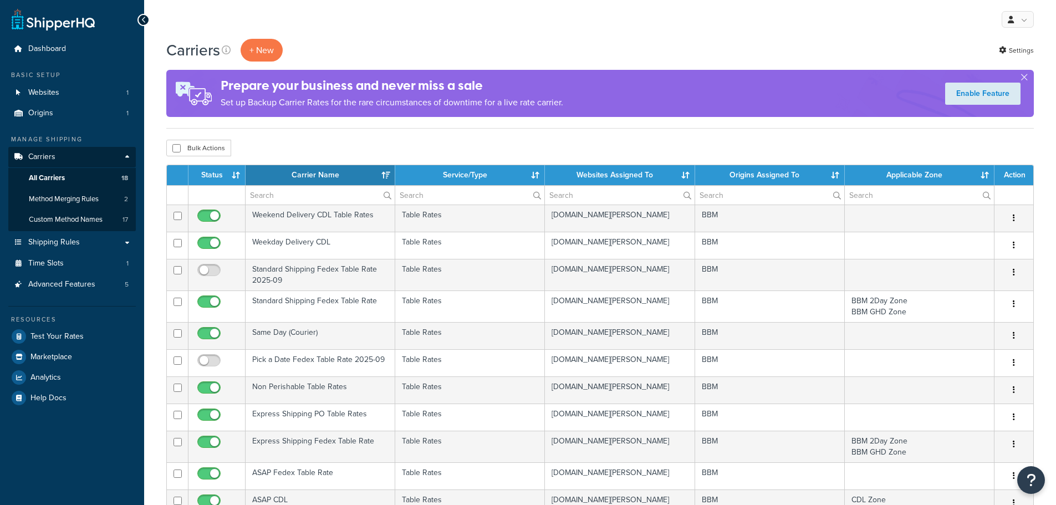
select select "15"
click at [265, 46] on button "+ New" at bounding box center [262, 50] width 42 height 23
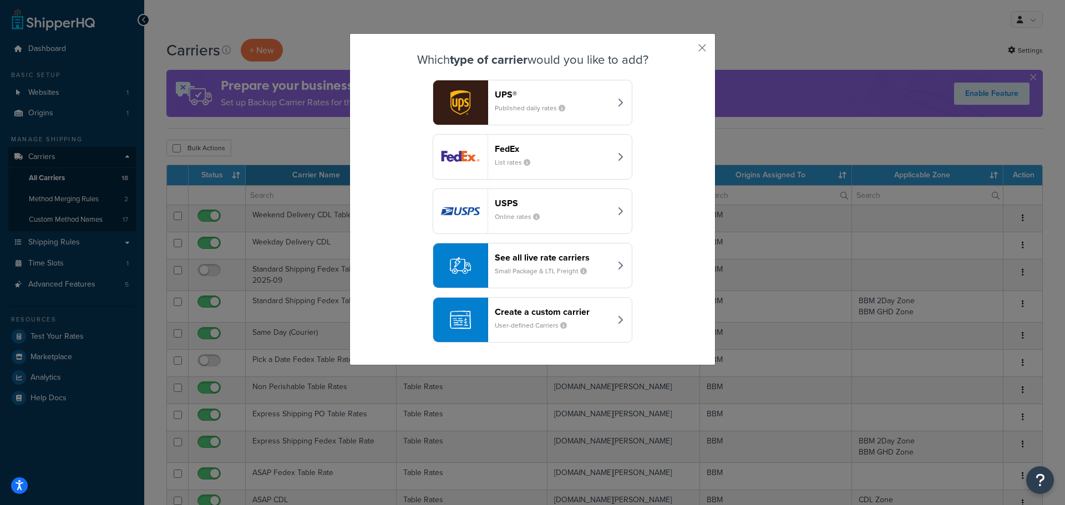
click at [575, 315] on header "Create a custom carrier" at bounding box center [553, 312] width 116 height 11
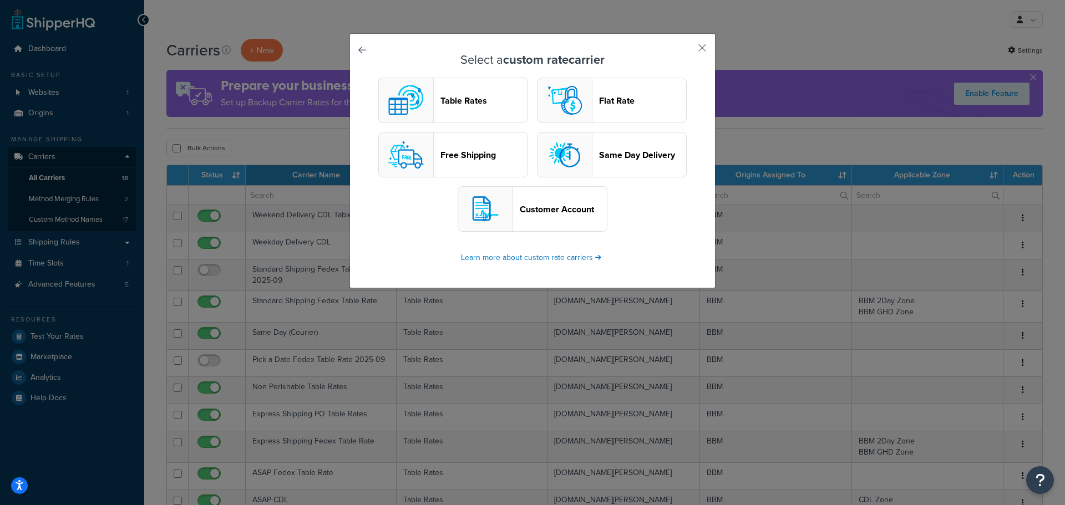
click at [459, 99] on header "Table Rates" at bounding box center [483, 100] width 87 height 11
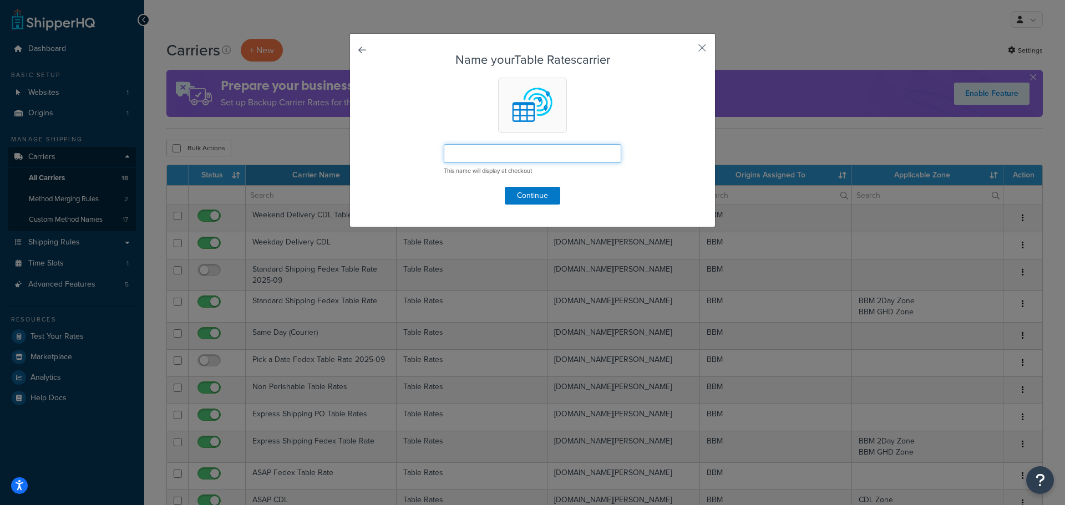
click at [481, 150] on input "text" at bounding box center [532, 153] width 177 height 19
paste input "Pick a Delivery Date"
type input "Pick a Delivery Date"
click at [512, 191] on button "Continue" at bounding box center [532, 196] width 55 height 18
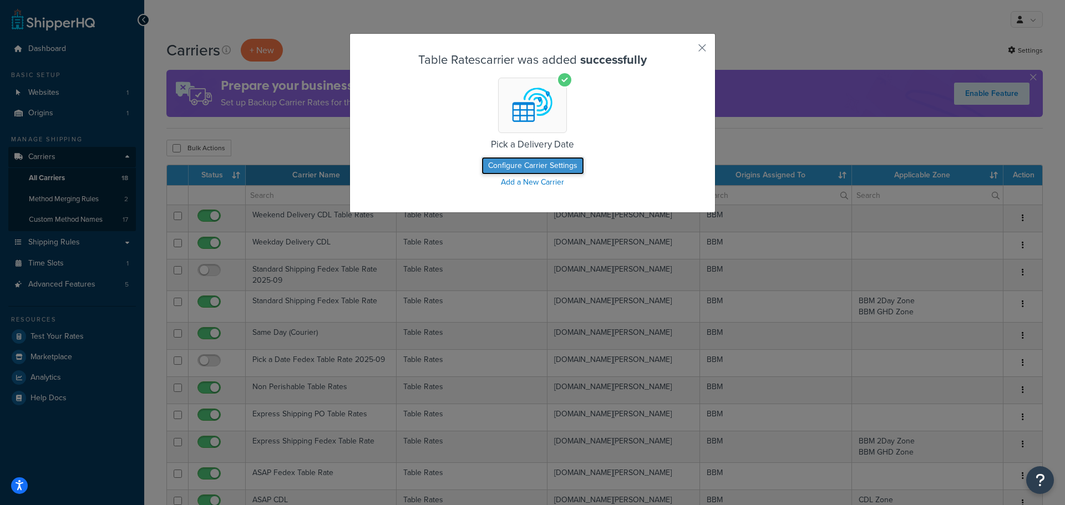
click at [523, 167] on button "Configure Carrier Settings" at bounding box center [532, 166] width 103 height 18
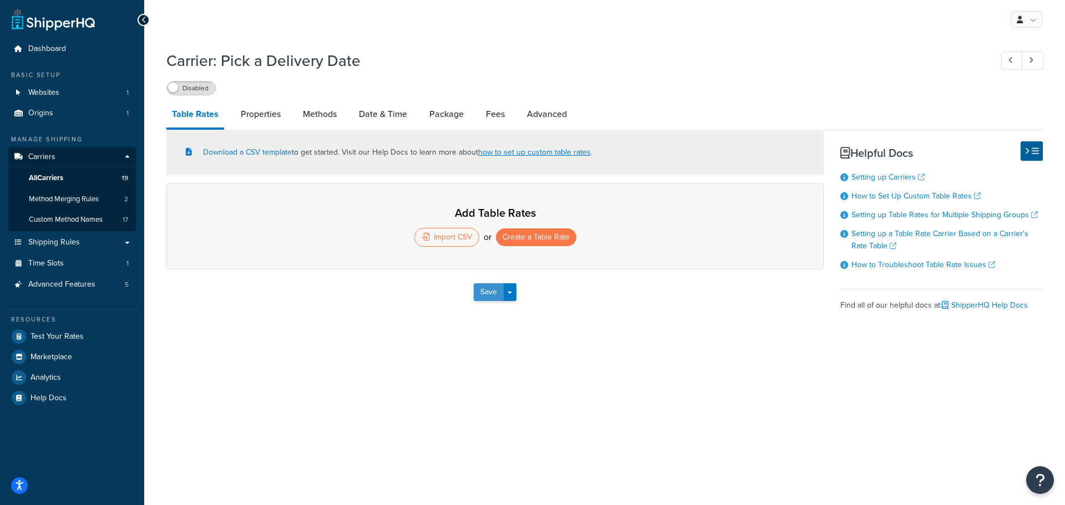
click at [488, 291] on button "Save" at bounding box center [489, 292] width 30 height 18
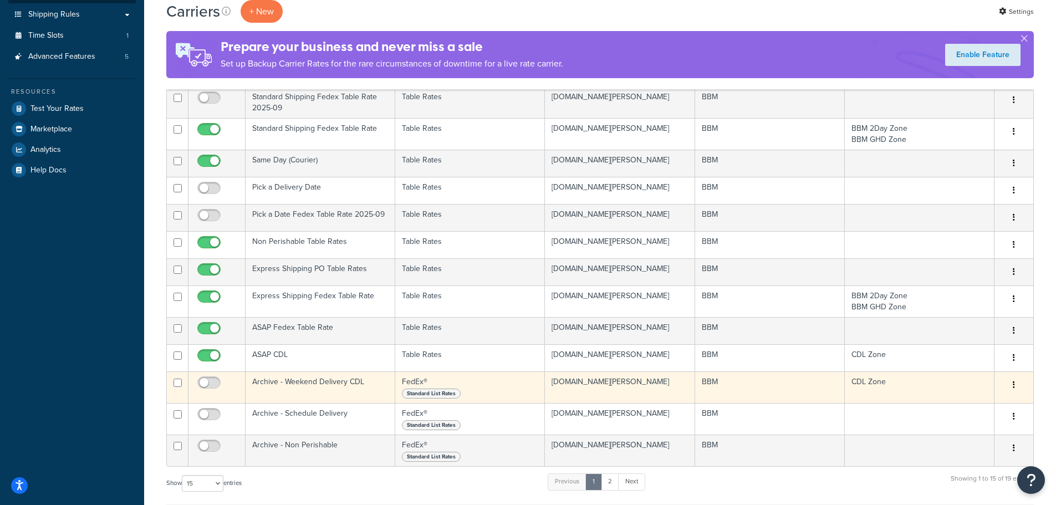
scroll to position [333, 0]
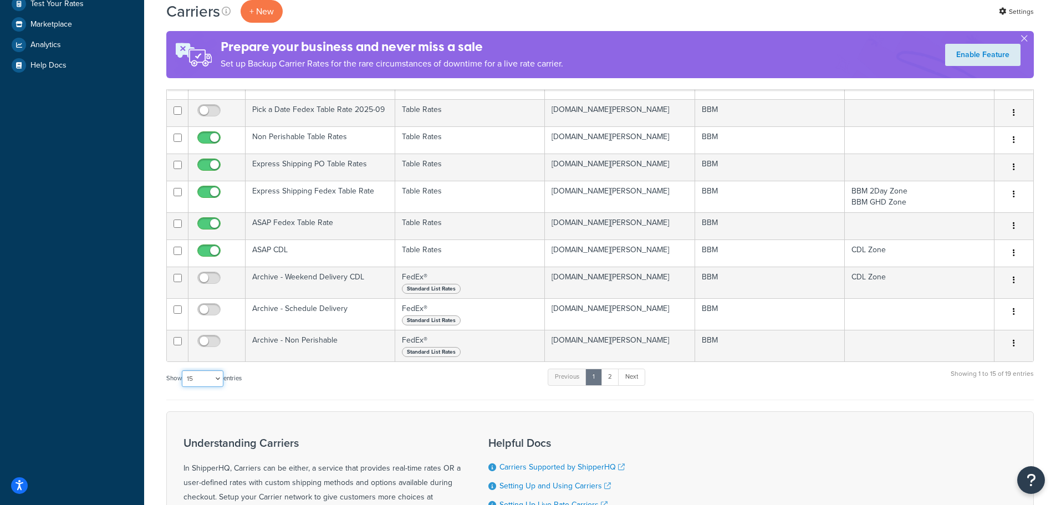
click at [211, 378] on select "10 15 25 50 100" at bounding box center [203, 378] width 42 height 17
select select "25"
click at [183, 387] on select "10 15 25 50 100" at bounding box center [203, 378] width 42 height 17
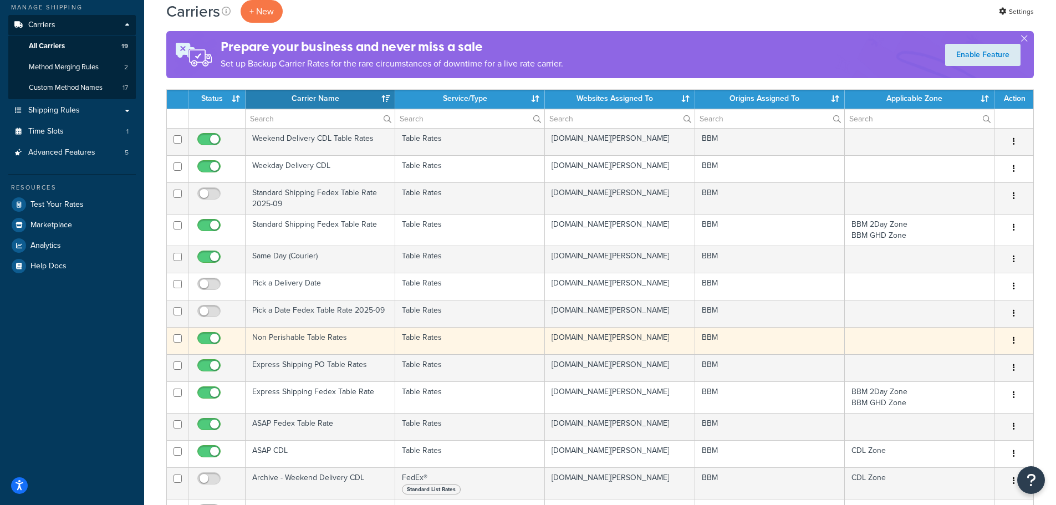
scroll to position [111, 0]
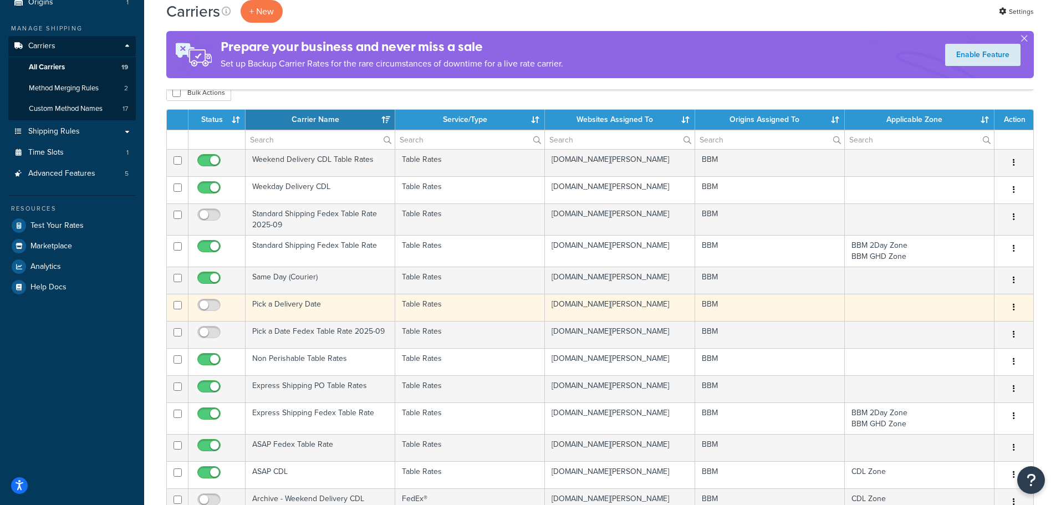
click at [300, 304] on td "Pick a Delivery Date" at bounding box center [321, 307] width 150 height 27
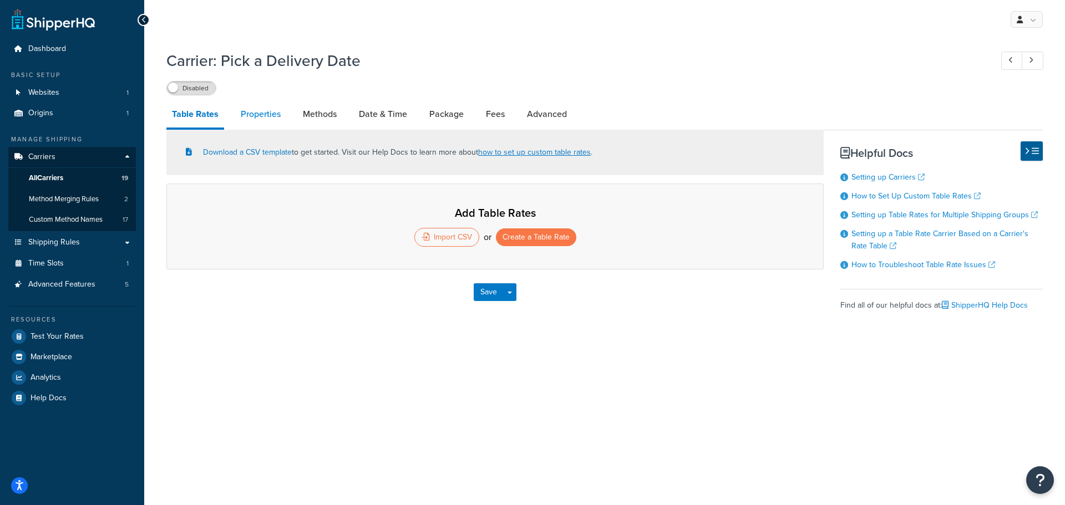
click at [272, 115] on link "Properties" at bounding box center [260, 114] width 51 height 27
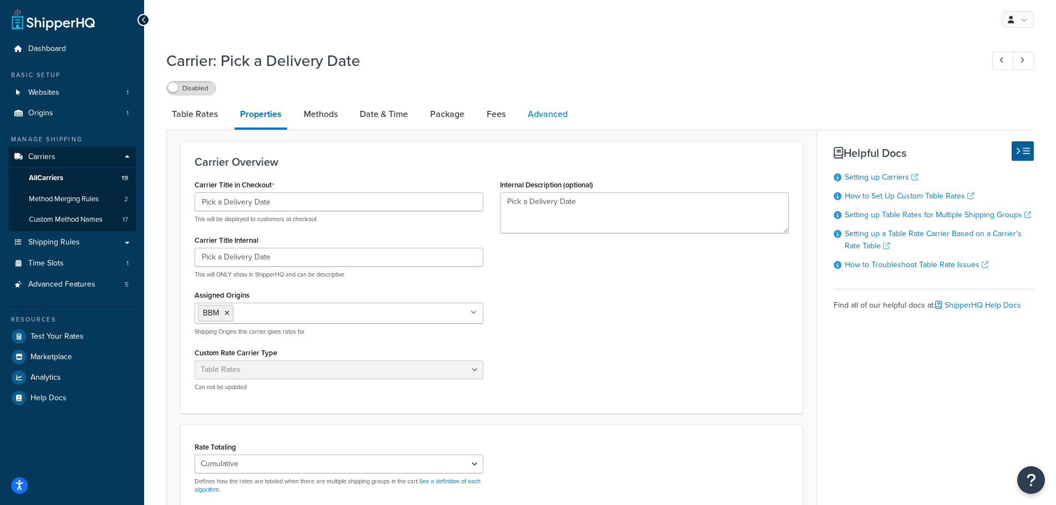
click at [561, 114] on link "Advanced" at bounding box center [547, 114] width 51 height 27
select select "false"
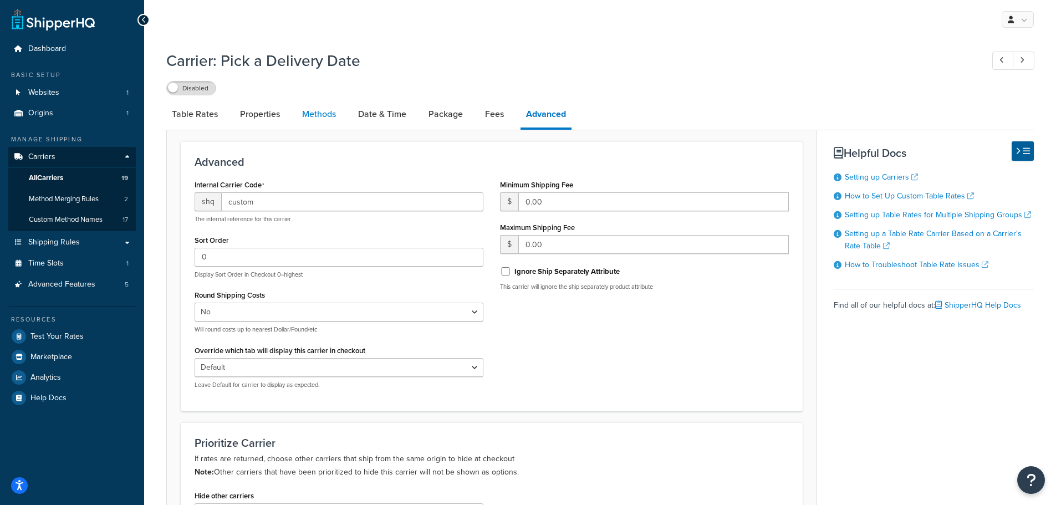
click at [325, 116] on link "Methods" at bounding box center [319, 114] width 45 height 27
select select "25"
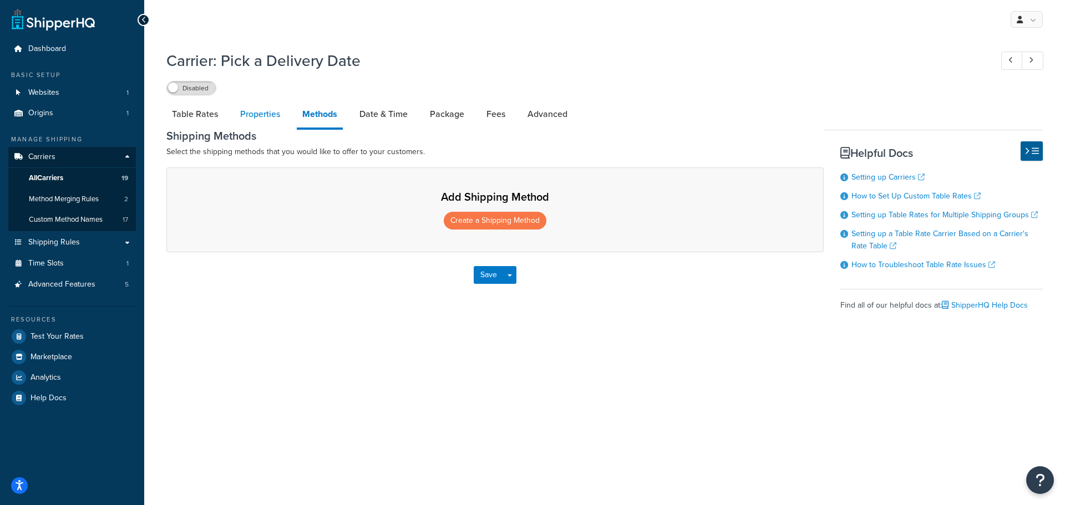
click at [250, 117] on link "Properties" at bounding box center [260, 114] width 51 height 27
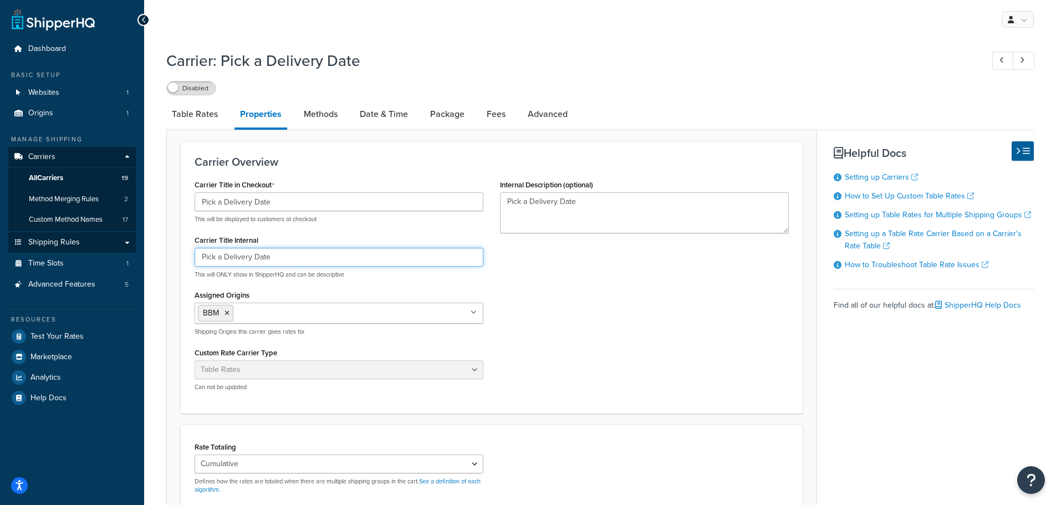
drag, startPoint x: 275, startPoint y: 255, endPoint x: 114, endPoint y: 251, distance: 160.3
click at [114, 251] on div "Dashboard Basic Setup Websites 1 Origins 1 Manage Shipping Carriers Carriers Al…" at bounding box center [528, 371] width 1056 height 742
paste input "Tue - Fri"
drag, startPoint x: 240, startPoint y: 252, endPoint x: 52, endPoint y: 248, distance: 188.6
click at [54, 249] on div "Dashboard Basic Setup Websites 1 Origins 1 Manage Shipping Carriers Carriers Al…" at bounding box center [528, 371] width 1056 height 742
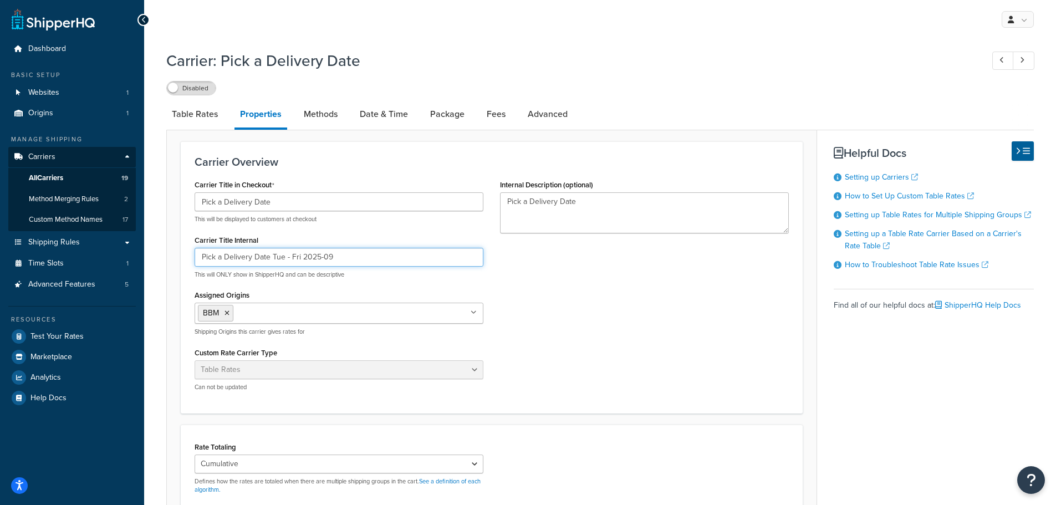
type input "Pick a Delivery Date Tue - Fri 2025-09"
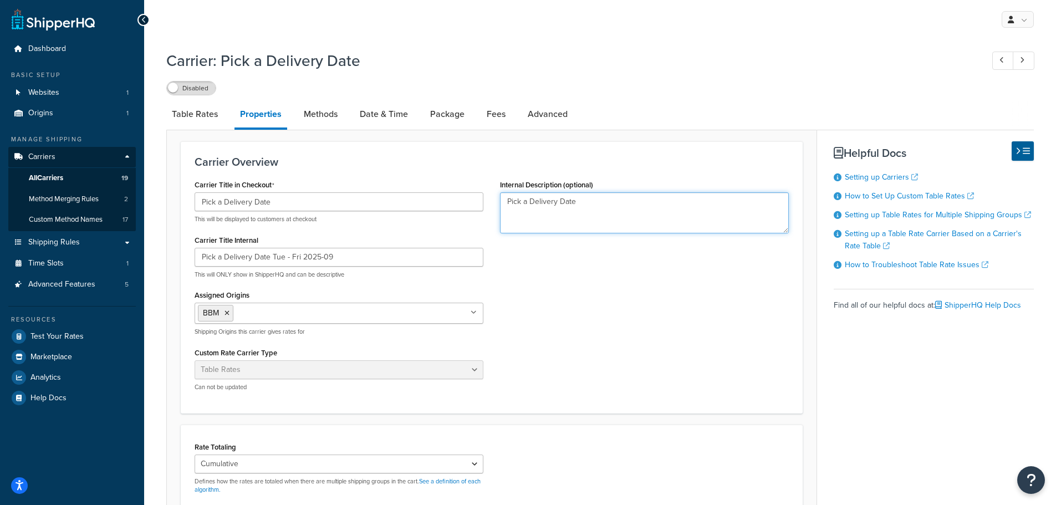
drag, startPoint x: 451, startPoint y: 177, endPoint x: 375, endPoint y: 176, distance: 75.4
click at [376, 176] on div "Carrier Overview Carrier Title in Checkout Pick a Delivery Date This will be di…" at bounding box center [492, 277] width 622 height 272
paste textarea "Tue - Fri 2025-09"
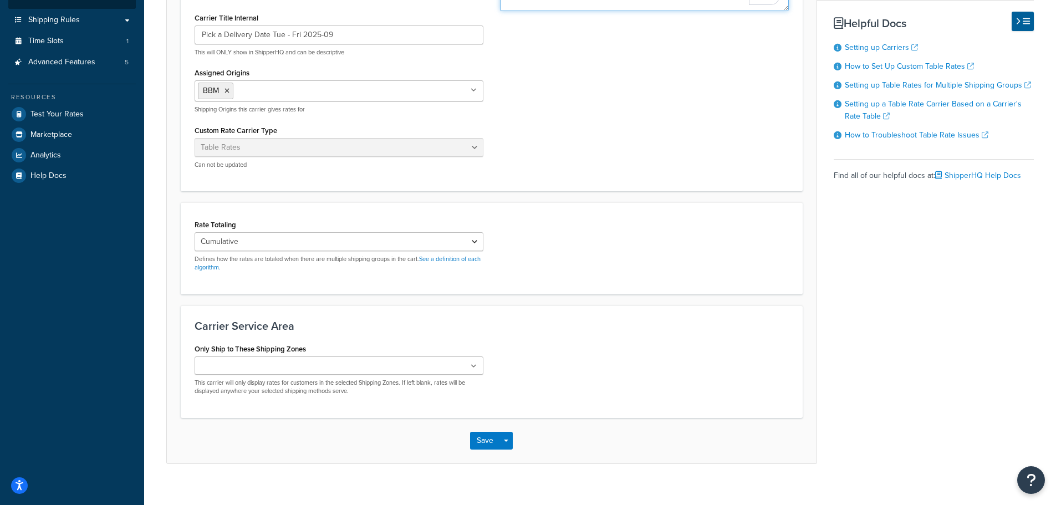
scroll to position [237, 0]
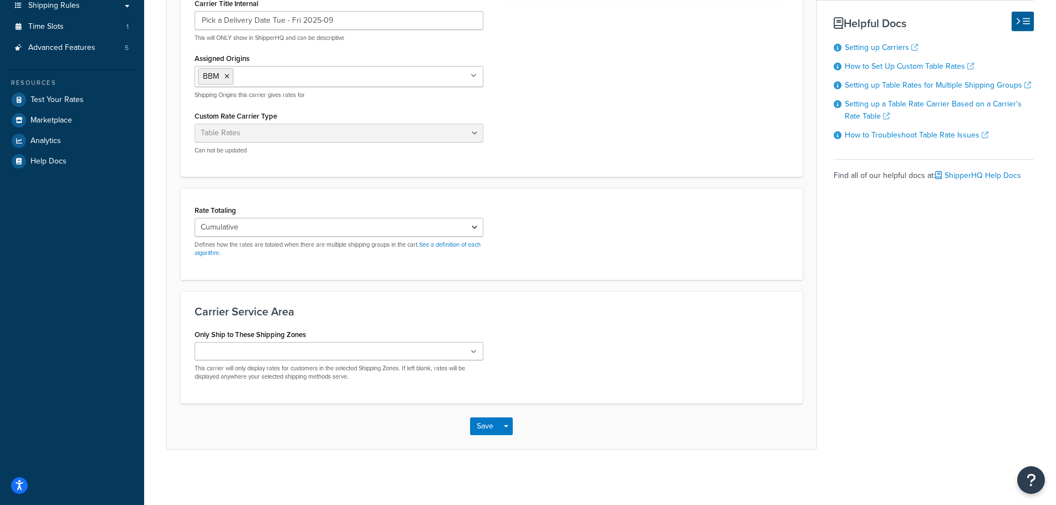
type textarea "Pick a Delivery Date Tue - Fri 2025-09"
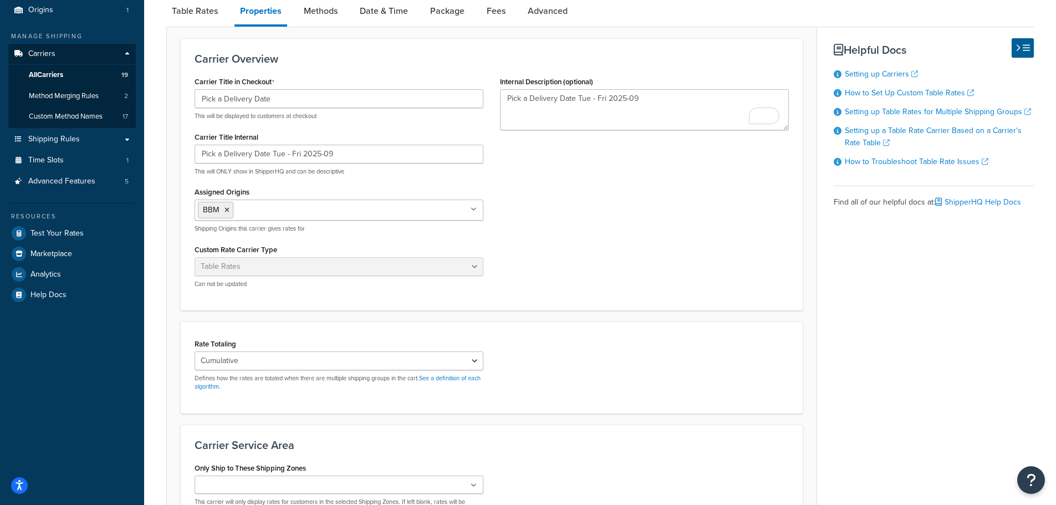
scroll to position [0, 0]
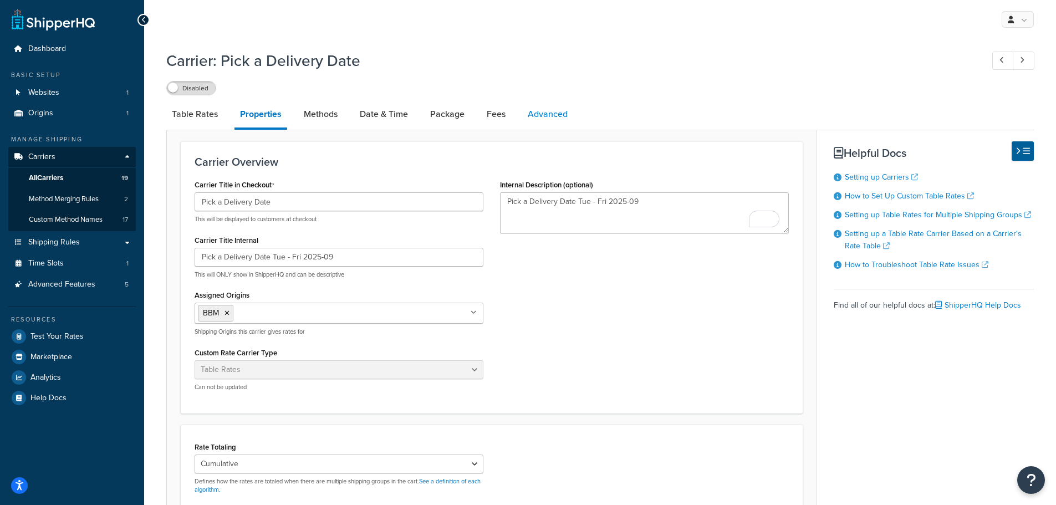
click at [556, 113] on link "Advanced" at bounding box center [547, 114] width 51 height 27
select select "false"
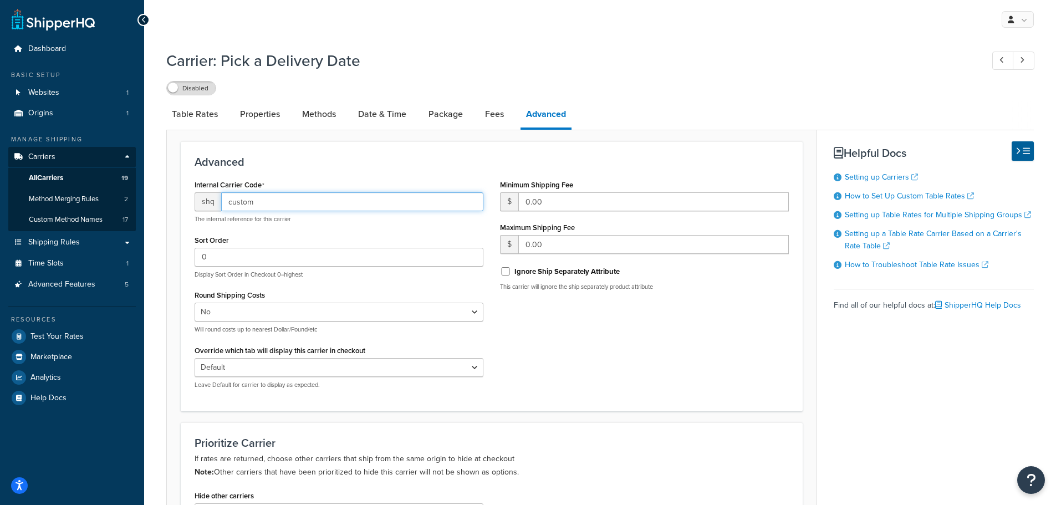
drag, startPoint x: 194, startPoint y: 205, endPoint x: 159, endPoint y: 202, distance: 35.6
click at [160, 204] on div "Carrier: Pick a Delivery Date Disabled Table Rates Properties Methods Date & Ti…" at bounding box center [600, 396] width 912 height 705
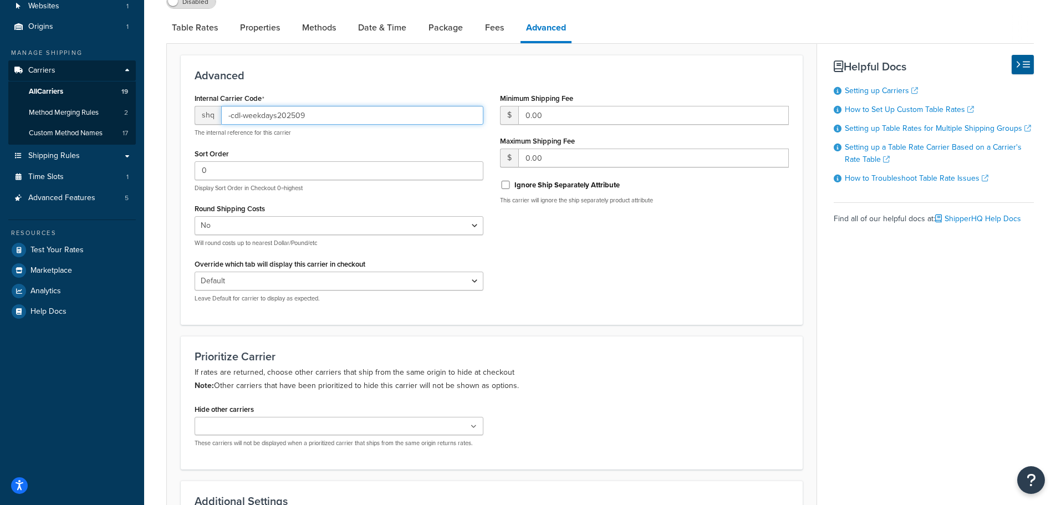
scroll to position [222, 0]
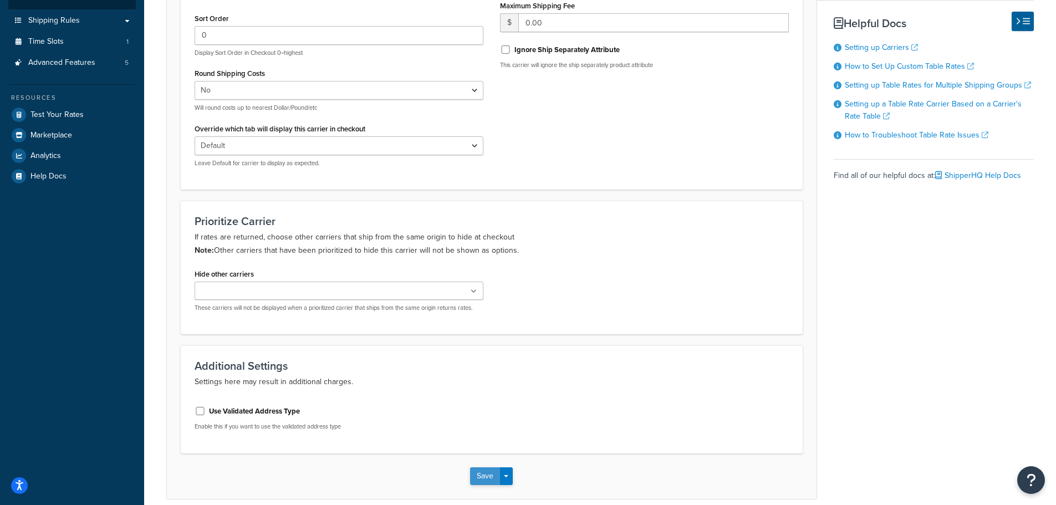
type input "-cdl-weekdays202509"
click at [482, 480] on button "Save" at bounding box center [485, 477] width 30 height 18
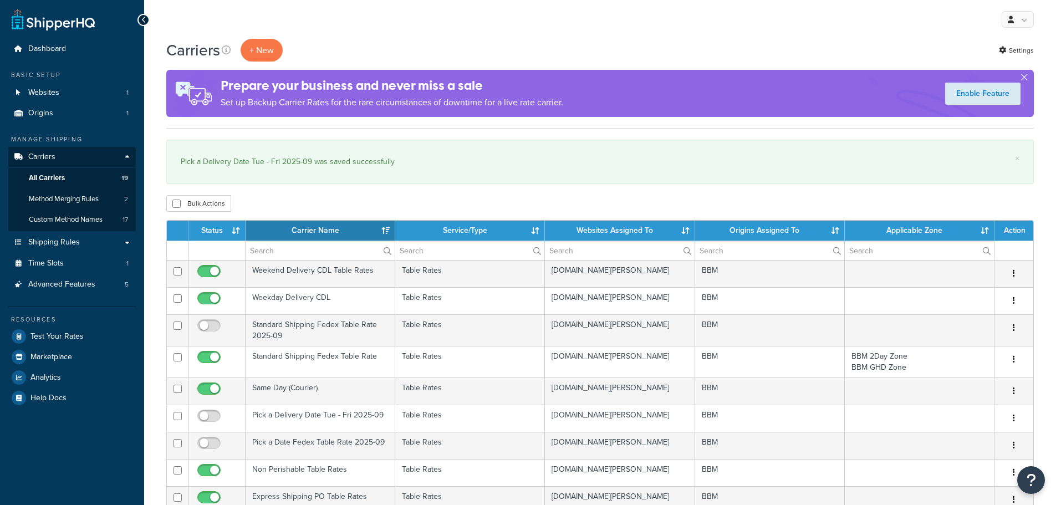
select select "15"
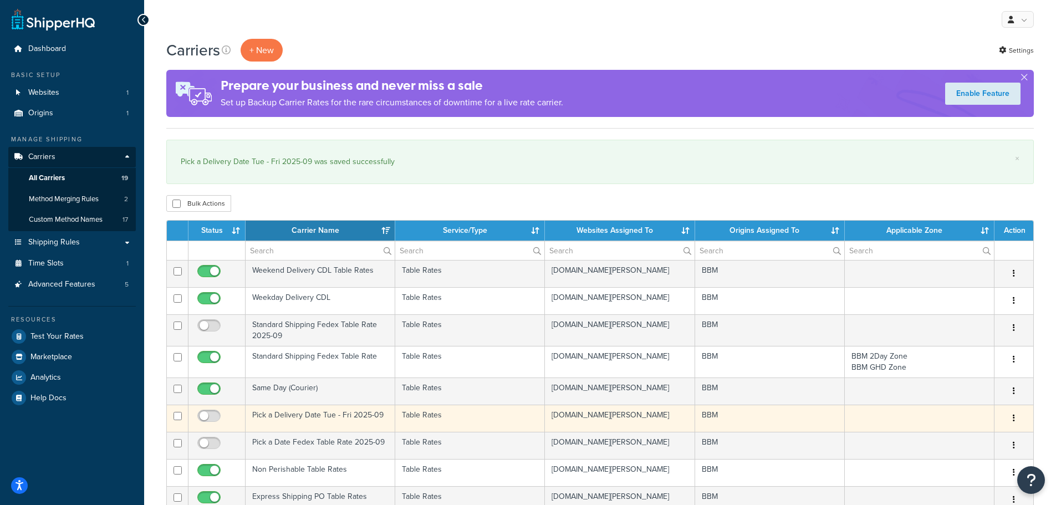
click at [281, 414] on td "Pick a Delivery Date Tue - Fri 2025-09" at bounding box center [321, 418] width 150 height 27
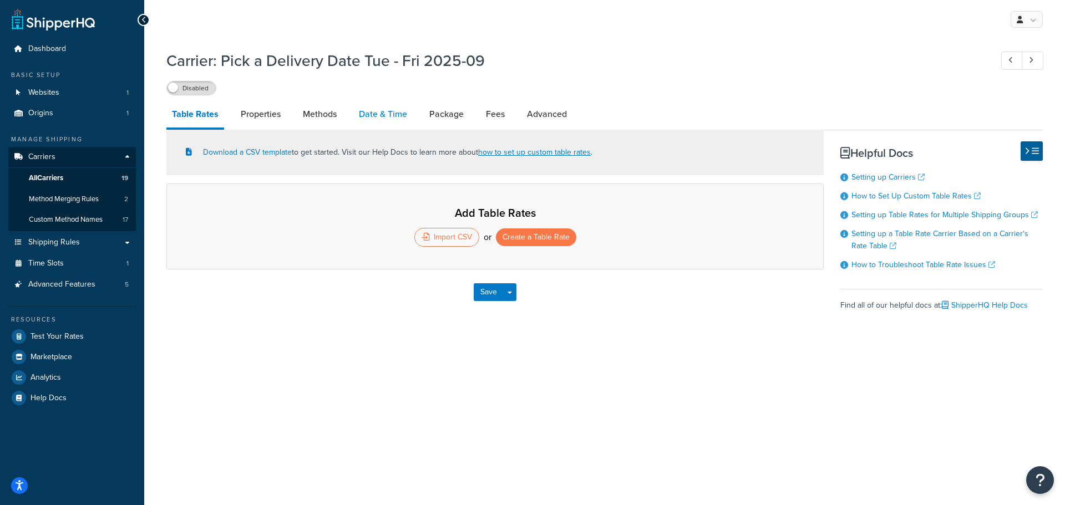
click at [395, 120] on link "Date & Time" at bounding box center [382, 114] width 59 height 27
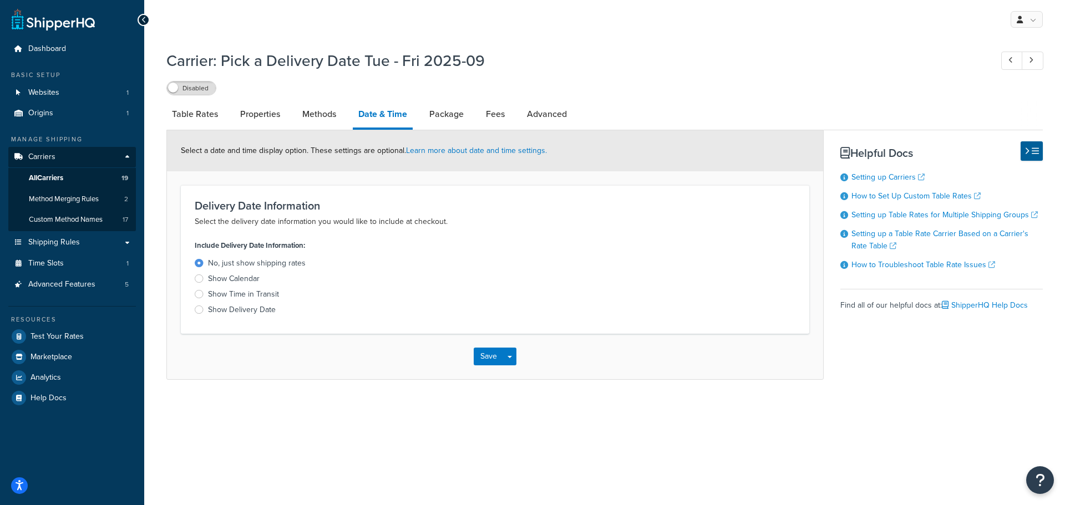
click at [220, 277] on div "Show Calendar" at bounding box center [234, 278] width 52 height 11
click at [0, 0] on input "Show Calendar" at bounding box center [0, 0] width 0 height 0
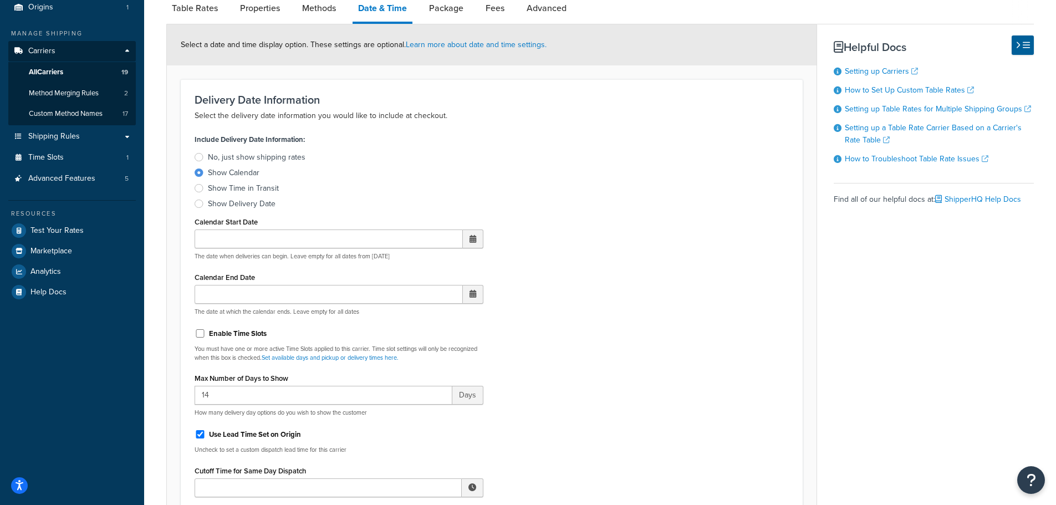
scroll to position [111, 0]
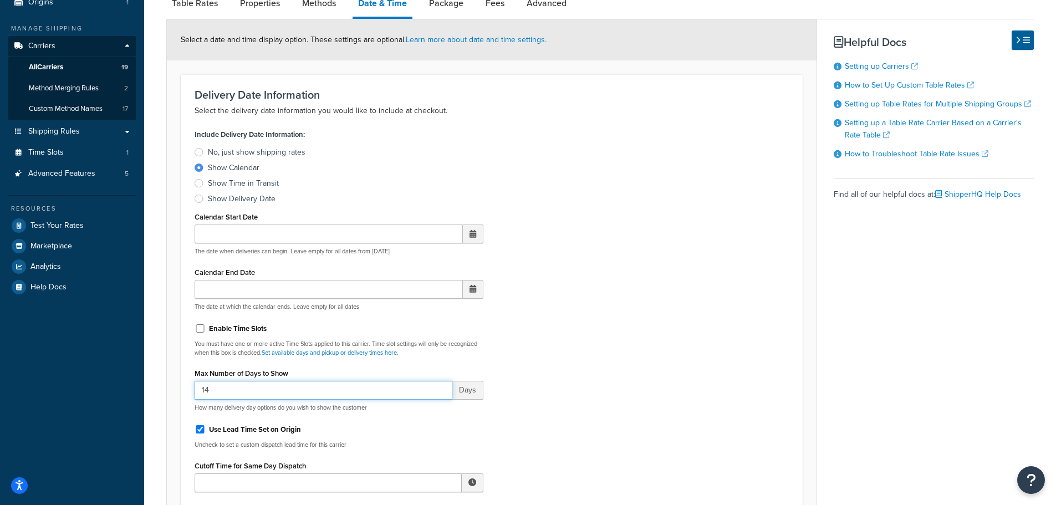
drag, startPoint x: 235, startPoint y: 389, endPoint x: 110, endPoint y: 388, distance: 124.2
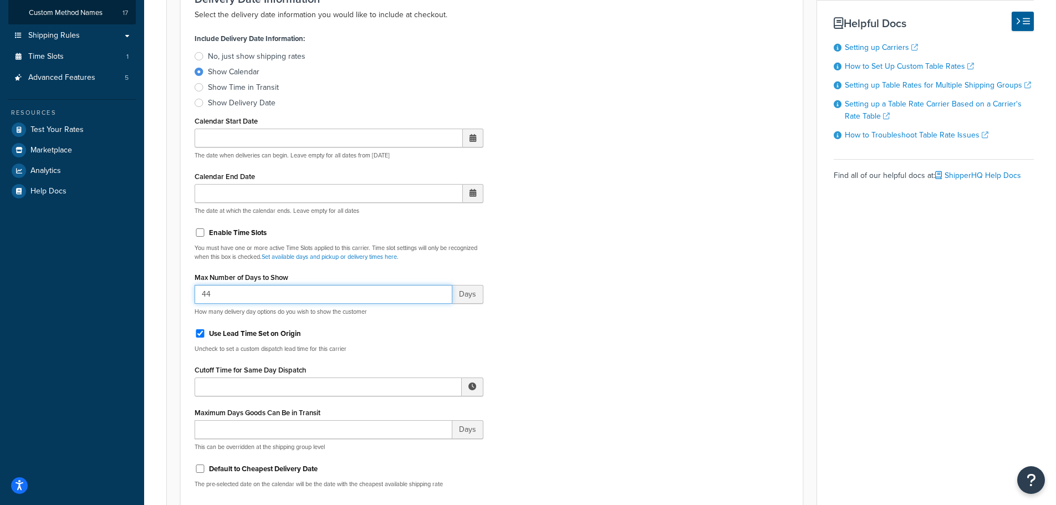
scroll to position [222, 0]
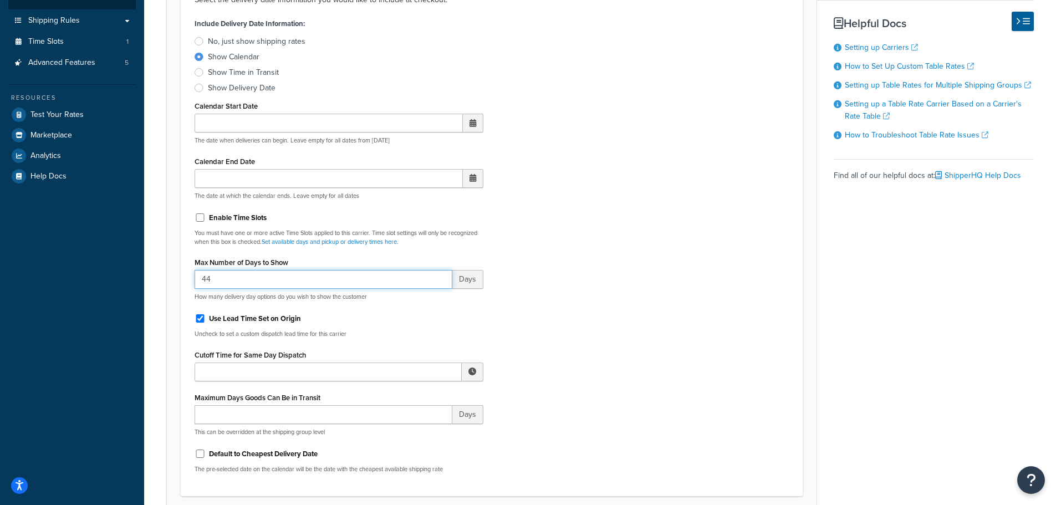
type input "44"
click at [336, 370] on input "Cutoff Time for Same Day Dispatch" at bounding box center [328, 372] width 267 height 19
click at [389, 394] on span "▲" at bounding box center [391, 396] width 22 height 22
drag, startPoint x: 438, startPoint y: 395, endPoint x: 445, endPoint y: 395, distance: 7.2
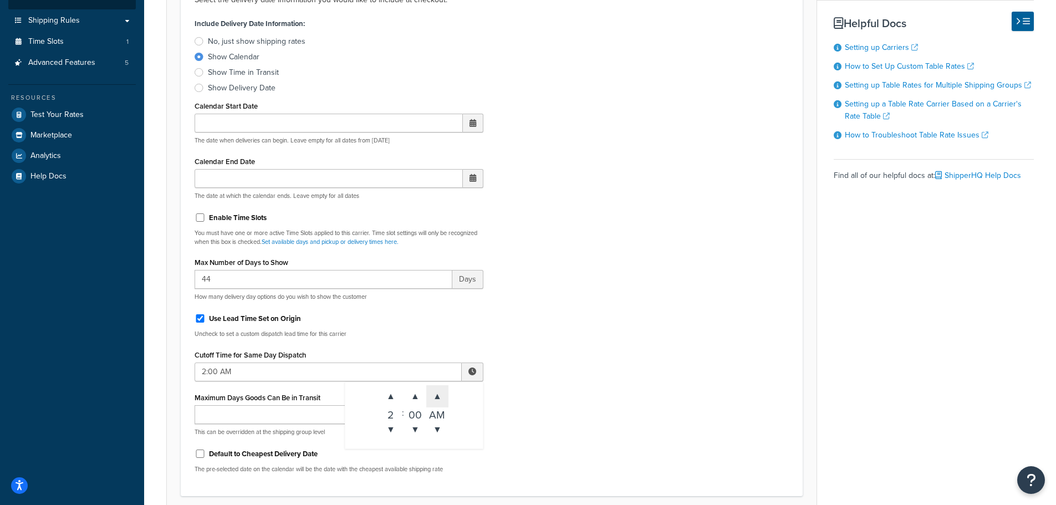
click at [439, 395] on span "▲" at bounding box center [437, 396] width 22 height 22
type input "2:00 PM"
click at [293, 414] on input "Maximum Days Goods Can Be in Transit" at bounding box center [324, 414] width 258 height 19
click at [238, 418] on input "Maximum Days Goods Can Be in Transit" at bounding box center [324, 414] width 258 height 19
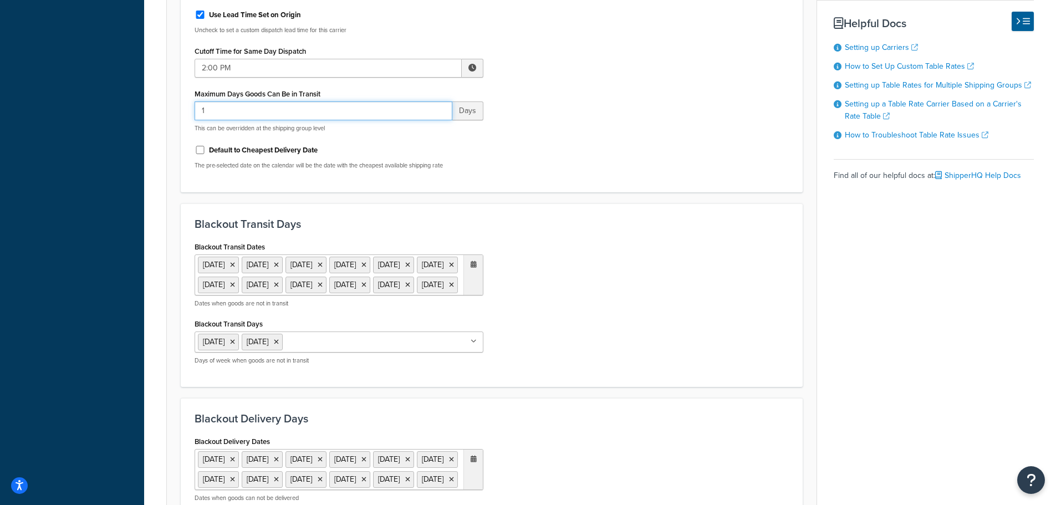
scroll to position [555, 0]
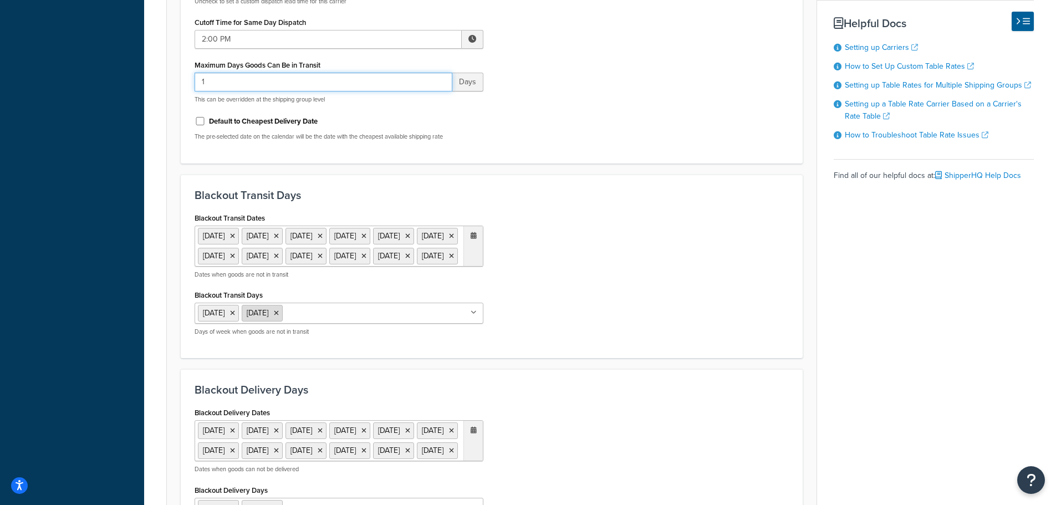
type input "1"
click at [279, 317] on icon at bounding box center [276, 313] width 5 height 7
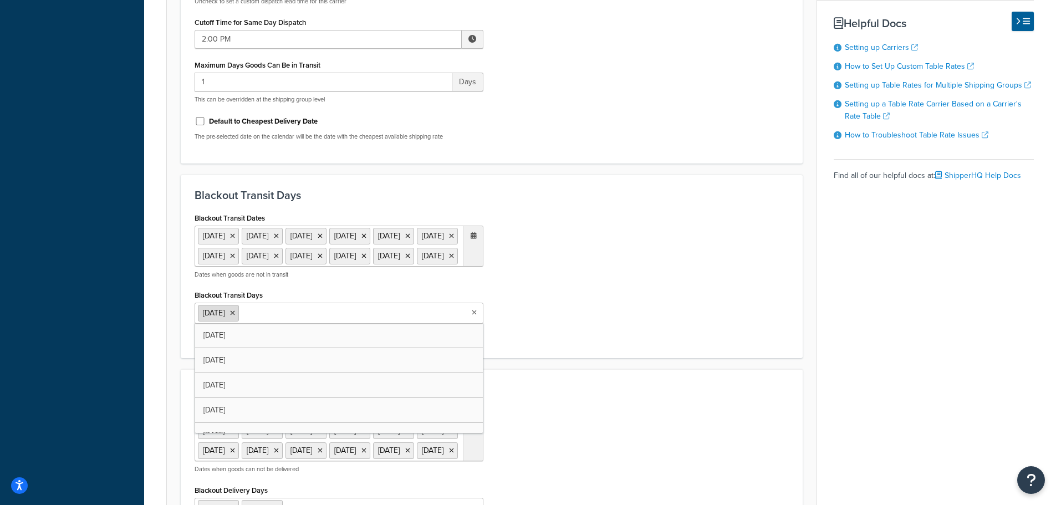
click at [235, 317] on icon at bounding box center [232, 313] width 5 height 7
click at [695, 388] on div "Blackout Delivery Days Blackout Delivery Dates 11 Nov 2025 27 Nov 2025 25 Dec 2…" at bounding box center [492, 460] width 622 height 184
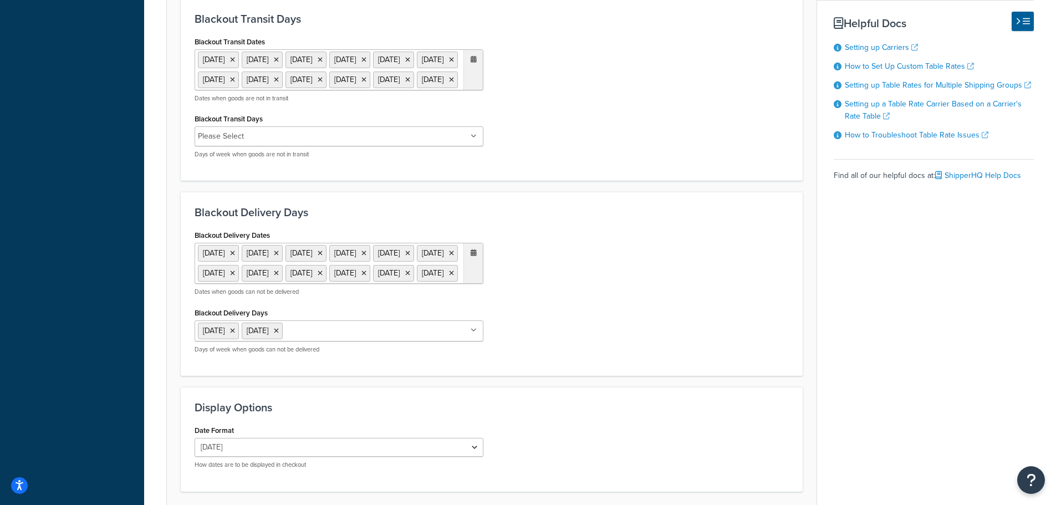
scroll to position [776, 0]
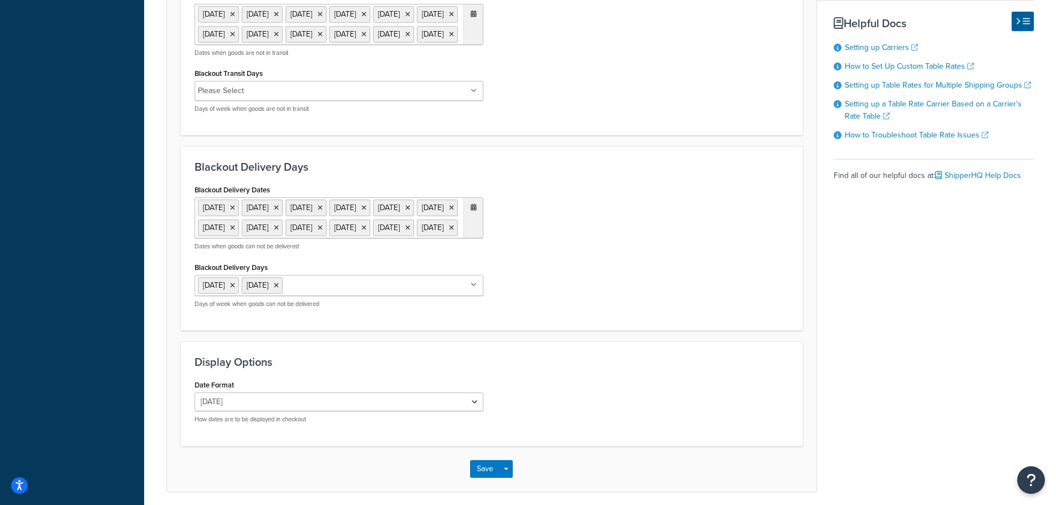
click at [314, 291] on input "Blackout Delivery Days" at bounding box center [335, 285] width 98 height 12
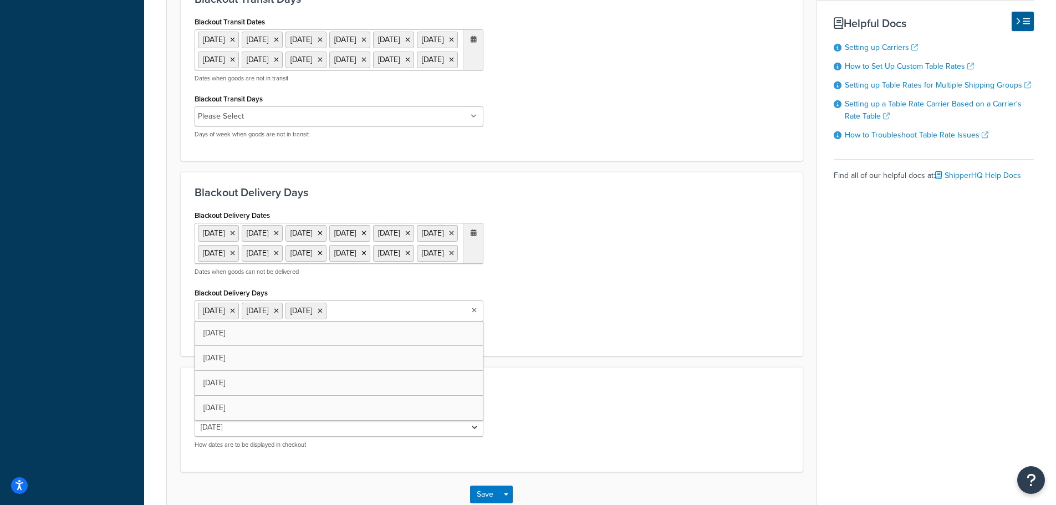
scroll to position [859, 0]
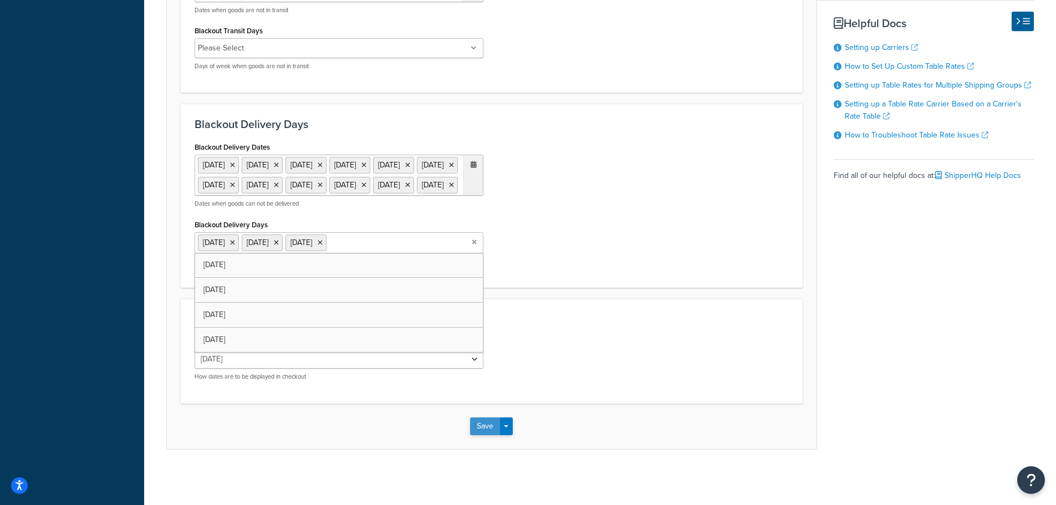
click at [479, 423] on button "Save" at bounding box center [485, 427] width 30 height 18
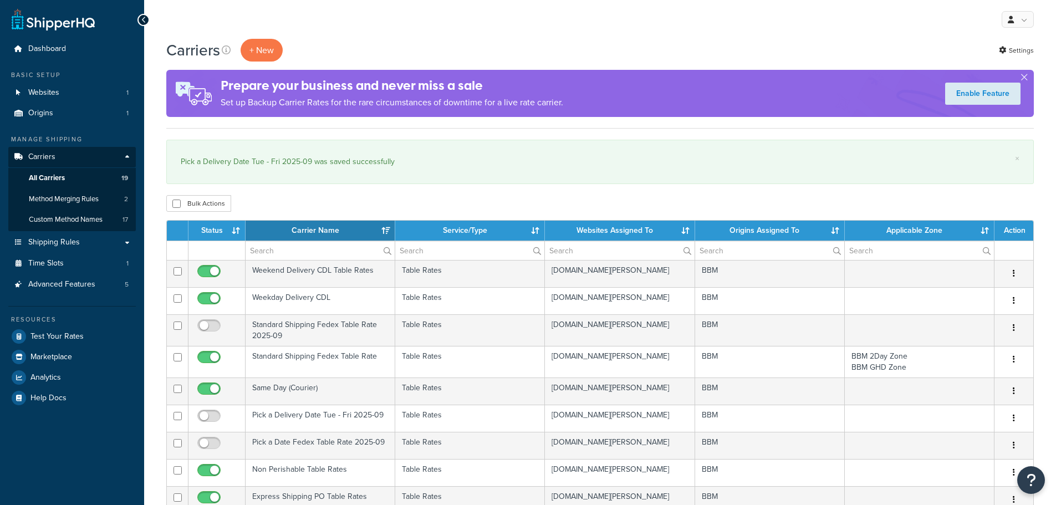
select select "15"
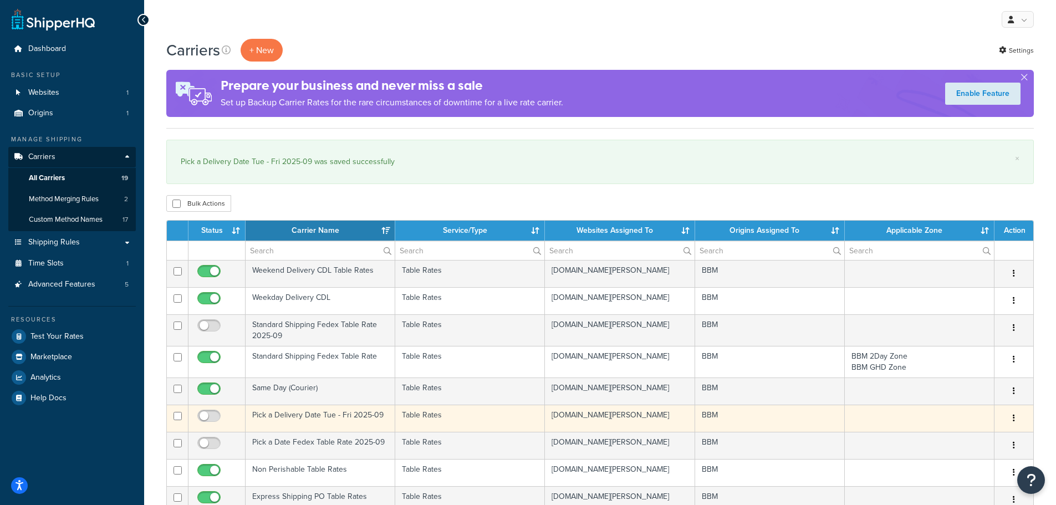
click at [293, 418] on td "Pick a Delivery Date Tue - Fri 2025-09" at bounding box center [321, 418] width 150 height 27
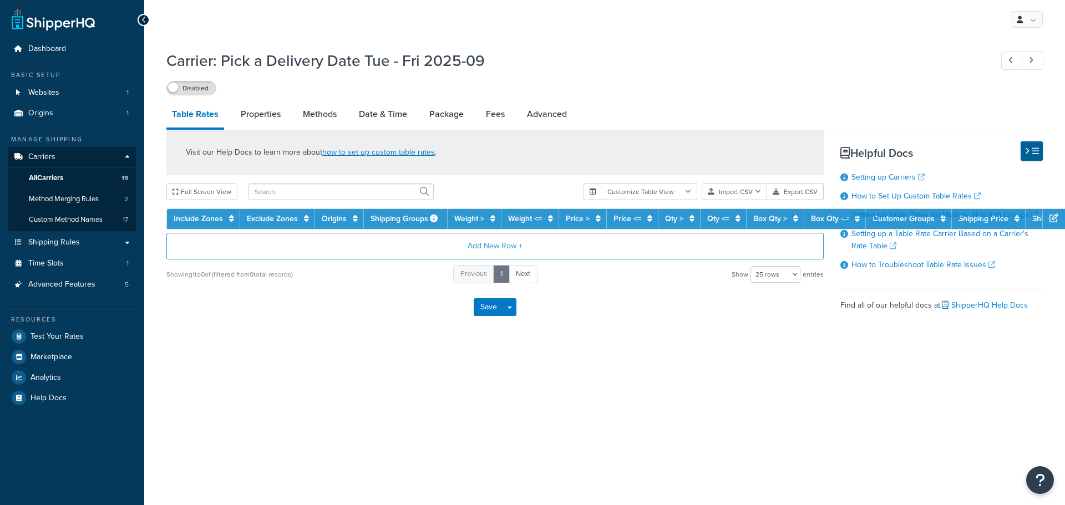
select select "25"
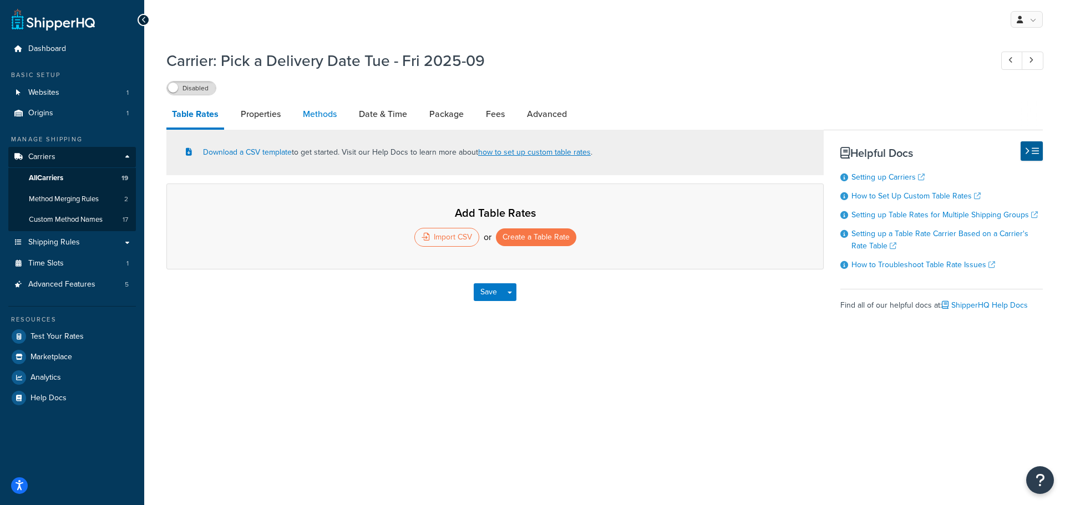
click at [318, 118] on link "Methods" at bounding box center [319, 114] width 45 height 27
select select "25"
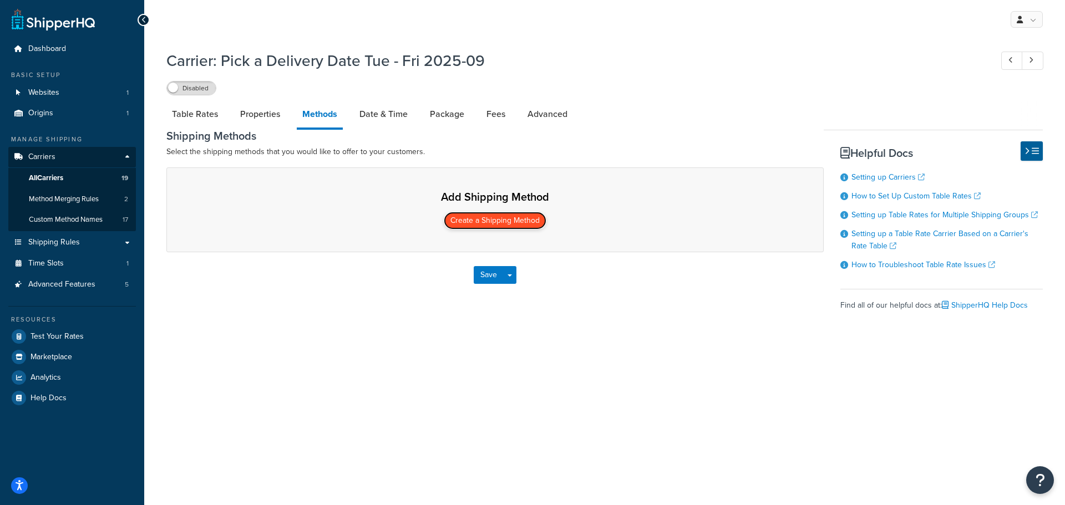
click at [502, 220] on button "Create a Shipping Method" at bounding box center [495, 221] width 103 height 18
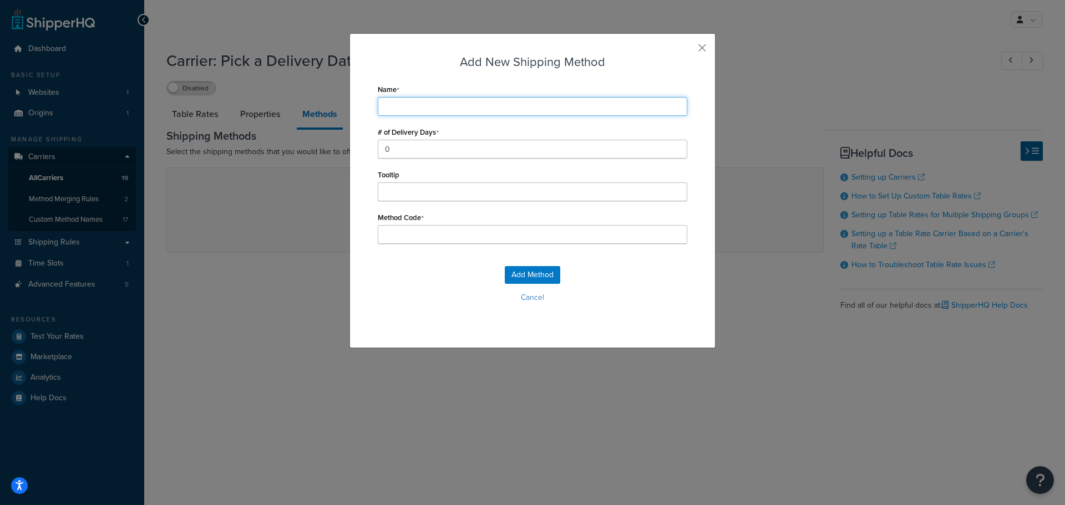
click at [446, 113] on input "Name" at bounding box center [532, 106] width 309 height 19
type input "T"
type input "Tu"
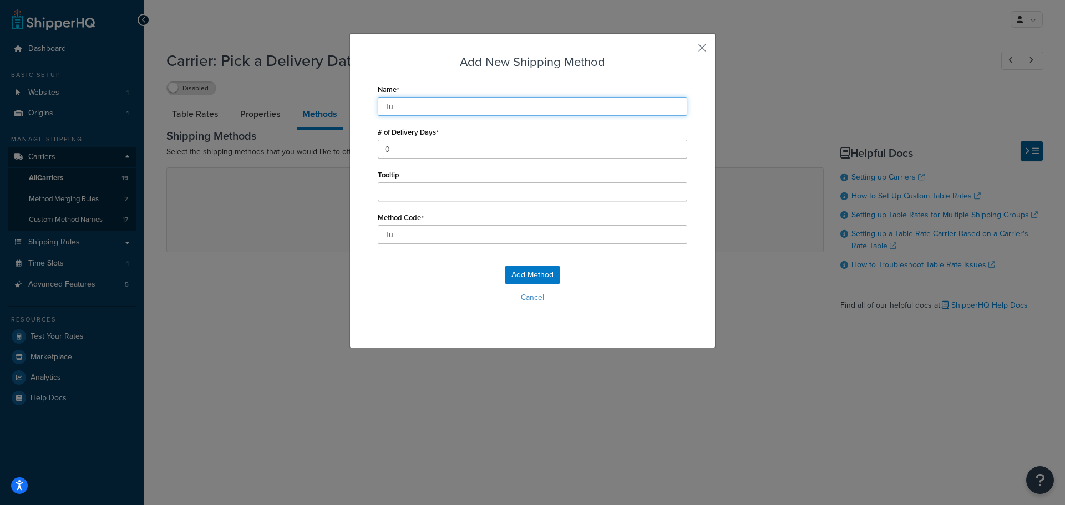
type input "Tue"
type input "Tues"
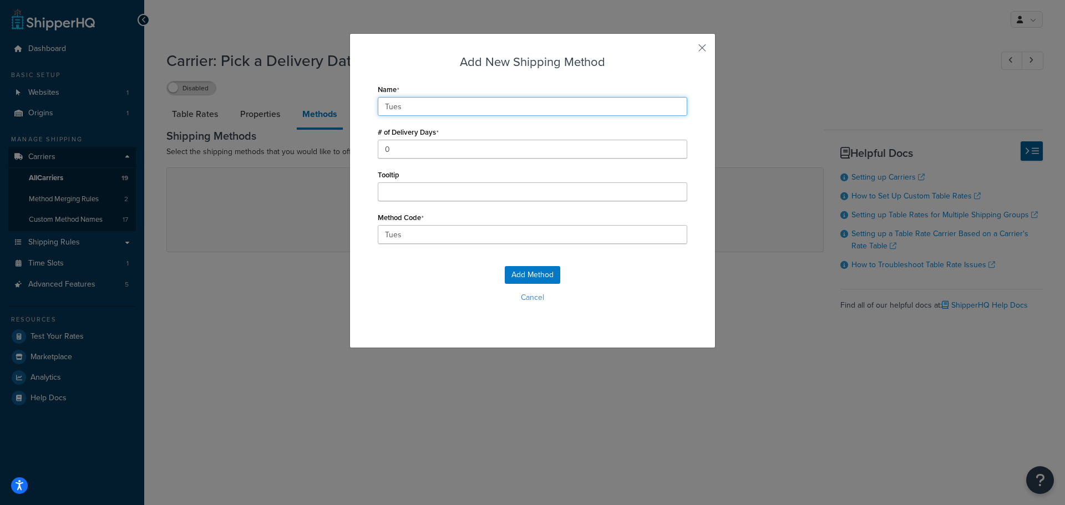
type input "Tues_"
type input "Tues -"
type input "Tues_-"
type input "Tues -"
type input "Tues_-_"
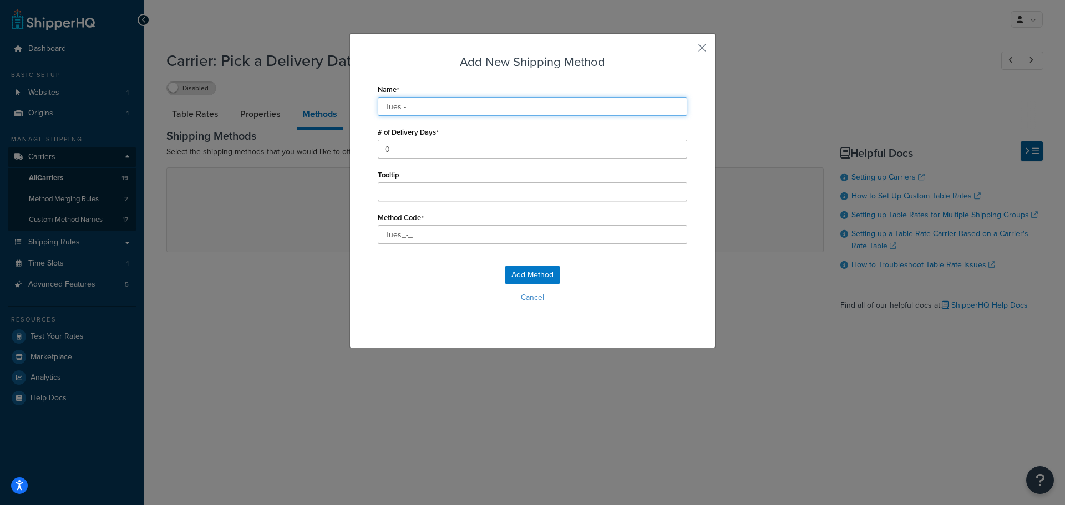
type input "Tues - F"
type input "Tues_-_F"
type input "Tues - Fr"
type input "Tues_-_Fr"
type input "Tues - Fri"
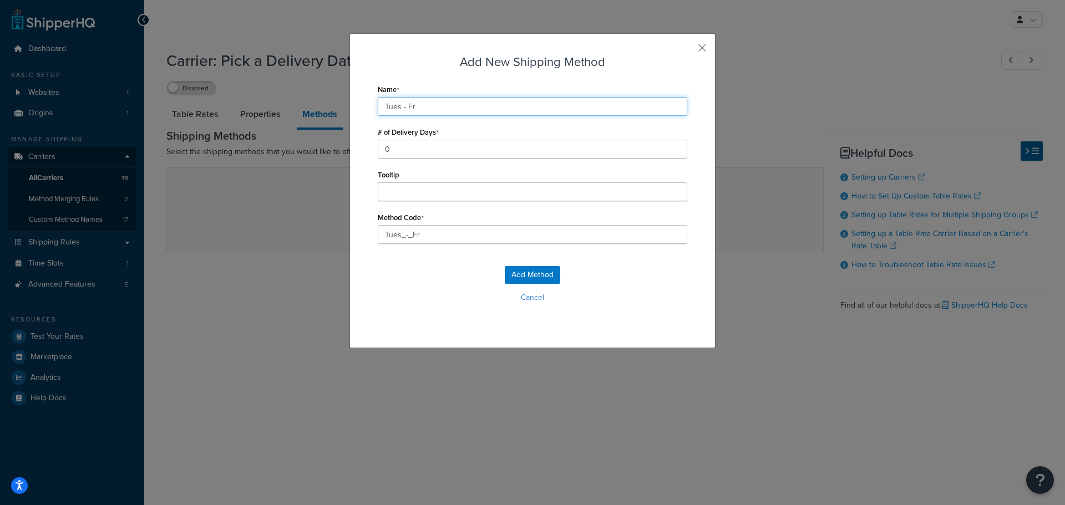
type input "Tues_-_Fri"
type input "Tues - Fri"
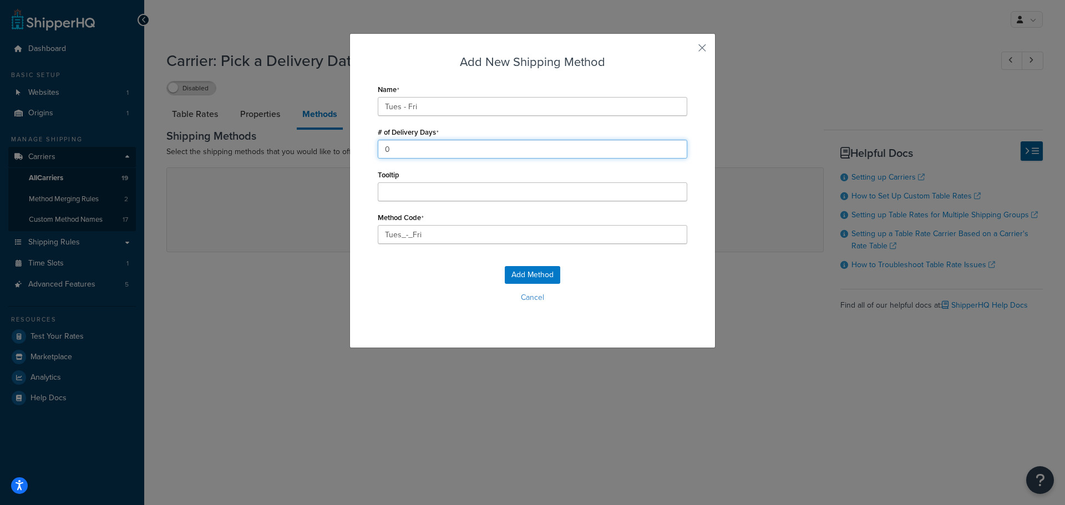
drag, startPoint x: 405, startPoint y: 146, endPoint x: 319, endPoint y: 152, distance: 86.1
click at [319, 152] on div "Add New Shipping Method Name Tues - Fri # of Delivery Days 0 Tooltip Method Cod…" at bounding box center [532, 252] width 1065 height 505
type input "1"
drag, startPoint x: 436, startPoint y: 236, endPoint x: 267, endPoint y: 236, distance: 168.6
click at [267, 236] on div "Add New Shipping Method Name Tues - Fri # of Delivery Days 1 Tooltip Method Cod…" at bounding box center [532, 252] width 1065 height 505
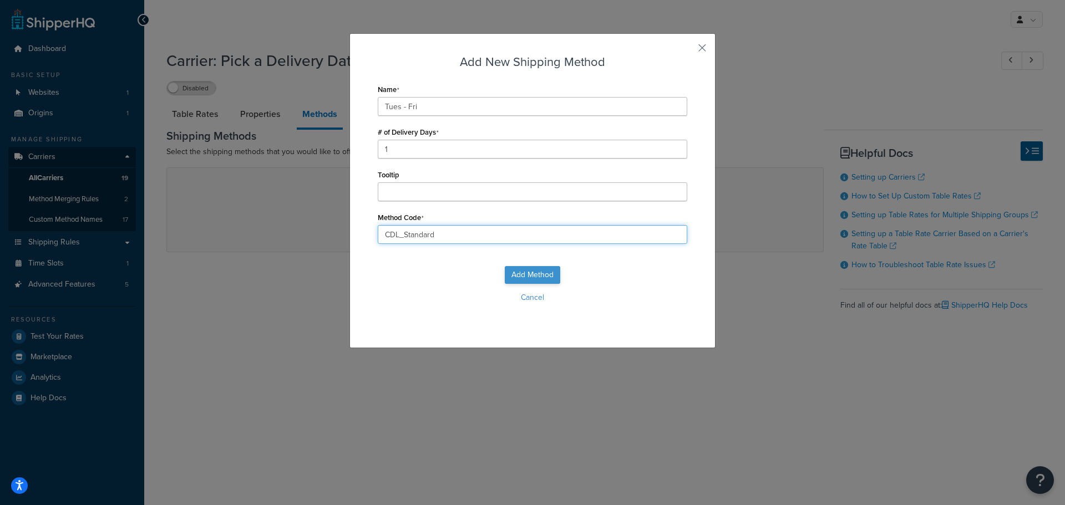
type input "CDL_Standard"
click at [537, 268] on button "Add Method" at bounding box center [532, 275] width 55 height 18
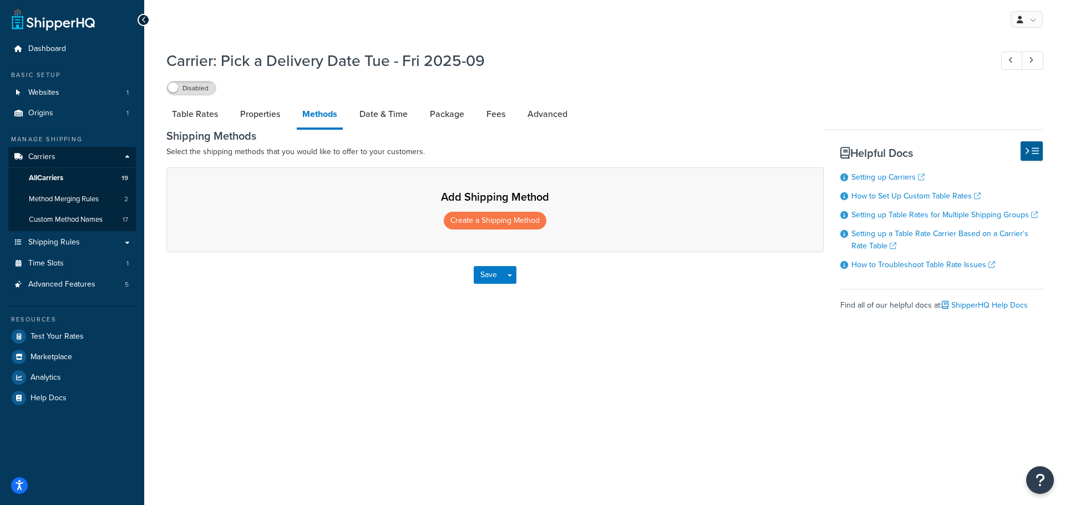
select select "25"
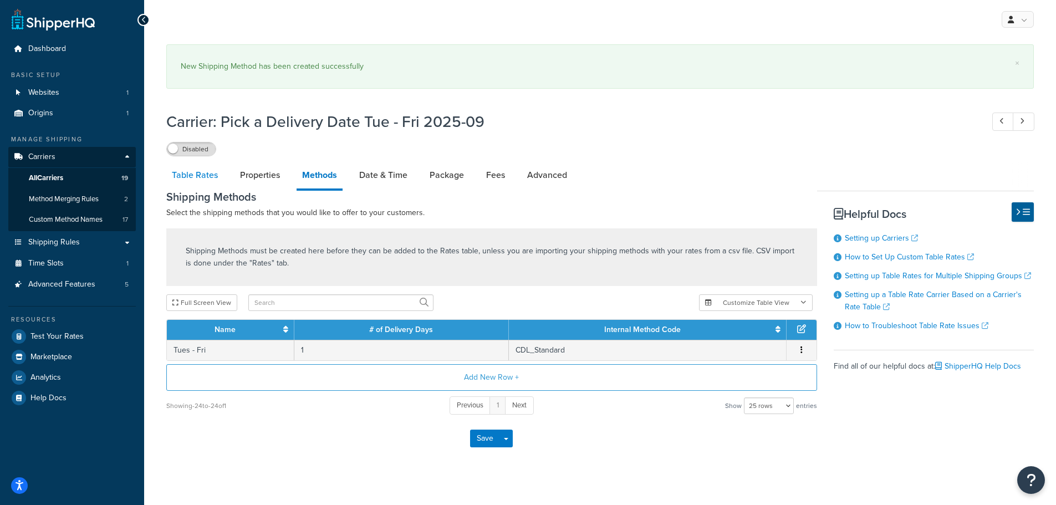
click at [202, 183] on link "Table Rates" at bounding box center [194, 175] width 57 height 27
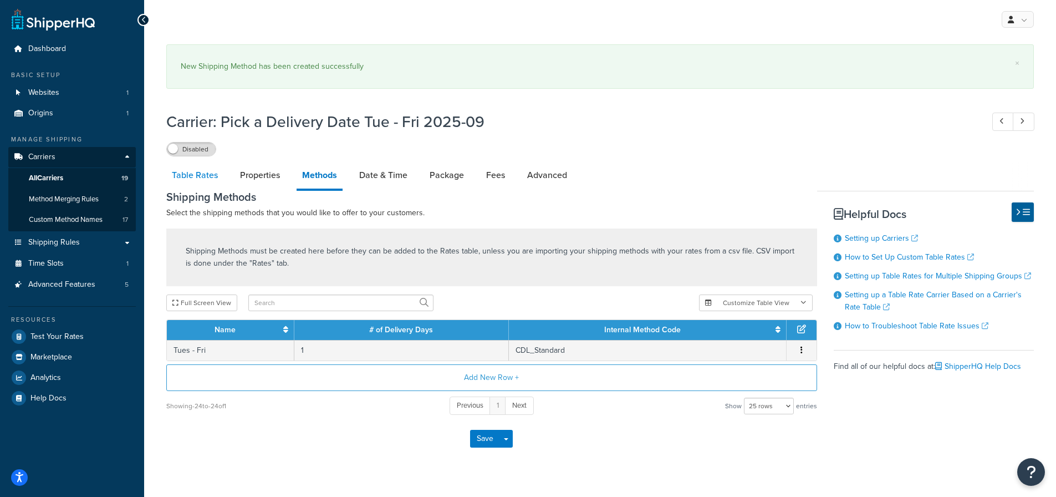
select select "25"
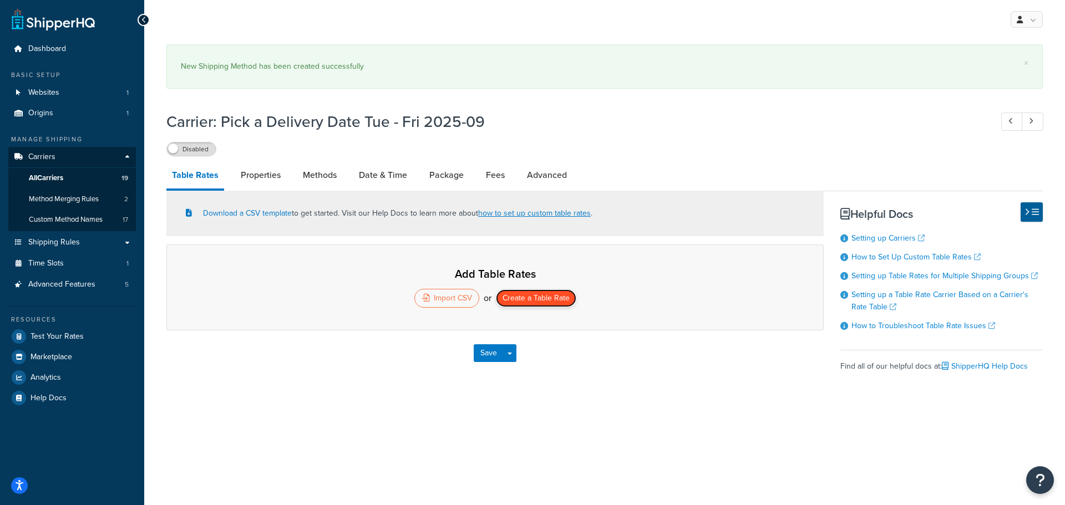
click at [529, 299] on button "Create a Table Rate" at bounding box center [536, 298] width 80 height 18
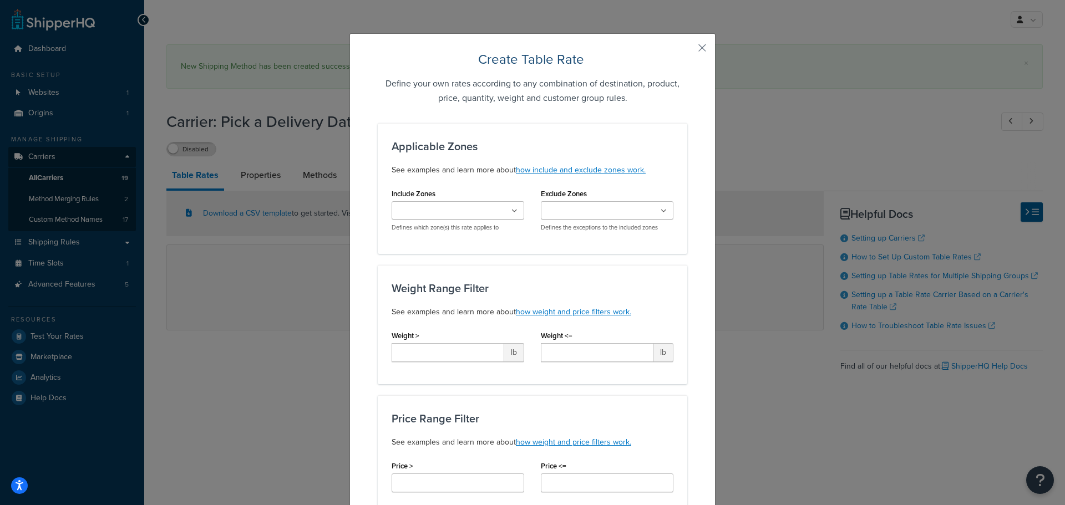
click at [461, 213] on input "Include Zones" at bounding box center [444, 211] width 98 height 12
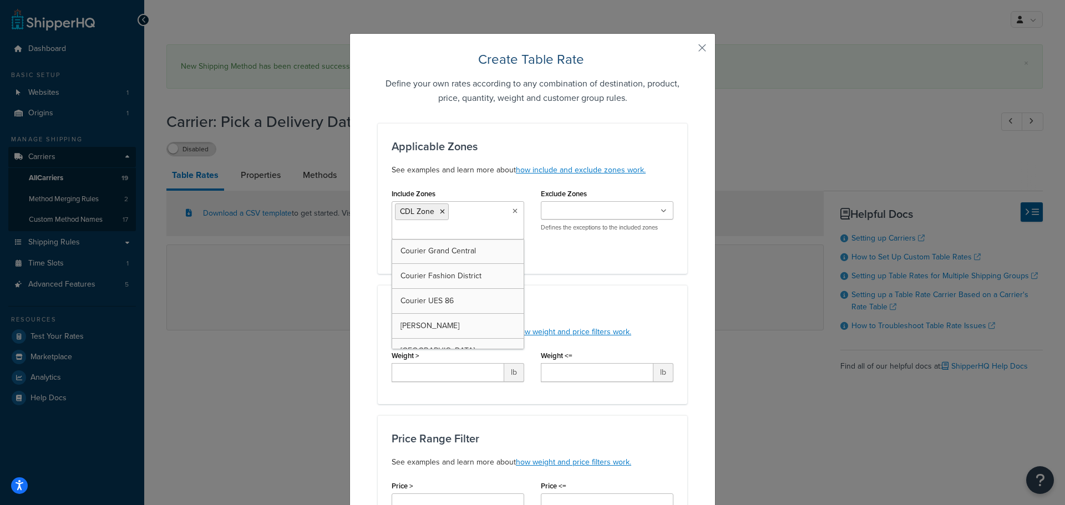
click at [639, 246] on div "Include Zones CDL Zone Courier Grand Central Courier Fashion District Courier U…" at bounding box center [532, 223] width 298 height 74
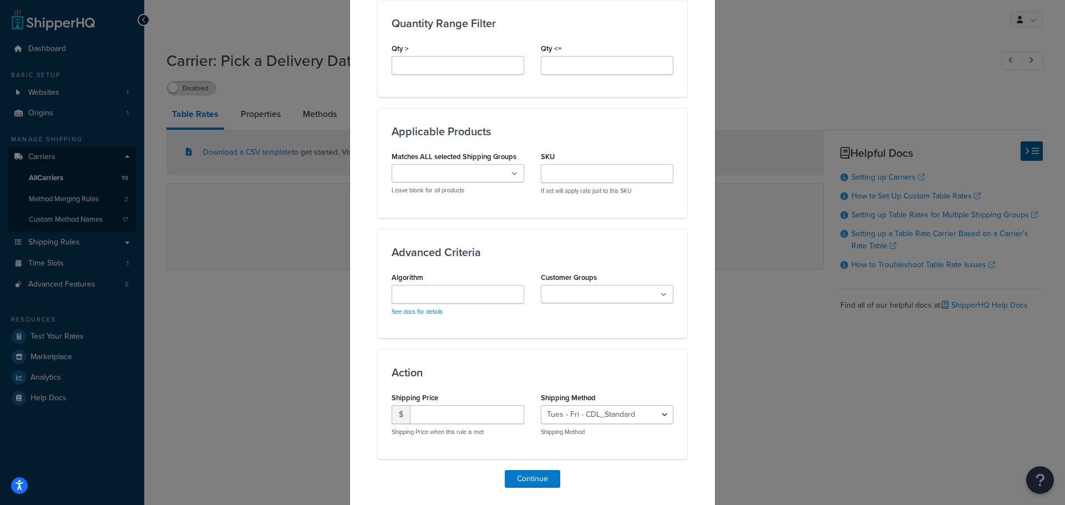
scroll to position [581, 0]
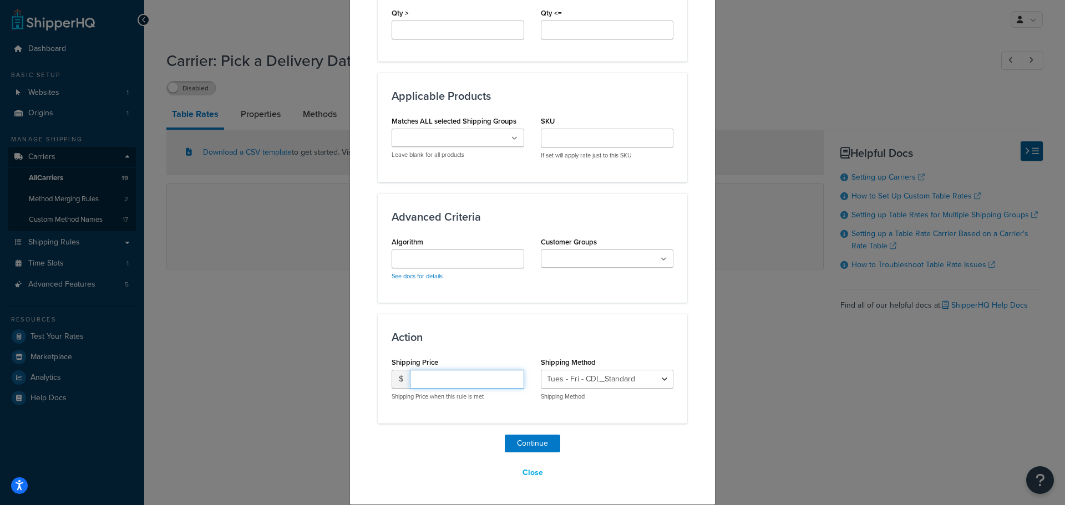
click at [436, 377] on input "number" at bounding box center [467, 379] width 114 height 19
type input "15.95"
click at [518, 445] on button "Continue" at bounding box center [532, 444] width 55 height 18
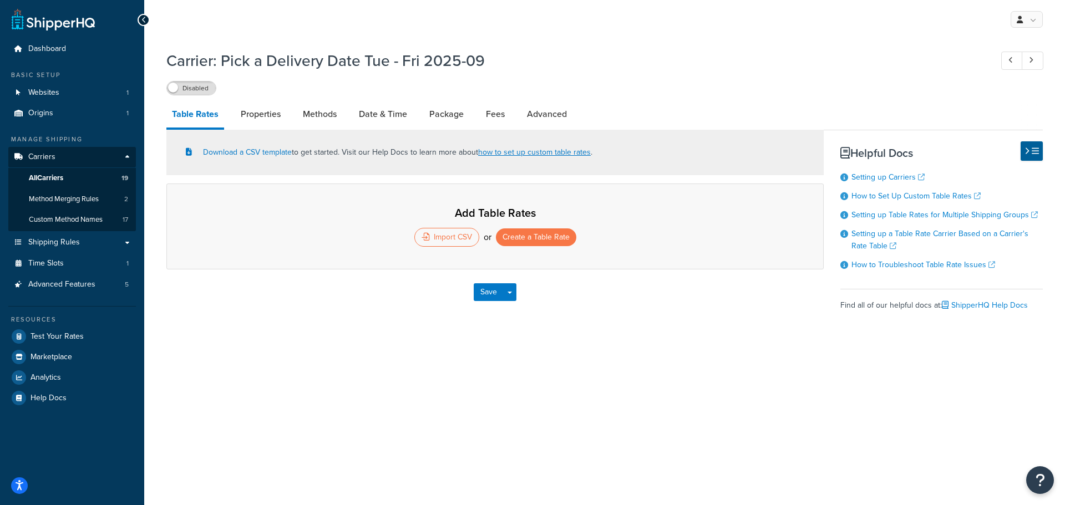
select select "25"
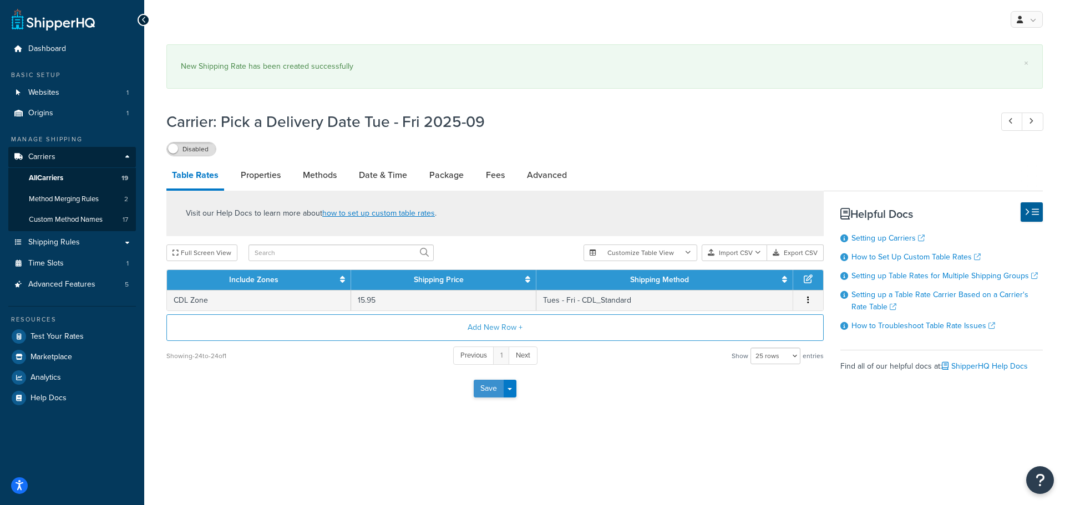
click at [488, 393] on button "Save" at bounding box center [489, 389] width 30 height 18
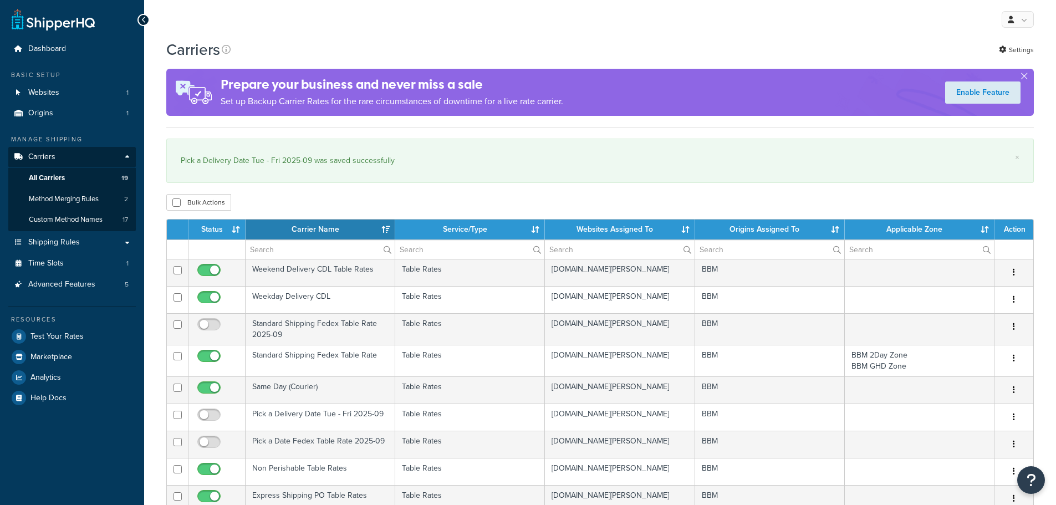
select select "15"
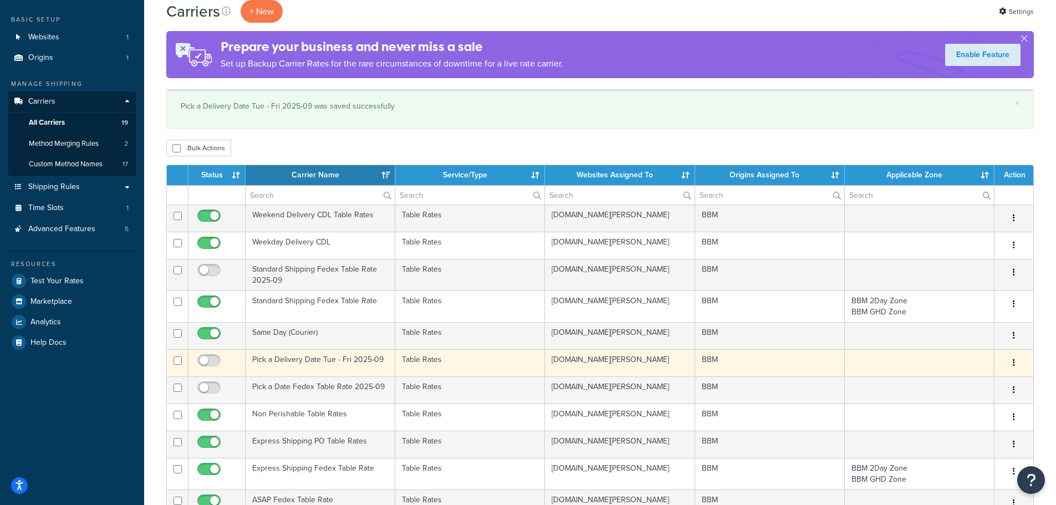
scroll to position [111, 0]
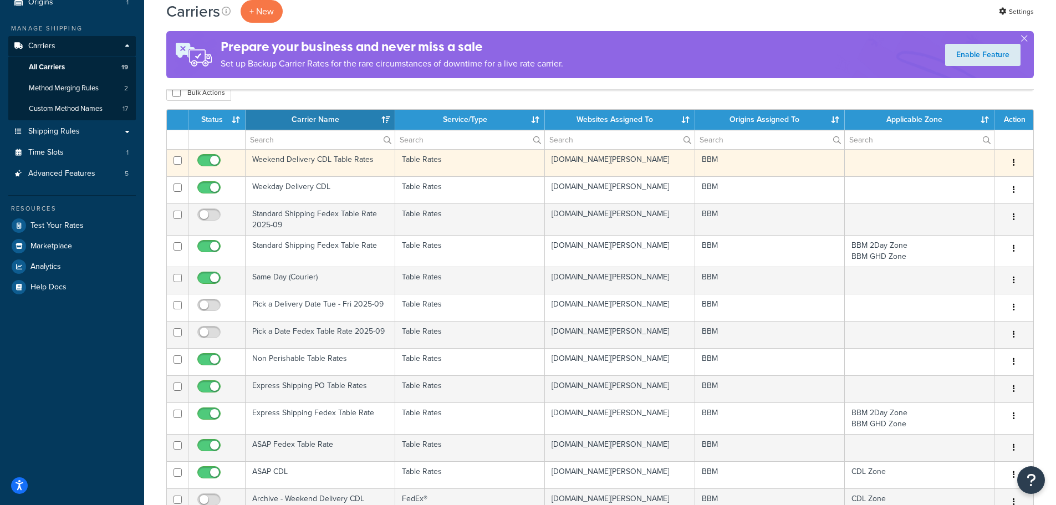
click at [294, 157] on td "Weekend Delivery CDL Table Rates" at bounding box center [321, 162] width 150 height 27
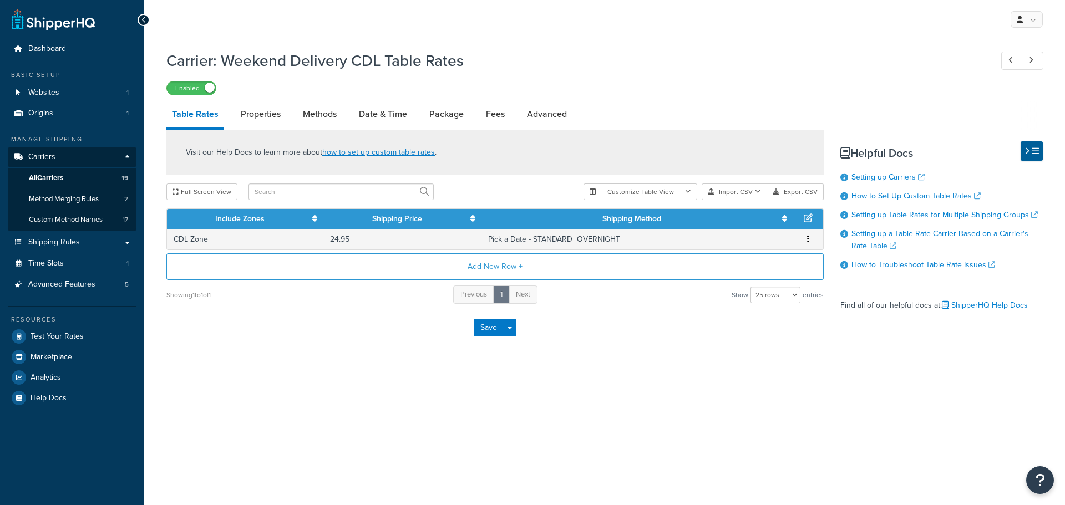
select select "25"
click at [557, 111] on link "Advanced" at bounding box center [546, 114] width 51 height 27
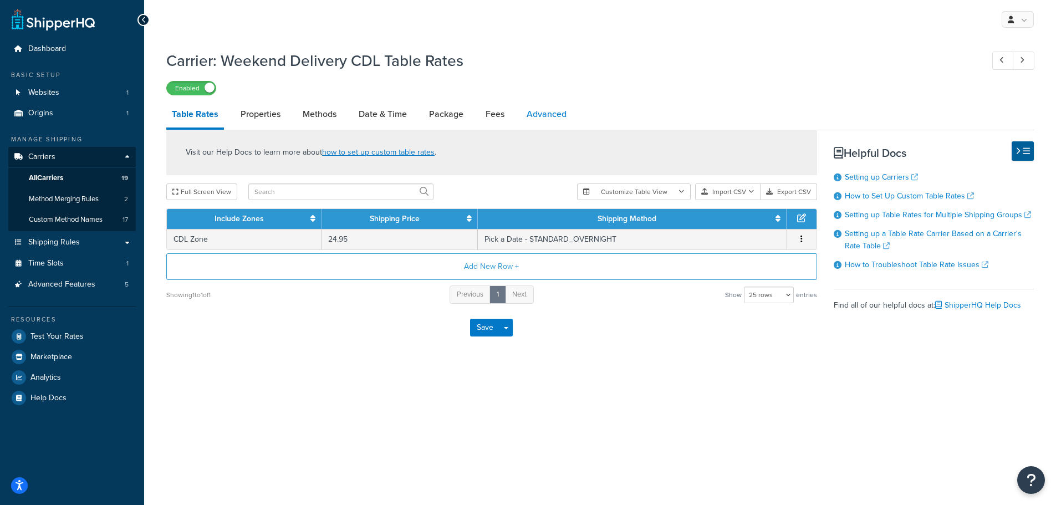
select select "false"
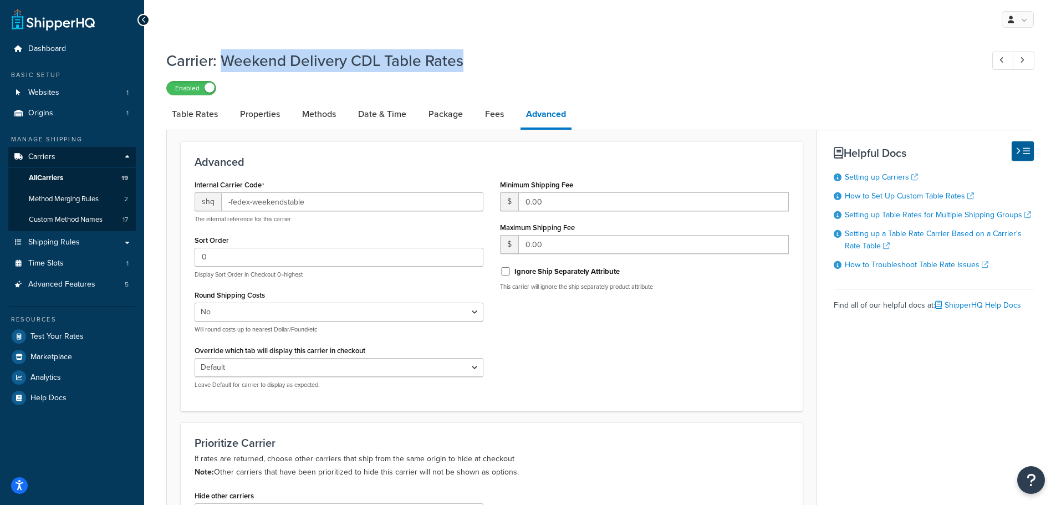
drag, startPoint x: 471, startPoint y: 65, endPoint x: 227, endPoint y: 67, distance: 244.0
click at [227, 67] on h1 "Carrier: Weekend Delivery CDL Table Rates" at bounding box center [569, 61] width 806 height 22
copy h1 "Weekend Delivery CDL Table Rates"
click at [68, 176] on link "All Carriers 19" at bounding box center [72, 178] width 128 height 21
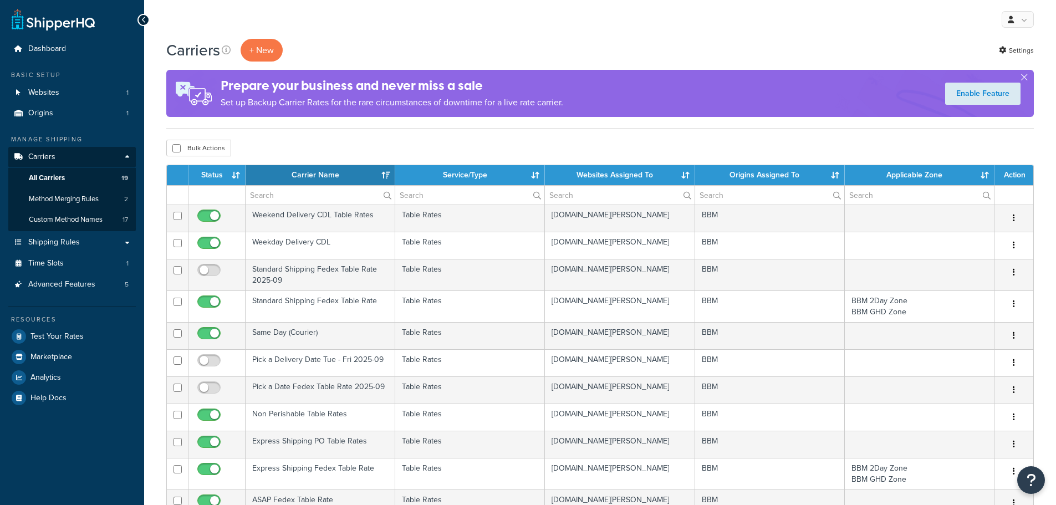
select select "15"
click at [273, 53] on button "+ New" at bounding box center [262, 50] width 42 height 23
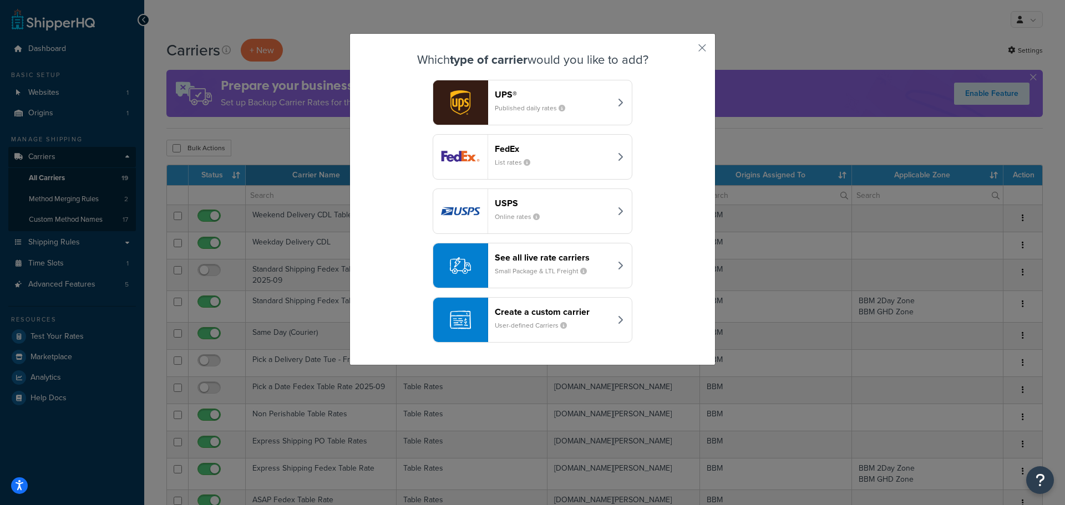
click at [580, 316] on header "Create a custom carrier" at bounding box center [553, 312] width 116 height 11
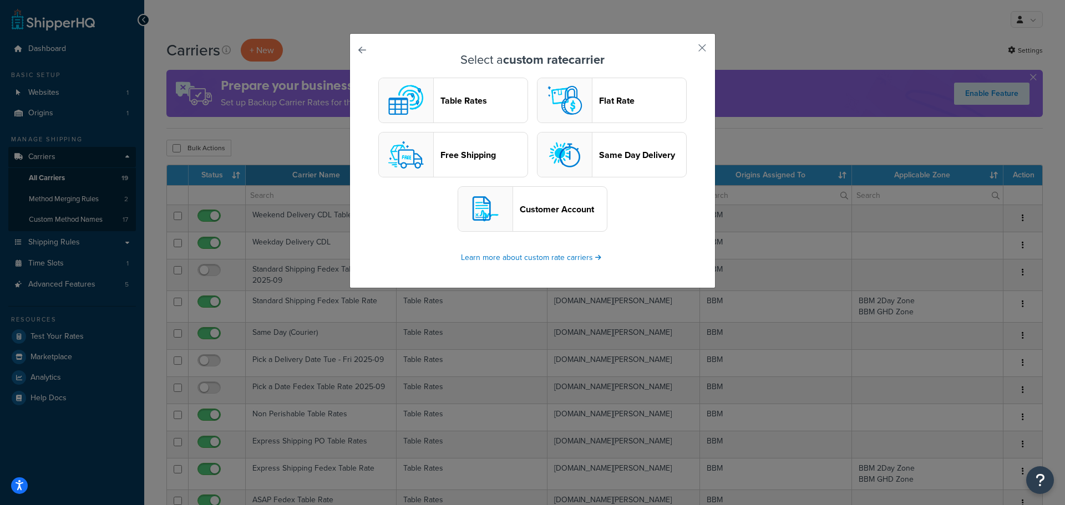
click at [482, 99] on header "Table Rates" at bounding box center [483, 100] width 87 height 11
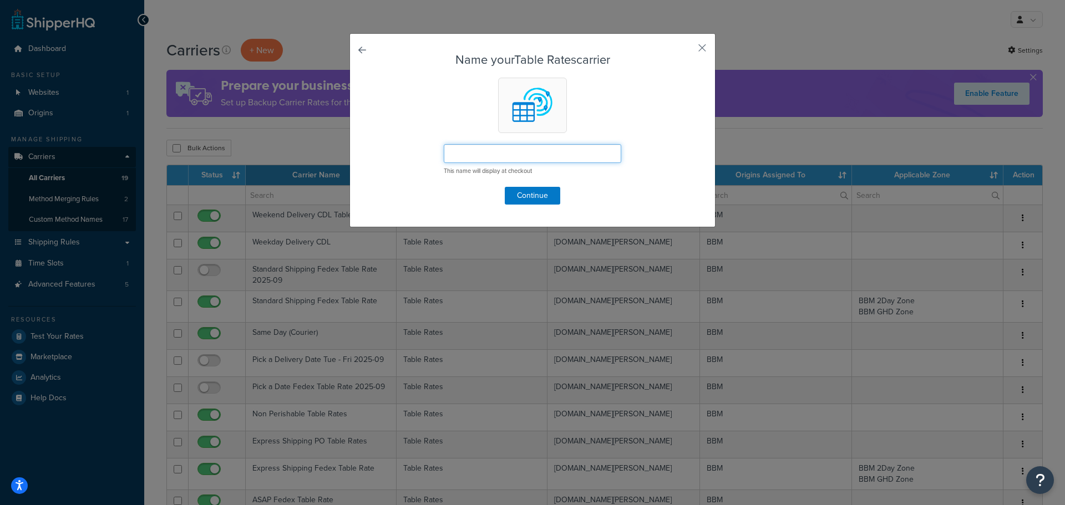
click at [482, 154] on input "text" at bounding box center [532, 153] width 177 height 19
paste input "Pick a Delivery Date"
type input "Pick a Delivery Date"
click at [516, 188] on button "Continue" at bounding box center [532, 196] width 55 height 18
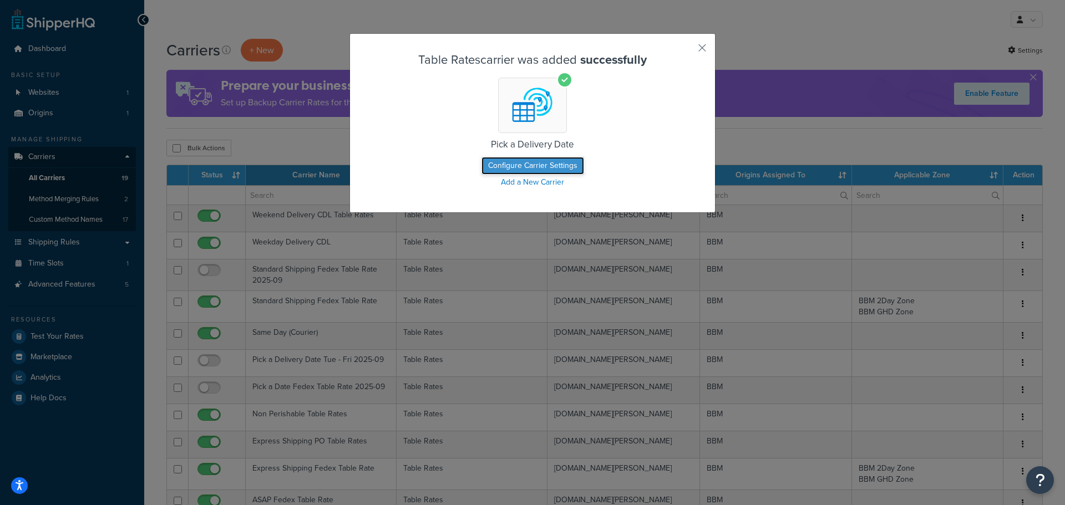
click at [523, 166] on button "Configure Carrier Settings" at bounding box center [532, 166] width 103 height 18
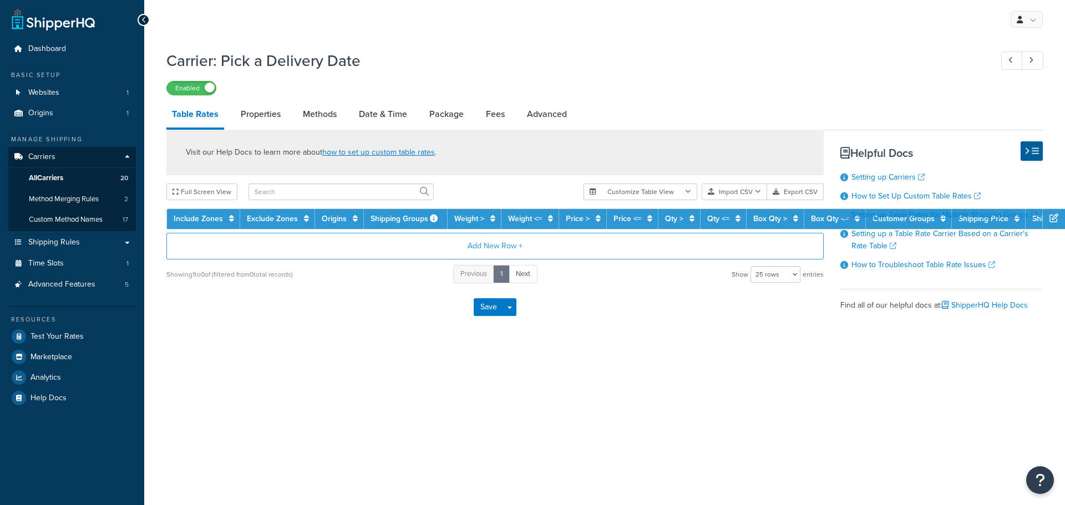
select select "25"
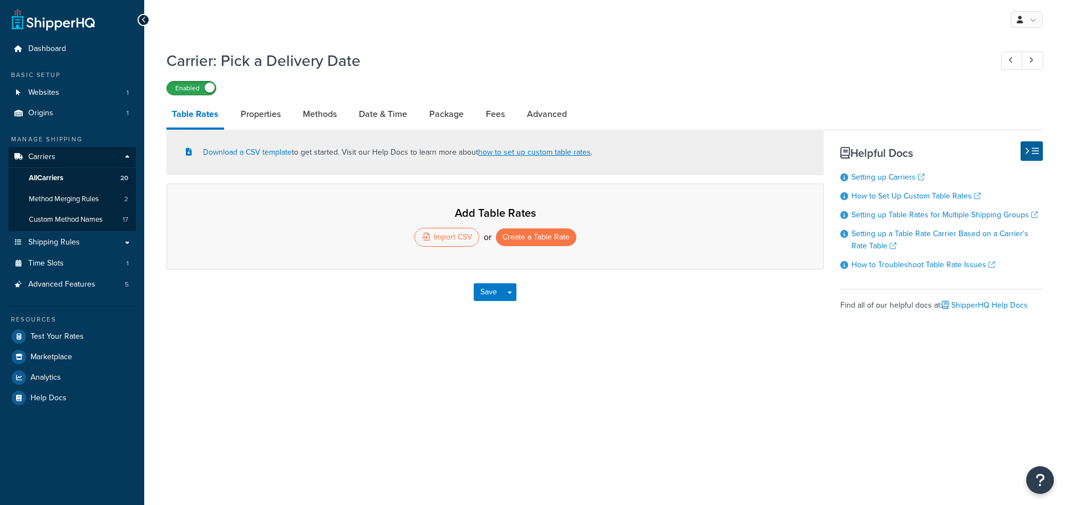
click at [197, 85] on label "Enabled" at bounding box center [191, 88] width 49 height 13
click at [260, 117] on link "Properties" at bounding box center [260, 114] width 51 height 27
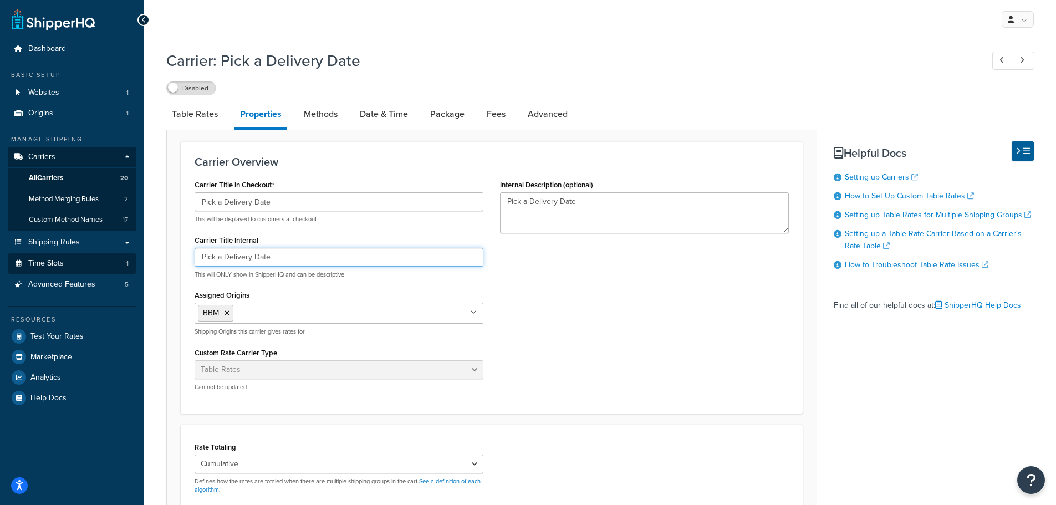
drag, startPoint x: 275, startPoint y: 256, endPoint x: 105, endPoint y: 259, distance: 169.7
click at [105, 259] on div "Dashboard Basic Setup Websites 1 Origins 1 Manage Shipping Carriers Carriers Al…" at bounding box center [528, 371] width 1056 height 742
paste input "Sat Sun Mon"
drag, startPoint x: 174, startPoint y: 256, endPoint x: 50, endPoint y: 254, distance: 123.1
click at [51, 254] on div "Dashboard Basic Setup Websites 1 Origins 1 Manage Shipping Carriers Carriers Al…" at bounding box center [528, 371] width 1056 height 742
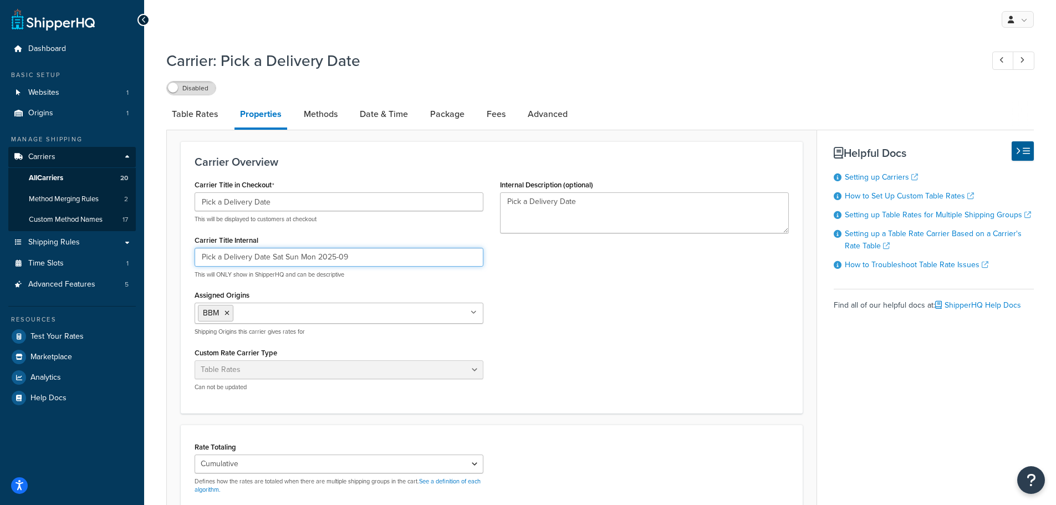
type input "Pick a Delivery Date Sat Sun Mon 2025-09"
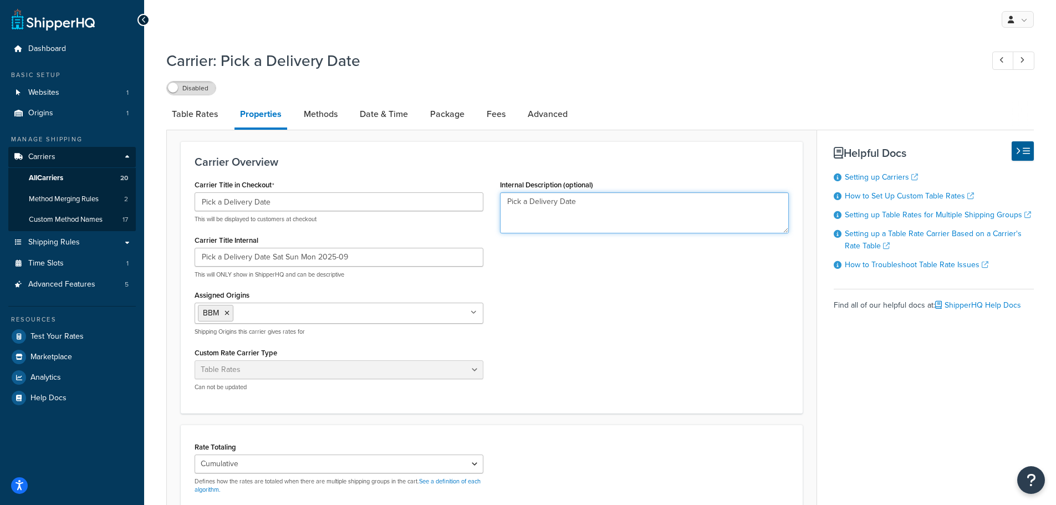
drag, startPoint x: 583, startPoint y: 202, endPoint x: 304, endPoint y: 198, distance: 279.5
click at [306, 198] on div "Carrier Title in Checkout Pick a Delivery Date This will be displayed to custom…" at bounding box center [491, 288] width 611 height 223
paste textarea "Sat Sun Mon 2025-09"
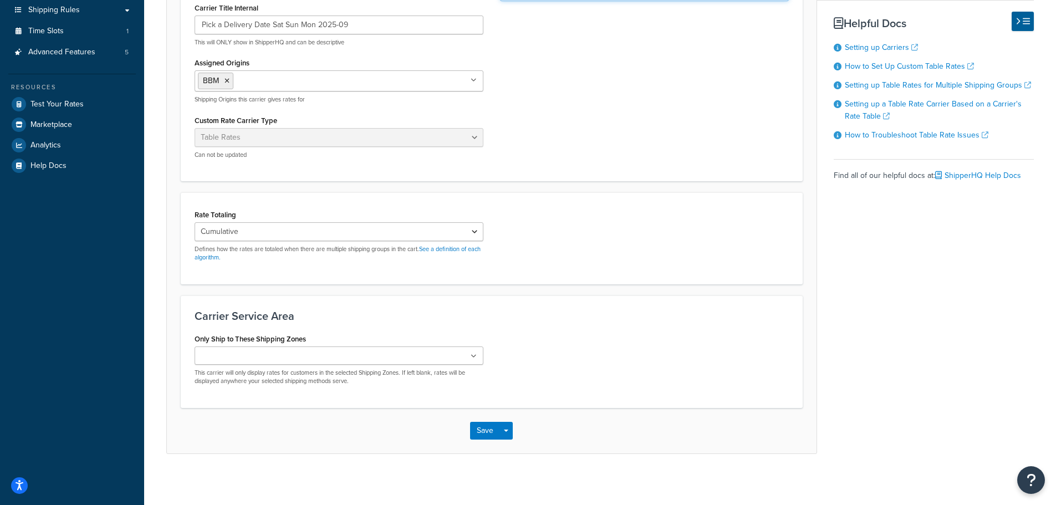
scroll to position [237, 0]
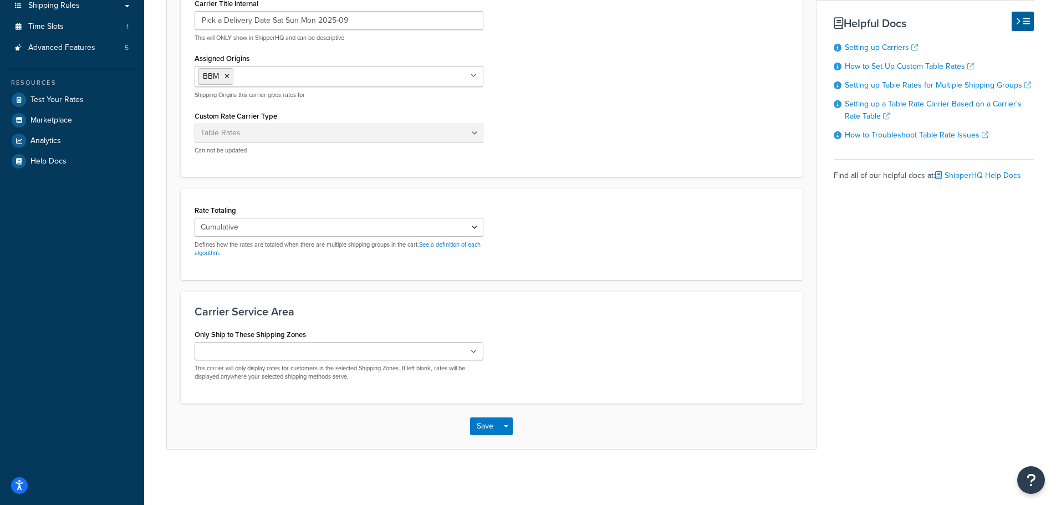
type textarea "Pick a Delivery Date Sat Sun Mon 2025-09"
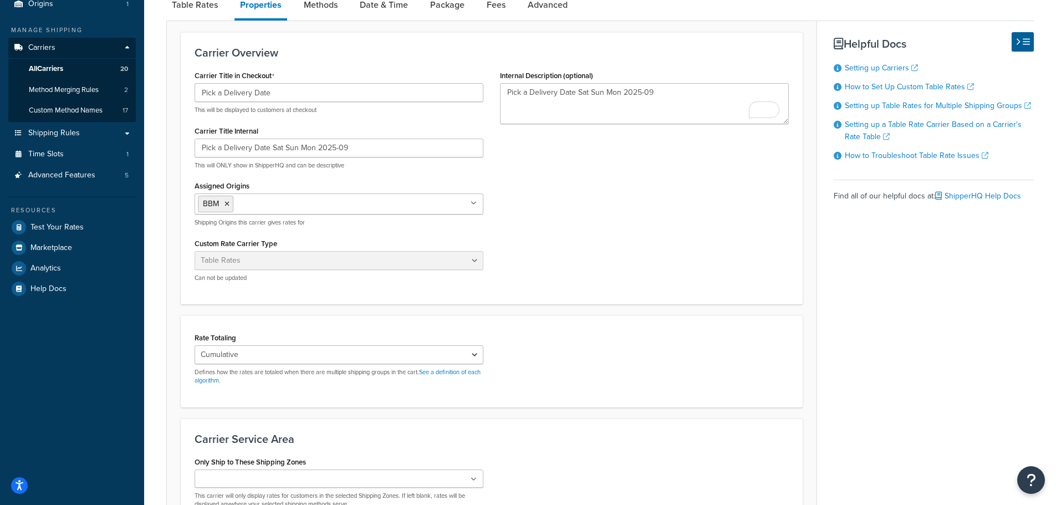
scroll to position [0, 0]
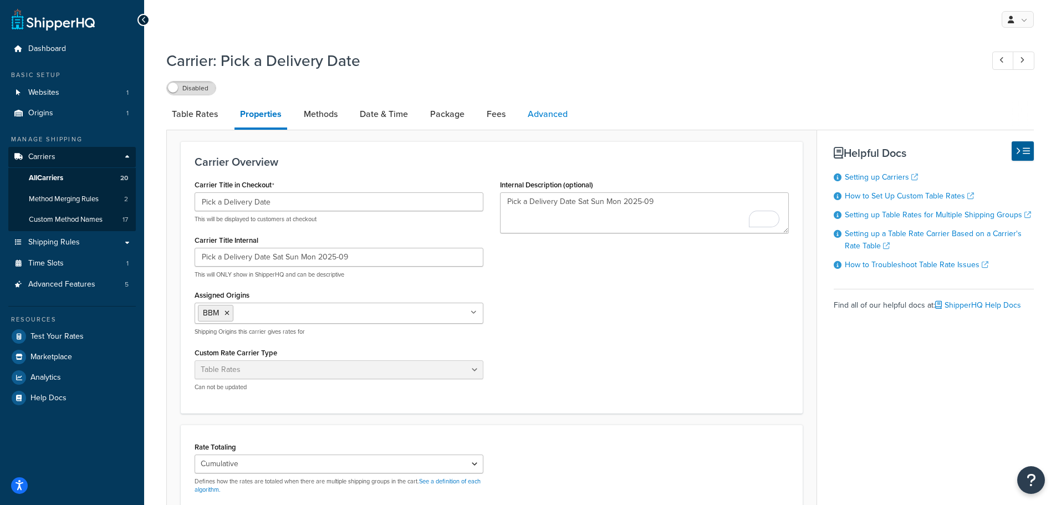
click at [549, 113] on link "Advanced" at bounding box center [547, 114] width 51 height 27
select select "false"
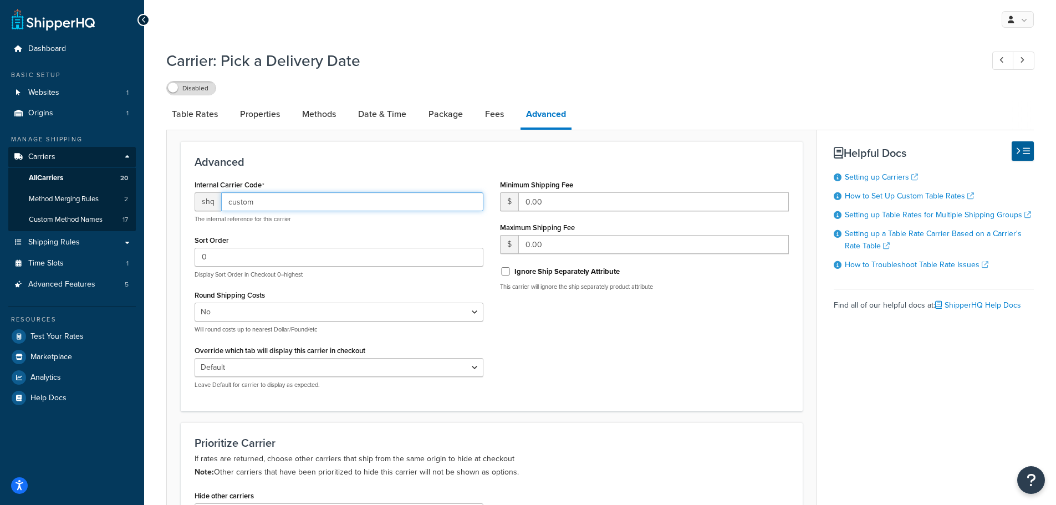
drag, startPoint x: 267, startPoint y: 202, endPoint x: 152, endPoint y: 202, distance: 115.4
click at [154, 201] on div "Carrier: Pick a Delivery Date Disabled Table Rates Properties Methods Date & Ti…" at bounding box center [600, 396] width 912 height 705
paste input "-fedex-weekendstable"
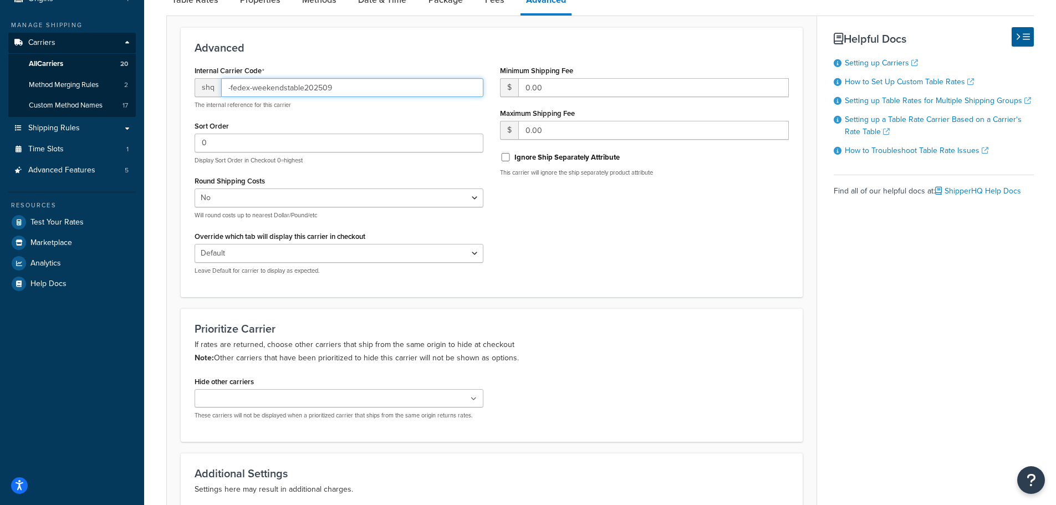
scroll to position [222, 0]
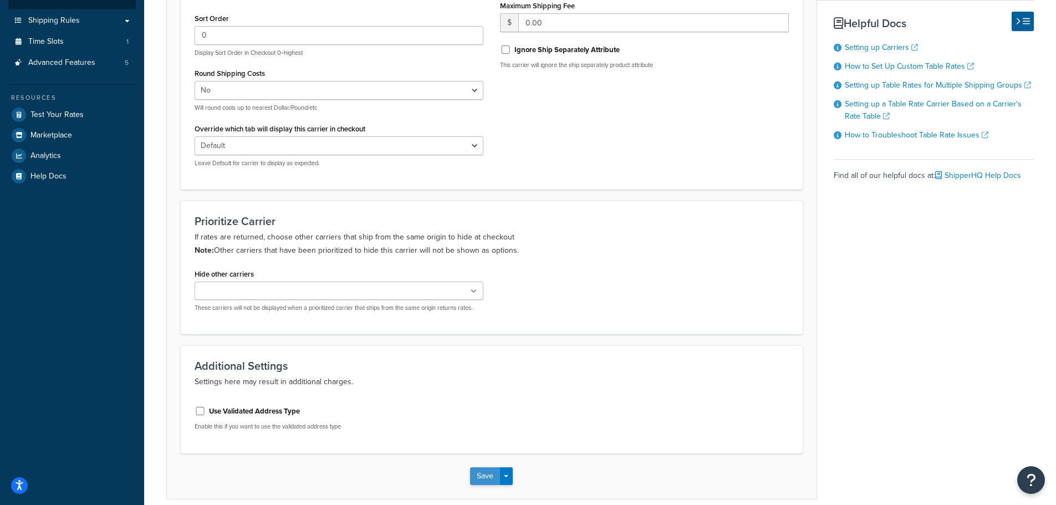
type input "-fedex-weekendstable202509"
click at [476, 469] on button "Save" at bounding box center [485, 477] width 30 height 18
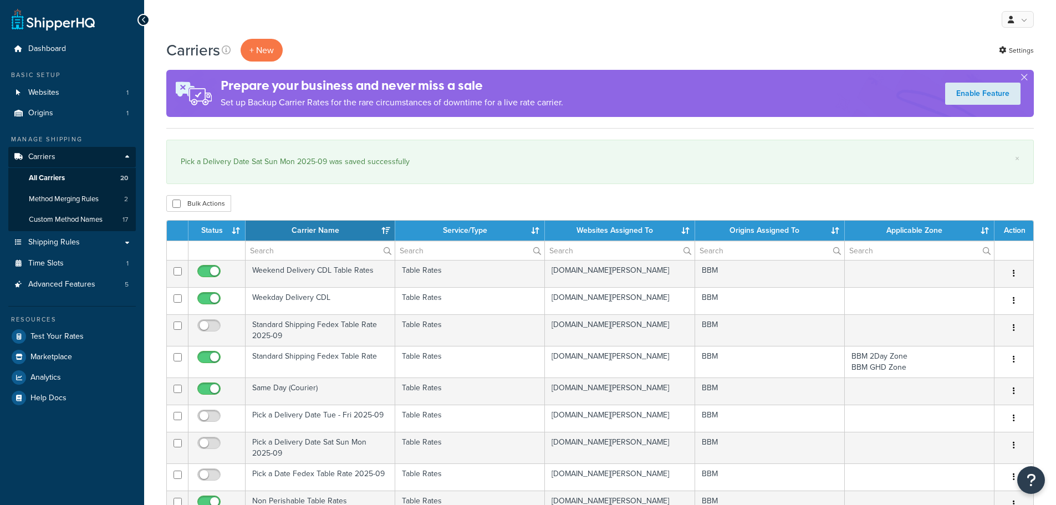
select select "15"
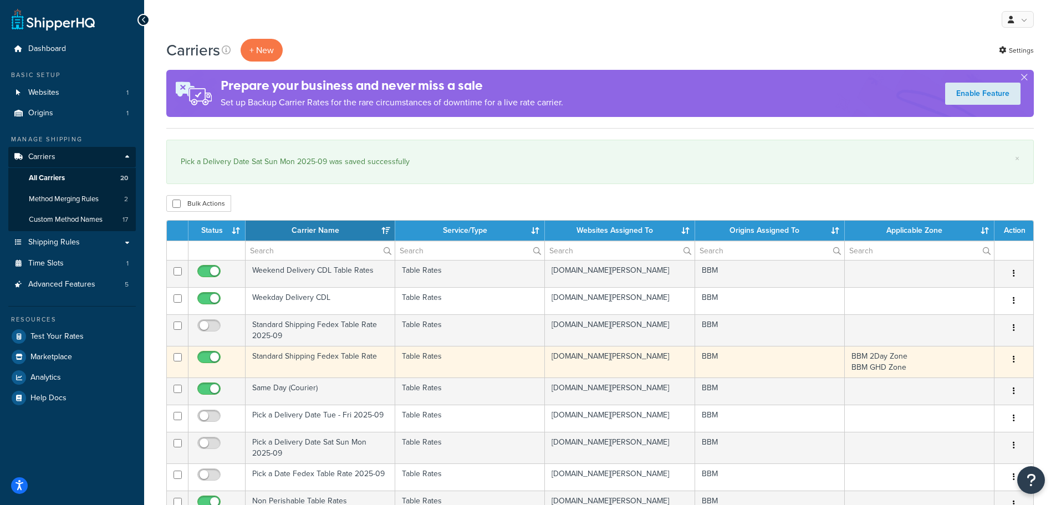
scroll to position [55, 0]
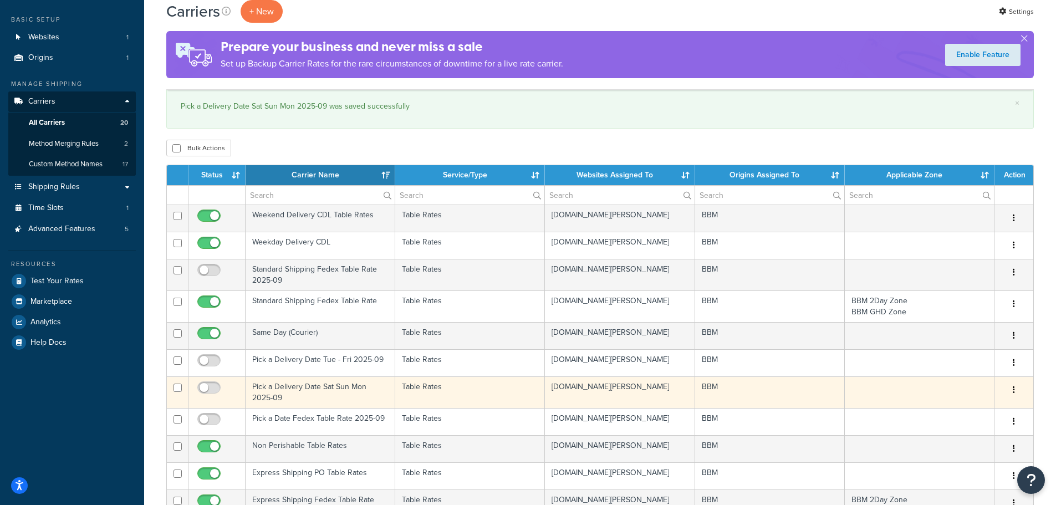
click at [270, 390] on td "Pick a Delivery Date Sat Sun Mon 2025-09" at bounding box center [321, 393] width 150 height 32
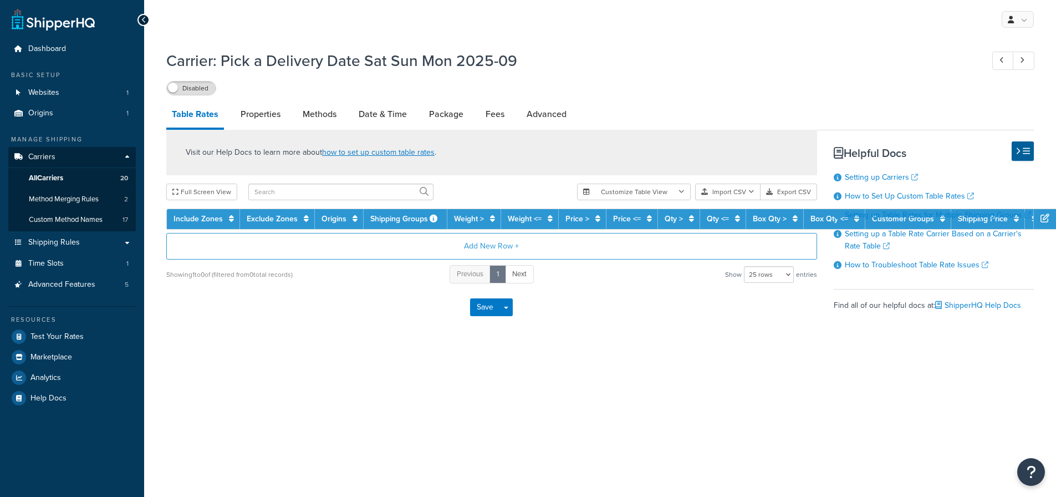
select select "25"
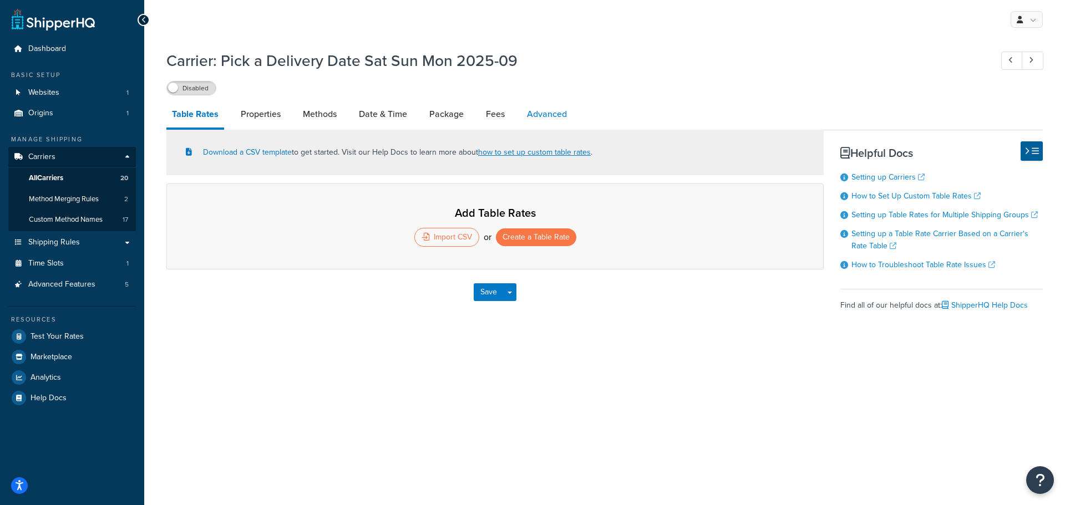
click at [545, 118] on link "Advanced" at bounding box center [546, 114] width 51 height 27
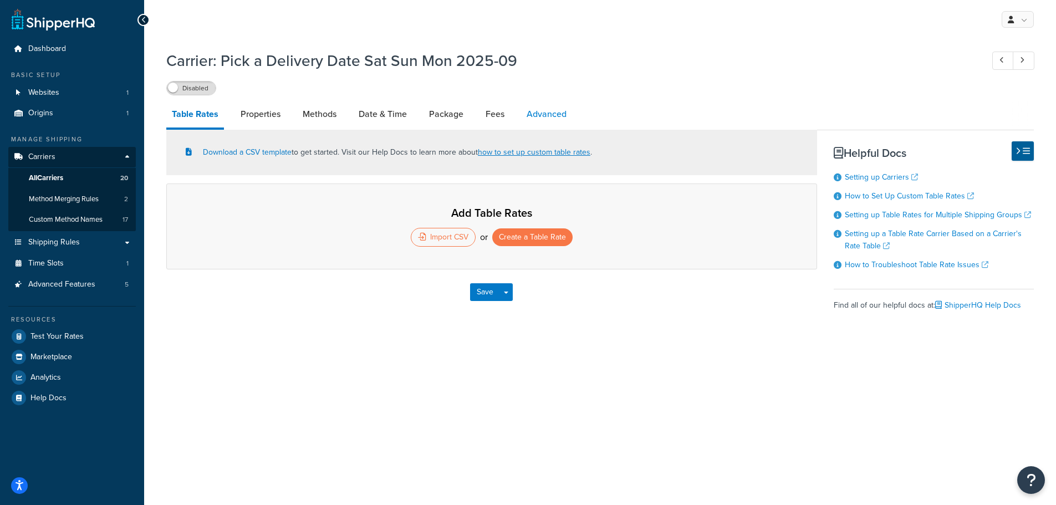
select select "false"
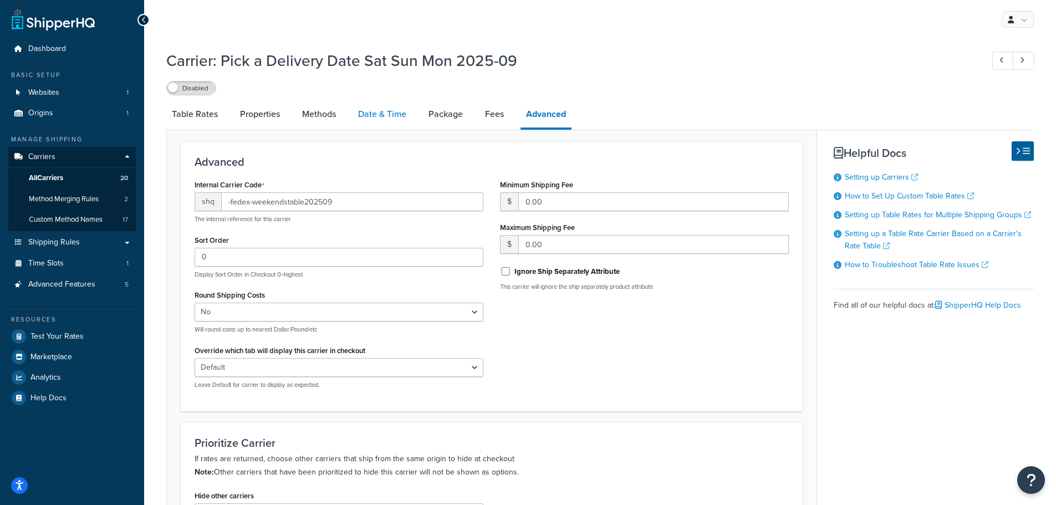
click at [383, 116] on link "Date & Time" at bounding box center [382, 114] width 59 height 27
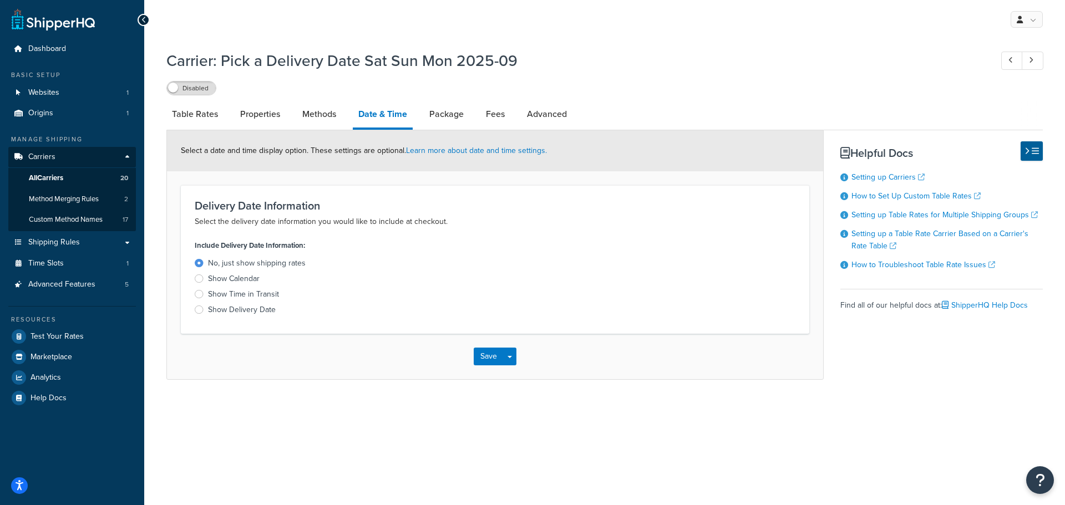
click at [236, 278] on div "Show Calendar" at bounding box center [234, 278] width 52 height 11
click at [0, 0] on input "Show Calendar" at bounding box center [0, 0] width 0 height 0
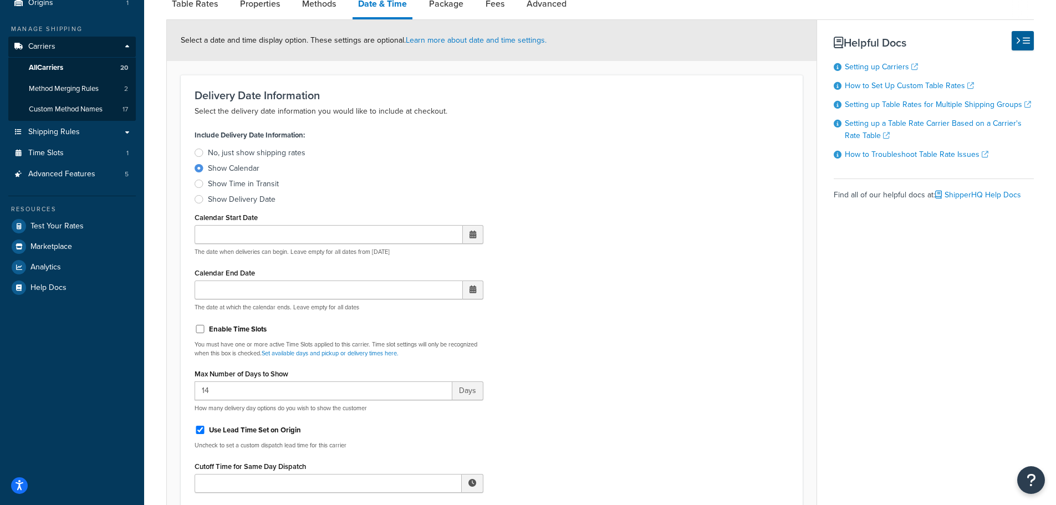
scroll to position [111, 0]
drag, startPoint x: 209, startPoint y: 388, endPoint x: 120, endPoint y: 390, distance: 88.8
type input "44"
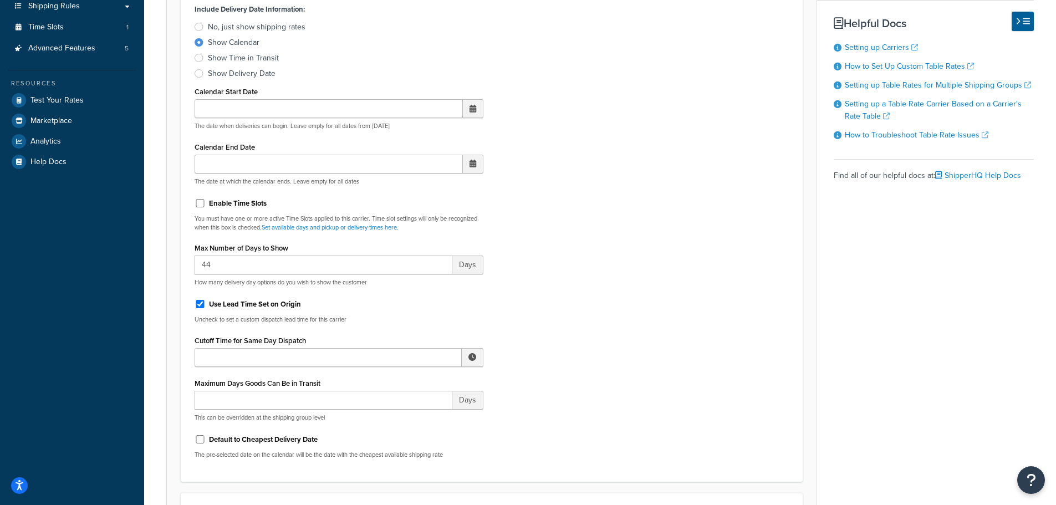
scroll to position [277, 0]
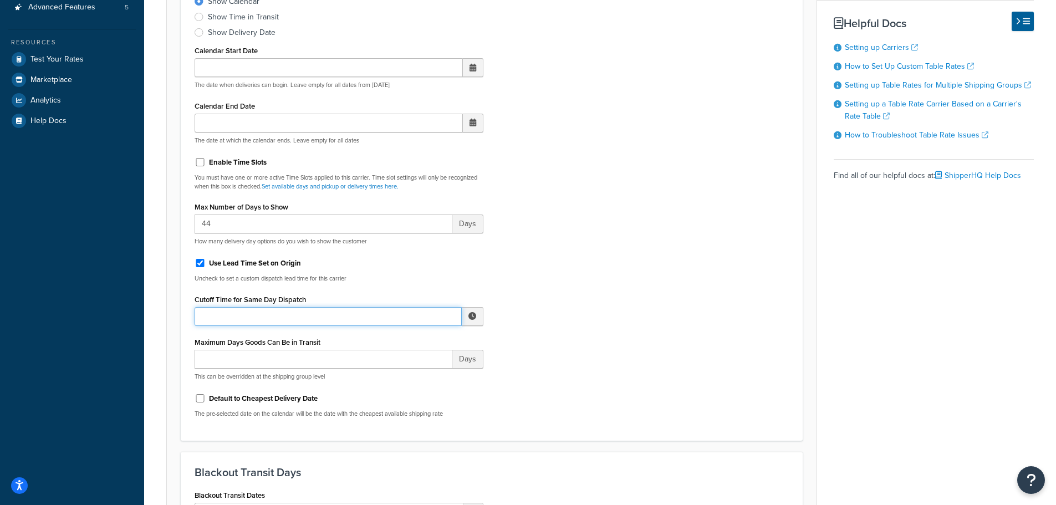
drag, startPoint x: 381, startPoint y: 316, endPoint x: 410, endPoint y: 316, distance: 29.4
click at [382, 316] on input "Cutoff Time for Same Day Dispatch" at bounding box center [328, 316] width 267 height 19
click at [394, 340] on span "▲" at bounding box center [391, 341] width 22 height 22
drag, startPoint x: 394, startPoint y: 340, endPoint x: 402, endPoint y: 339, distance: 7.8
click at [400, 339] on span "▲" at bounding box center [391, 341] width 22 height 22
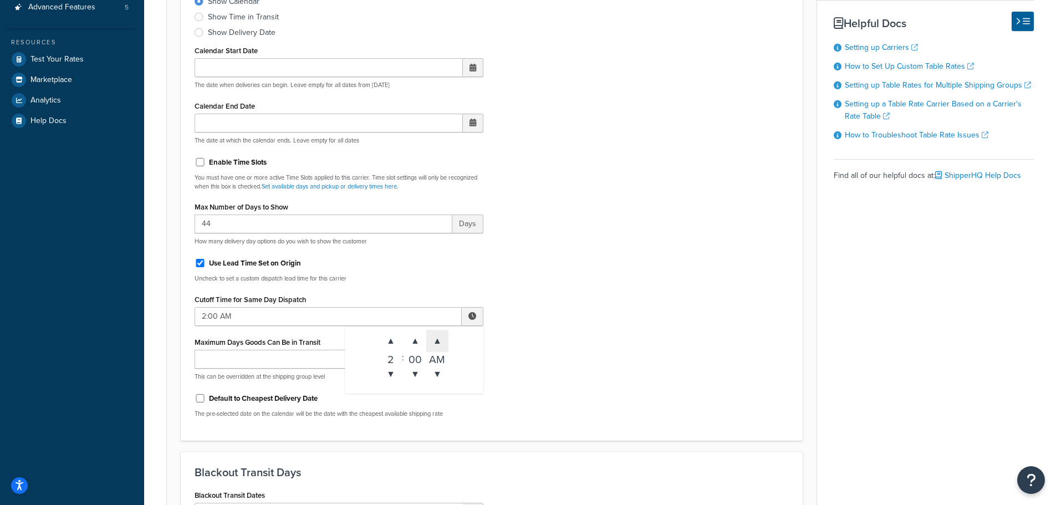
click at [443, 338] on span "▲" at bounding box center [437, 341] width 22 height 22
type input "2:00 PM"
click at [258, 363] on input "Maximum Days Goods Can Be in Transit" at bounding box center [324, 359] width 258 height 19
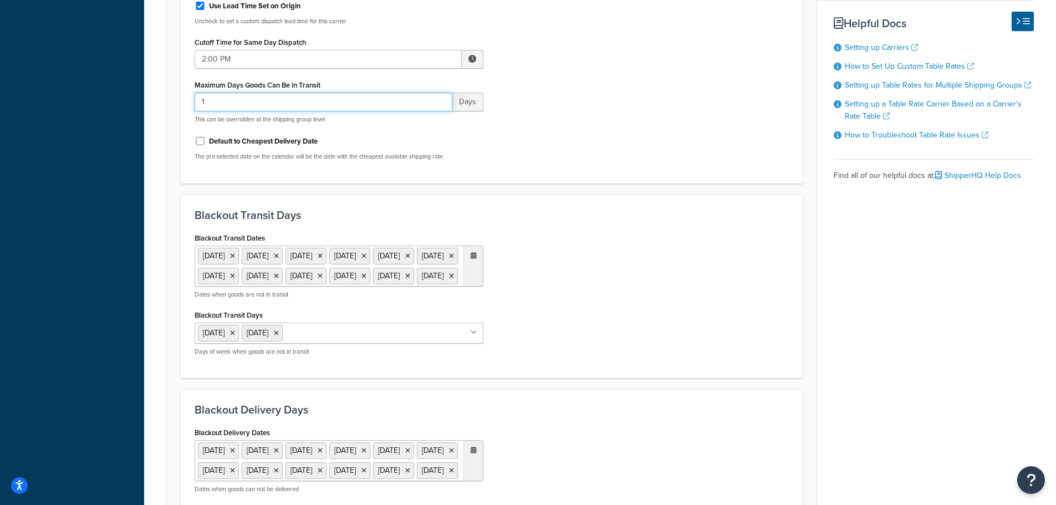
scroll to position [555, 0]
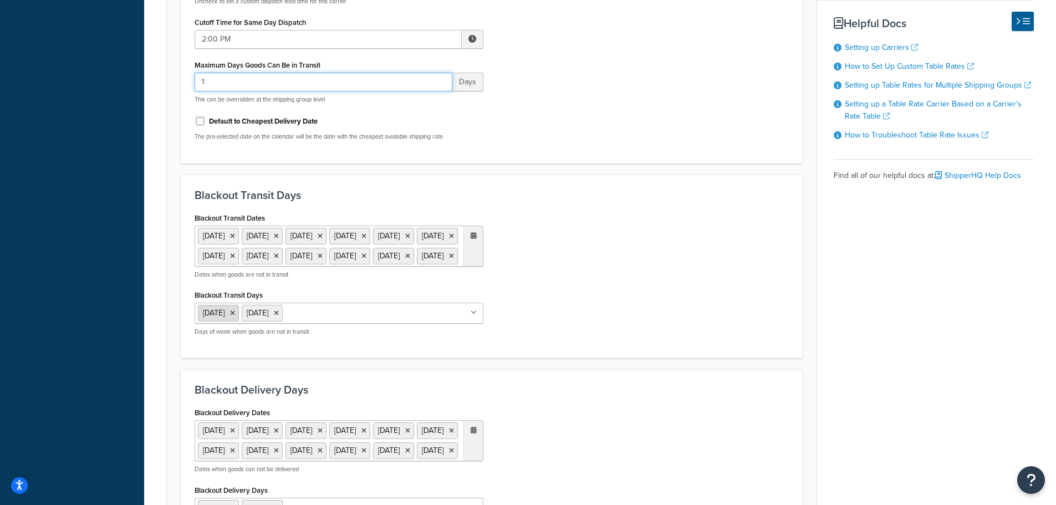
type input "1"
click at [235, 317] on icon at bounding box center [232, 313] width 5 height 7
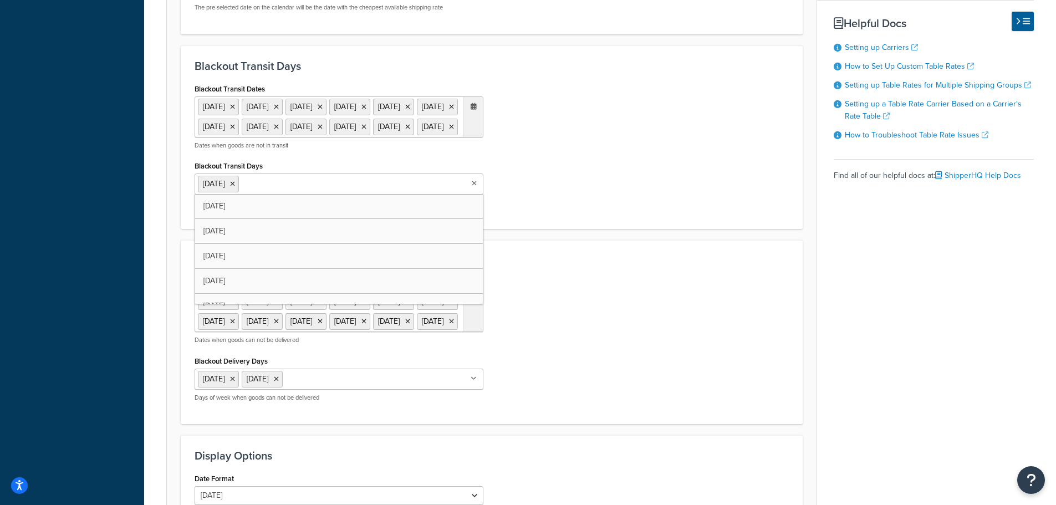
scroll to position [776, 0]
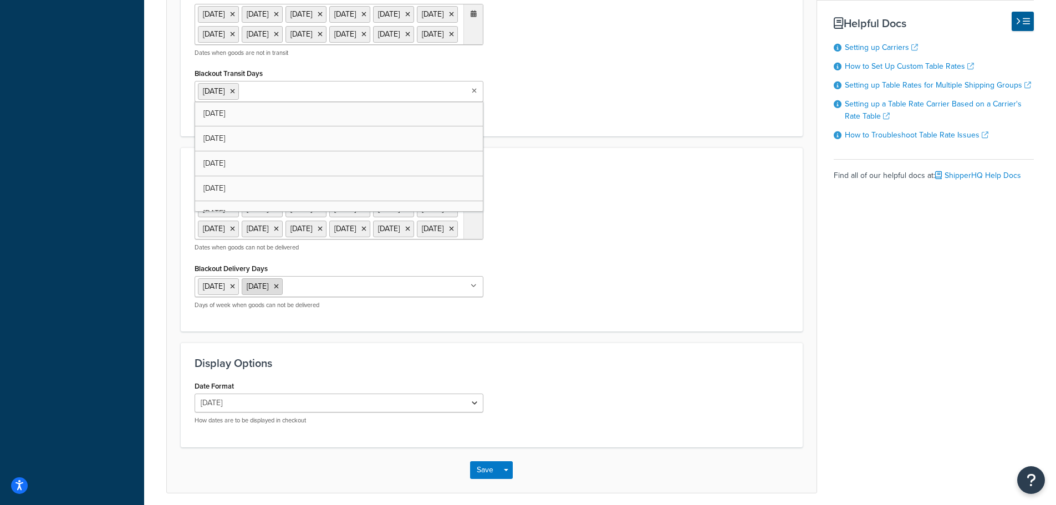
click at [279, 290] on icon at bounding box center [276, 286] width 5 height 7
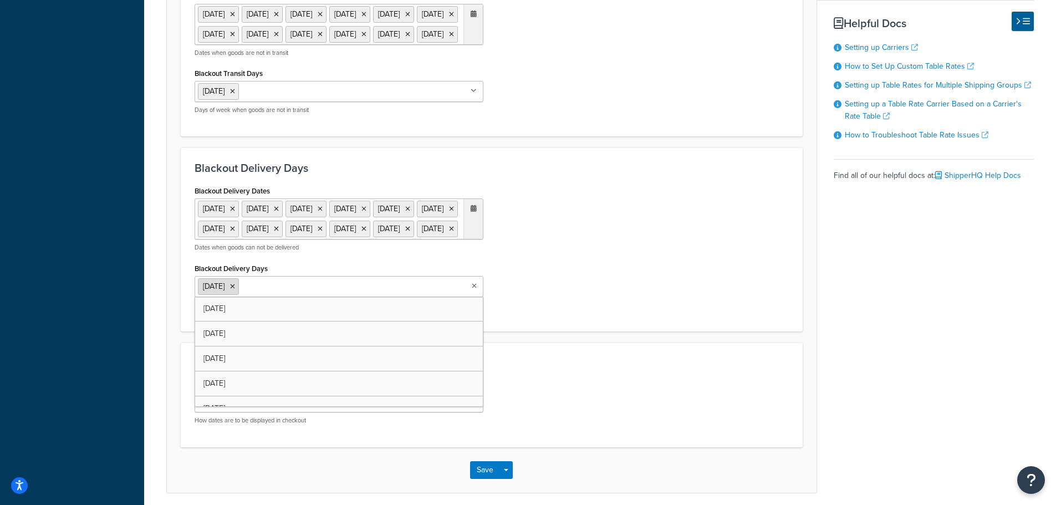
click at [235, 295] on li "Saturday" at bounding box center [218, 286] width 41 height 17
click at [235, 290] on icon at bounding box center [232, 286] width 5 height 7
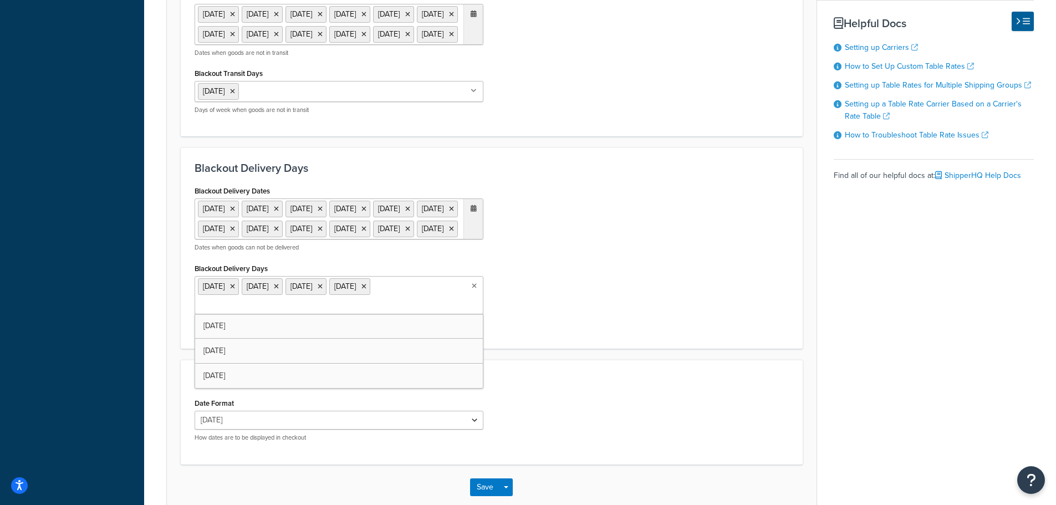
click at [692, 335] on div "Blackout Delivery Dates 11 Nov 2025 27 Nov 2025 25 Dec 2025 1 Jan 2026 19 Jan 2…" at bounding box center [491, 259] width 611 height 152
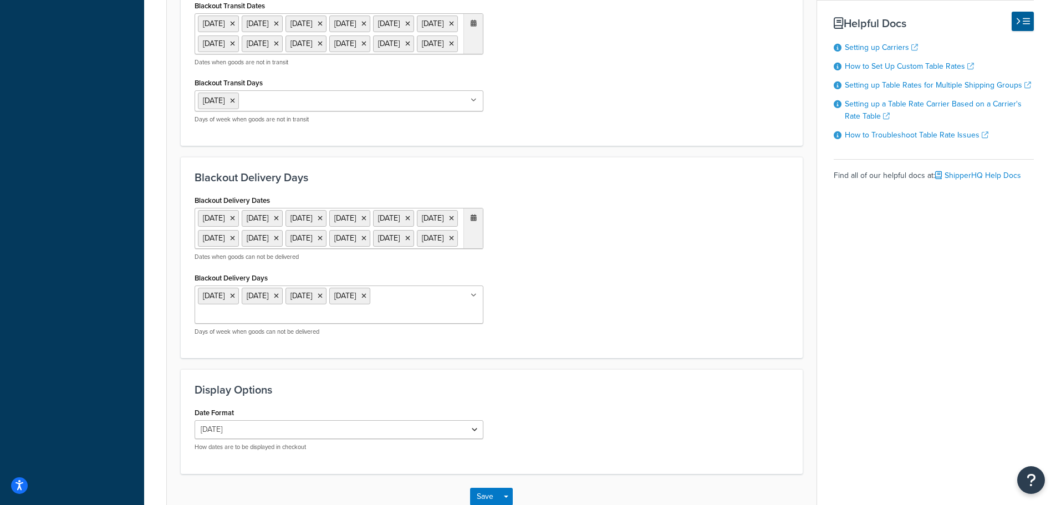
scroll to position [877, 0]
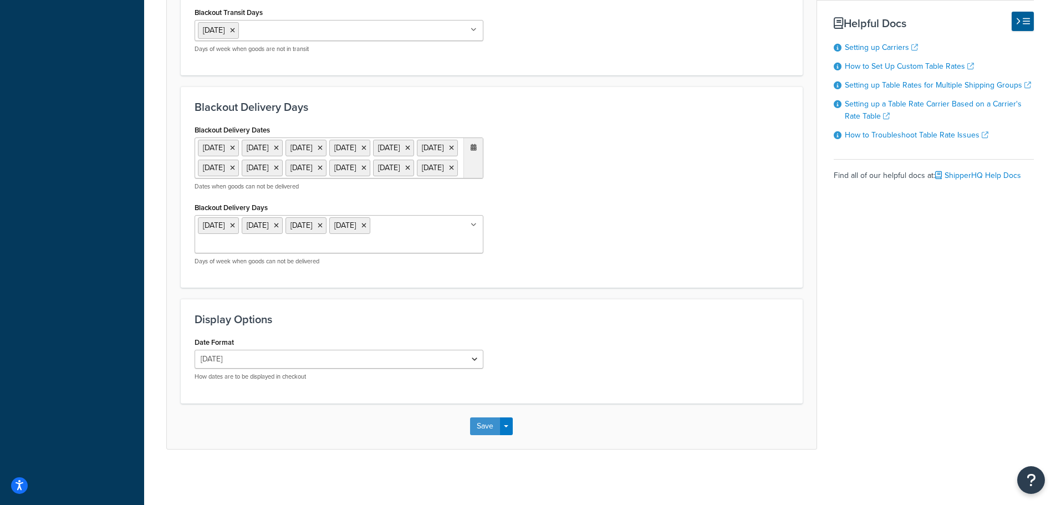
click at [482, 426] on button "Save" at bounding box center [485, 427] width 30 height 18
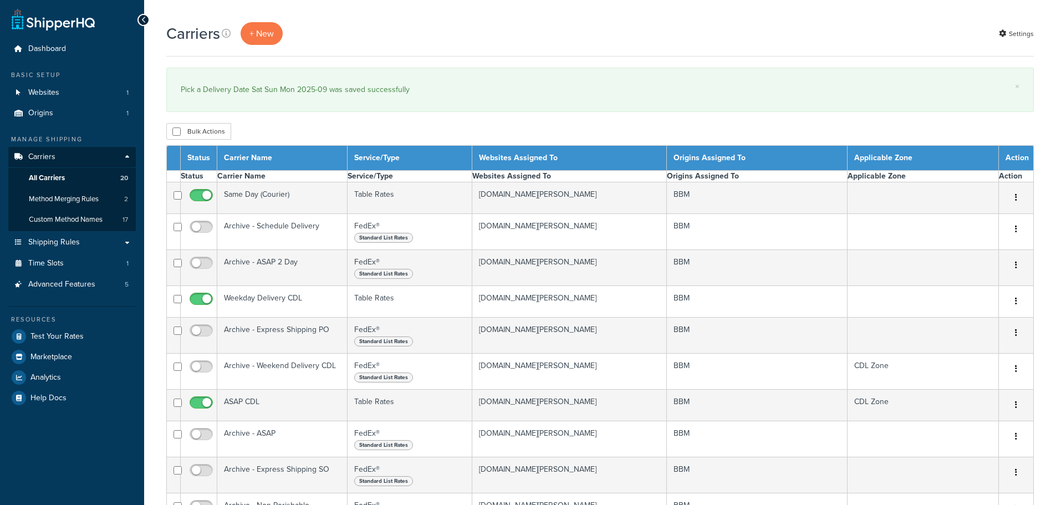
select select "15"
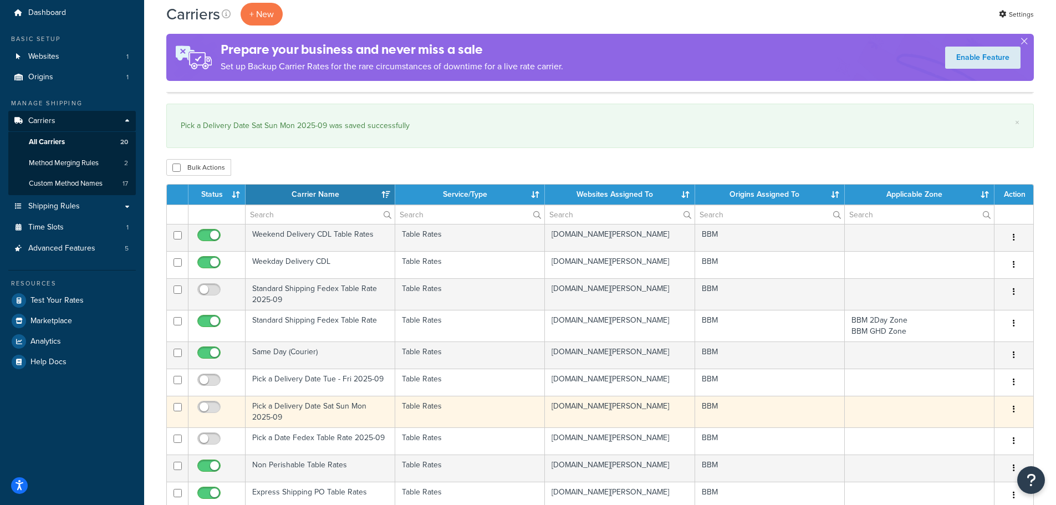
scroll to position [55, 0]
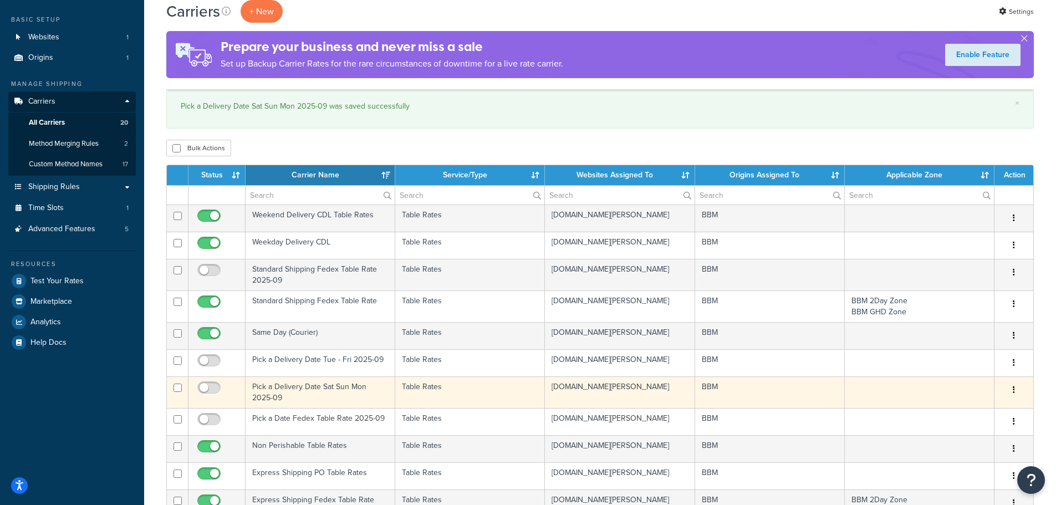
click at [275, 388] on td "Pick a Delivery Date Sat Sun Mon 2025-09" at bounding box center [321, 393] width 150 height 32
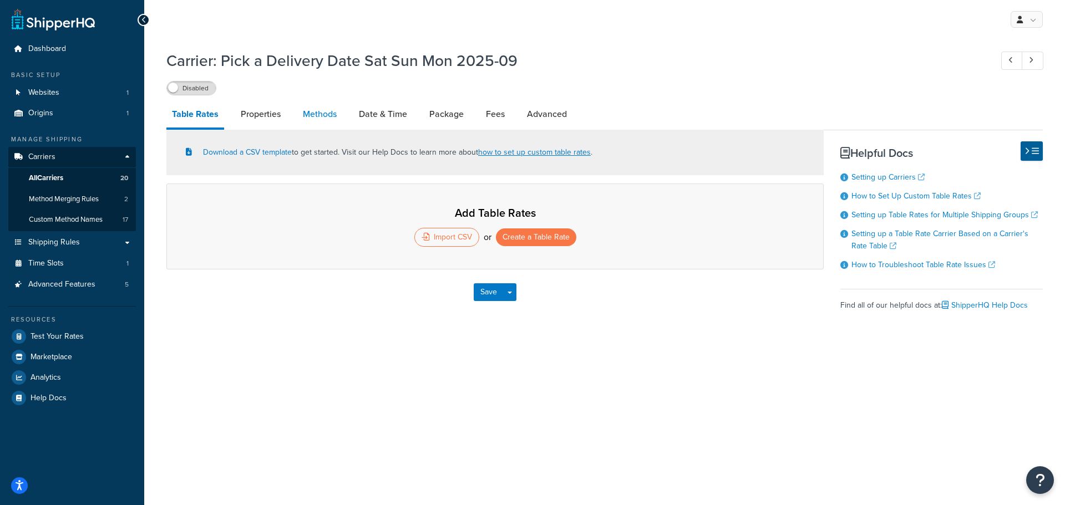
click at [321, 115] on link "Methods" at bounding box center [319, 114] width 45 height 27
select select "25"
